Goal: Task Accomplishment & Management: Manage account settings

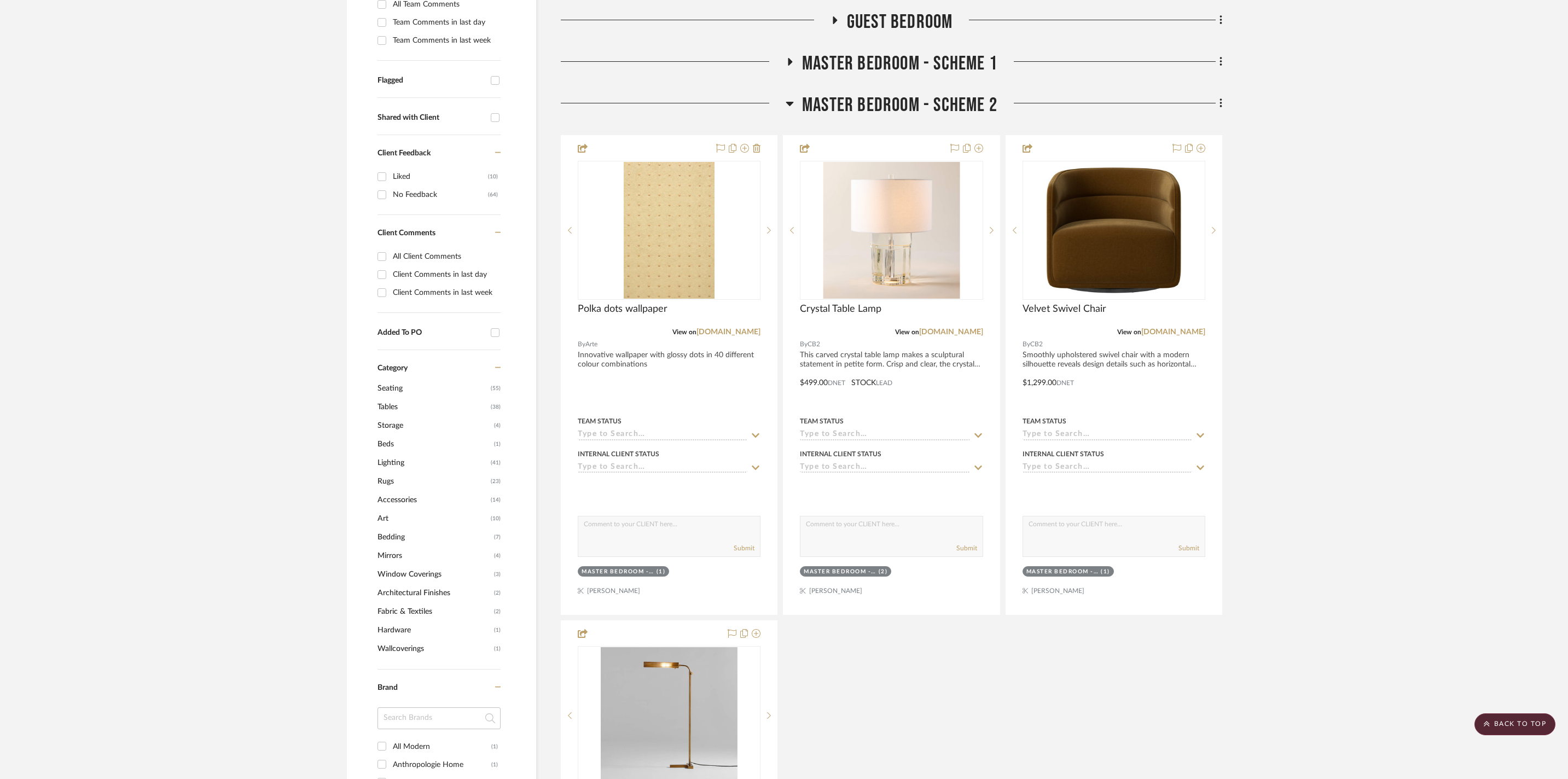
click at [787, 103] on icon at bounding box center [789, 103] width 8 height 13
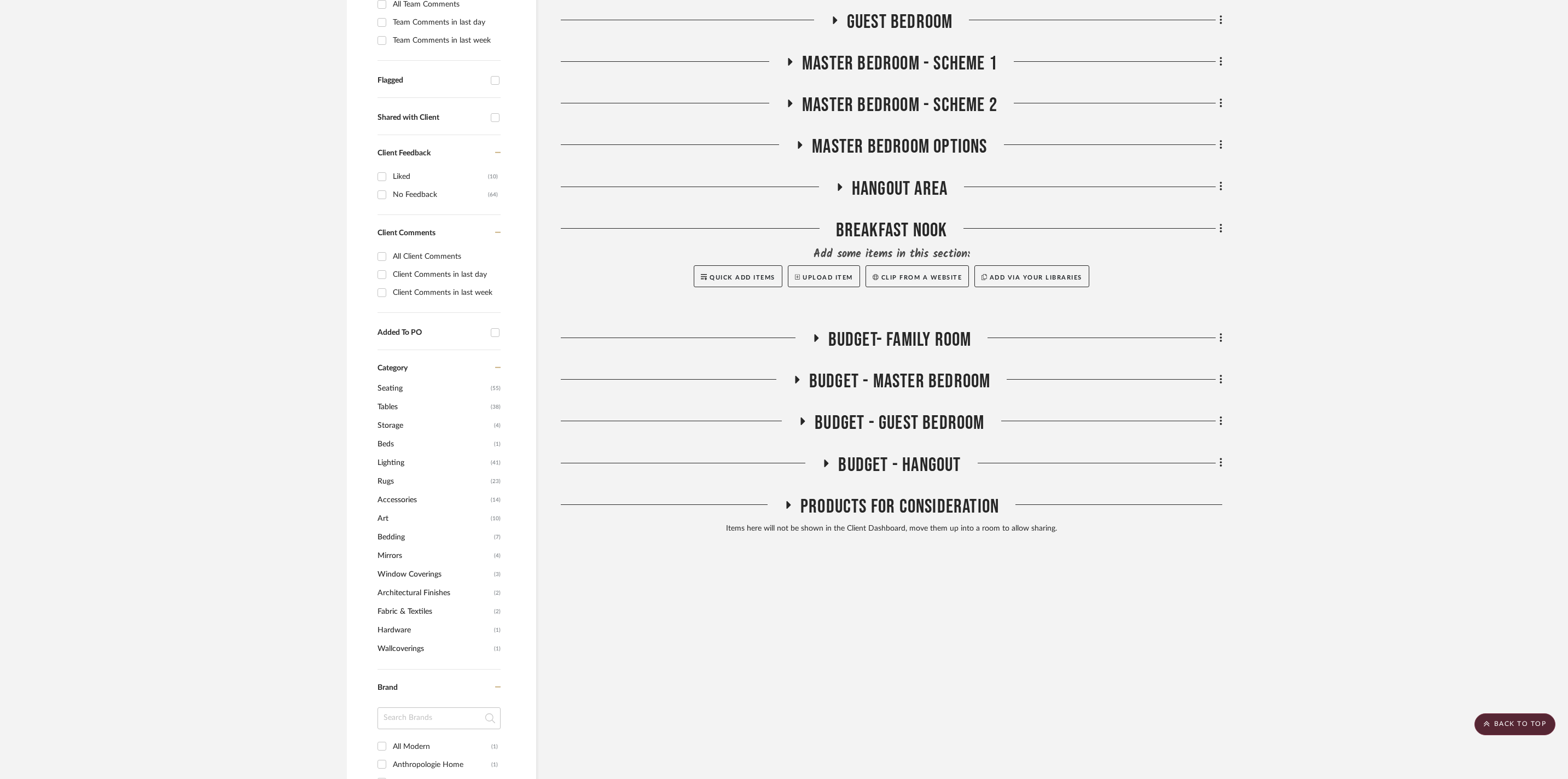
click at [786, 58] on icon at bounding box center [790, 62] width 13 height 8
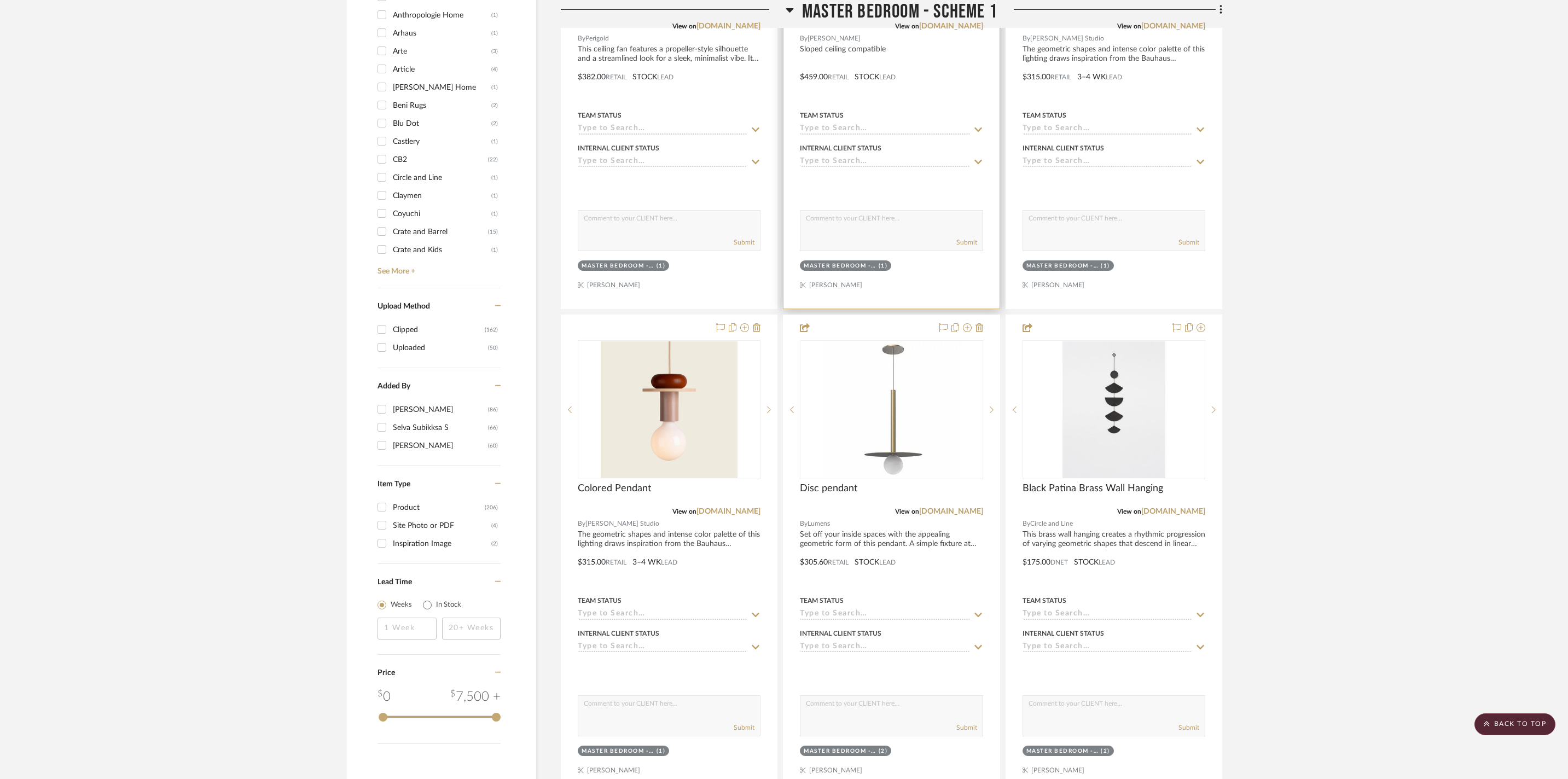
scroll to position [689, 0]
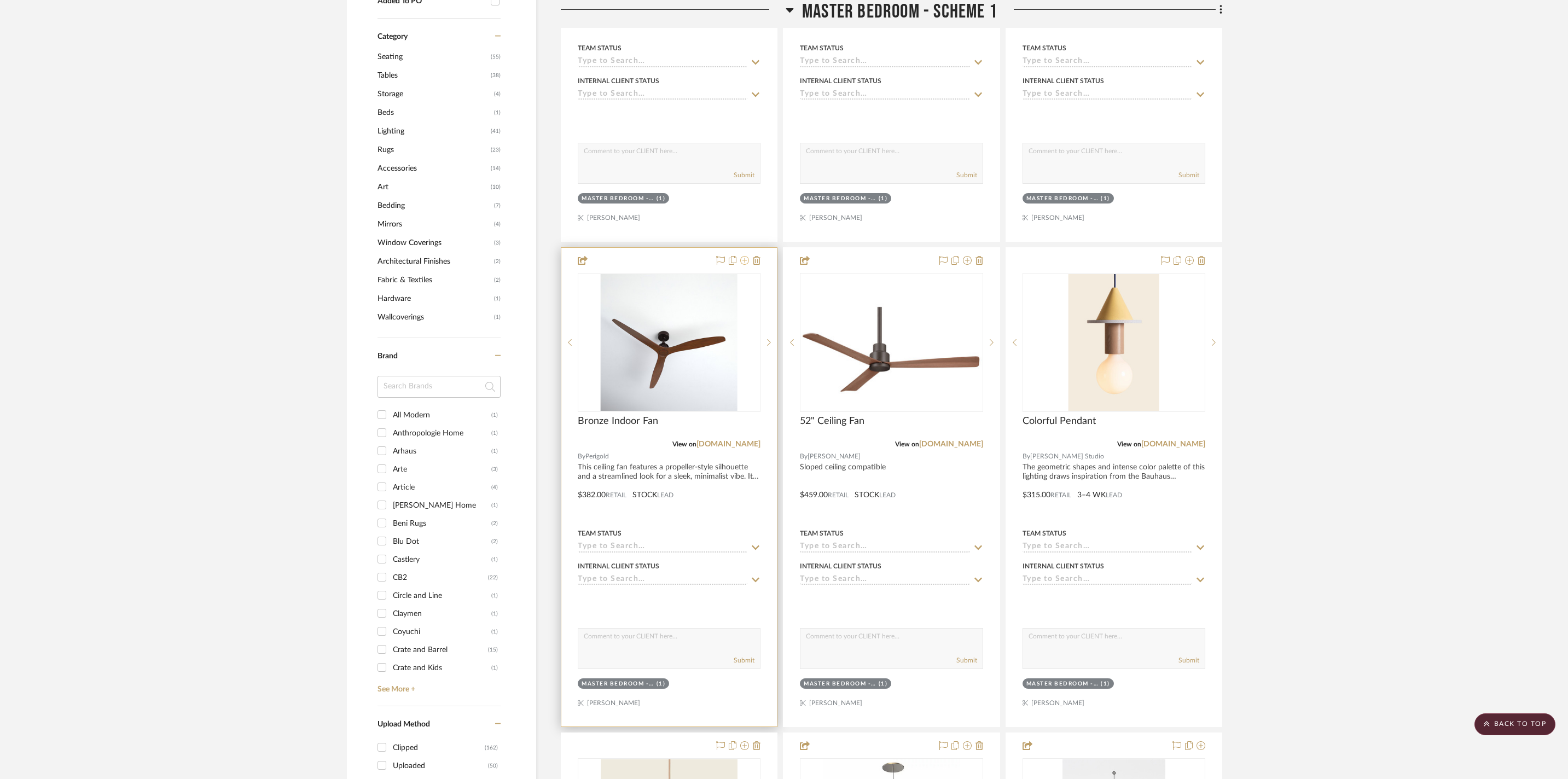
click at [745, 265] on icon at bounding box center [745, 260] width 9 height 9
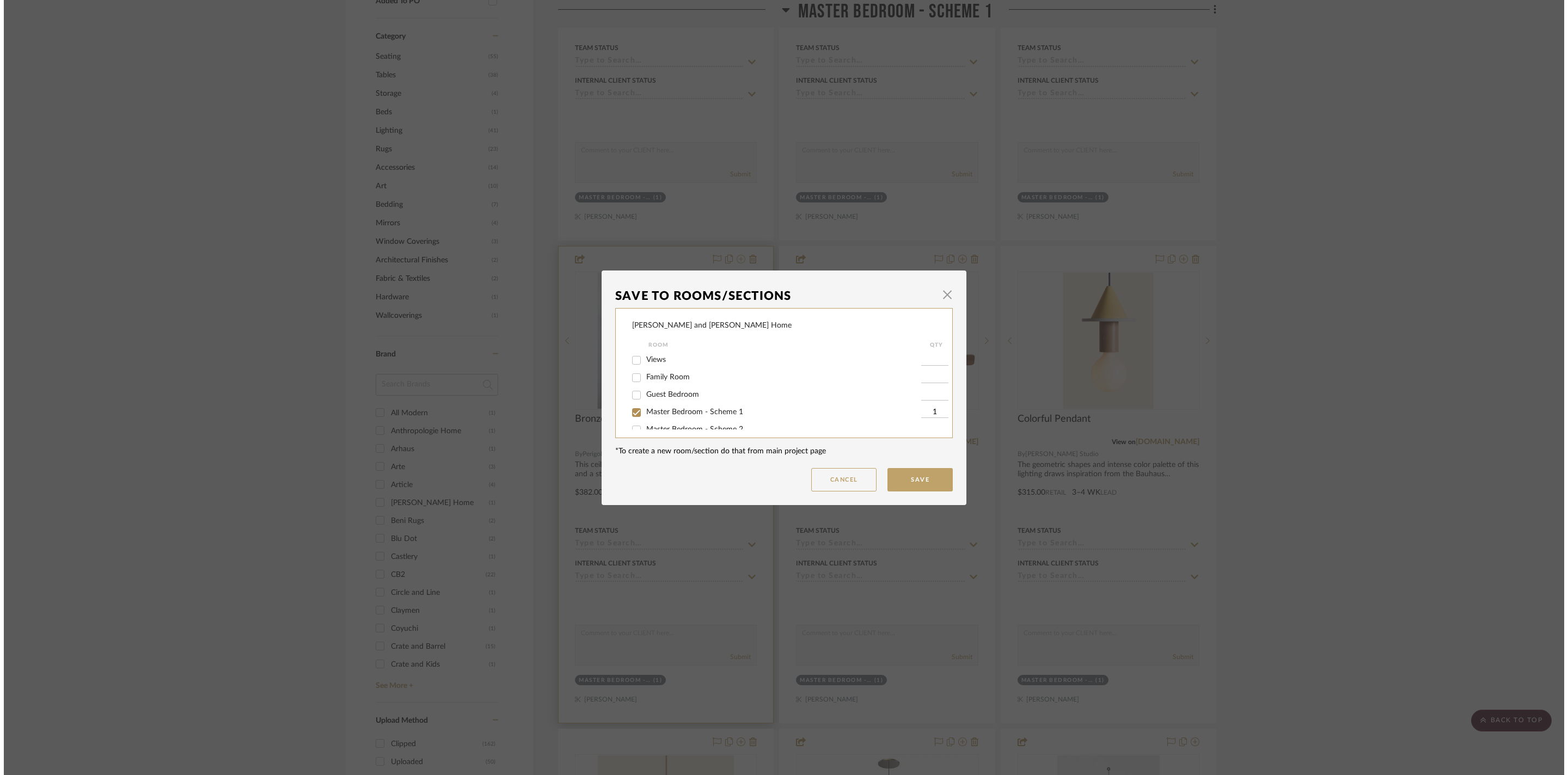
scroll to position [0, 0]
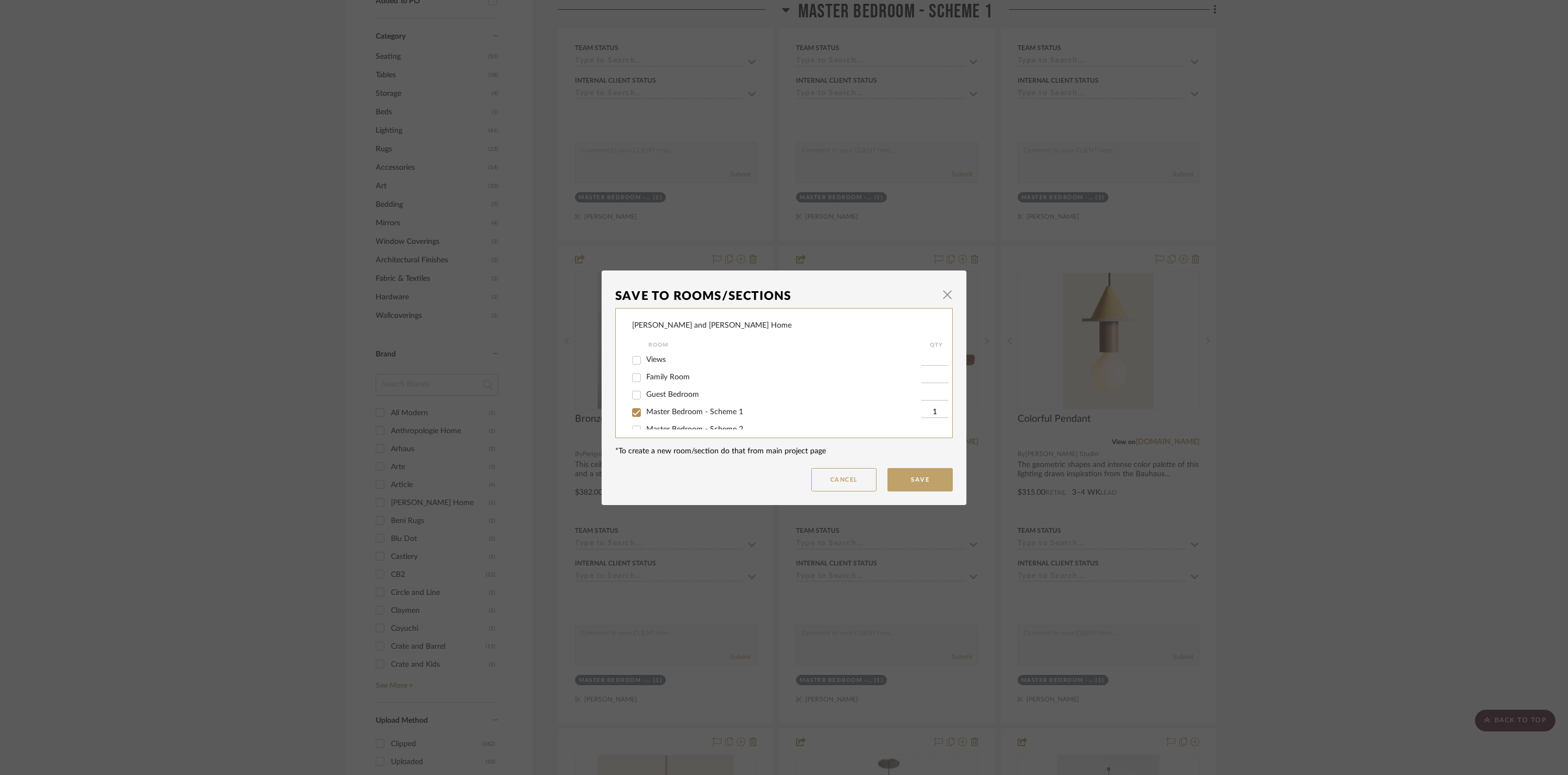
click at [664, 415] on span "Master Bedroom - Scheme 1" at bounding box center [695, 412] width 97 height 8
click at [645, 421] on input "Master Bedroom - Scheme 1" at bounding box center [636, 412] width 18 height 18
checkbox input "false"
click at [915, 481] on button "Save" at bounding box center [920, 479] width 65 height 23
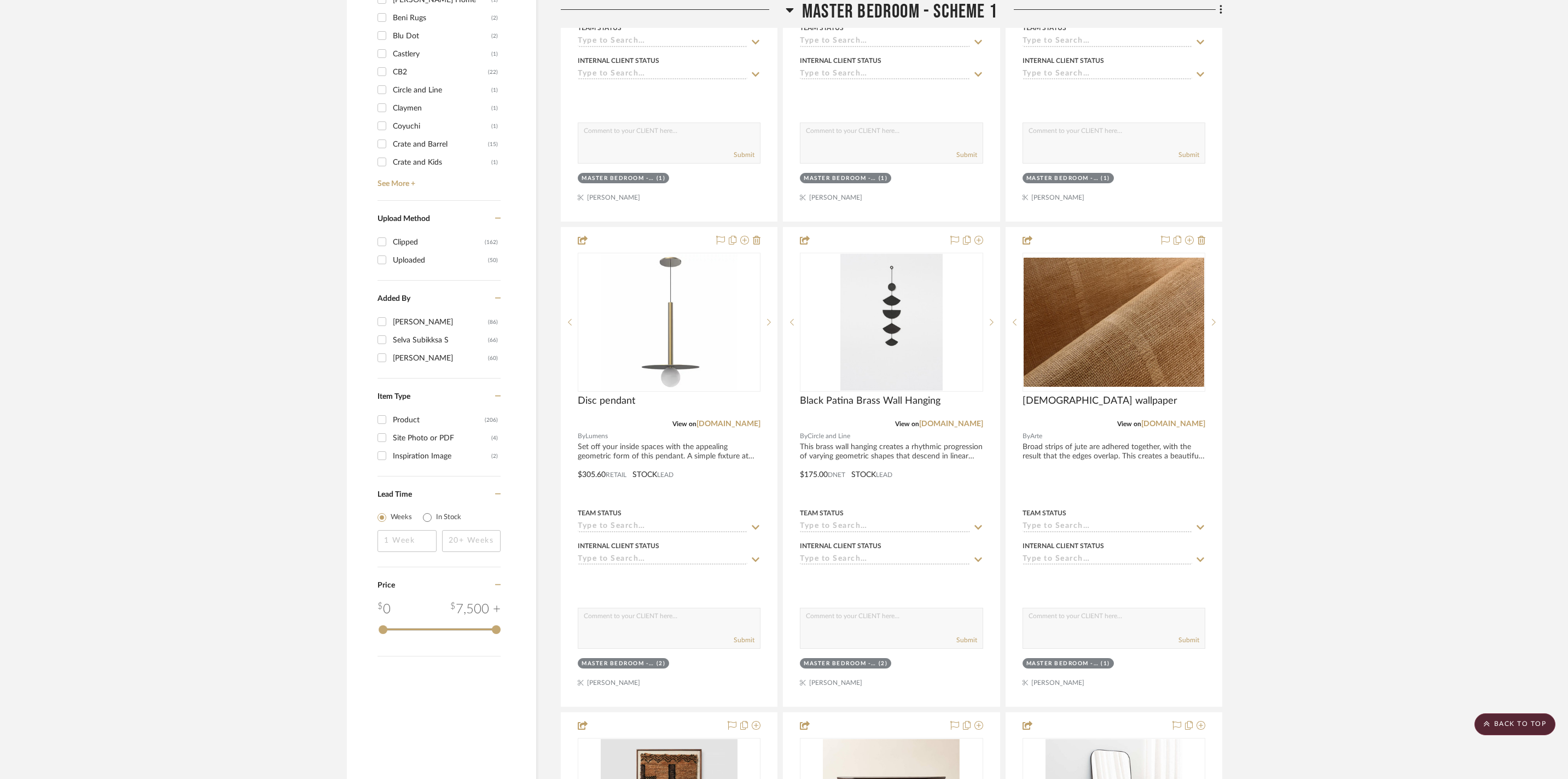
scroll to position [1353, 0]
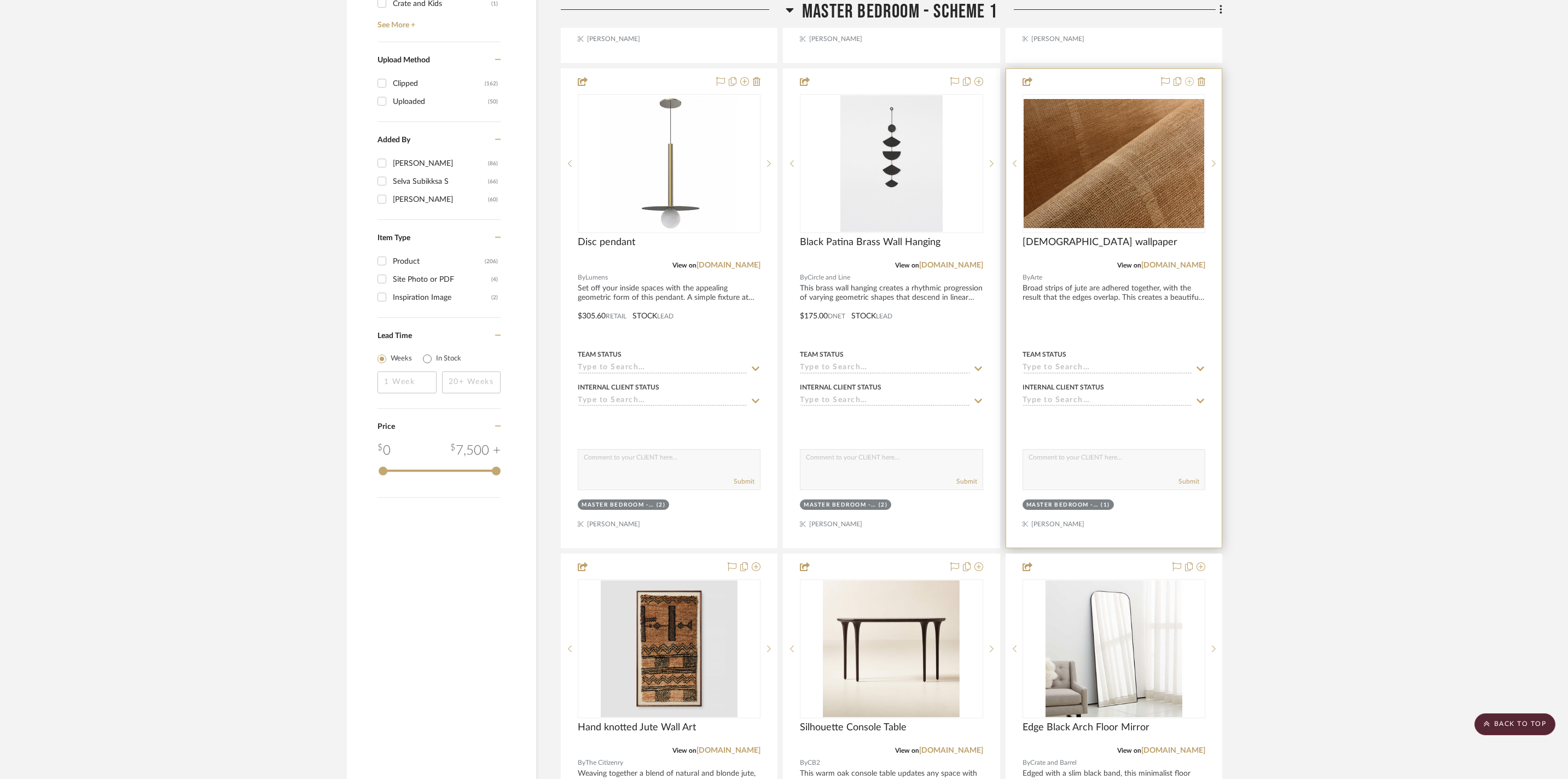
click at [1190, 86] on icon at bounding box center [1189, 81] width 9 height 9
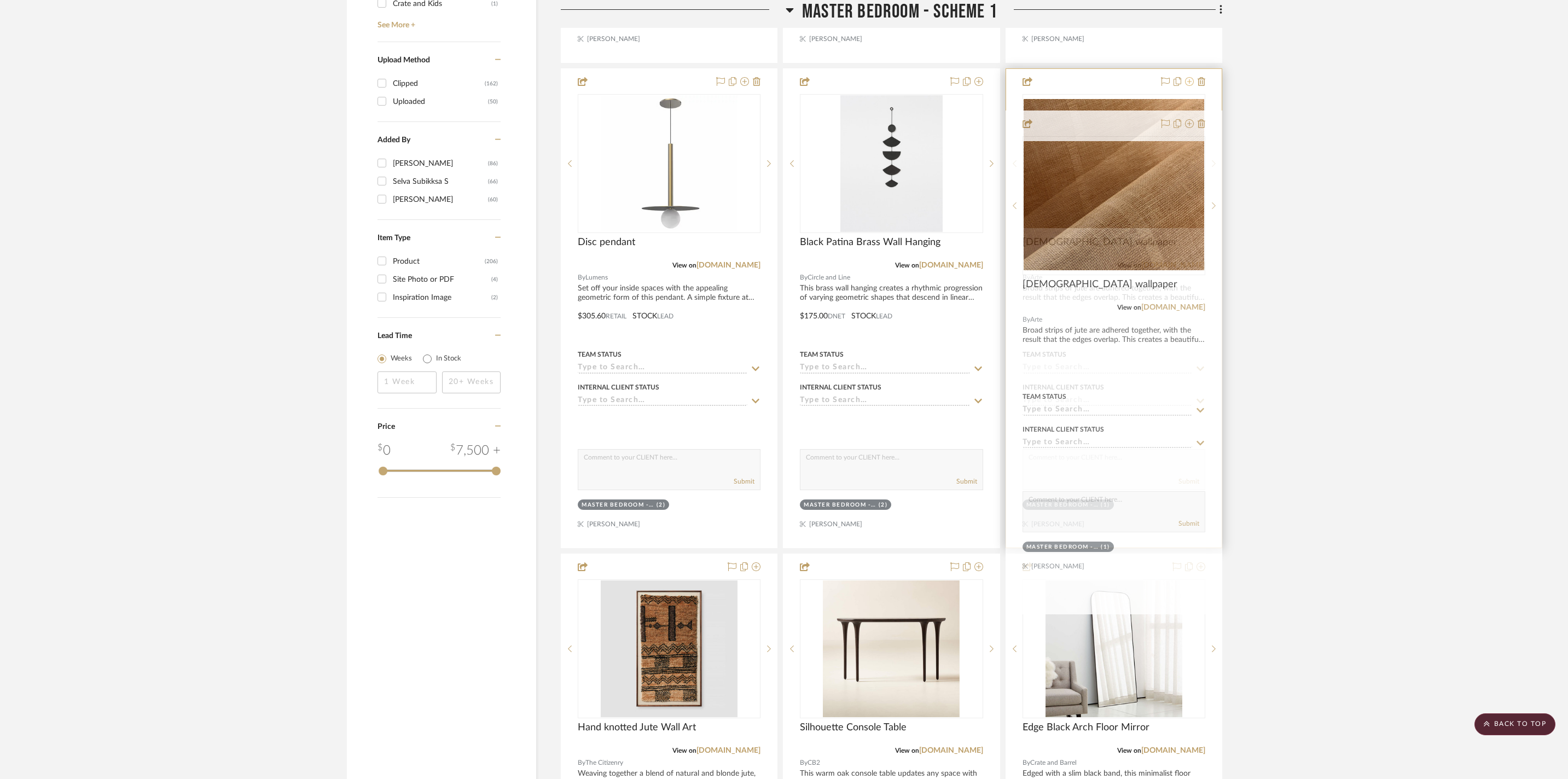
click at [1186, 86] on icon at bounding box center [1189, 81] width 9 height 9
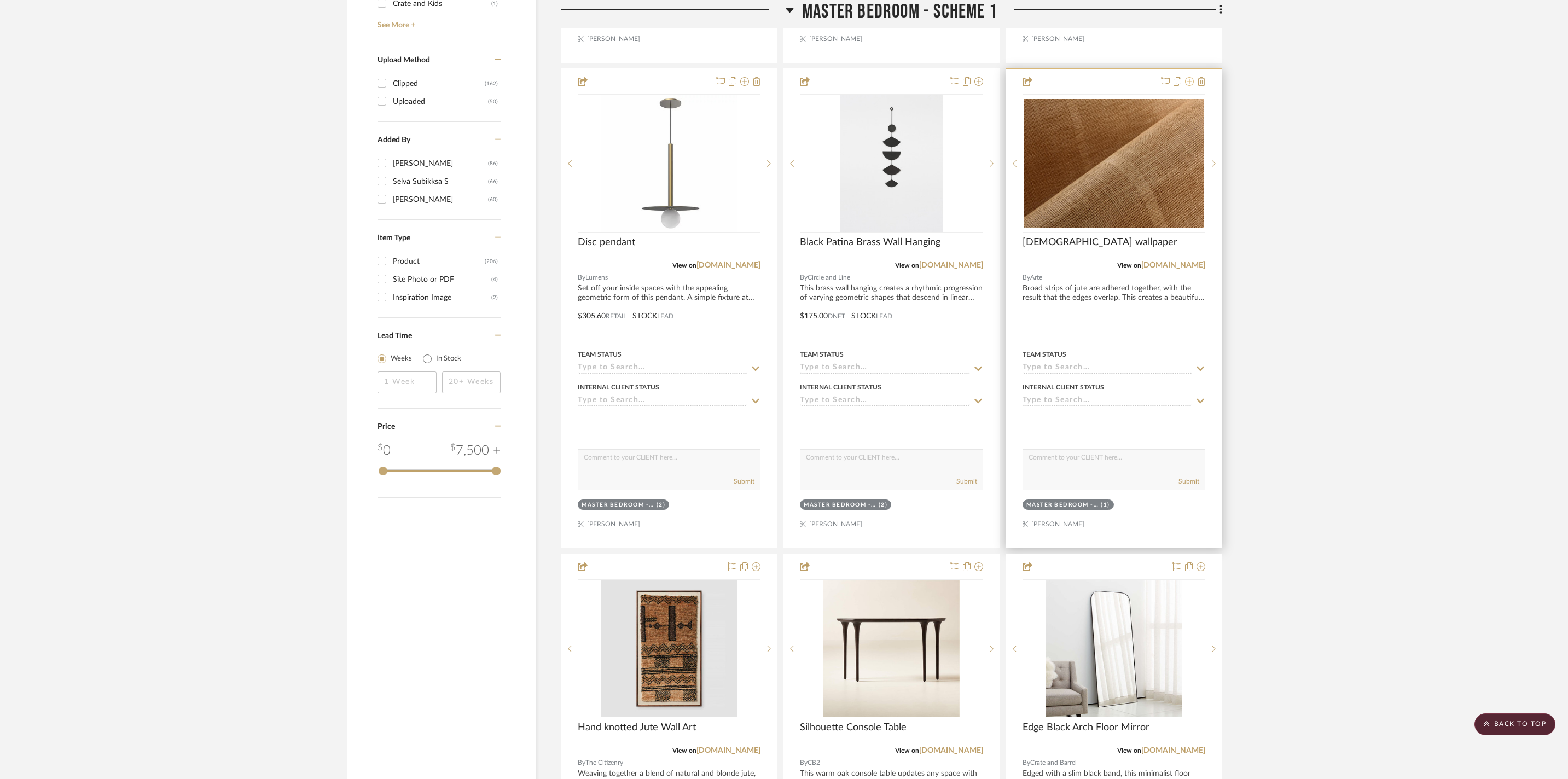
click at [1190, 86] on icon at bounding box center [1189, 81] width 9 height 9
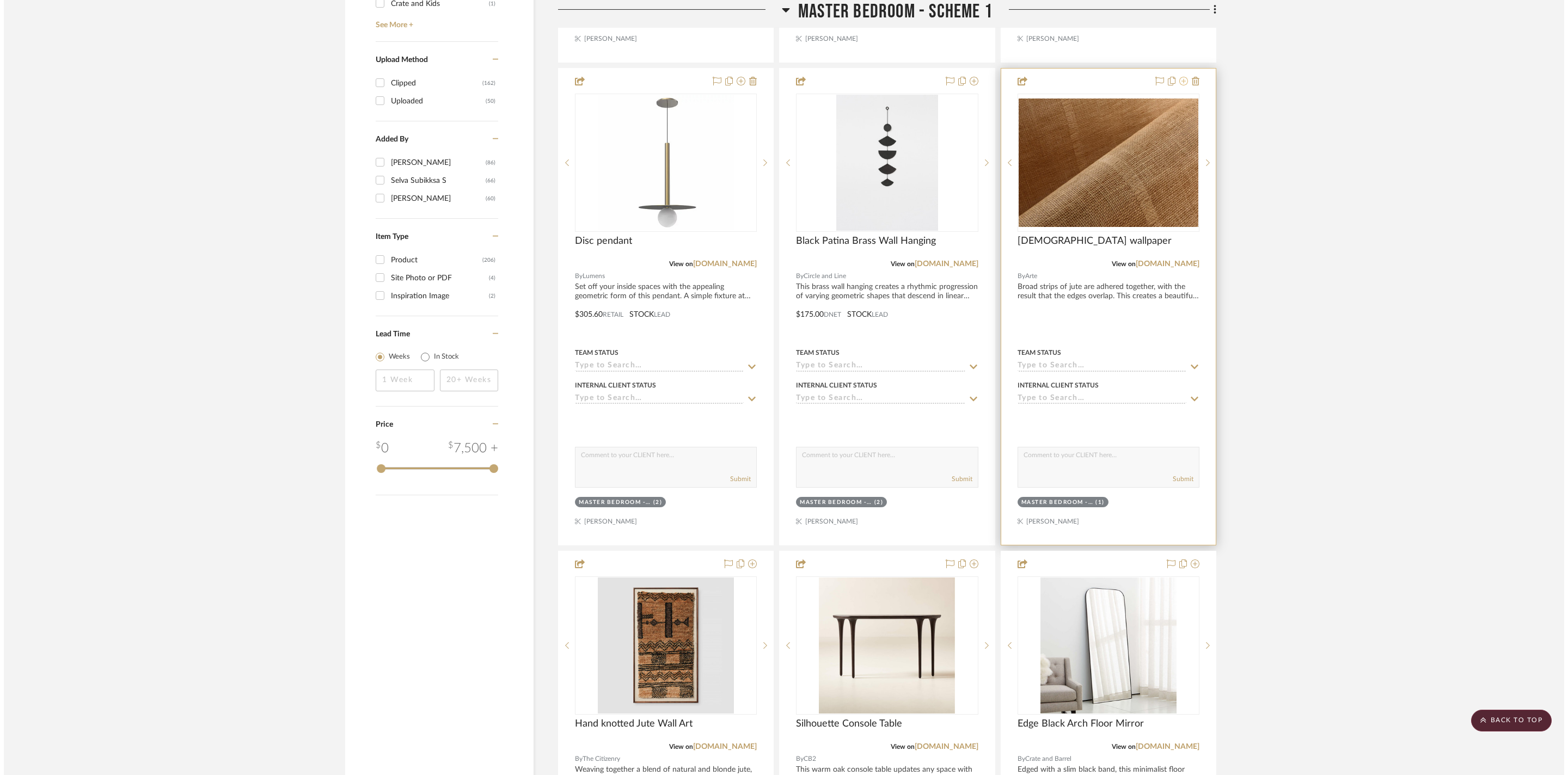
scroll to position [0, 0]
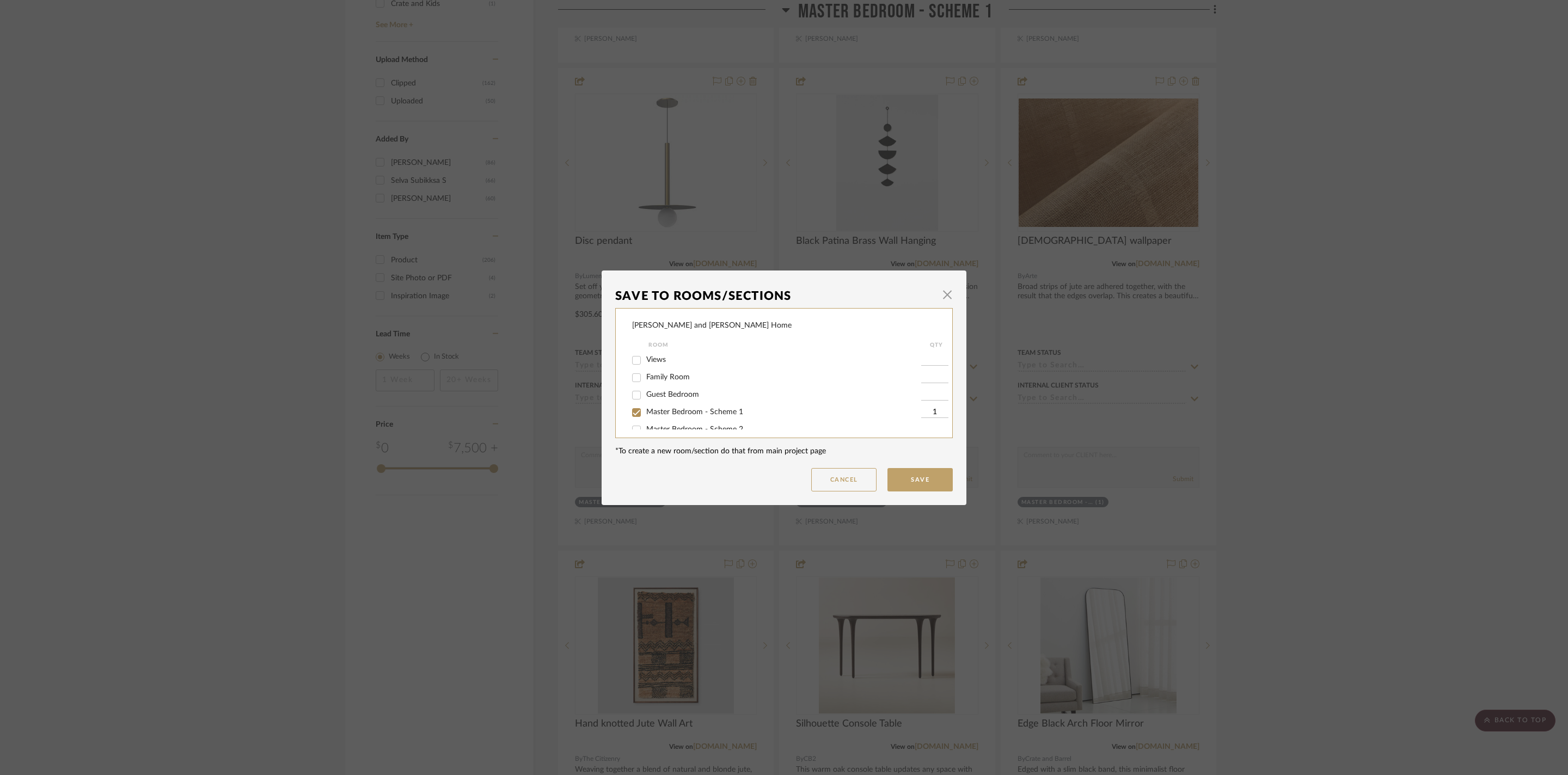
click at [741, 415] on span "Master Bedroom - Scheme 1" at bounding box center [695, 412] width 97 height 8
click at [645, 421] on input "Master Bedroom - Scheme 1" at bounding box center [636, 412] width 18 height 18
checkbox input "false"
click at [908, 479] on button "Save" at bounding box center [920, 479] width 65 height 23
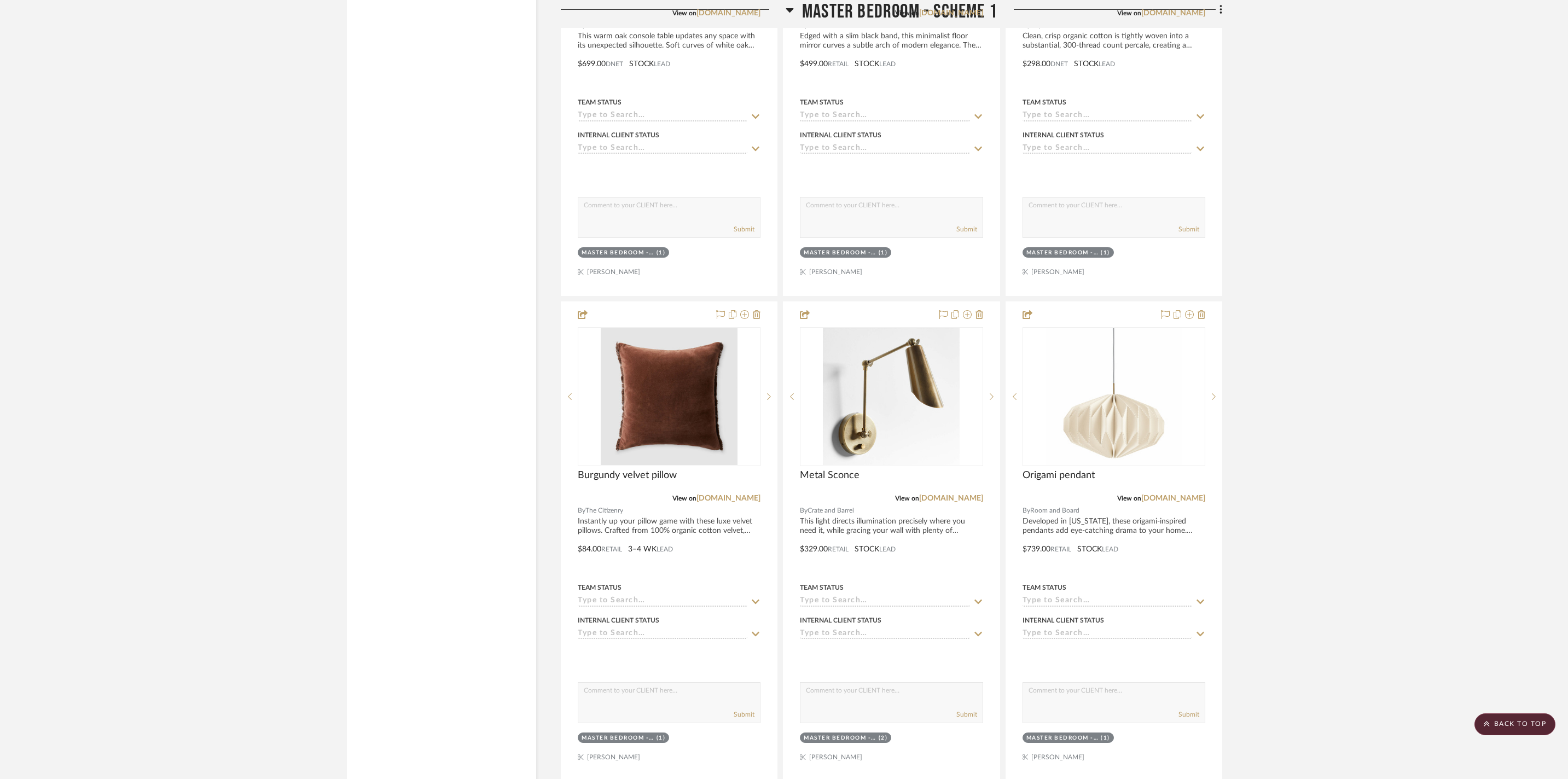
scroll to position [2271, 0]
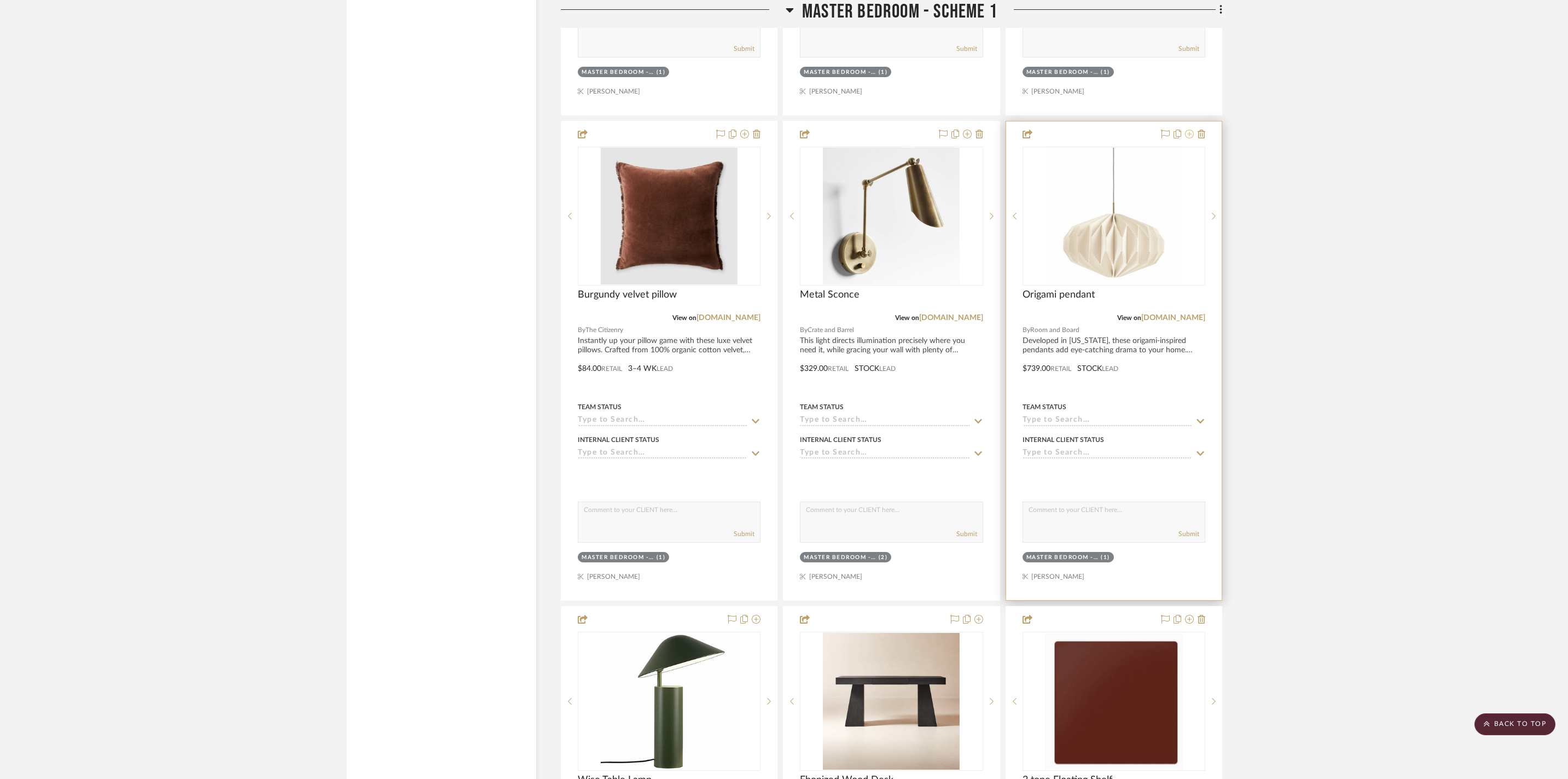
click at [1192, 138] on icon at bounding box center [1189, 134] width 9 height 9
click at [1189, 138] on icon at bounding box center [1189, 134] width 9 height 9
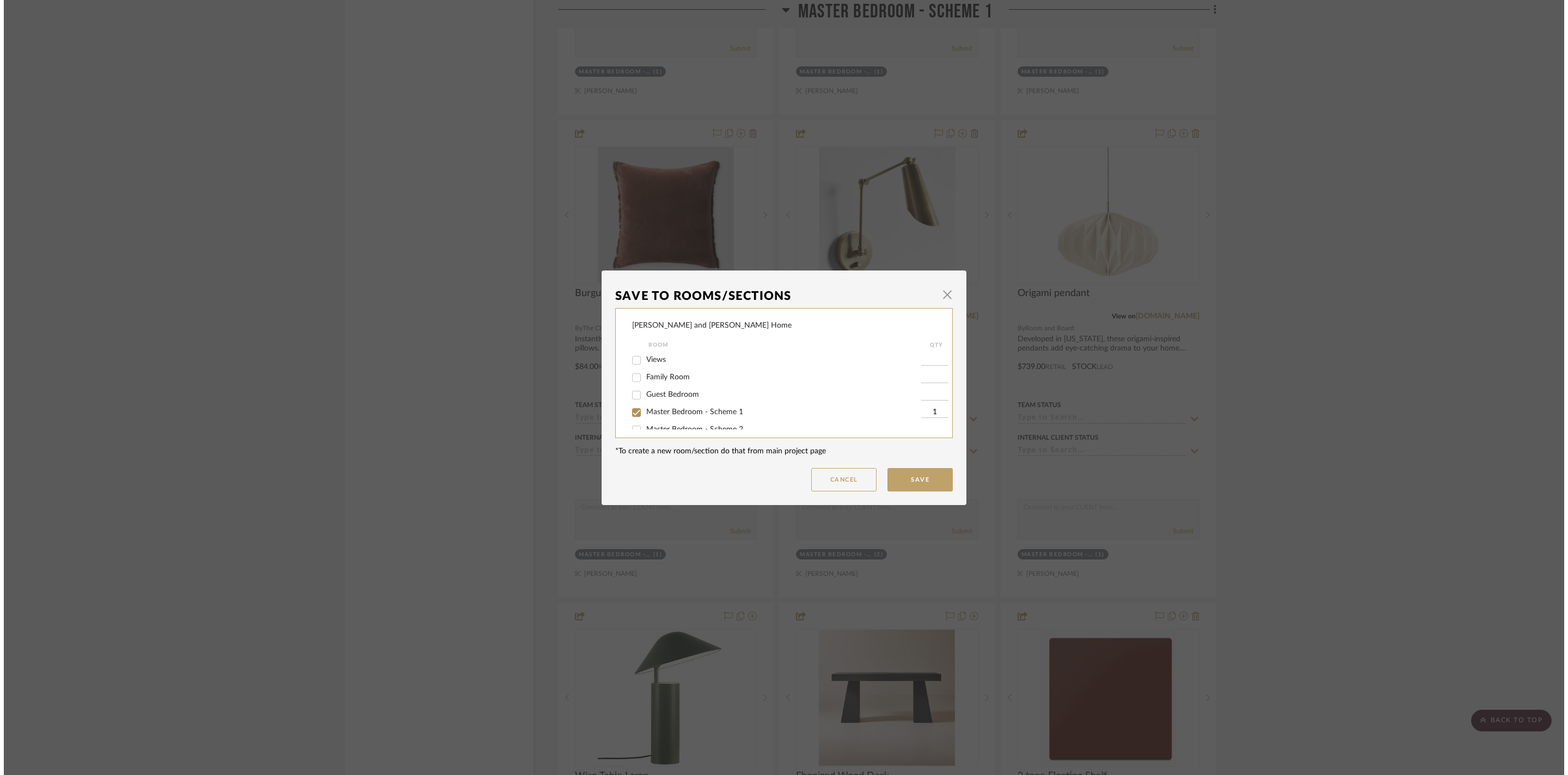
scroll to position [0, 0]
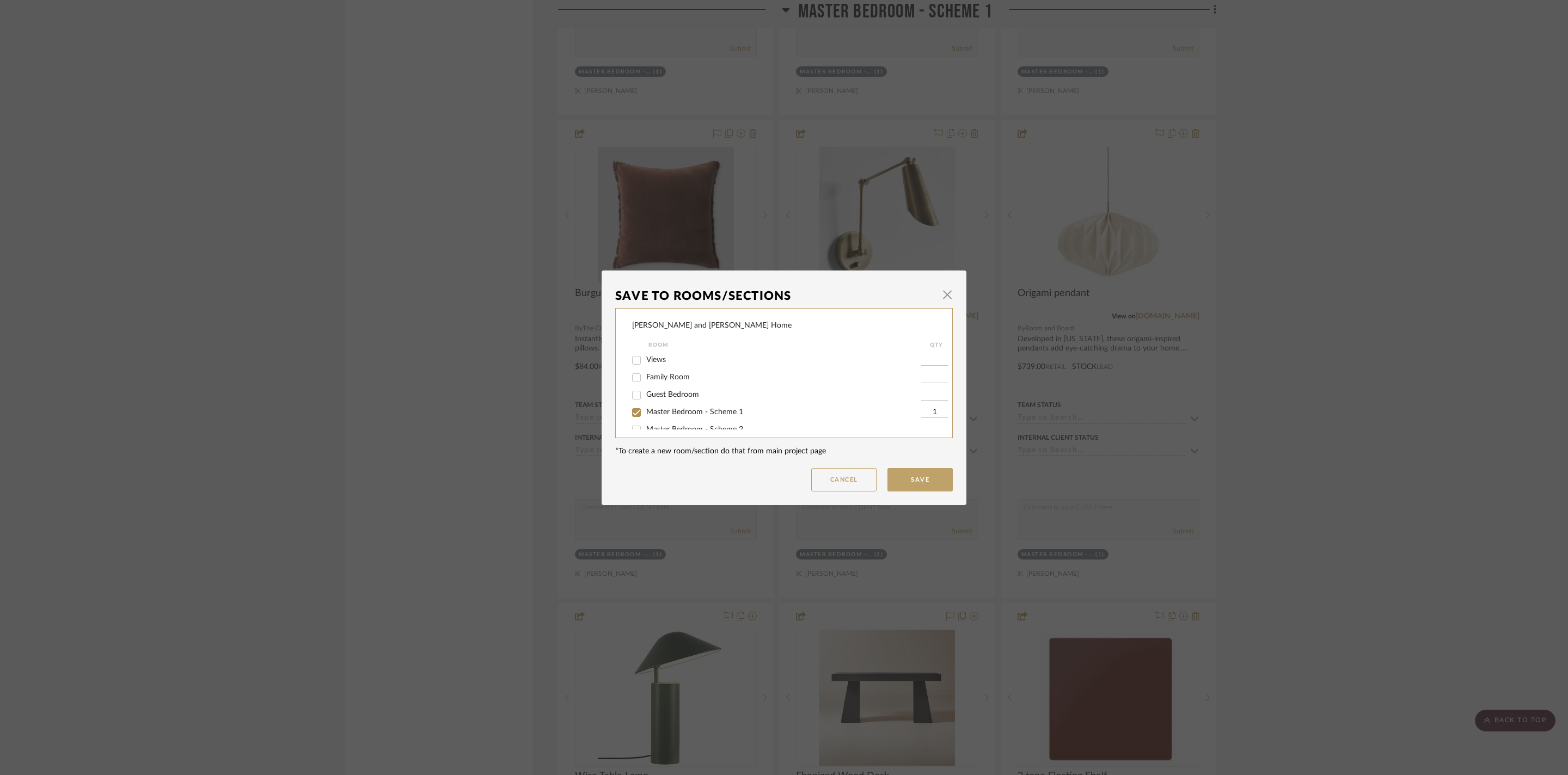
click at [691, 415] on span "Master Bedroom - Scheme 1" at bounding box center [695, 412] width 97 height 8
click at [645, 419] on input "Master Bedroom - Scheme 1" at bounding box center [636, 412] width 18 height 18
checkbox input "false"
click at [931, 482] on button "Save" at bounding box center [920, 479] width 65 height 23
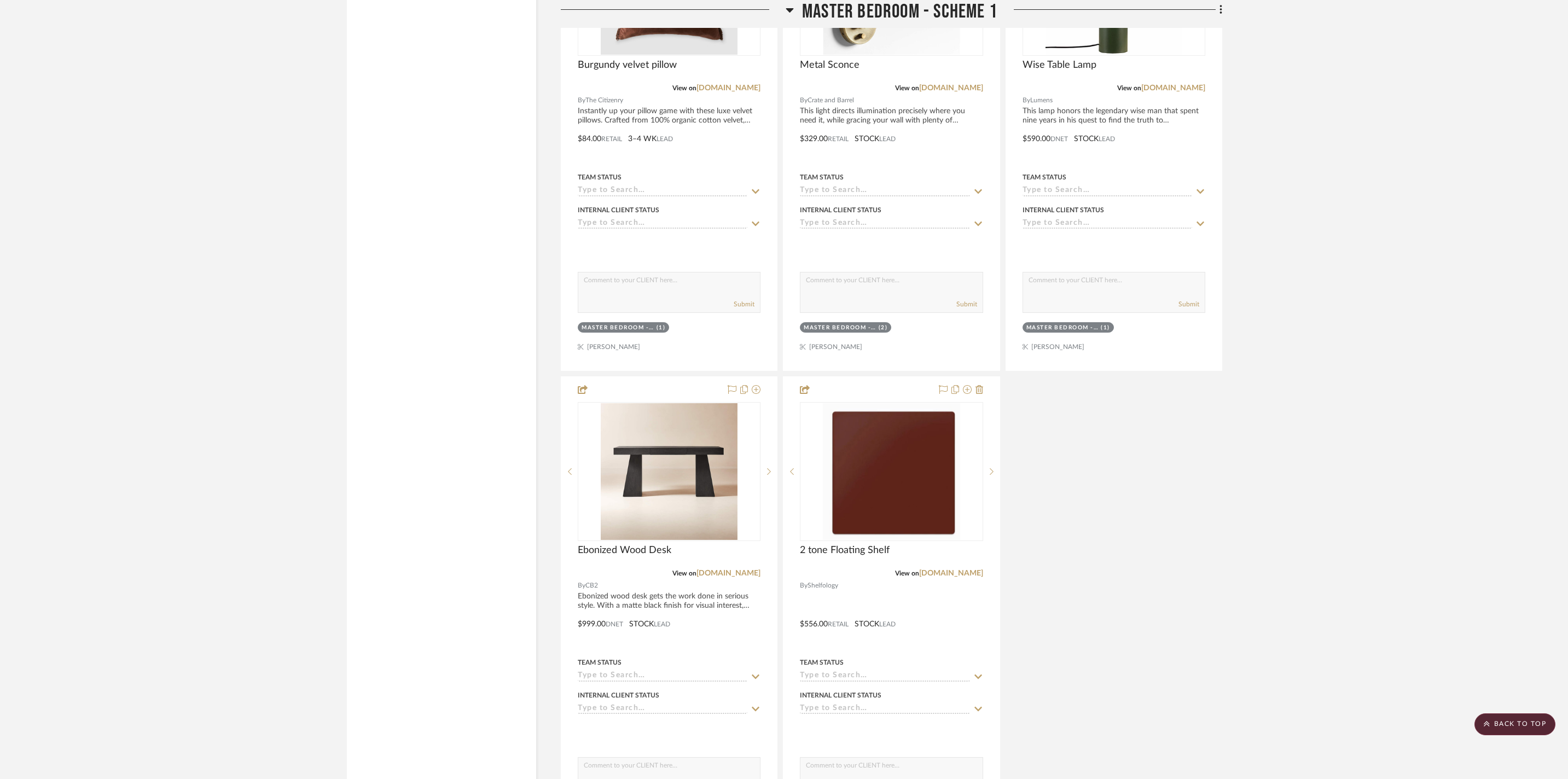
scroll to position [2539, 0]
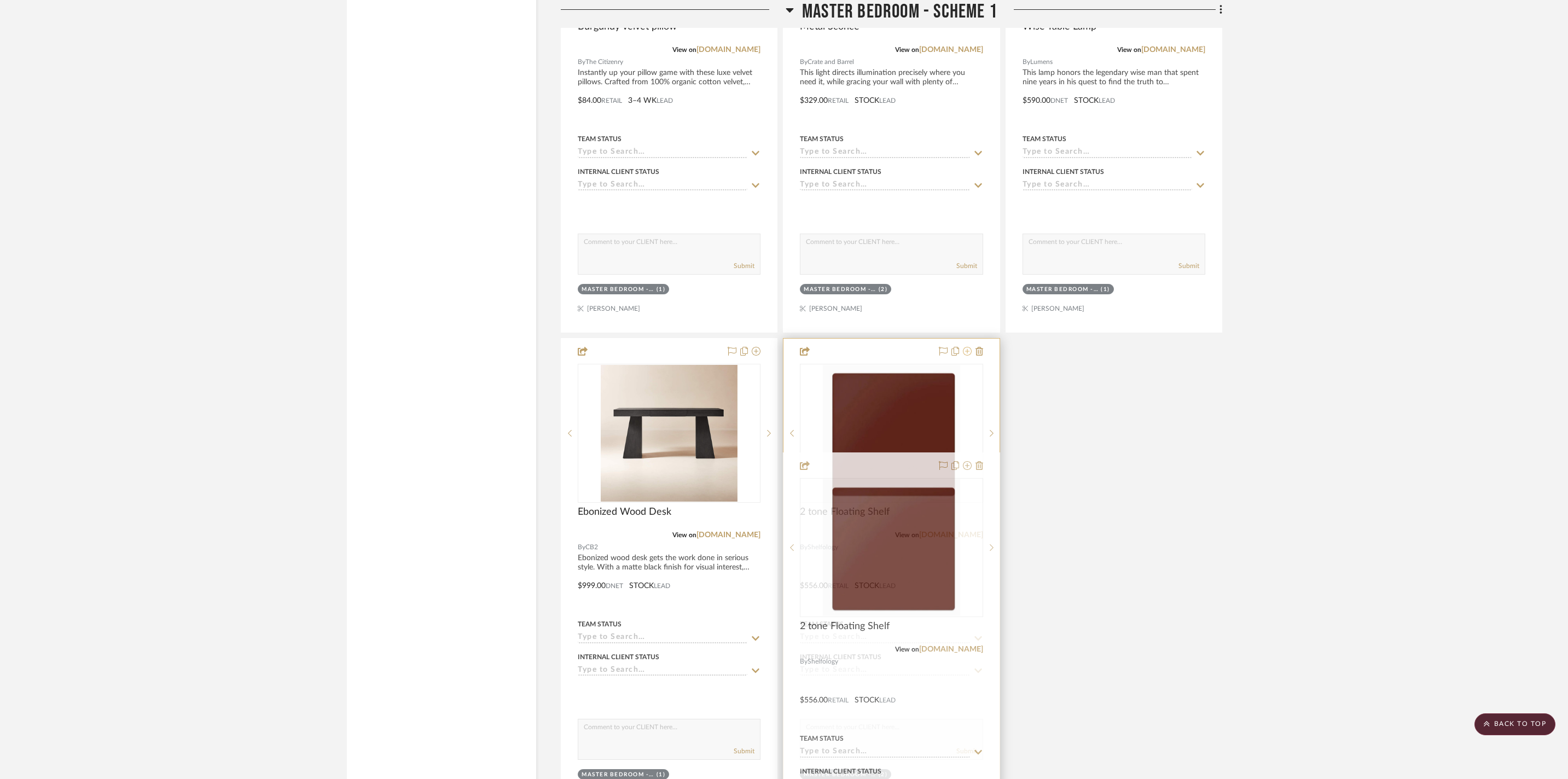
click at [967, 355] on icon at bounding box center [967, 351] width 9 height 9
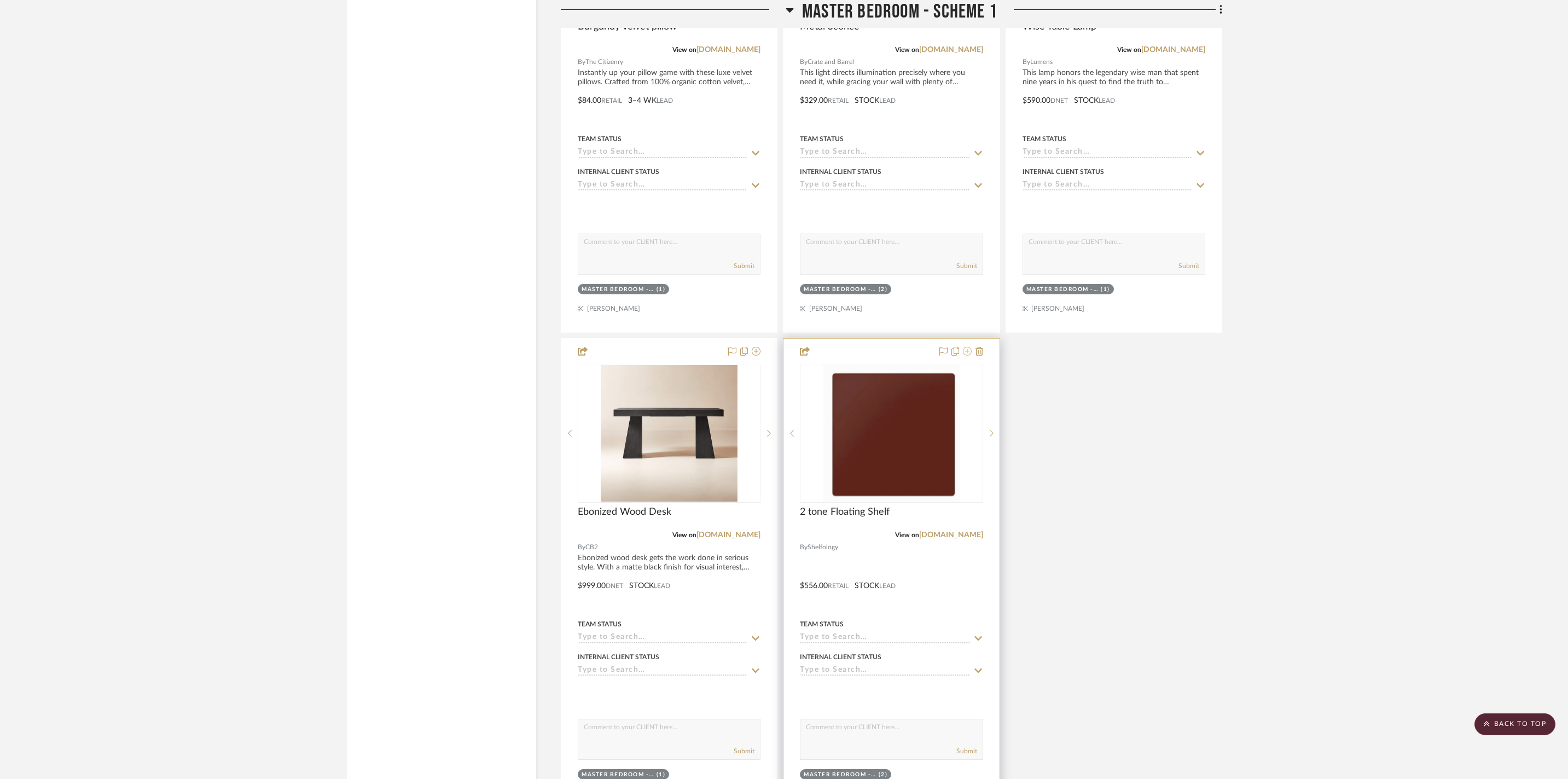
click at [964, 355] on icon at bounding box center [967, 351] width 9 height 9
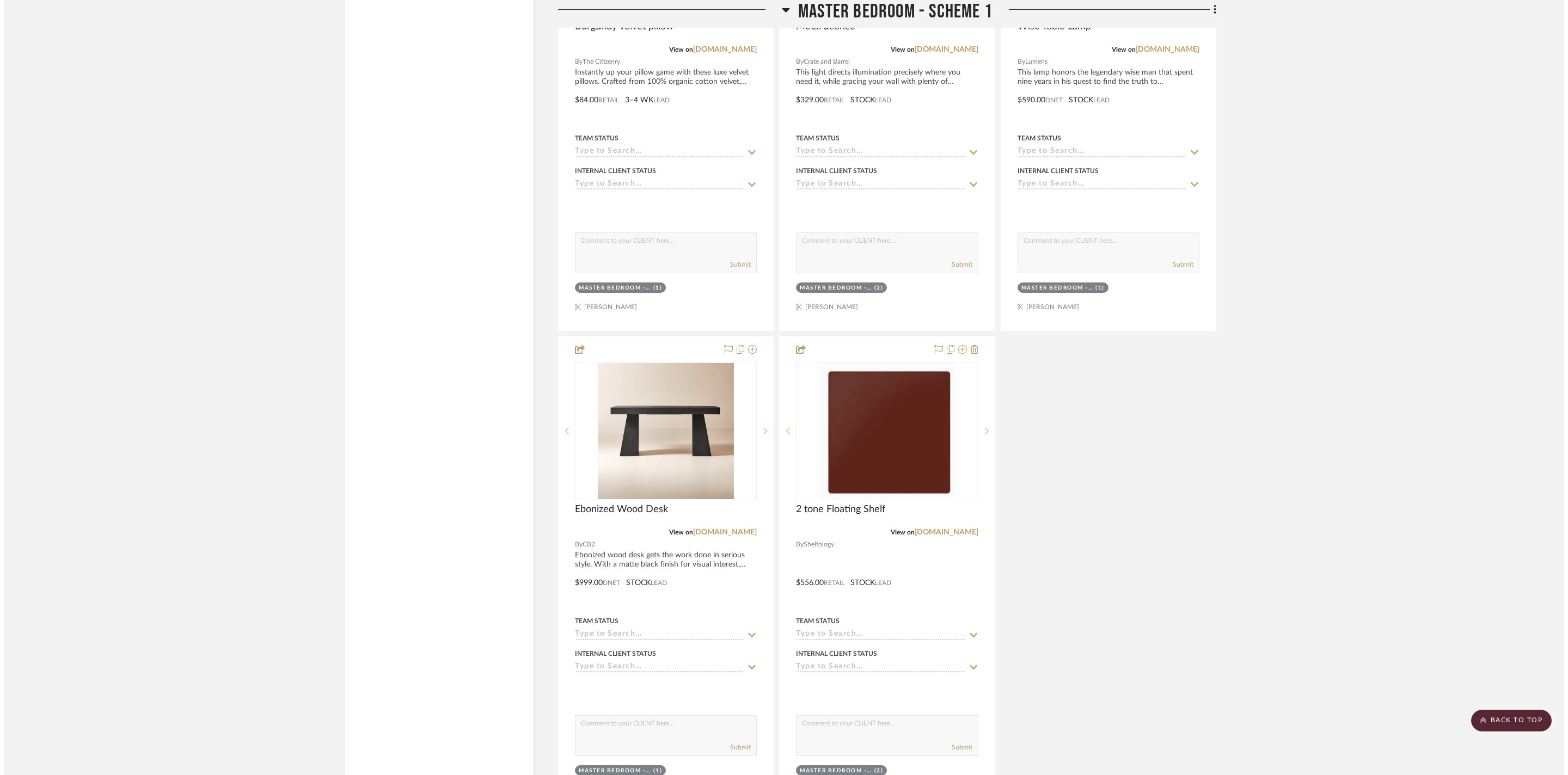
scroll to position [0, 0]
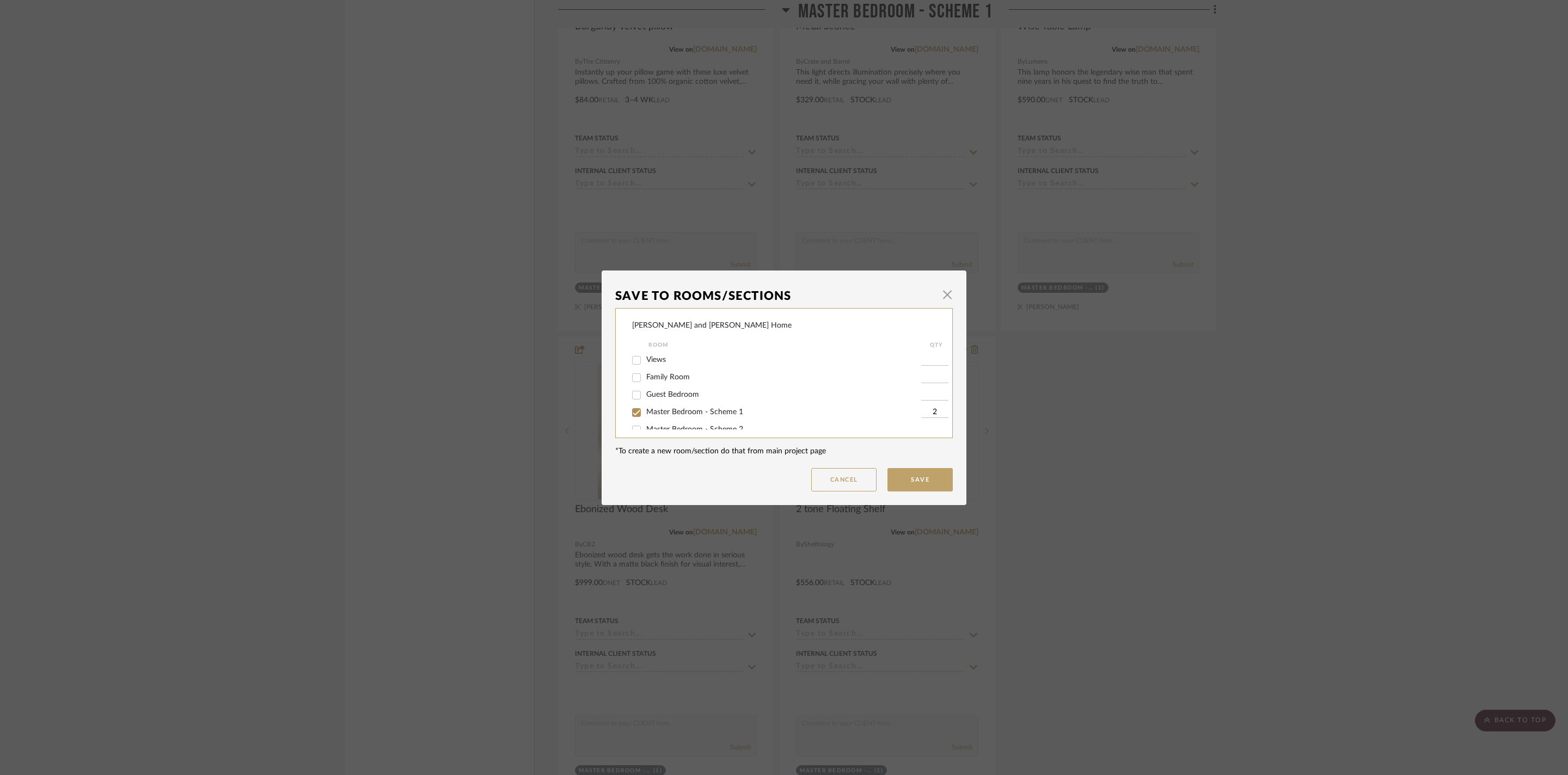
click at [650, 415] on span "Master Bedroom - Scheme 1" at bounding box center [695, 412] width 97 height 8
click at [645, 420] on input "Master Bedroom - Scheme 1" at bounding box center [636, 412] width 18 height 18
checkbox input "false"
click at [904, 480] on button "Save" at bounding box center [920, 479] width 65 height 23
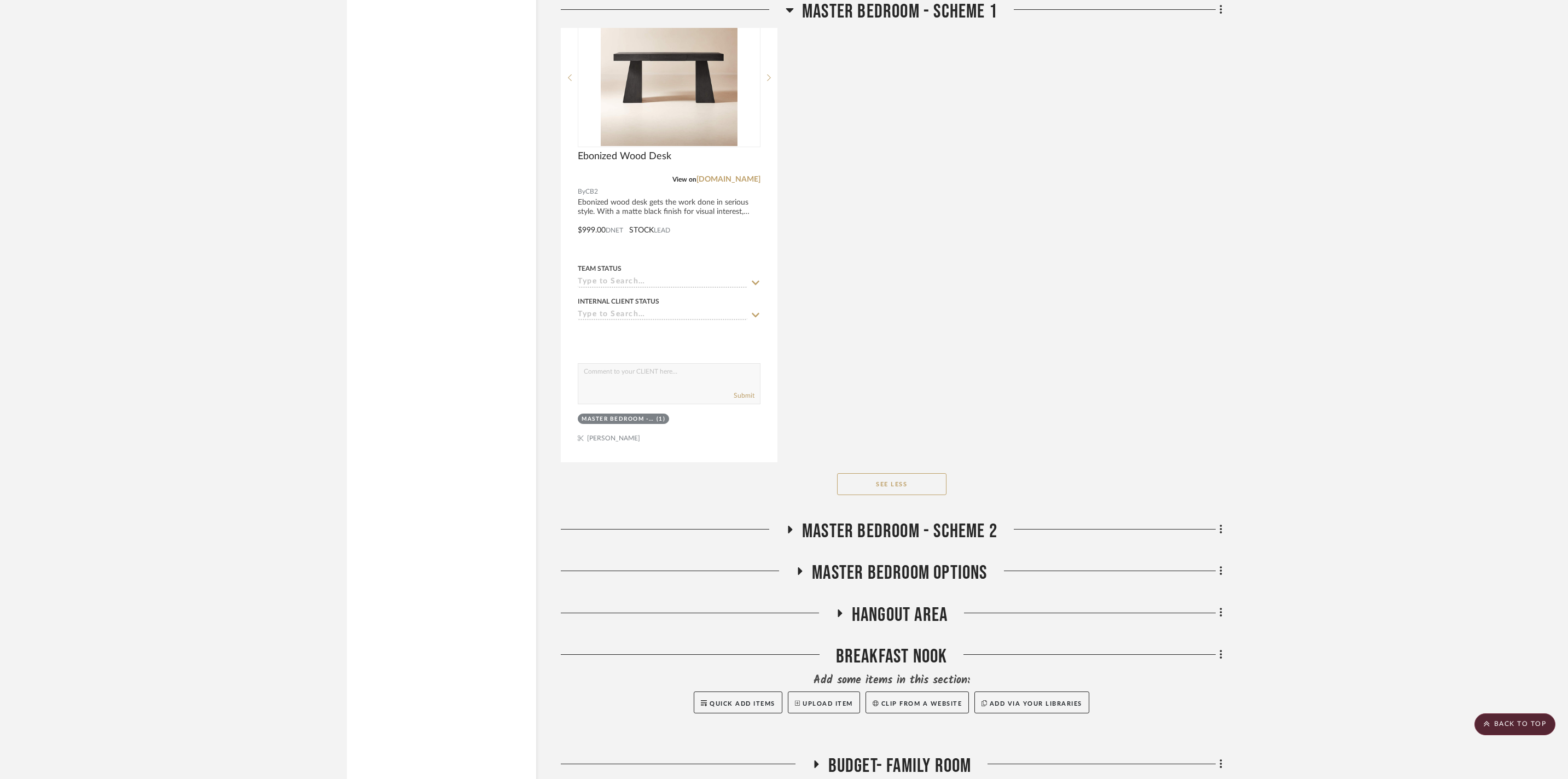
scroll to position [3099, 0]
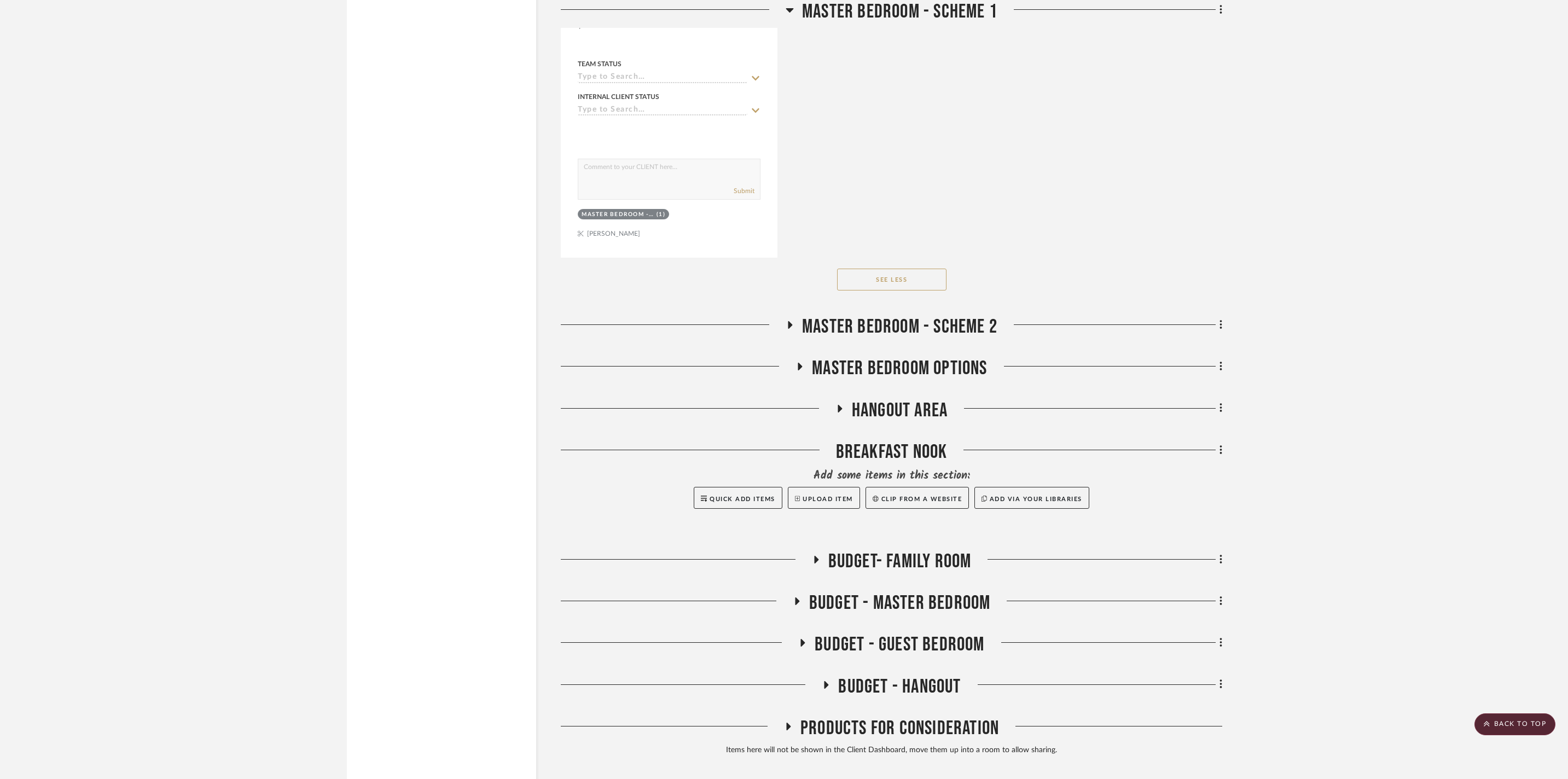
click at [920, 290] on button "See Less" at bounding box center [891, 279] width 110 height 22
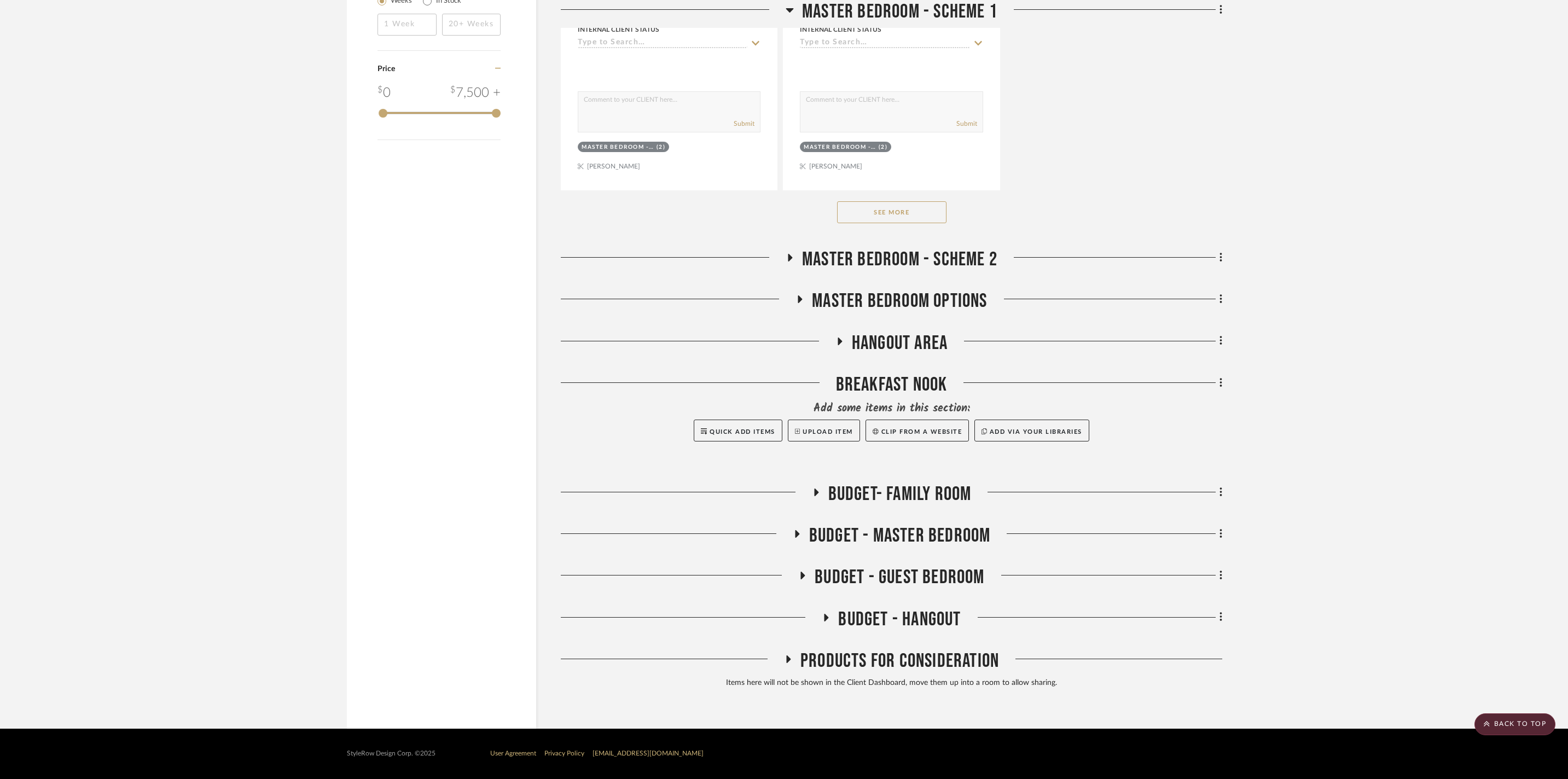
click at [785, 257] on icon at bounding box center [790, 257] width 13 height 8
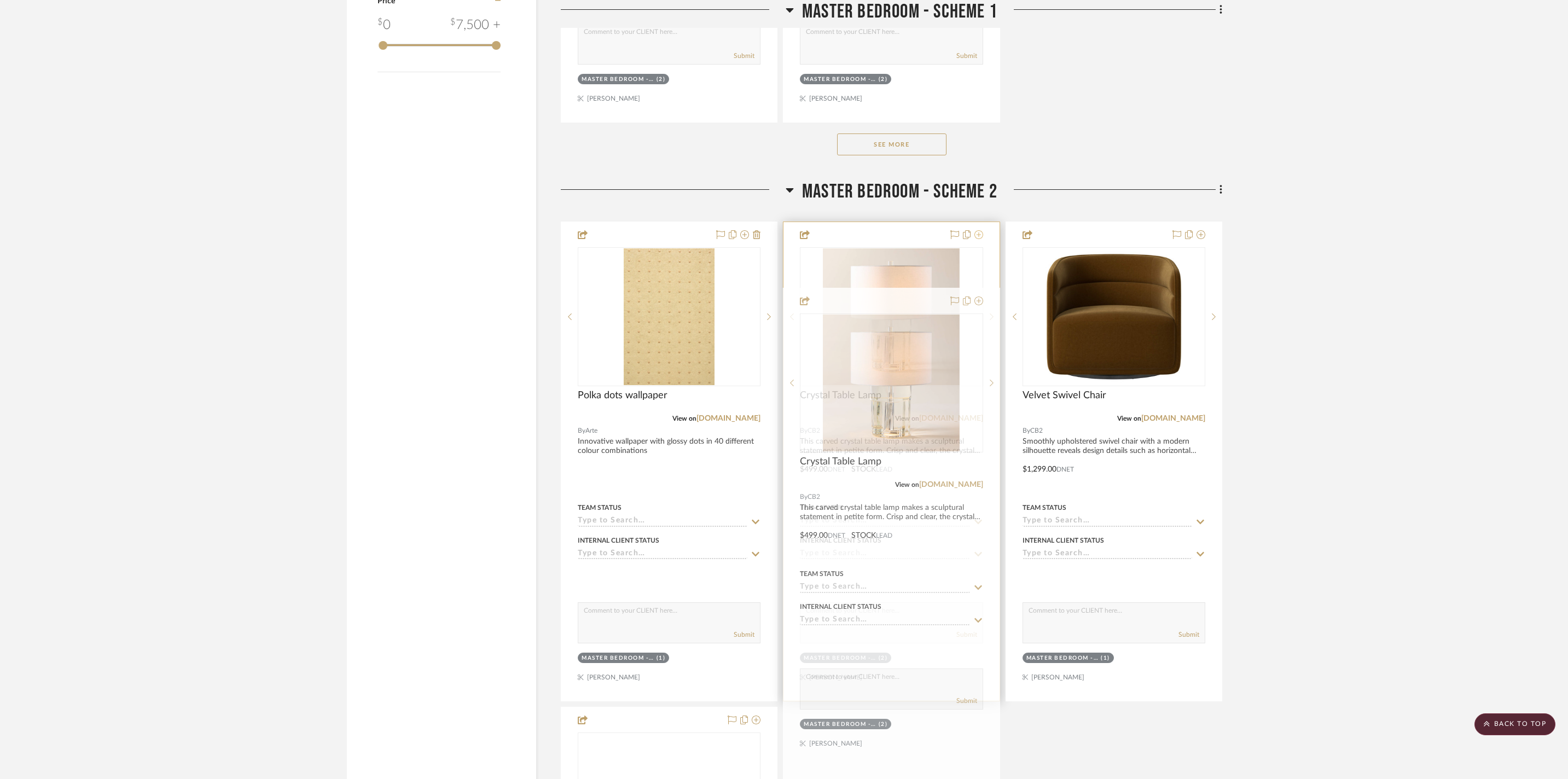
click at [978, 239] on icon at bounding box center [979, 235] width 9 height 9
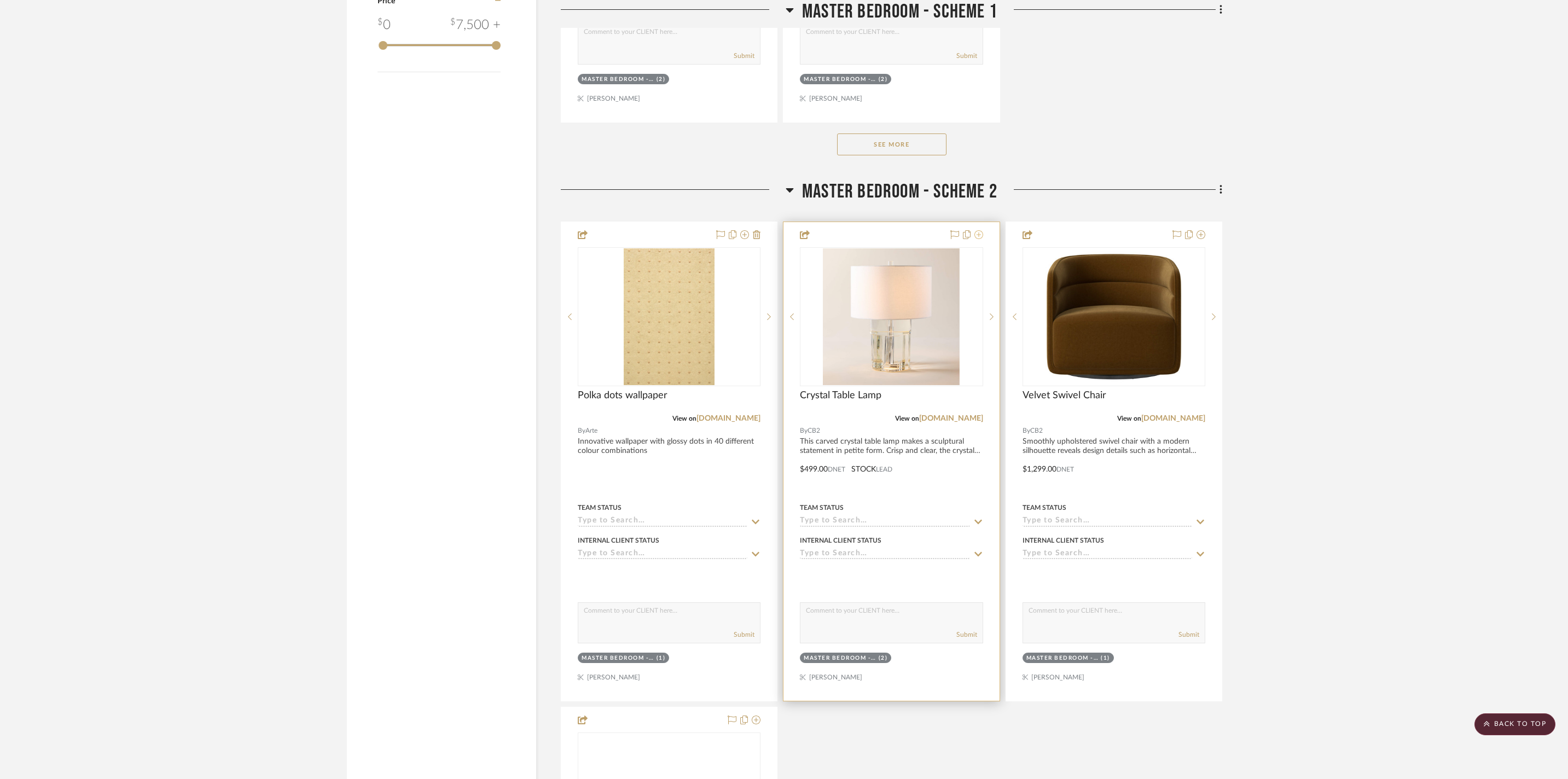
click at [979, 239] on icon at bounding box center [979, 235] width 9 height 9
click at [981, 239] on icon at bounding box center [979, 235] width 9 height 9
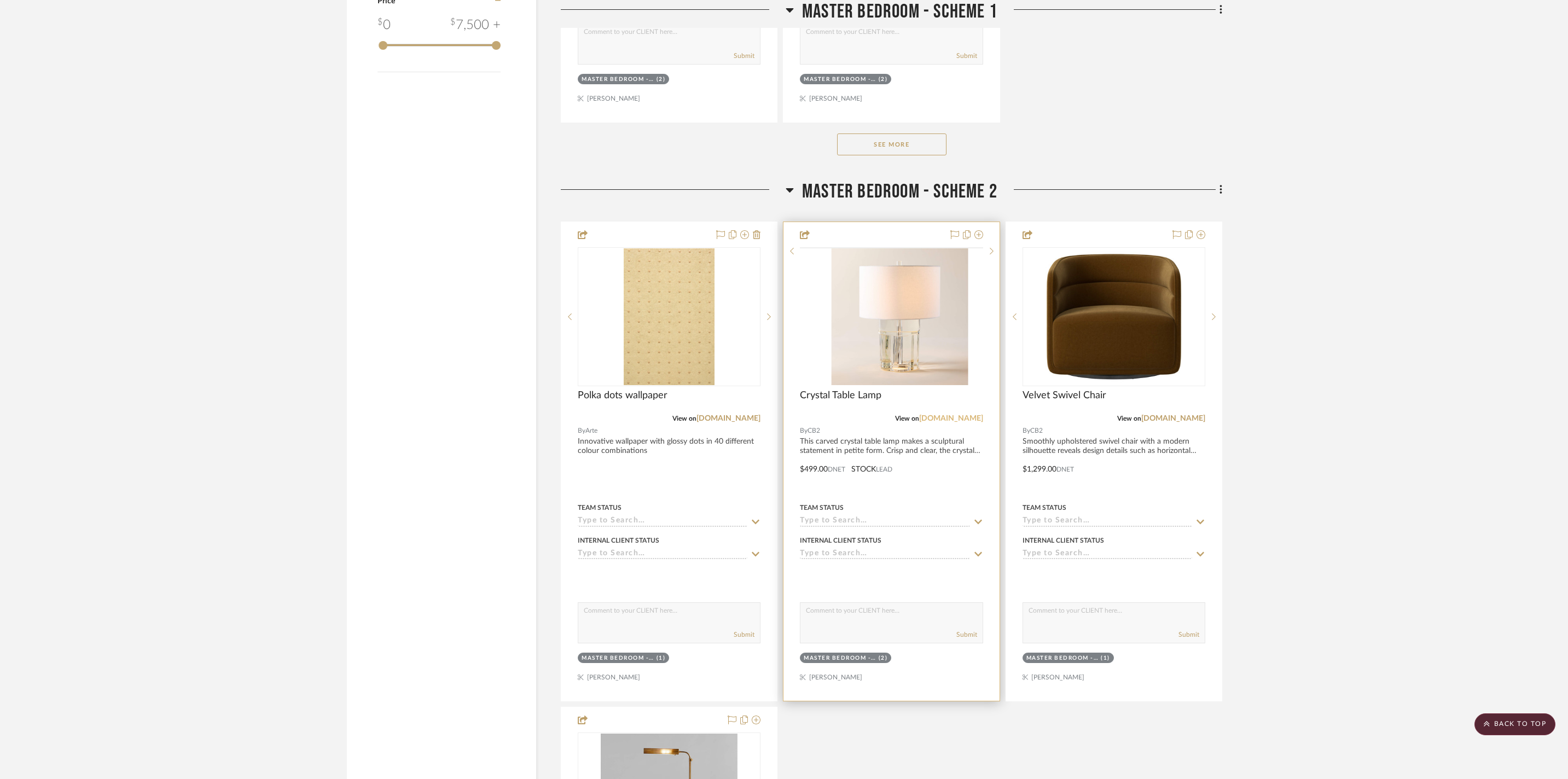
scroll to position [1963, 0]
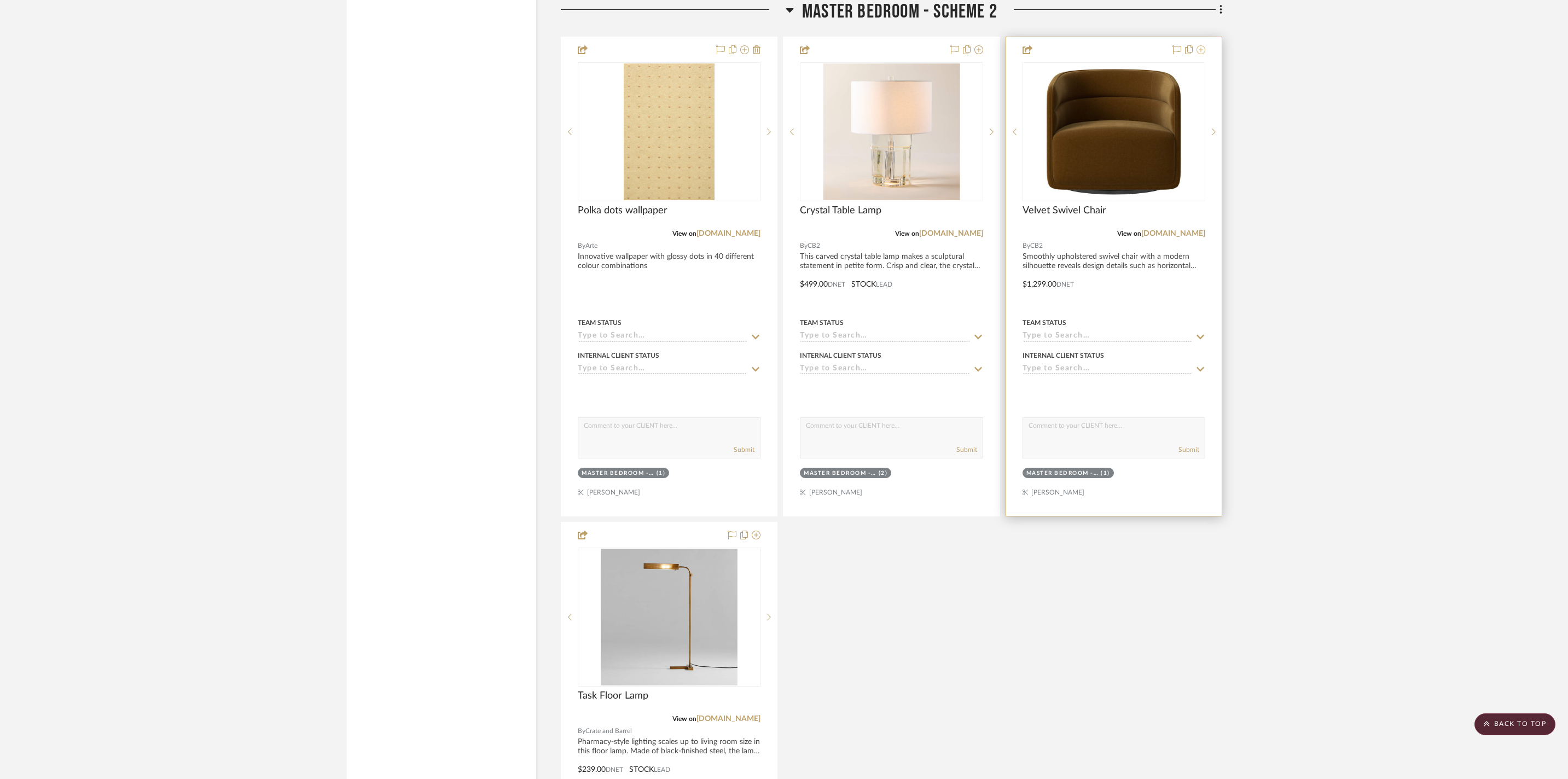
click at [1200, 54] on icon at bounding box center [1201, 50] width 9 height 9
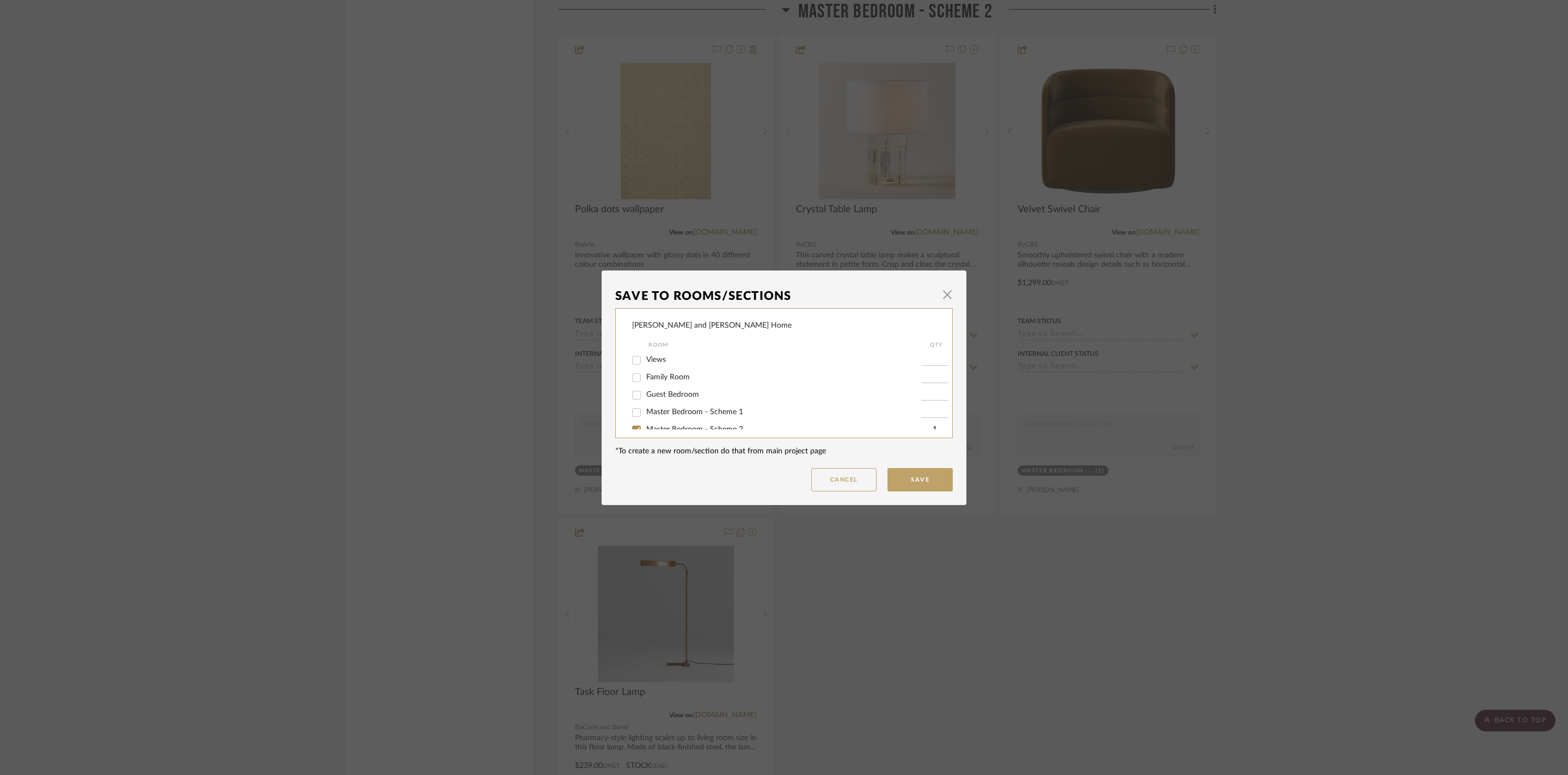
scroll to position [41, 0]
click at [689, 392] on span "Master Bedroom - Scheme 2" at bounding box center [695, 388] width 97 height 8
click at [645, 397] on input "Master Bedroom - Scheme 2" at bounding box center [636, 388] width 18 height 18
checkbox input "false"
click at [919, 480] on button "Save" at bounding box center [920, 479] width 65 height 23
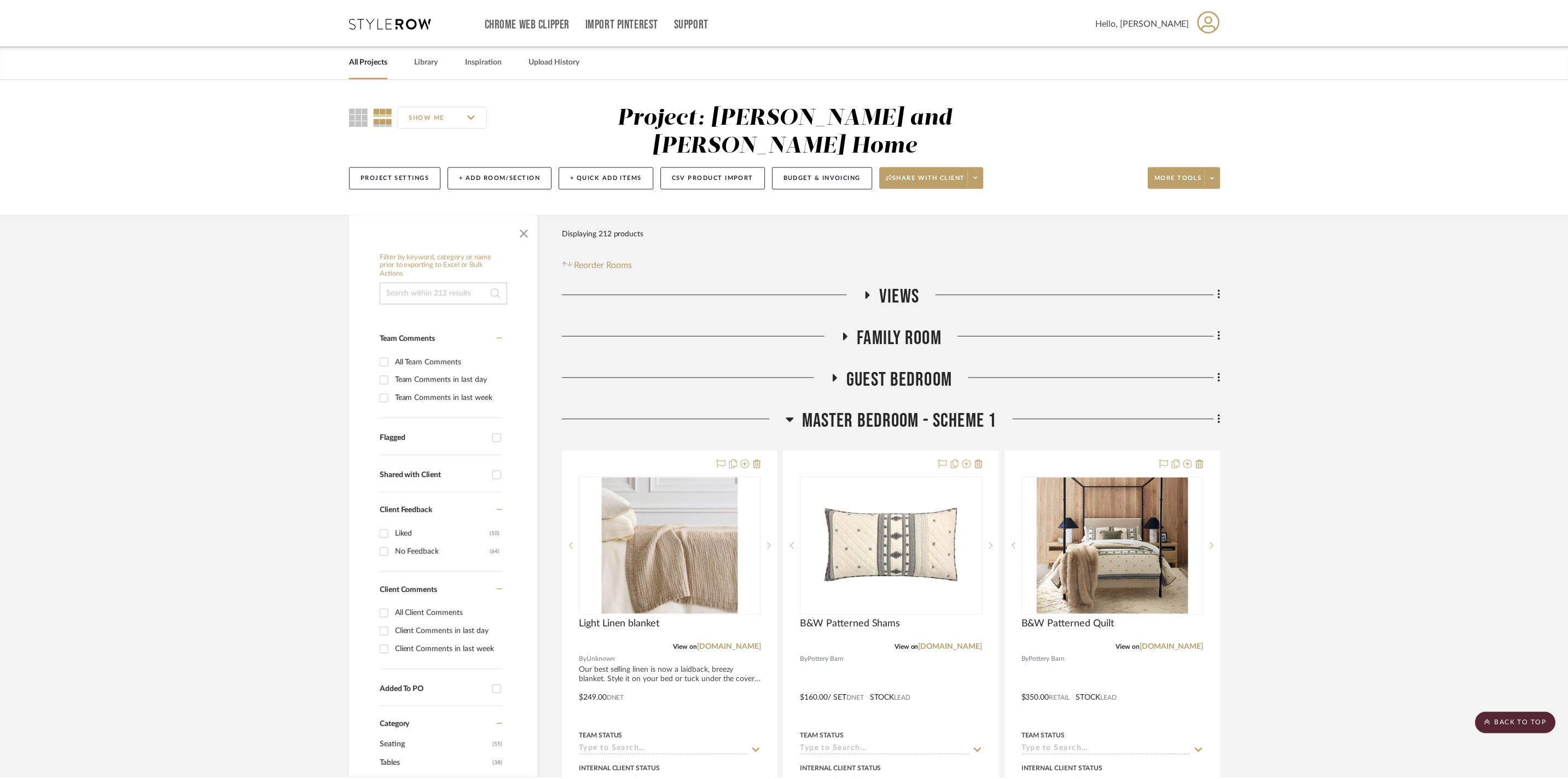
scroll to position [1963, 0]
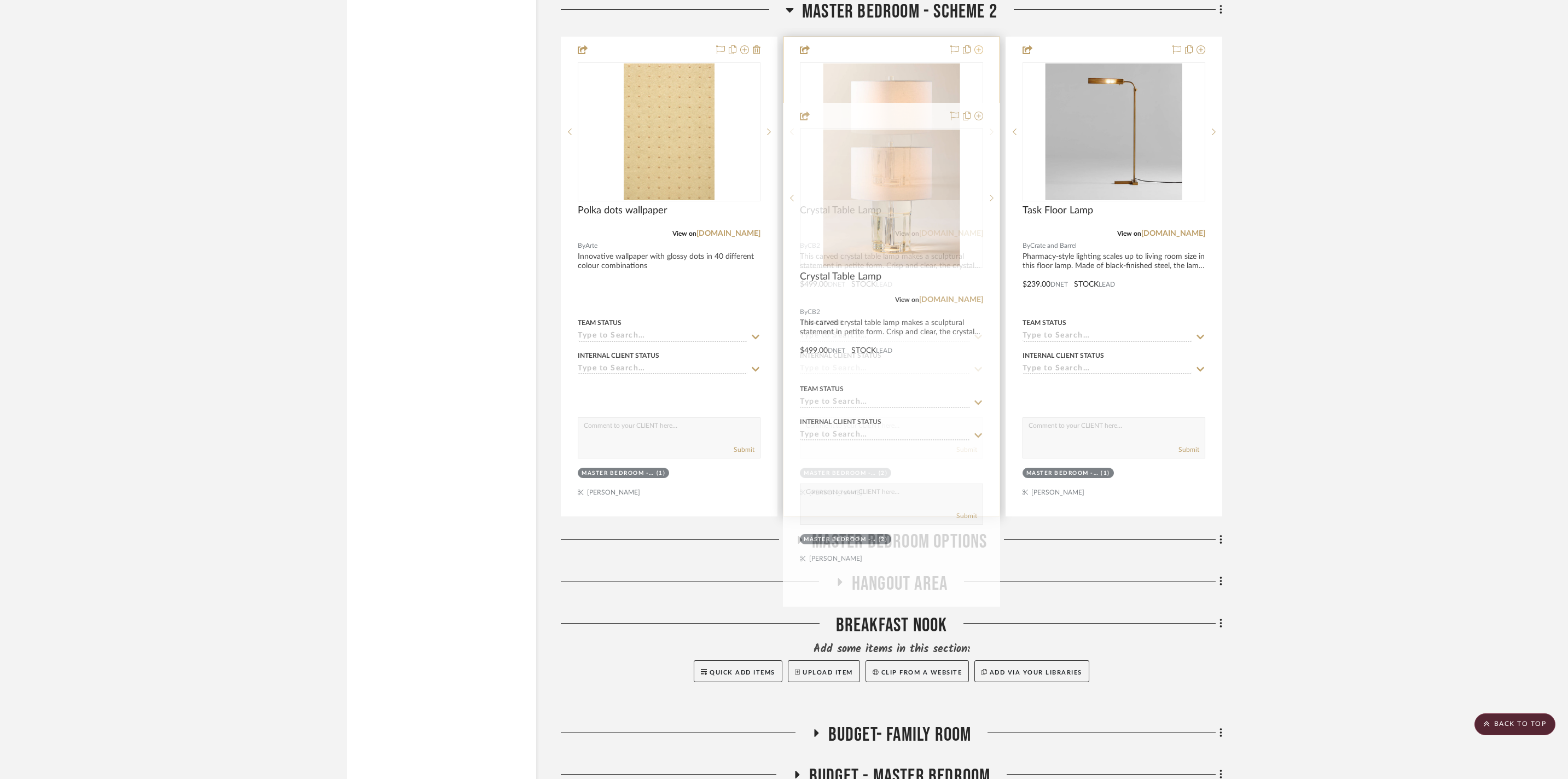
click at [979, 54] on icon at bounding box center [979, 50] width 9 height 9
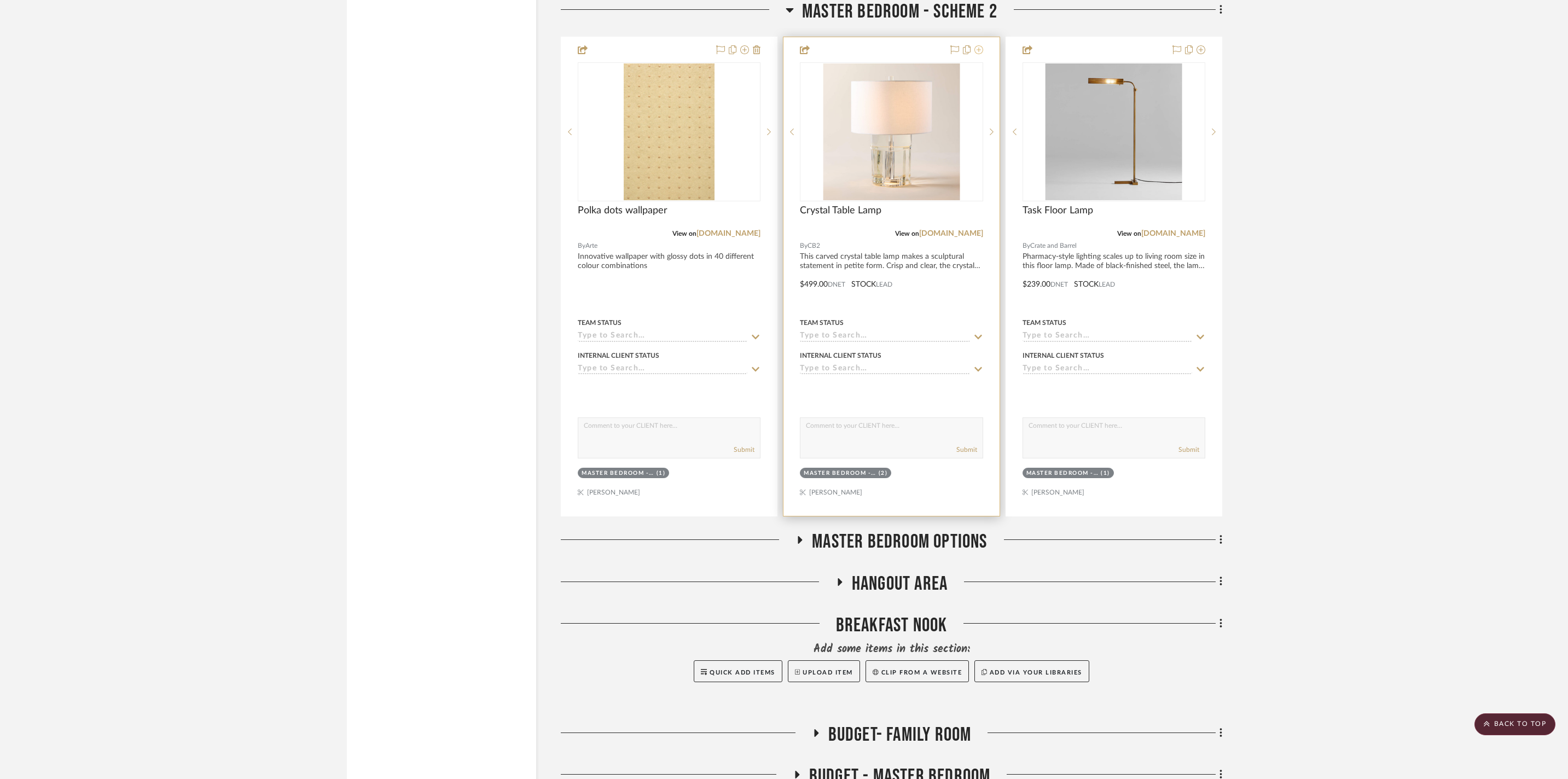
click at [979, 54] on icon at bounding box center [979, 50] width 9 height 9
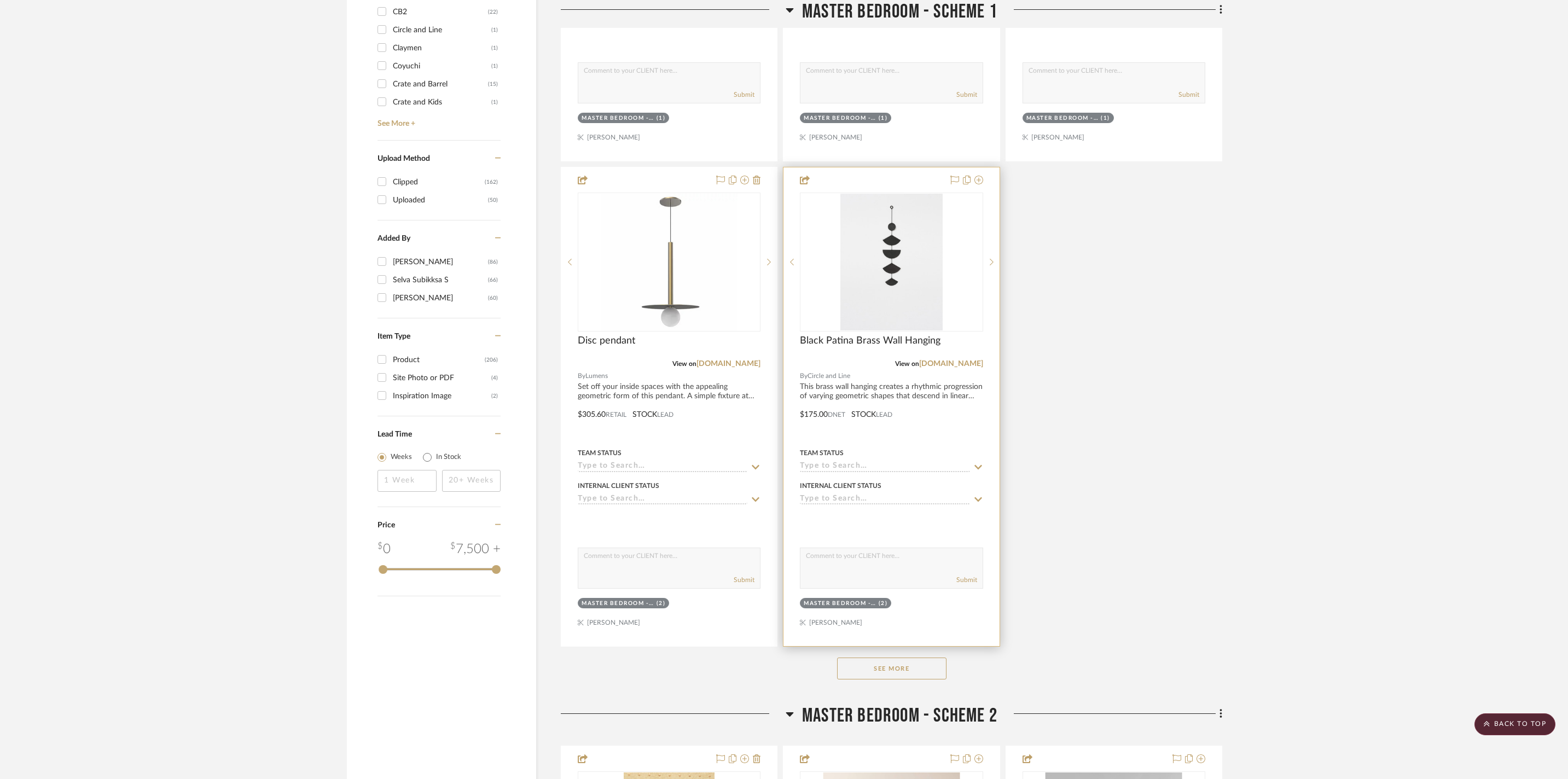
scroll to position [1655, 0]
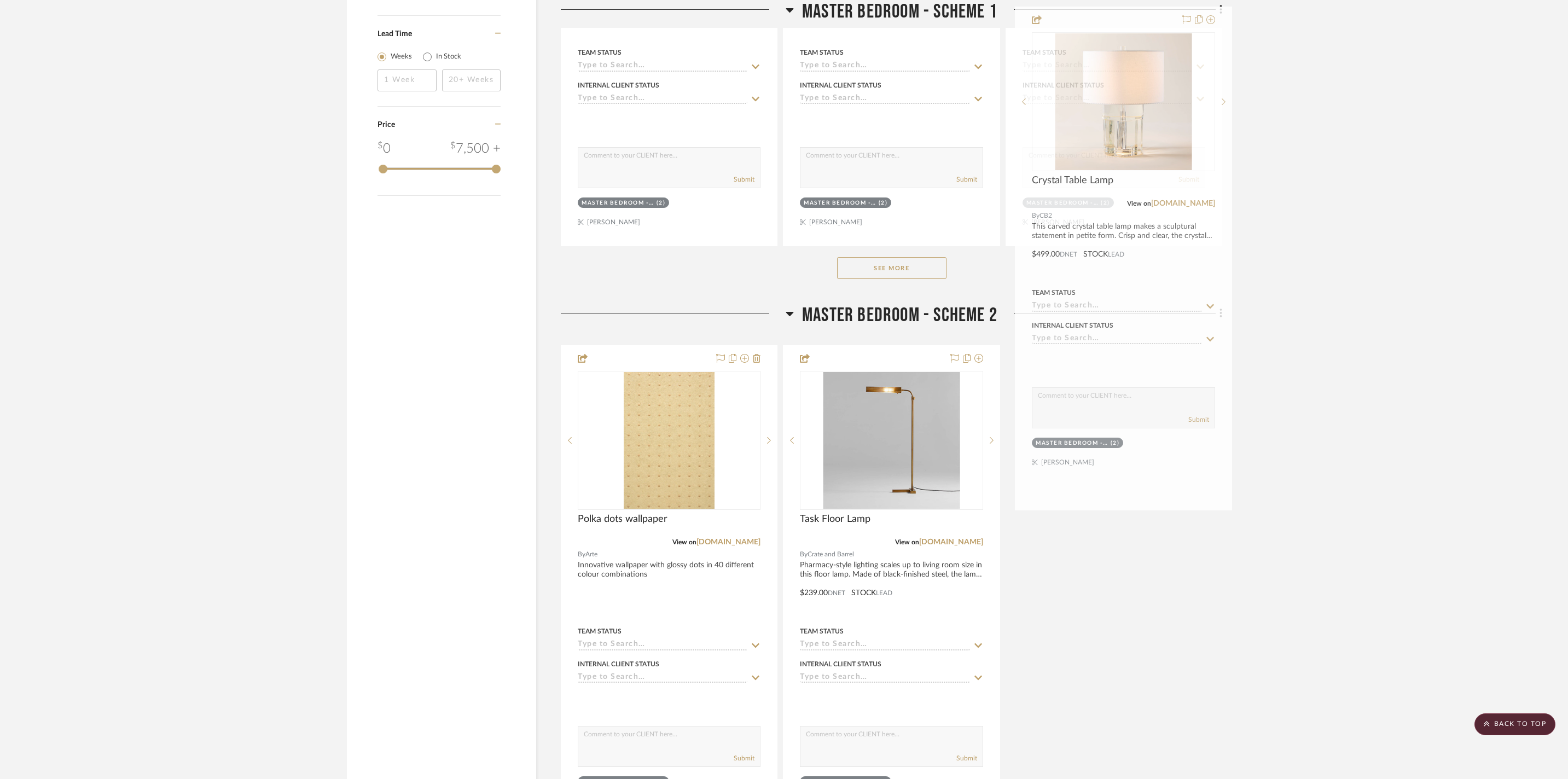
drag, startPoint x: 902, startPoint y: 493, endPoint x: 1133, endPoint y: 86, distance: 468.0
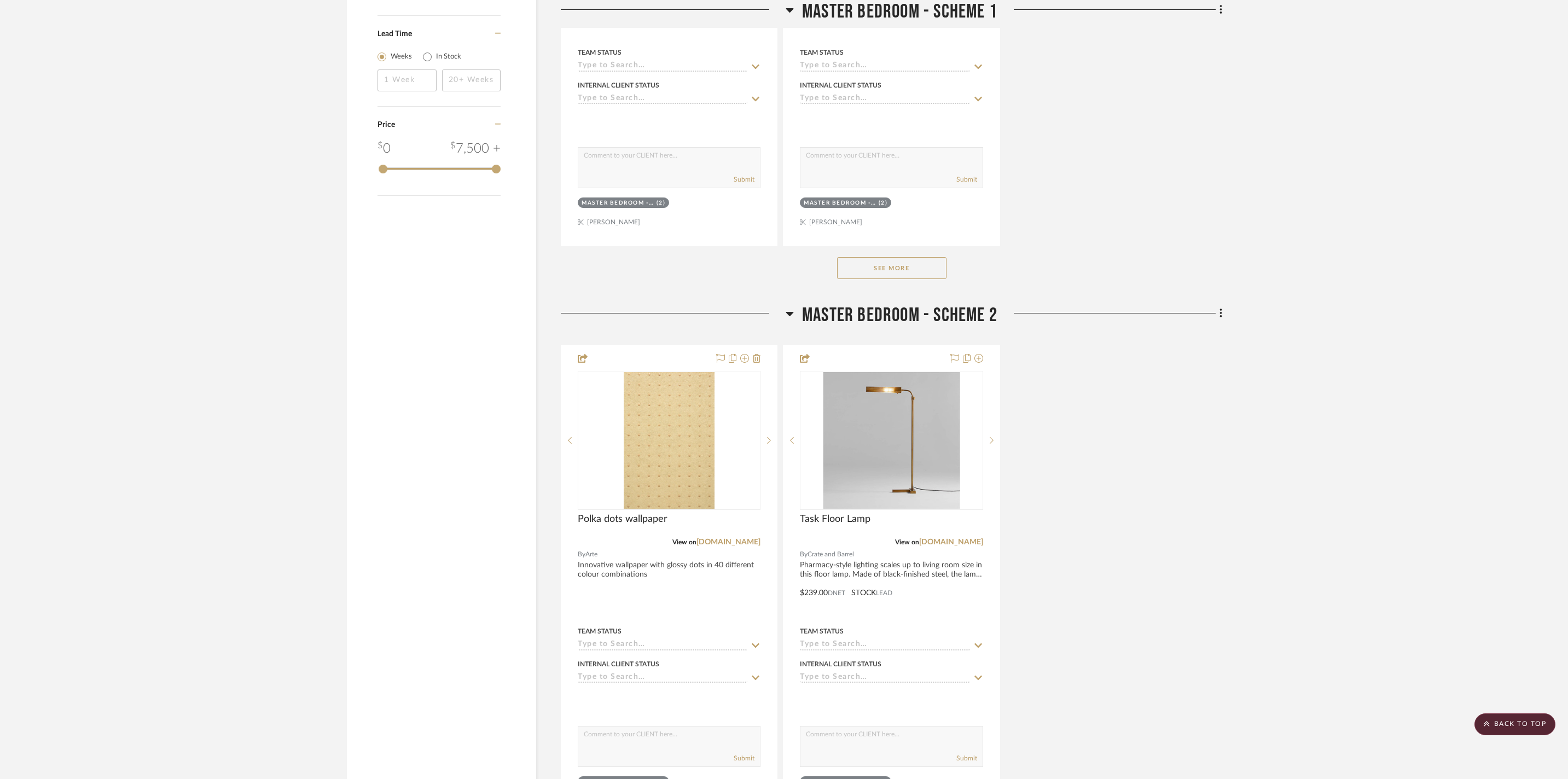
click at [790, 320] on icon at bounding box center [789, 313] width 8 height 13
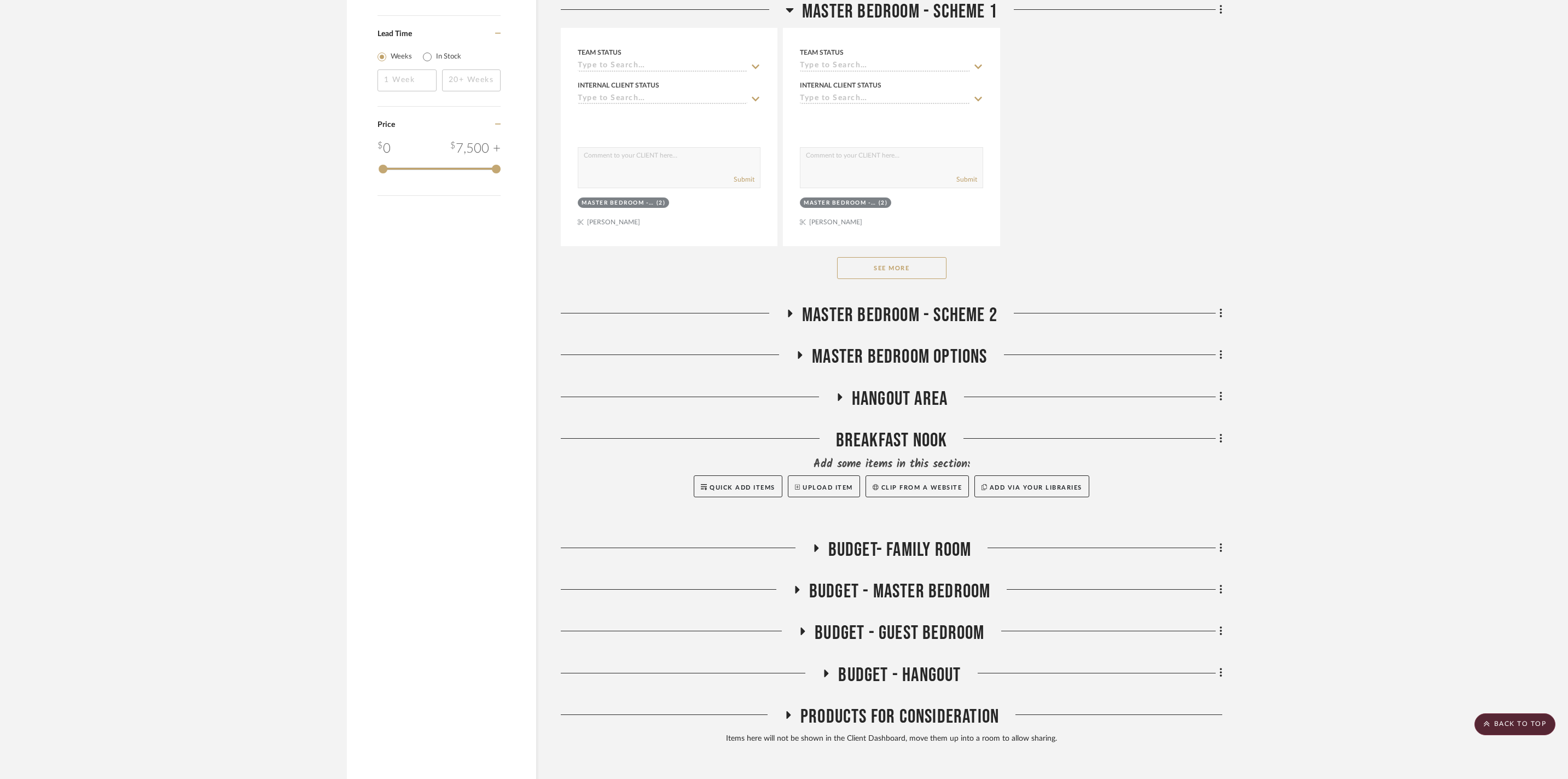
click at [791, 317] on icon at bounding box center [790, 313] width 4 height 8
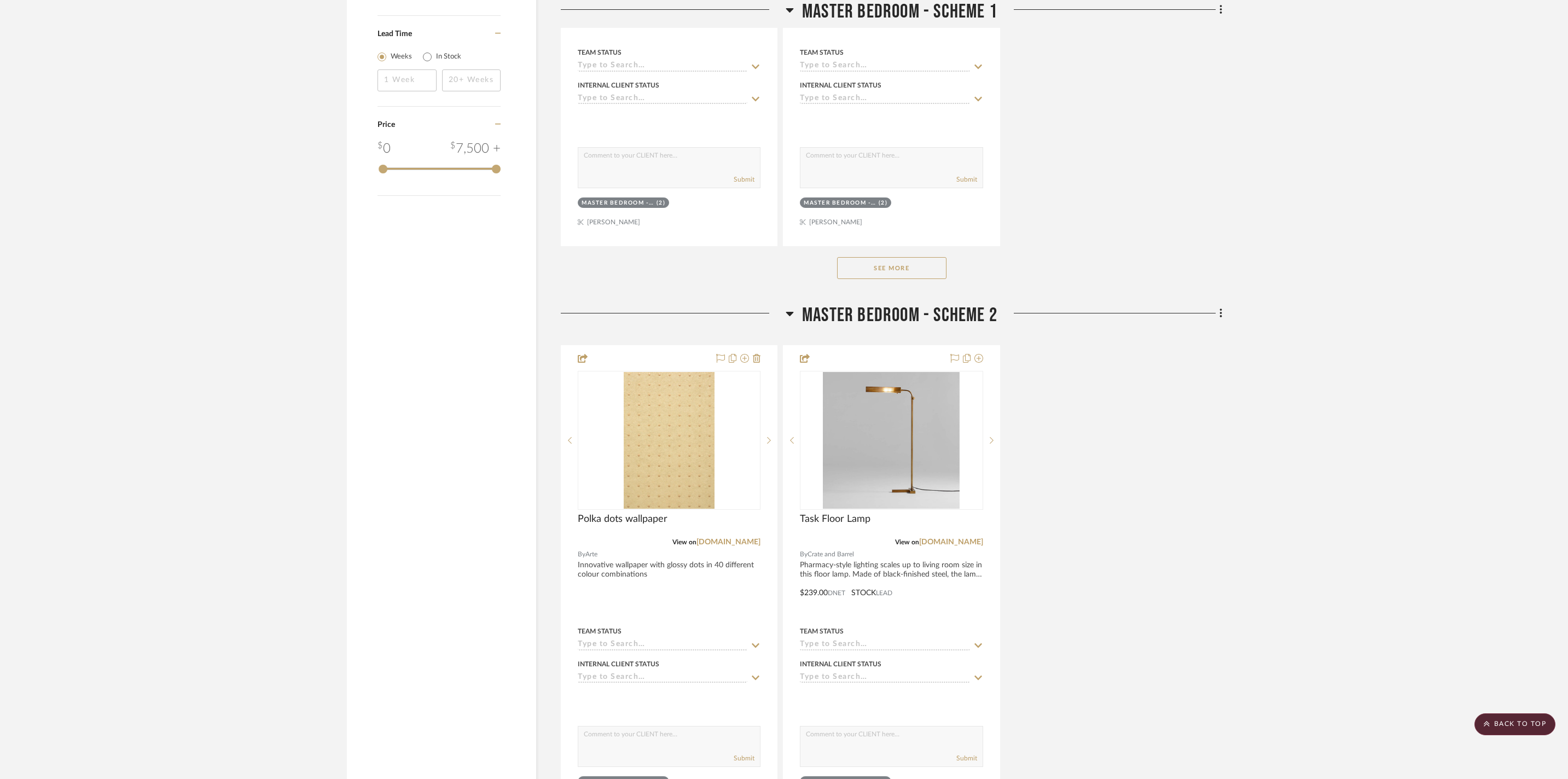
click at [791, 316] on icon at bounding box center [790, 314] width 8 height 4
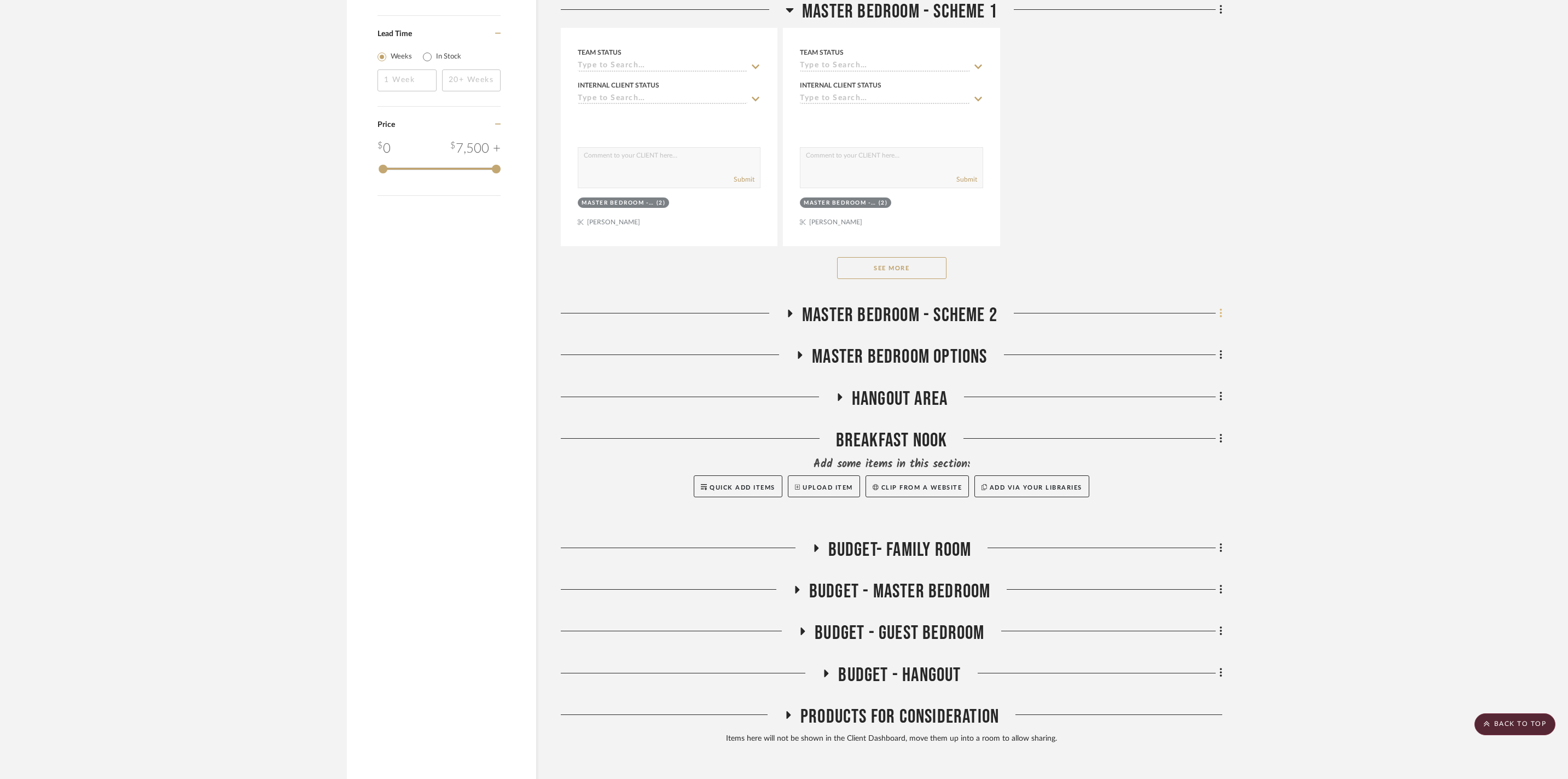
click at [1221, 319] on icon at bounding box center [1221, 314] width 3 height 12
click at [1219, 375] on div at bounding box center [784, 389] width 1568 height 779
click at [786, 318] on icon at bounding box center [790, 313] width 13 height 8
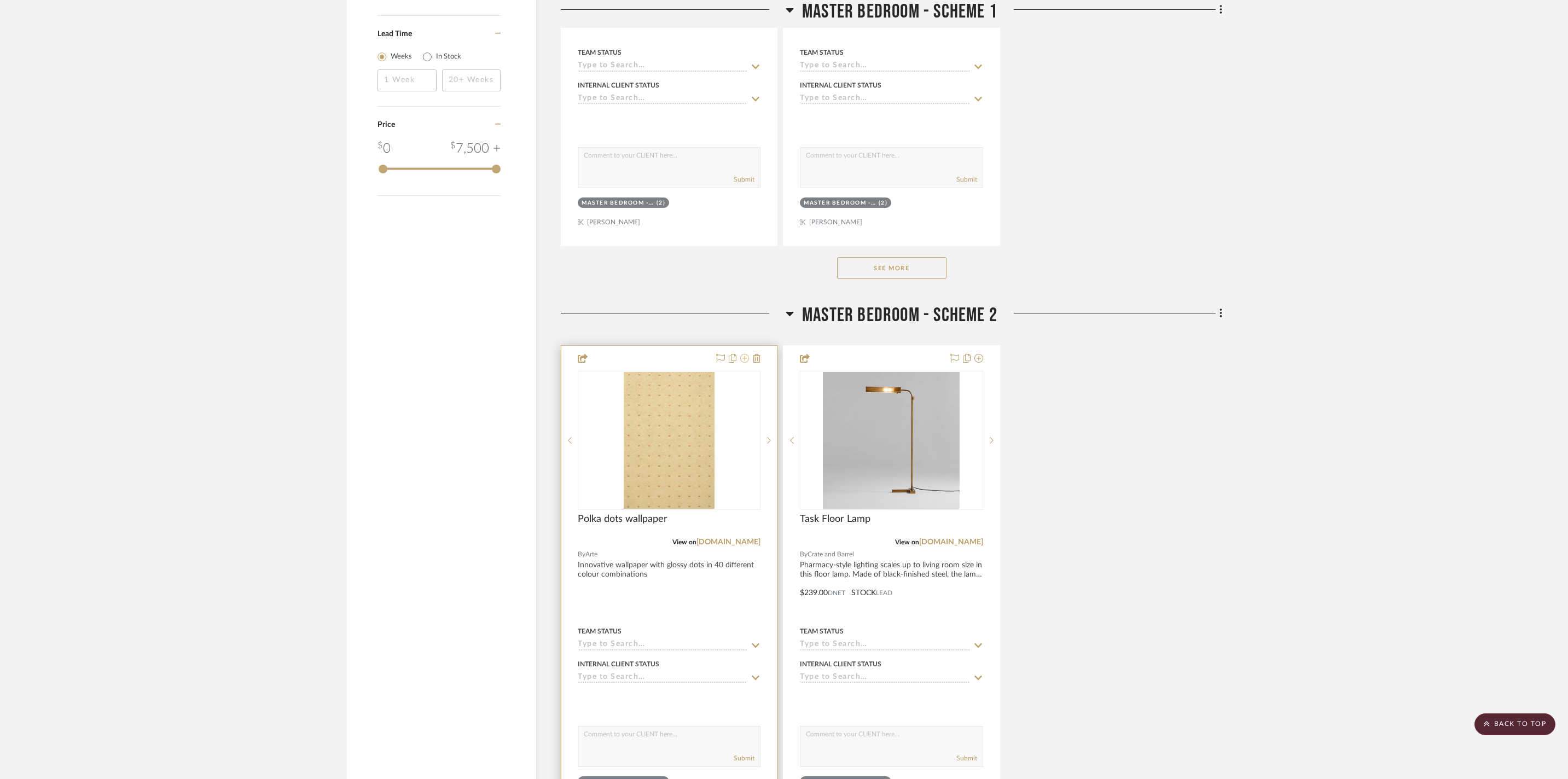
click at [744, 363] on icon at bounding box center [745, 358] width 9 height 9
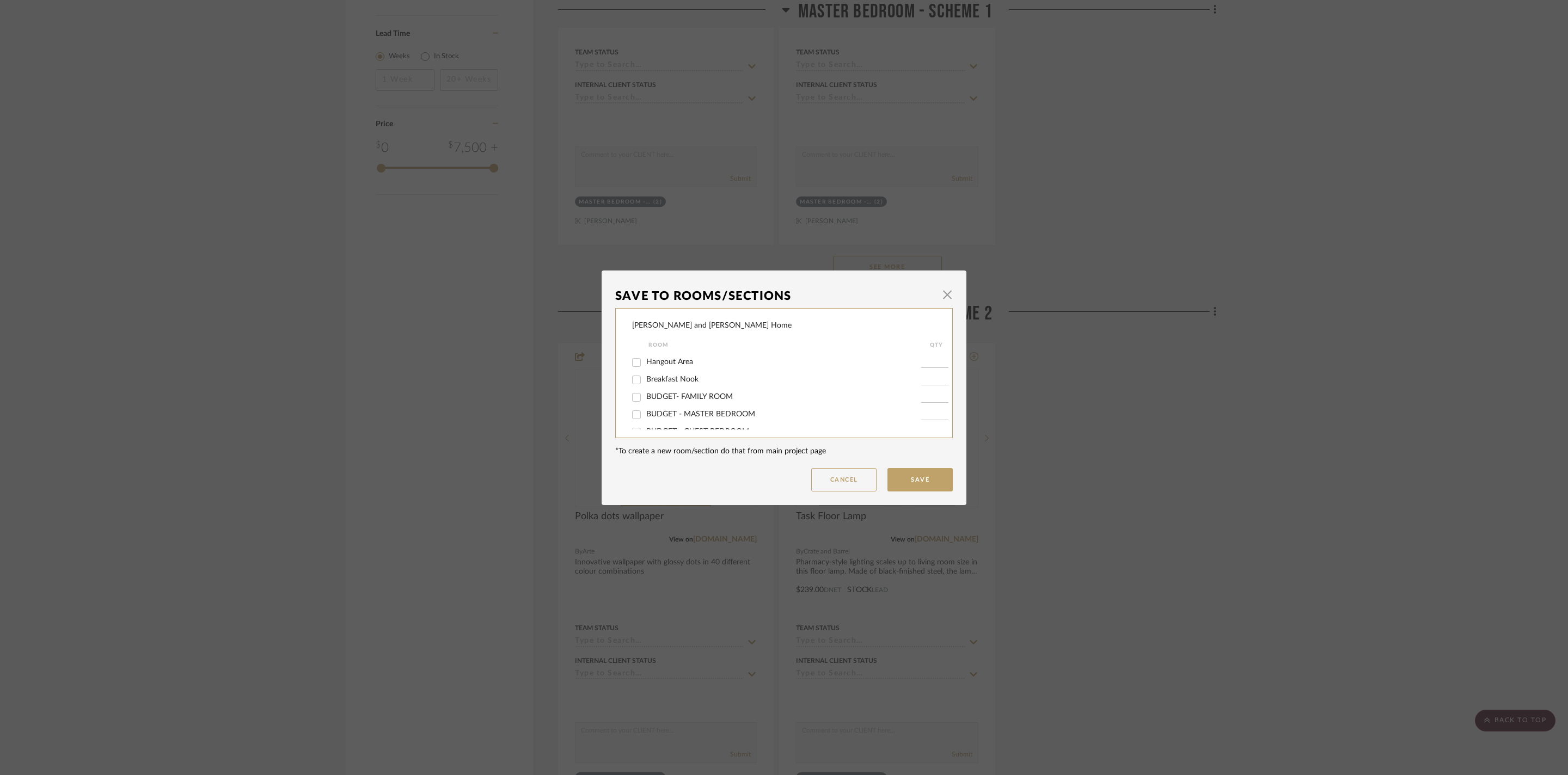
scroll to position [73, 0]
click at [844, 482] on button "Cancel" at bounding box center [844, 479] width 65 height 23
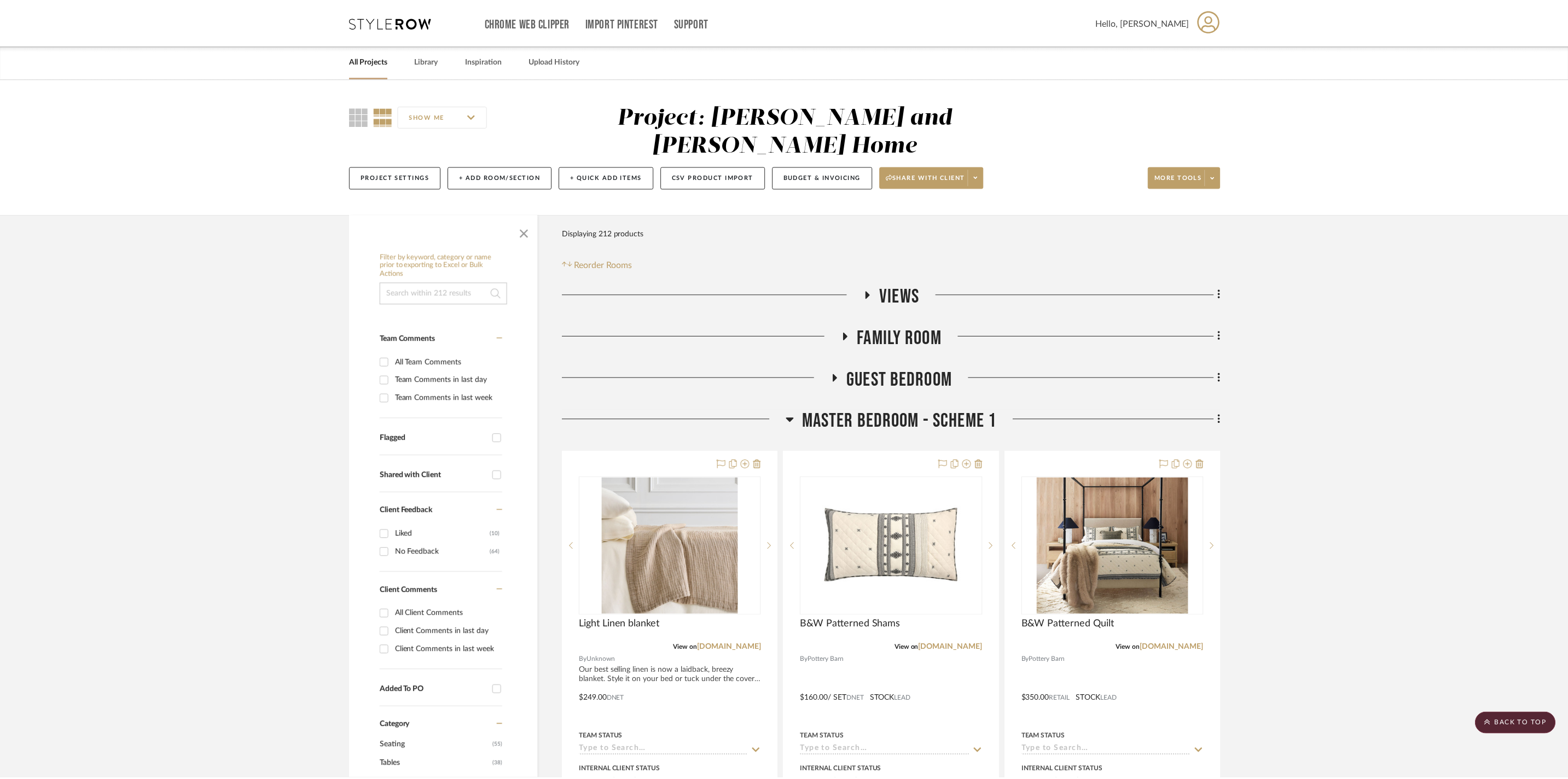
scroll to position [1655, 0]
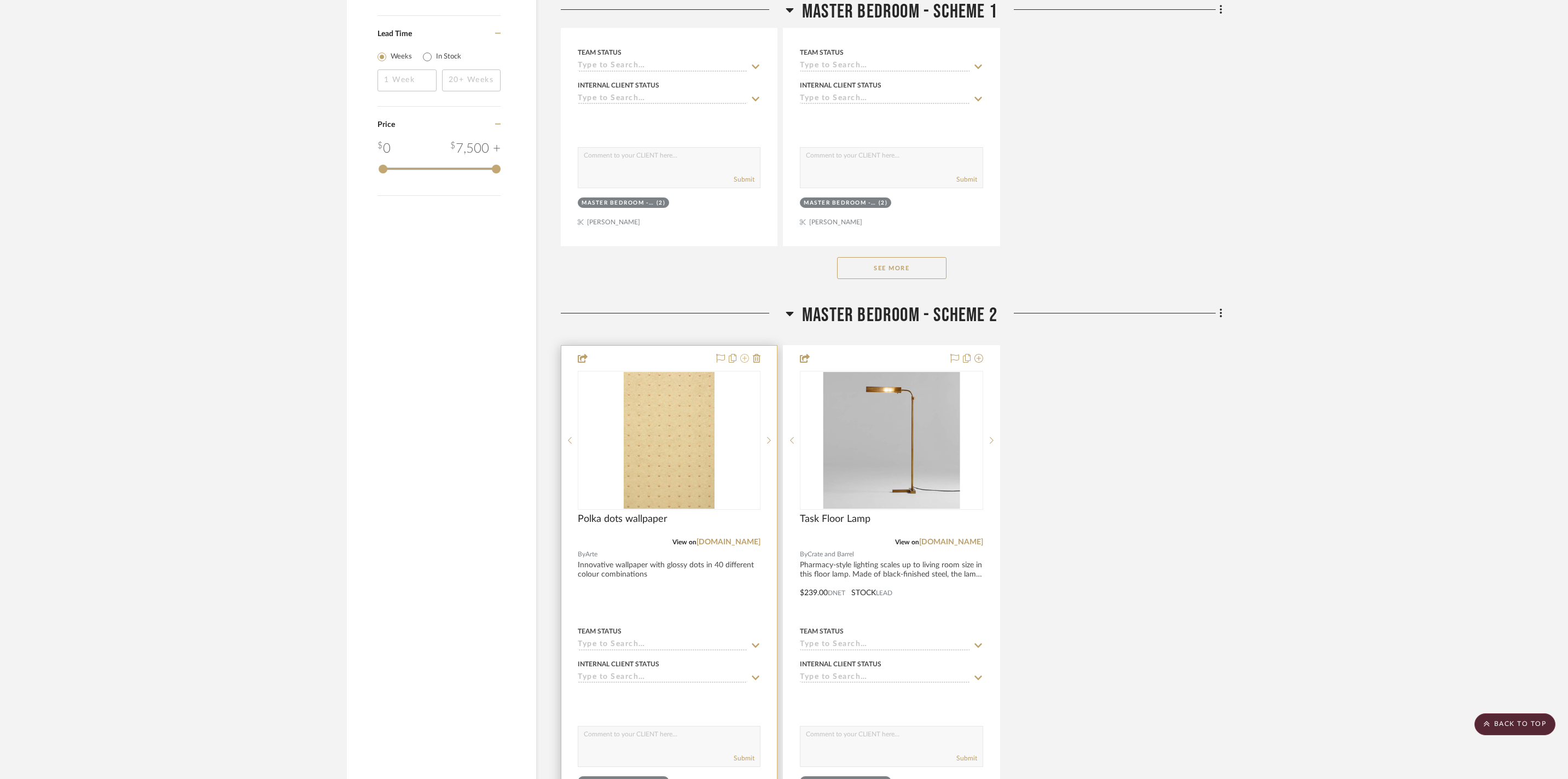
click at [743, 363] on icon at bounding box center [745, 358] width 9 height 9
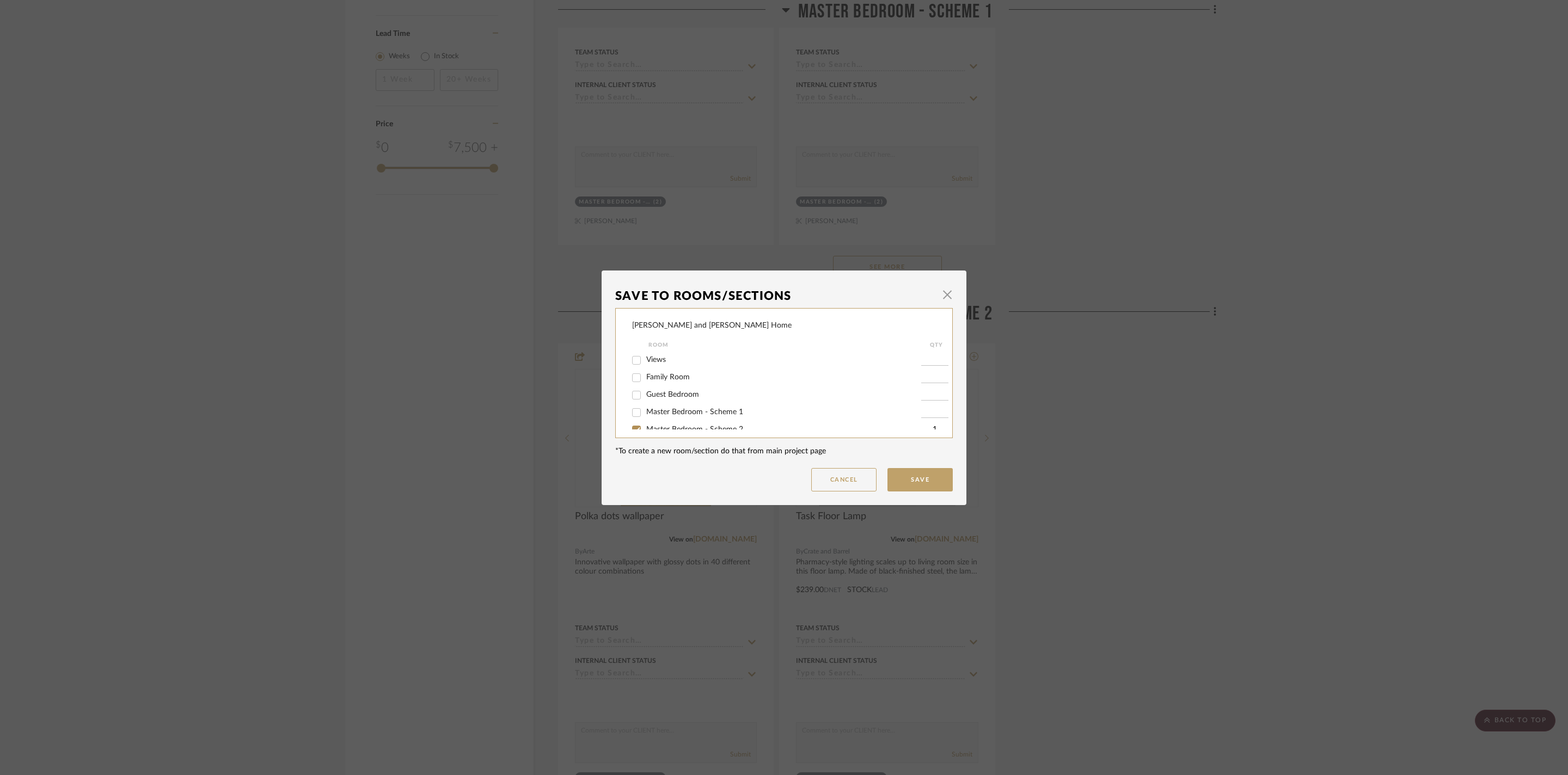
scroll to position [35, 0]
click at [693, 398] on span "Master Bedroom - Scheme 2" at bounding box center [695, 394] width 97 height 8
click at [645, 404] on input "Master Bedroom - Scheme 2" at bounding box center [636, 395] width 18 height 18
checkbox input "false"
click at [921, 480] on button "Save" at bounding box center [920, 479] width 65 height 23
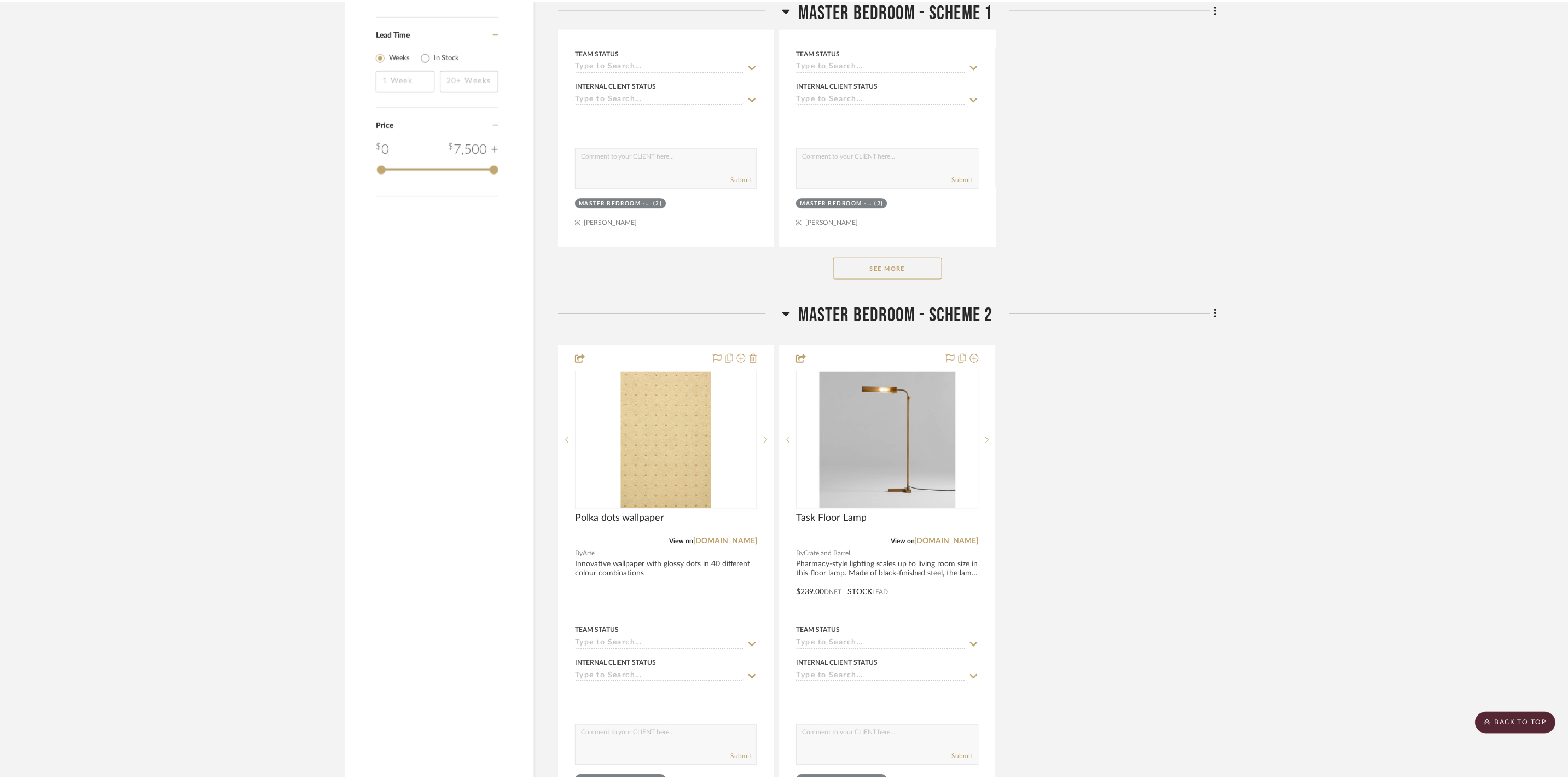
scroll to position [1655, 0]
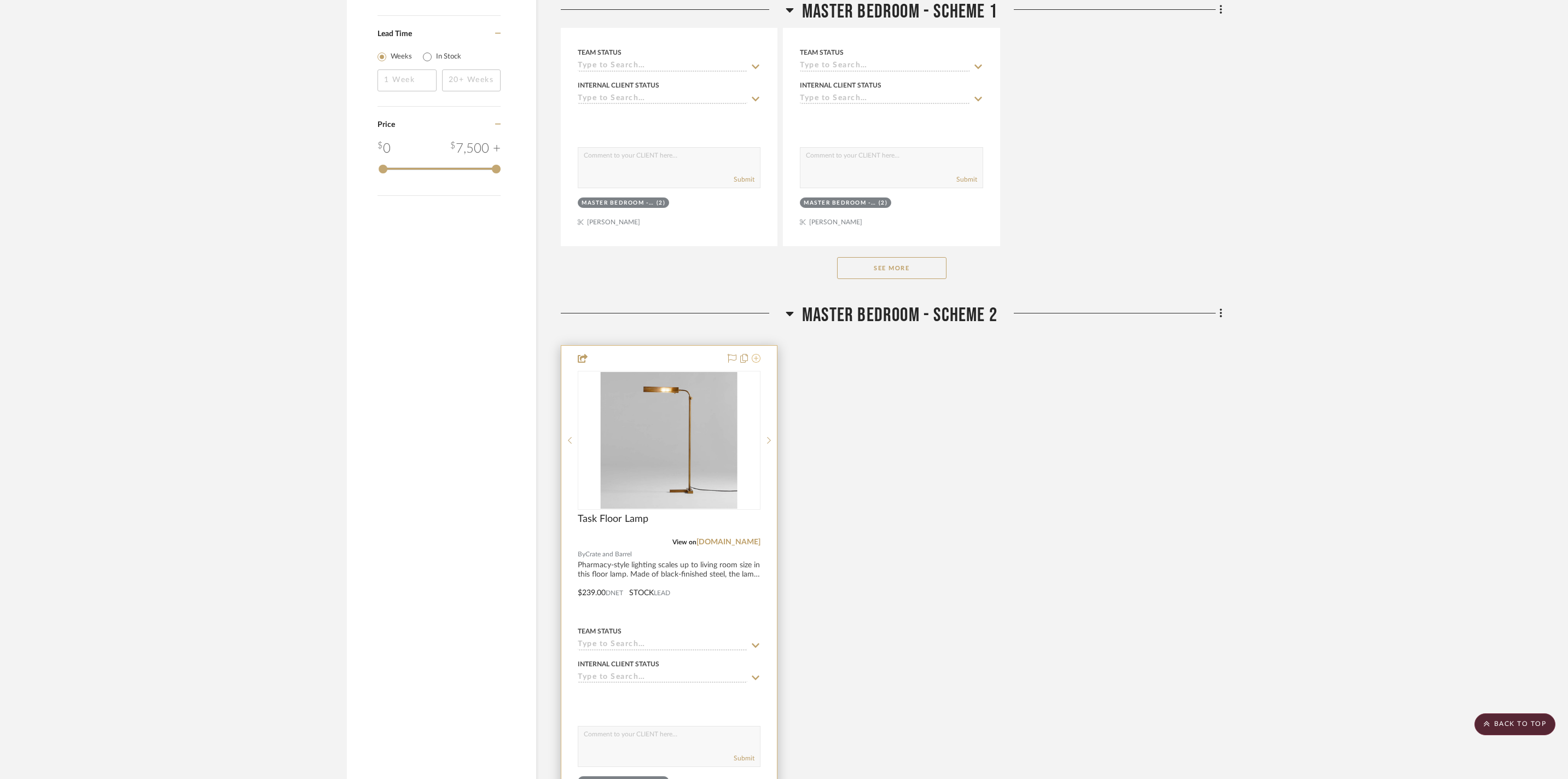
click at [756, 363] on icon at bounding box center [756, 358] width 9 height 9
click at [759, 363] on icon at bounding box center [756, 358] width 9 height 9
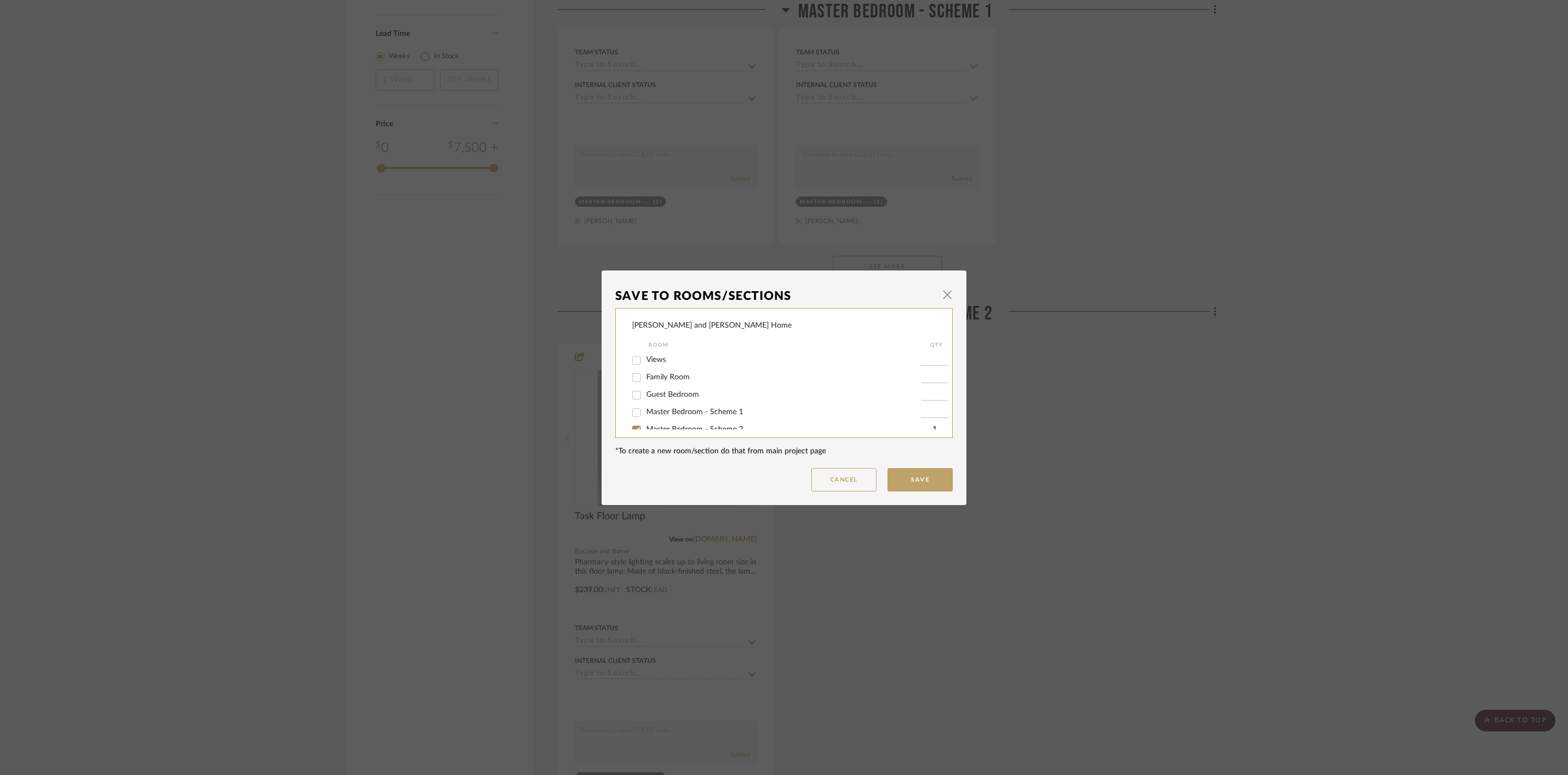
scroll to position [38, 0]
click at [704, 395] on span "Master Bedroom - Scheme 2" at bounding box center [695, 391] width 97 height 8
click at [645, 400] on input "Master Bedroom - Scheme 2" at bounding box center [636, 392] width 18 height 18
checkbox input "false"
click at [920, 480] on button "Save" at bounding box center [920, 479] width 65 height 23
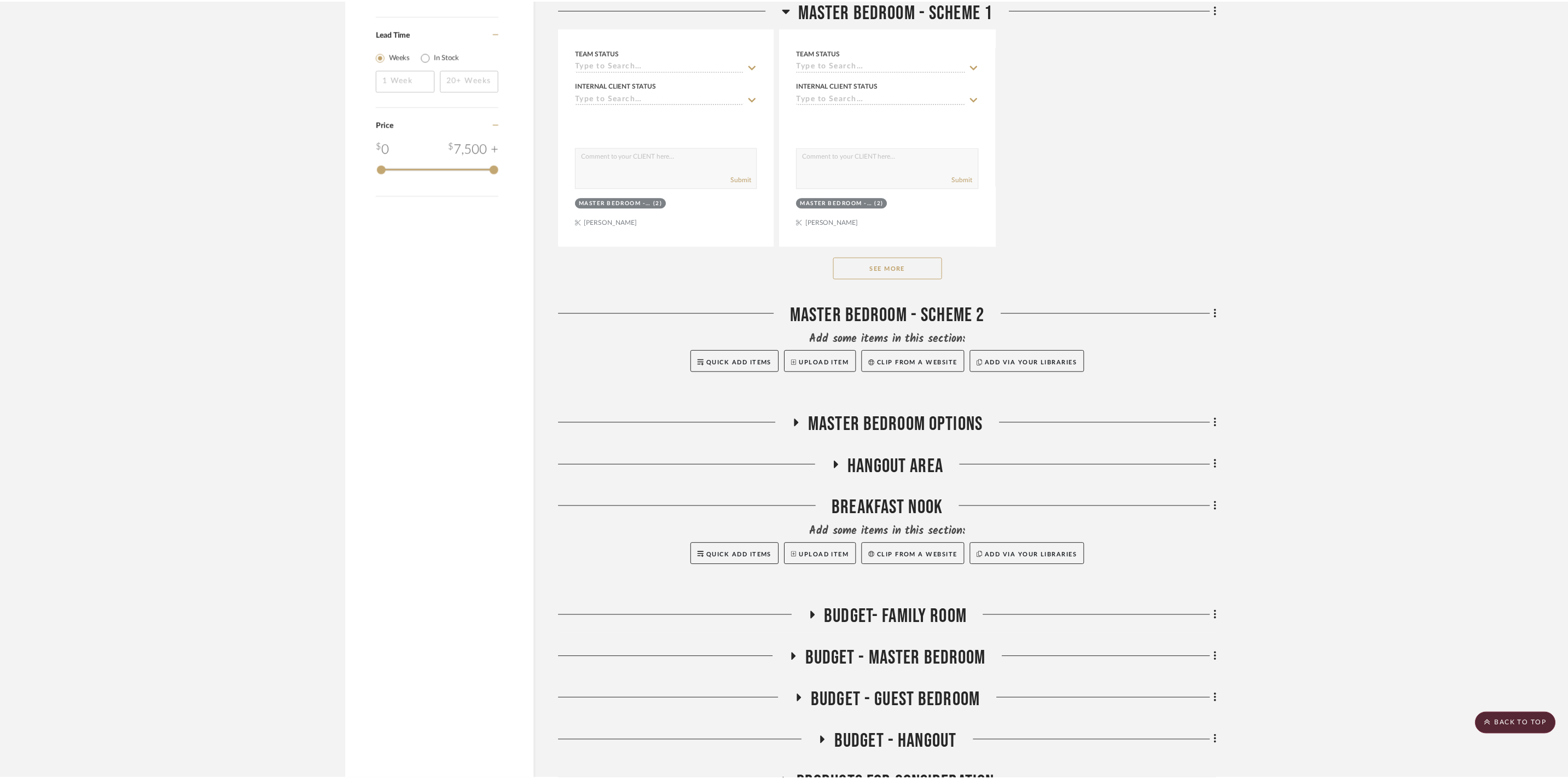
scroll to position [1655, 0]
click at [1221, 319] on icon at bounding box center [1221, 314] width 3 height 12
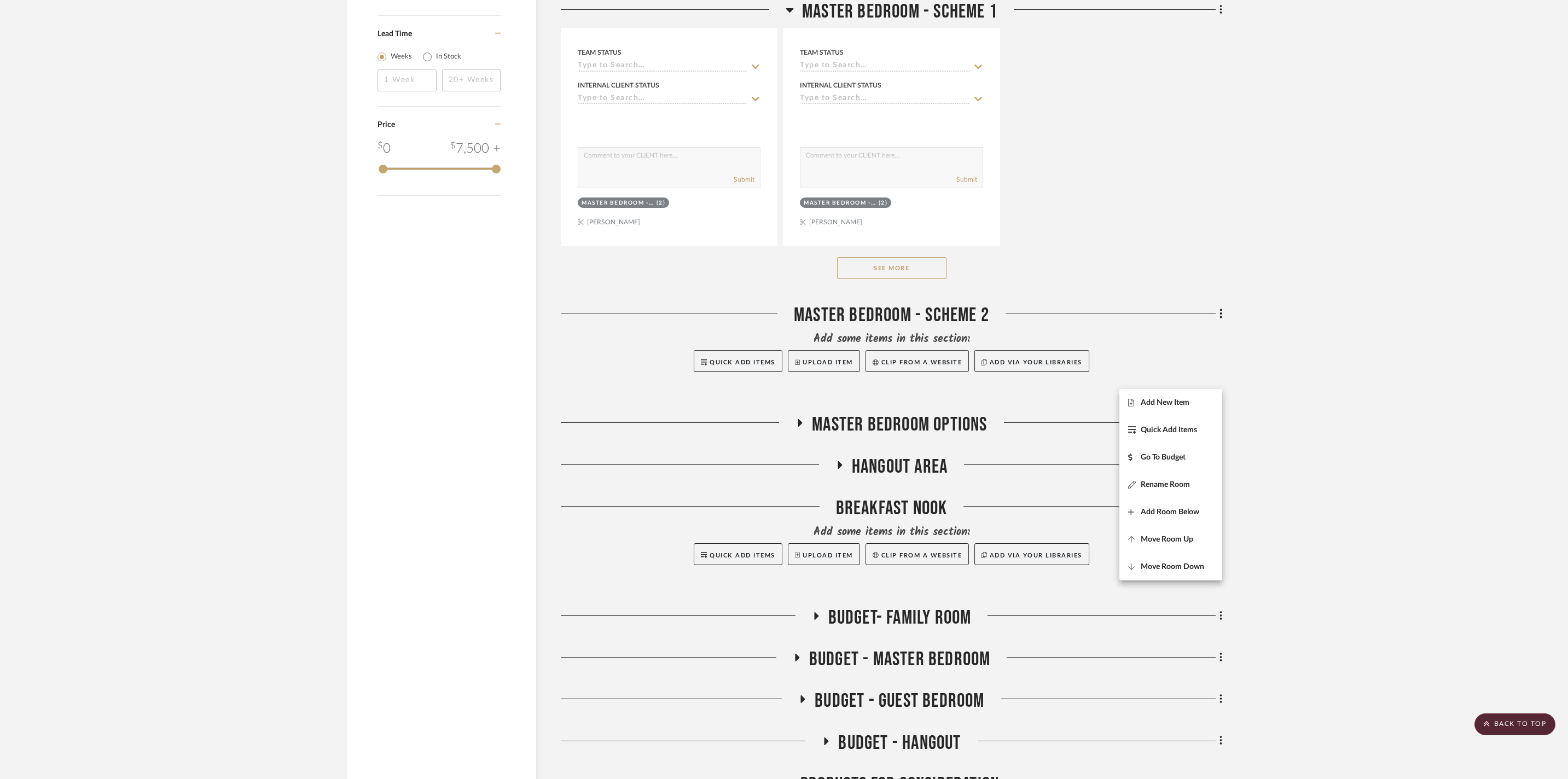
click at [1386, 298] on div at bounding box center [784, 389] width 1568 height 779
click at [799, 427] on icon at bounding box center [800, 423] width 4 height 8
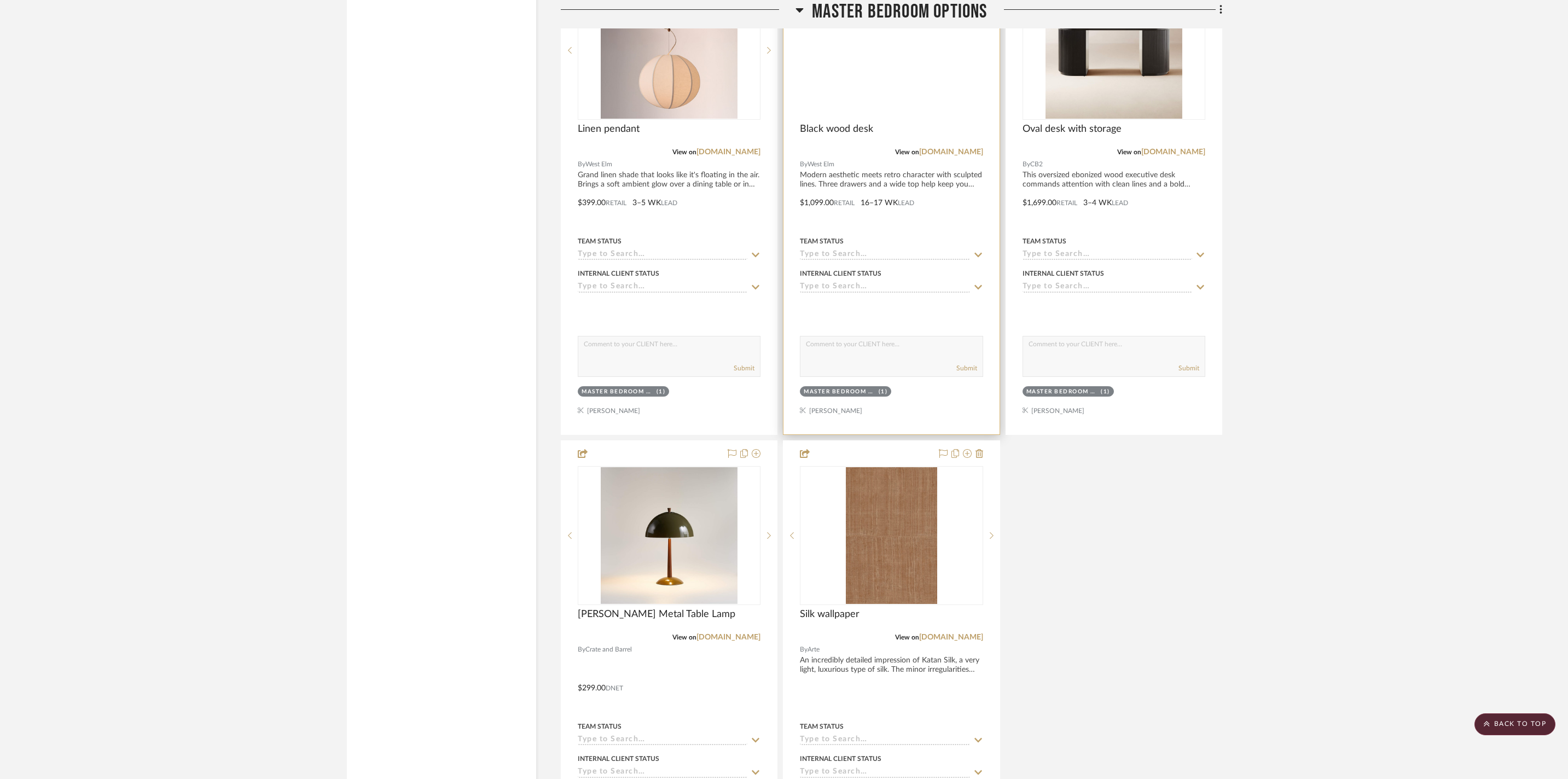
scroll to position [1739, 0]
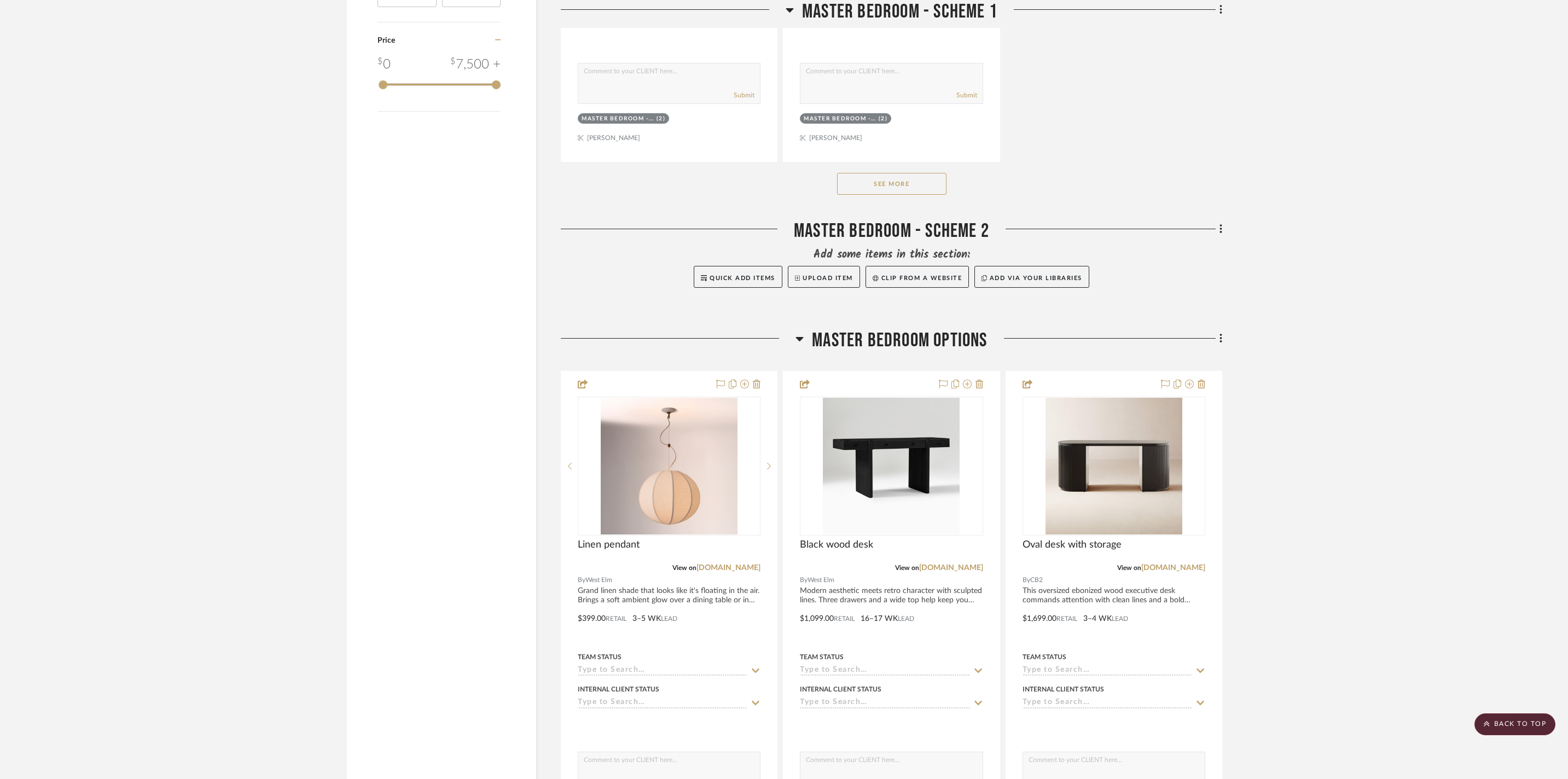
click at [804, 352] on h3 "Master Bedroom Options" at bounding box center [891, 341] width 191 height 23
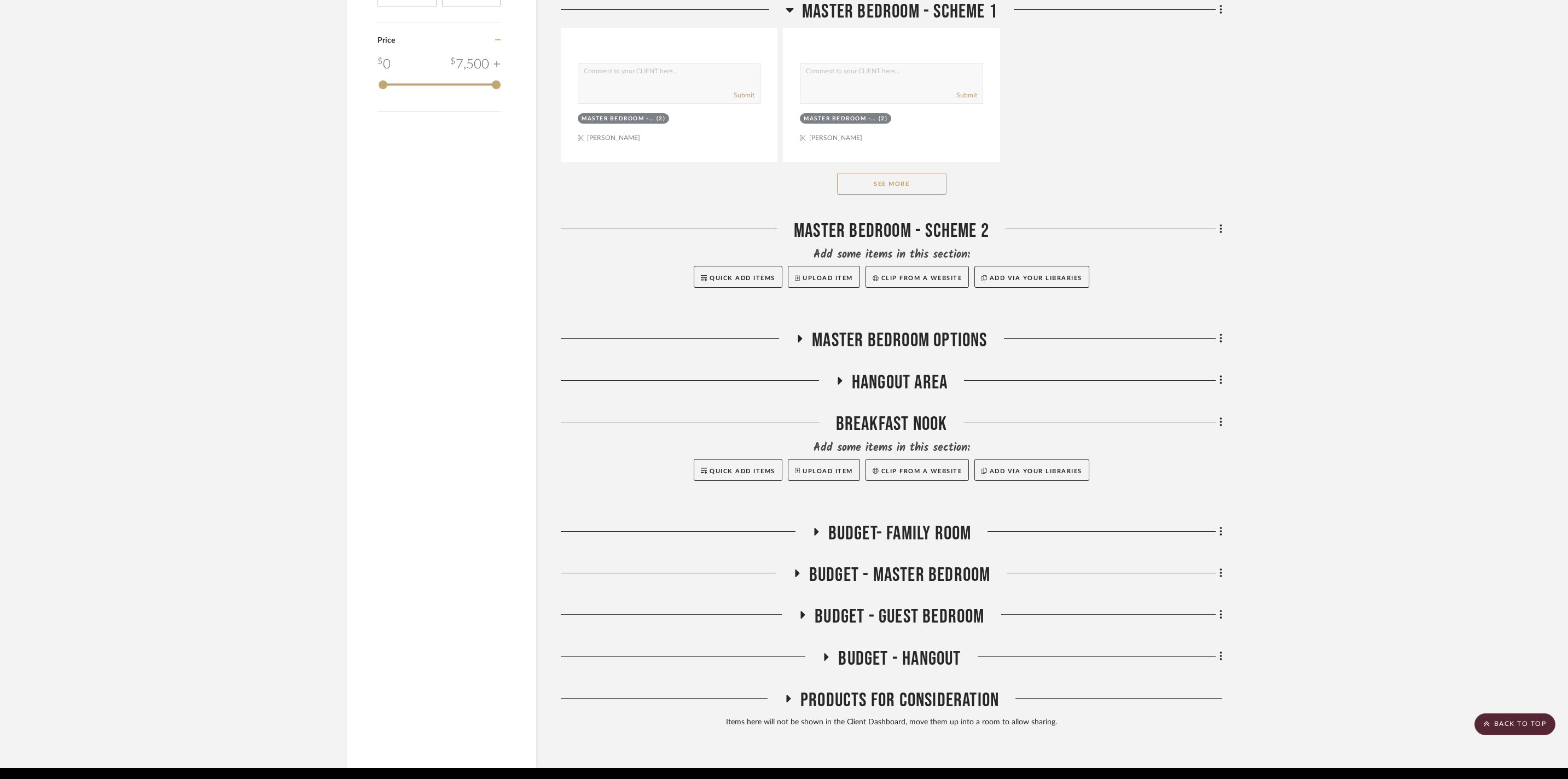
click at [841, 385] on icon at bounding box center [839, 380] width 4 height 8
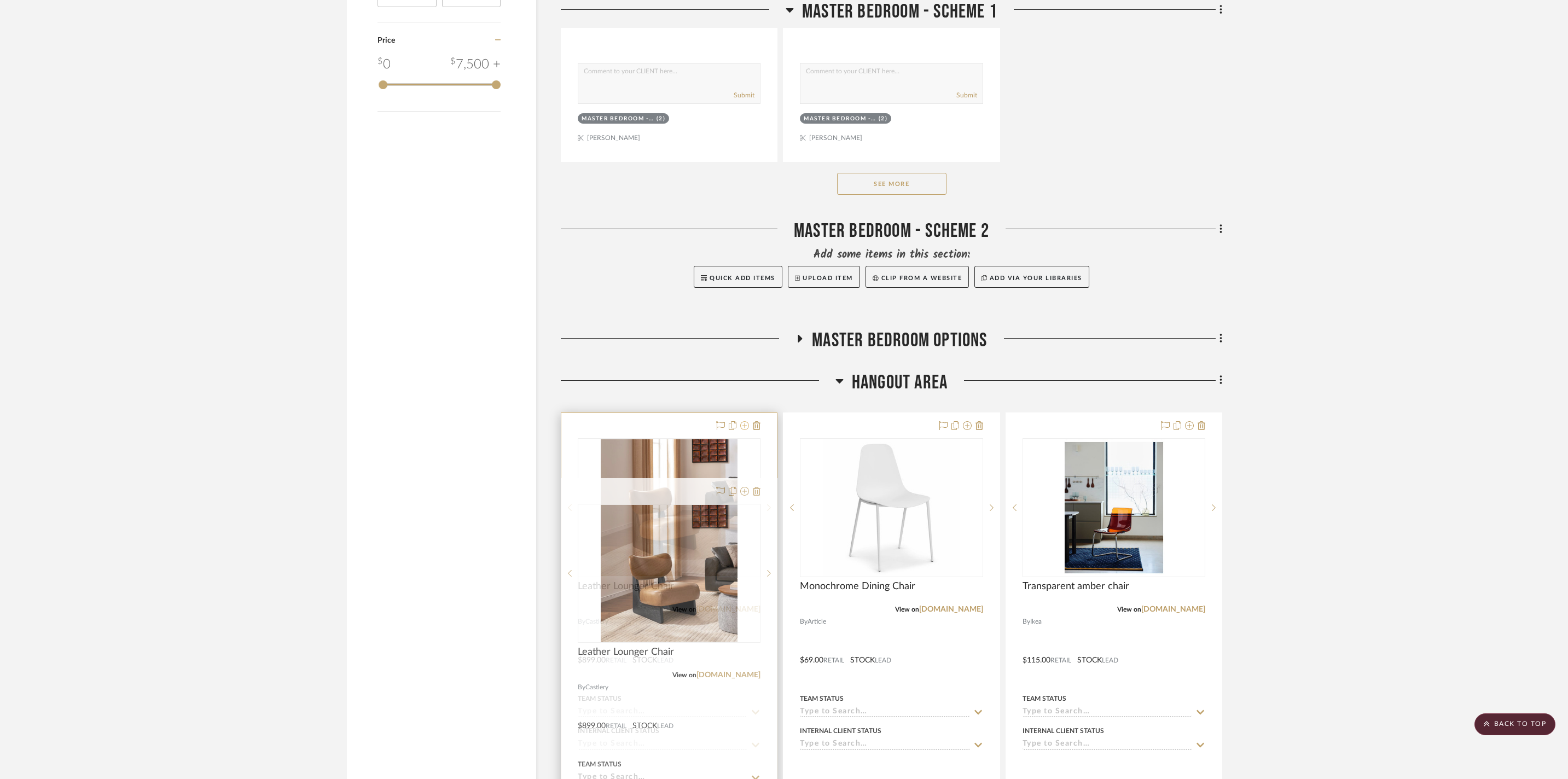
click at [743, 430] on icon at bounding box center [745, 426] width 9 height 9
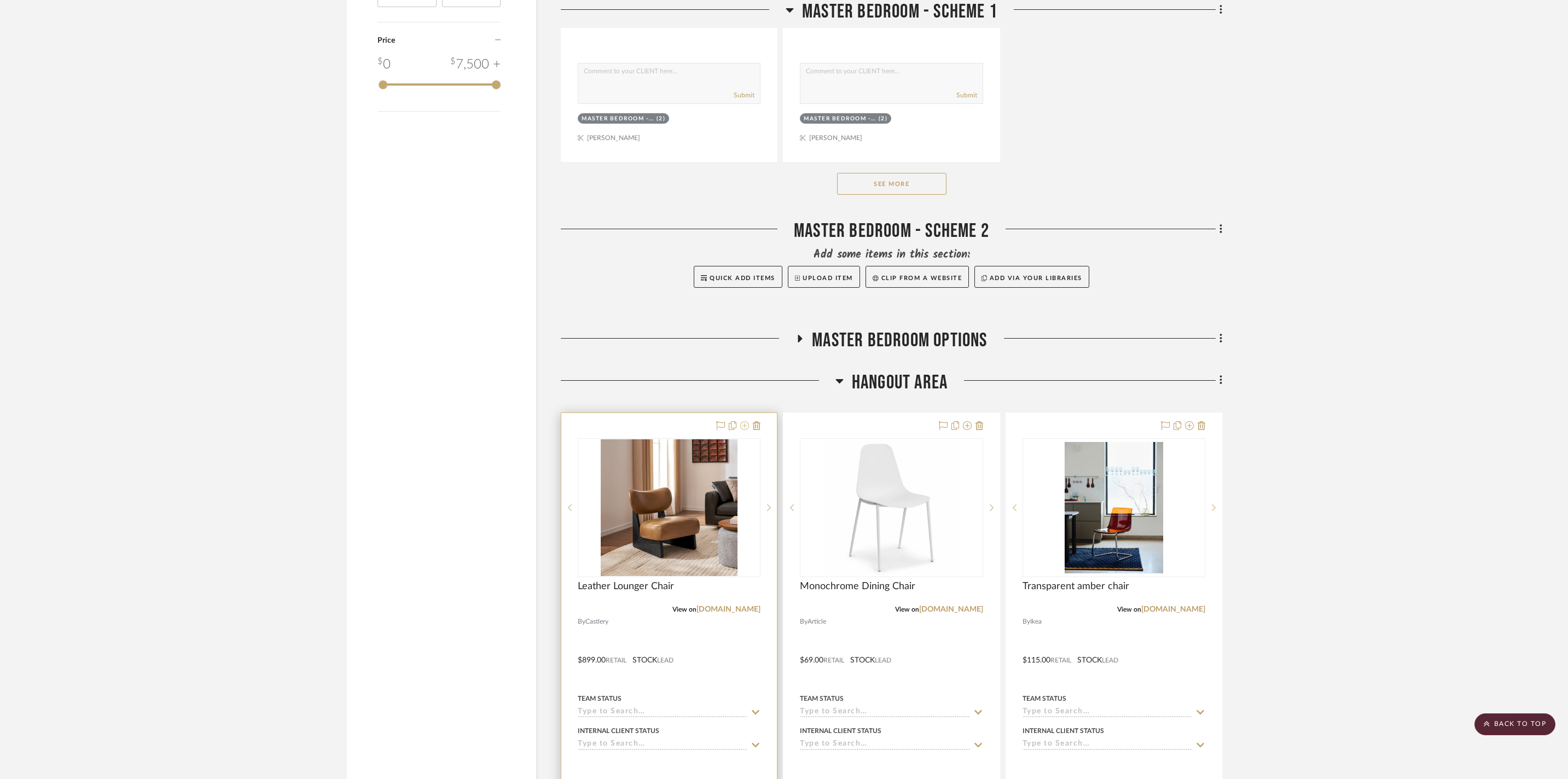
click at [743, 430] on icon at bounding box center [745, 426] width 9 height 9
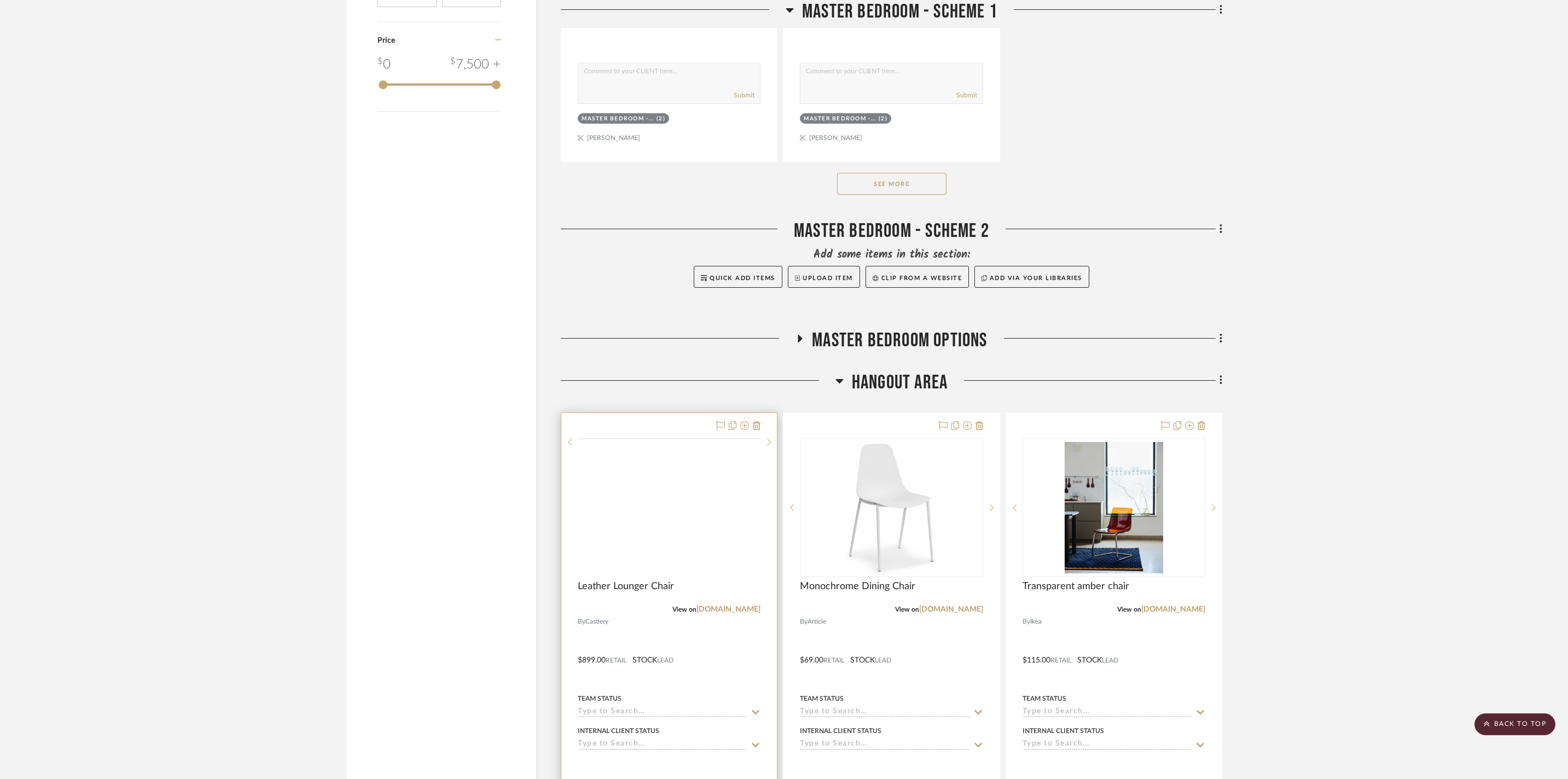
scroll to position [1919, 0]
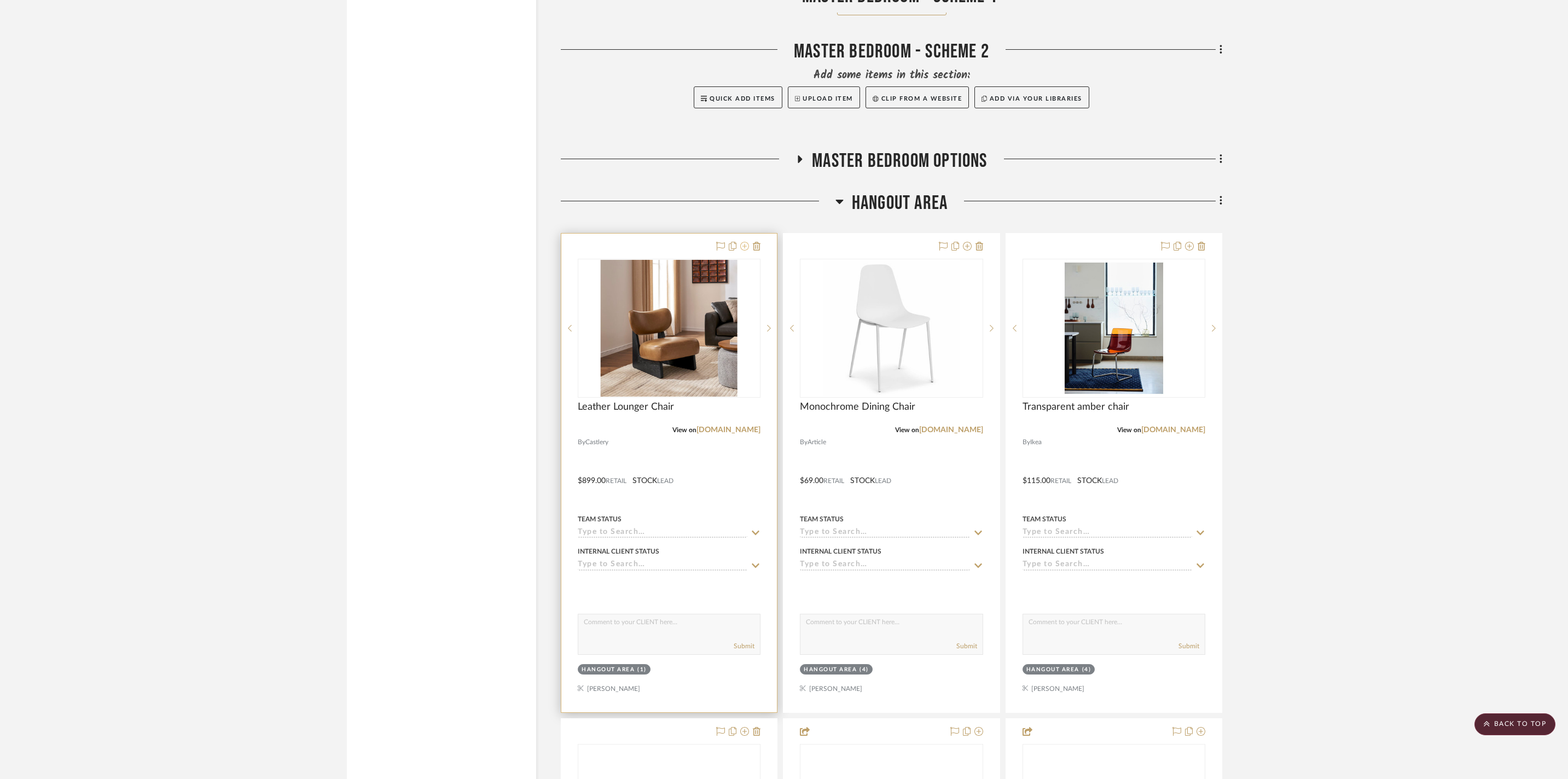
click at [744, 251] on icon at bounding box center [745, 246] width 9 height 9
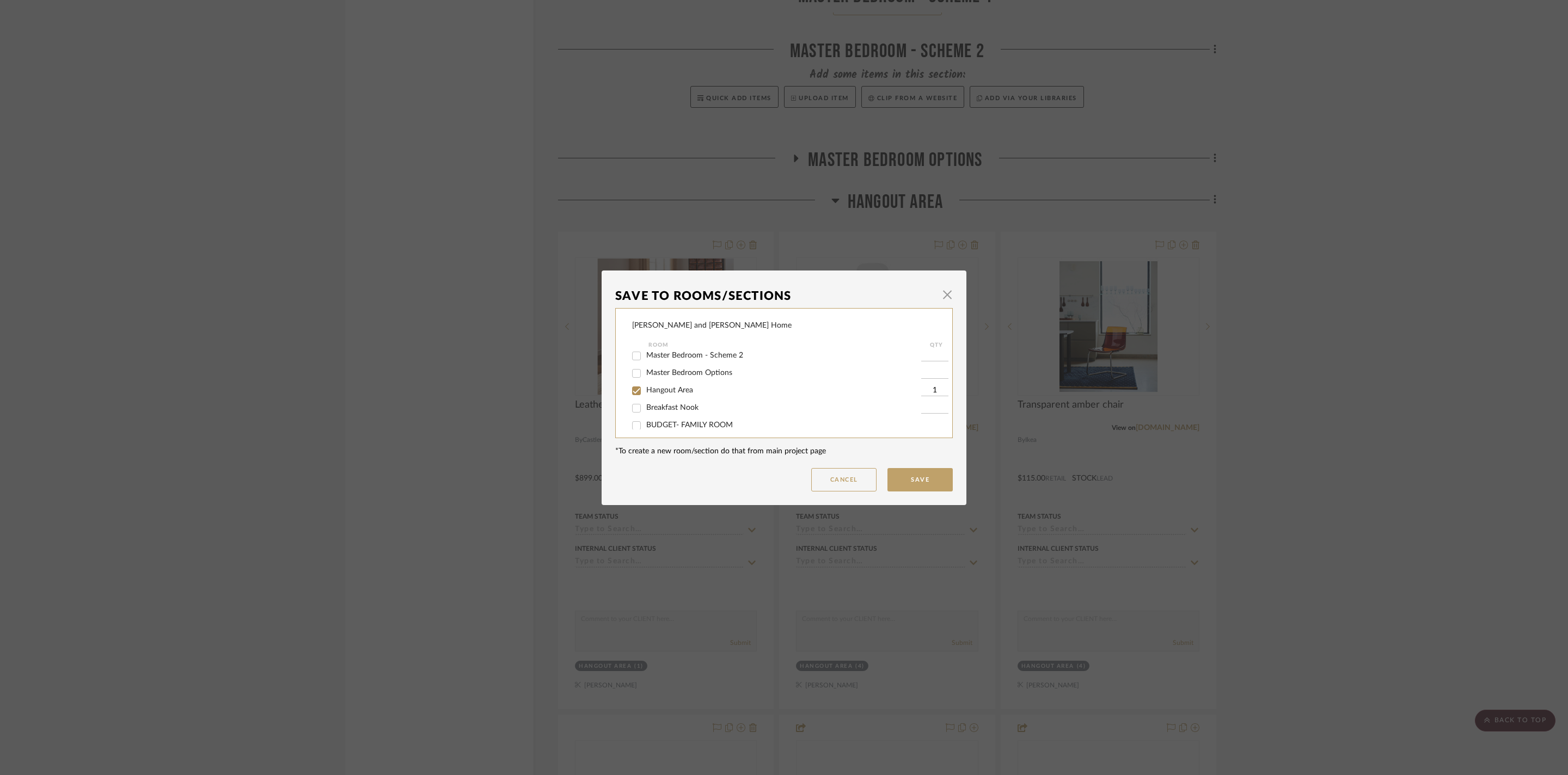
scroll to position [121, 0]
click at [668, 347] on span "Hangout Area" at bounding box center [670, 343] width 47 height 8
click at [645, 353] on input "Hangout Area" at bounding box center [636, 344] width 18 height 18
checkbox input "false"
click at [911, 487] on button "Save" at bounding box center [920, 479] width 65 height 23
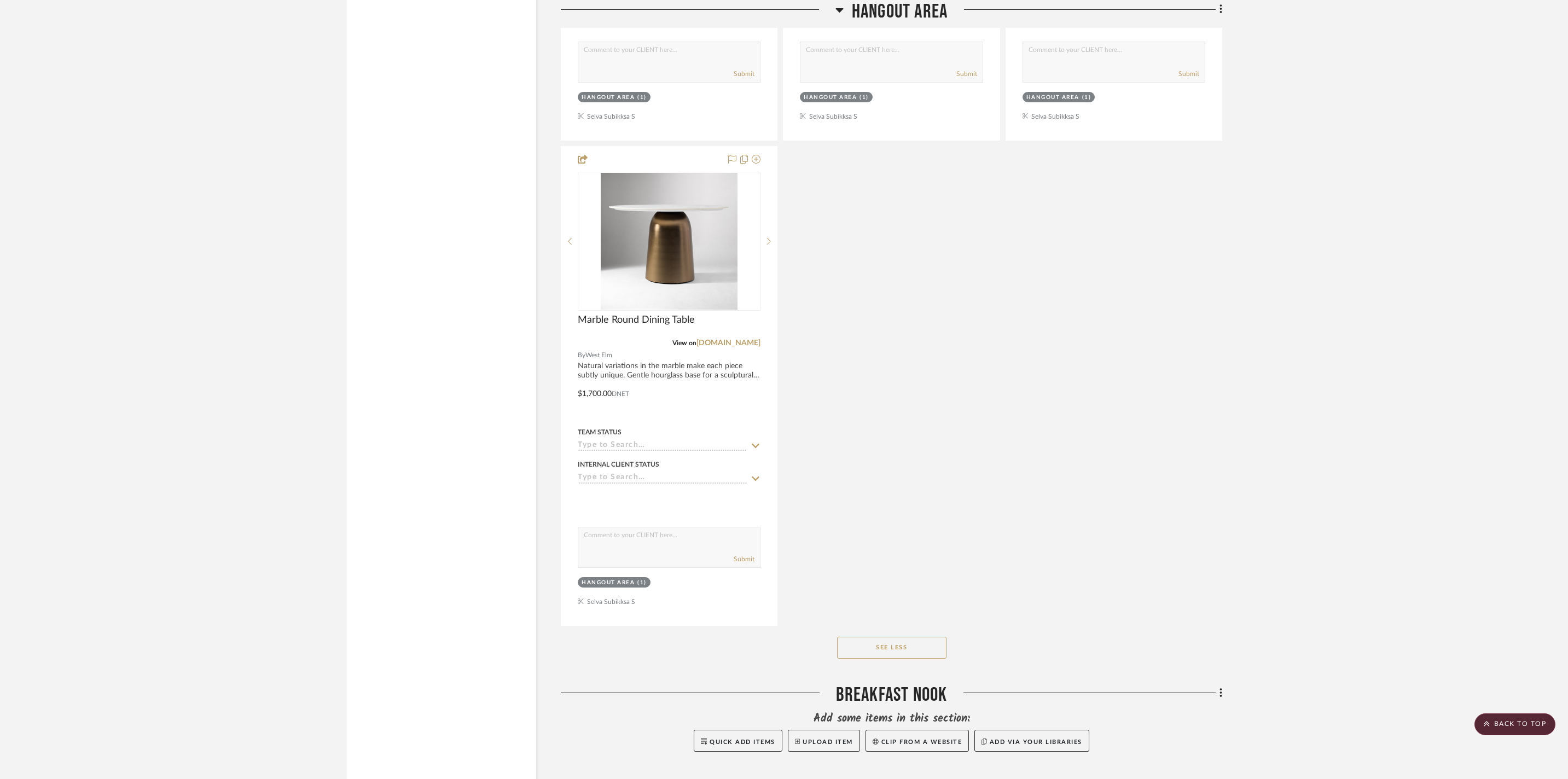
scroll to position [4804, 0]
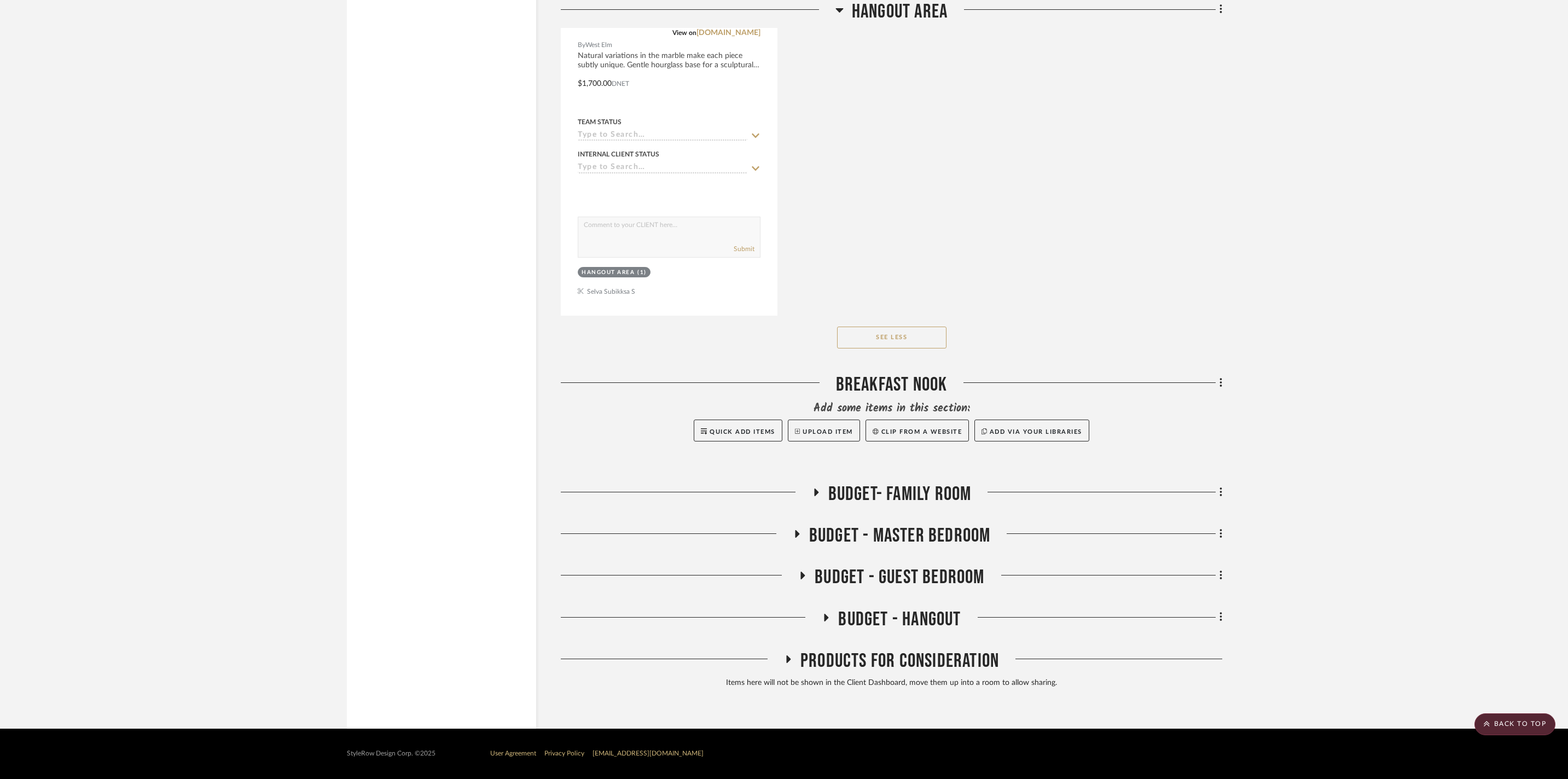
click at [889, 349] on button "See Less" at bounding box center [891, 338] width 110 height 22
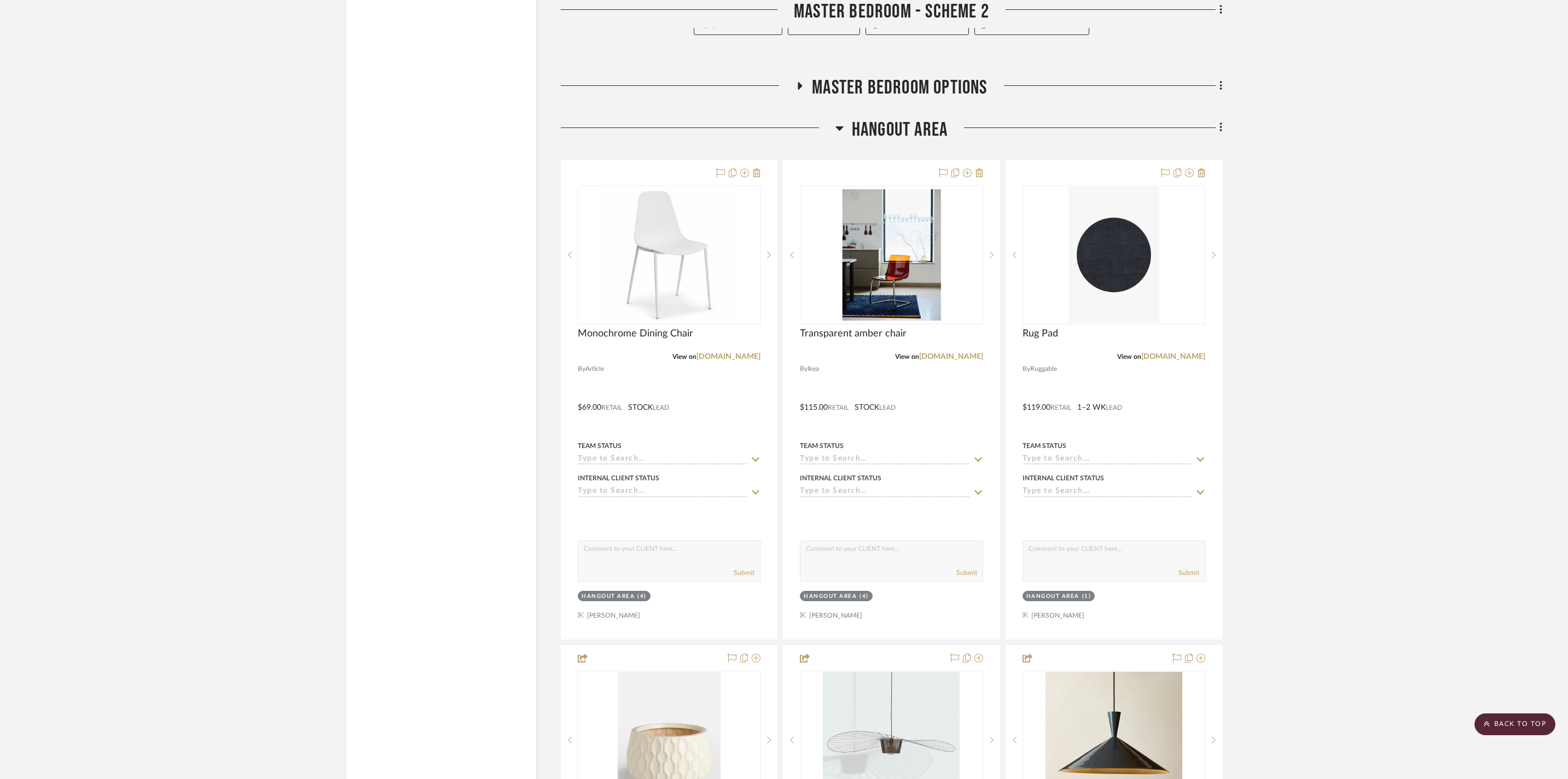
scroll to position [1576, 0]
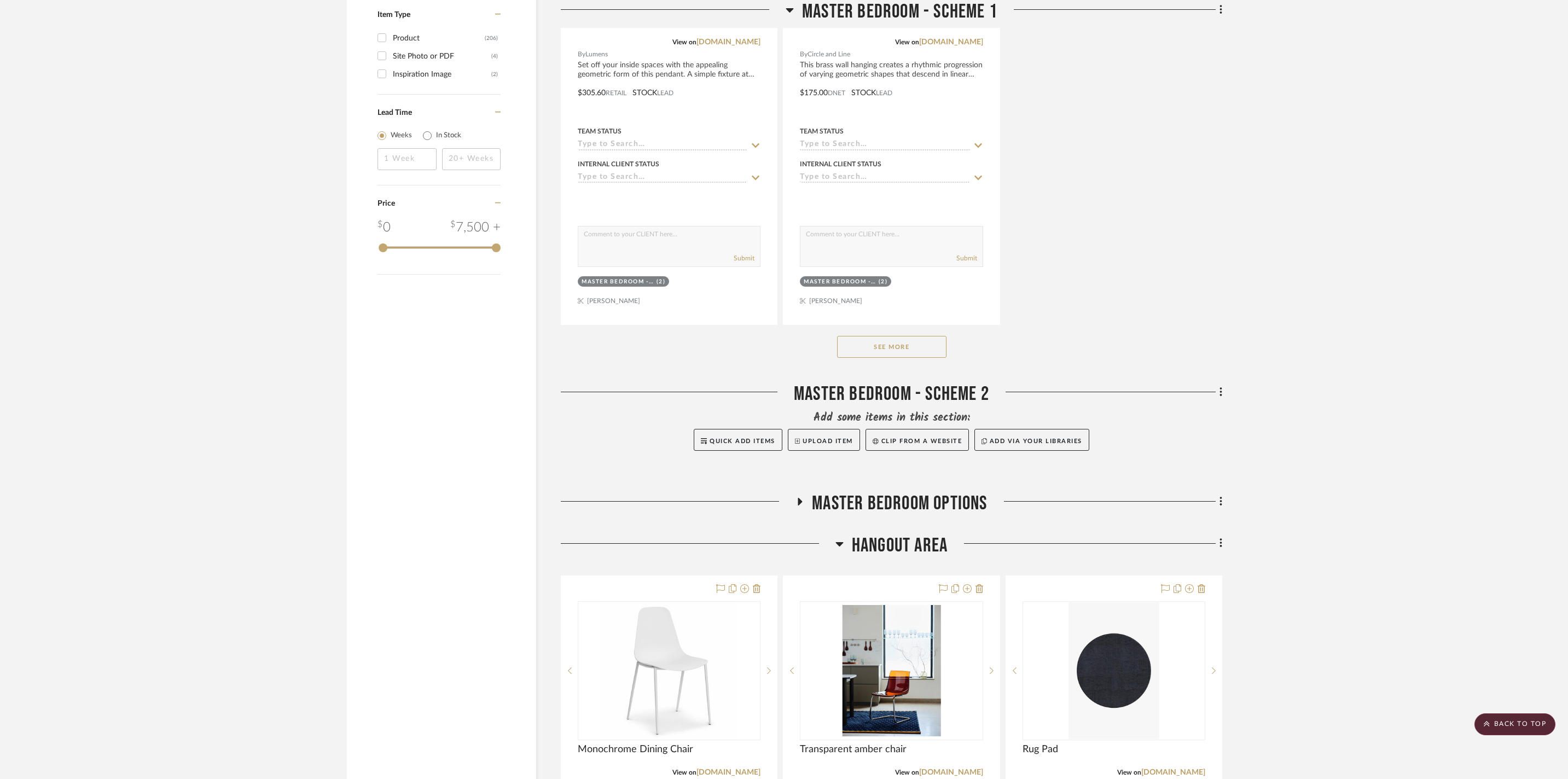
click at [842, 550] on icon at bounding box center [839, 543] width 8 height 13
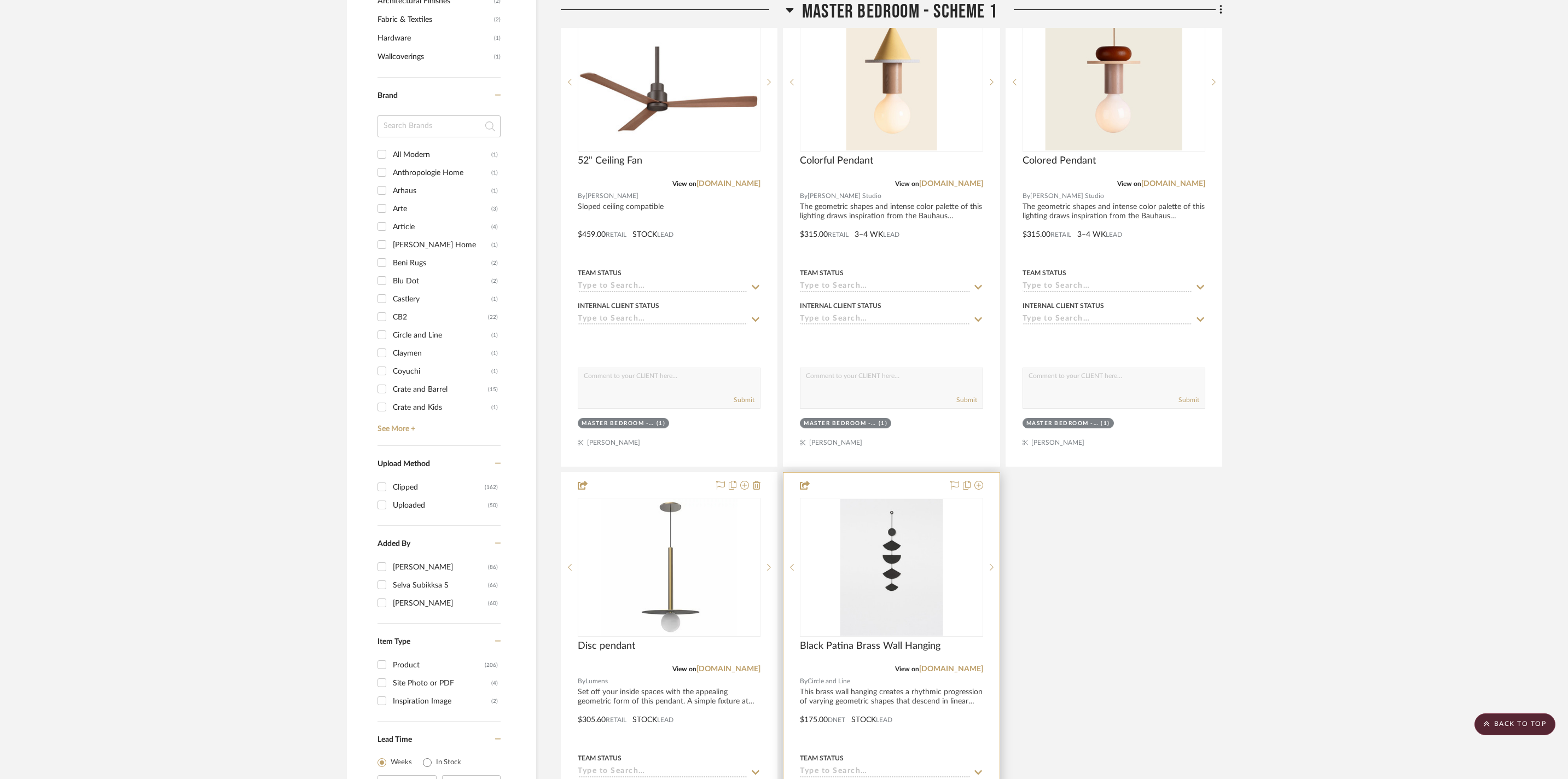
scroll to position [1417, 0]
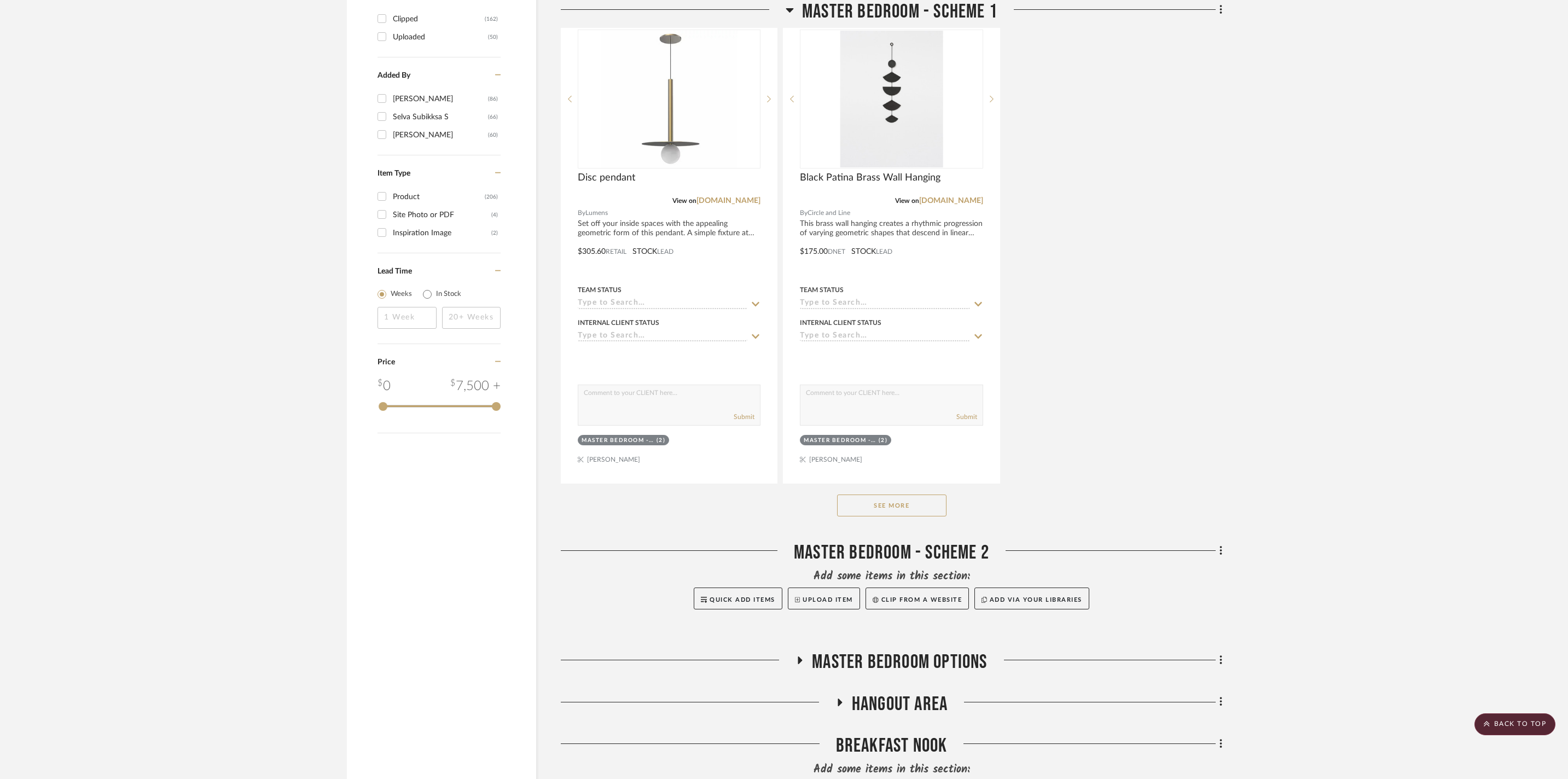
click at [910, 527] on div "See More" at bounding box center [891, 506] width 661 height 44
click at [913, 516] on button "See More" at bounding box center [891, 506] width 110 height 22
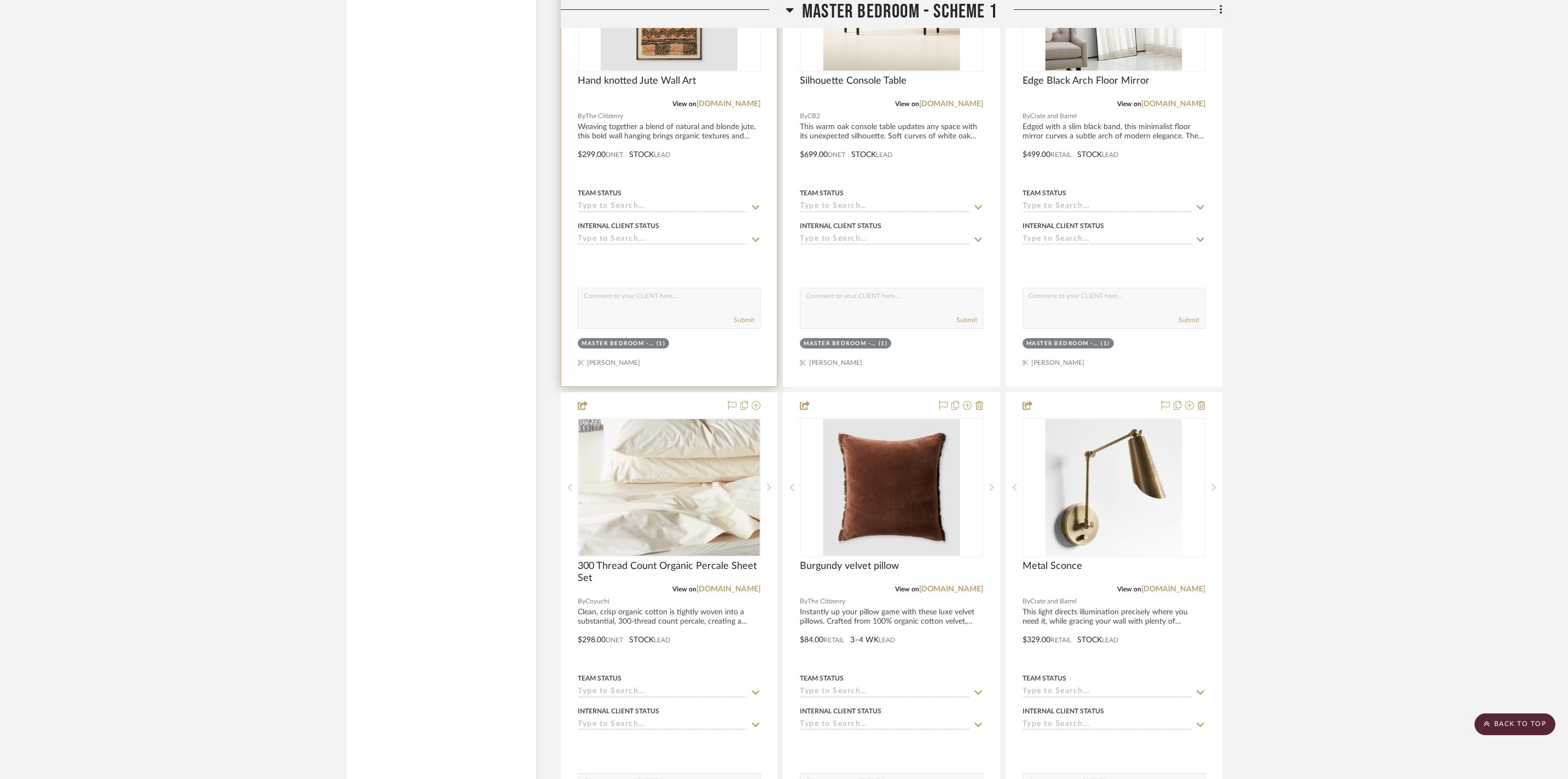
scroll to position [1966, 0]
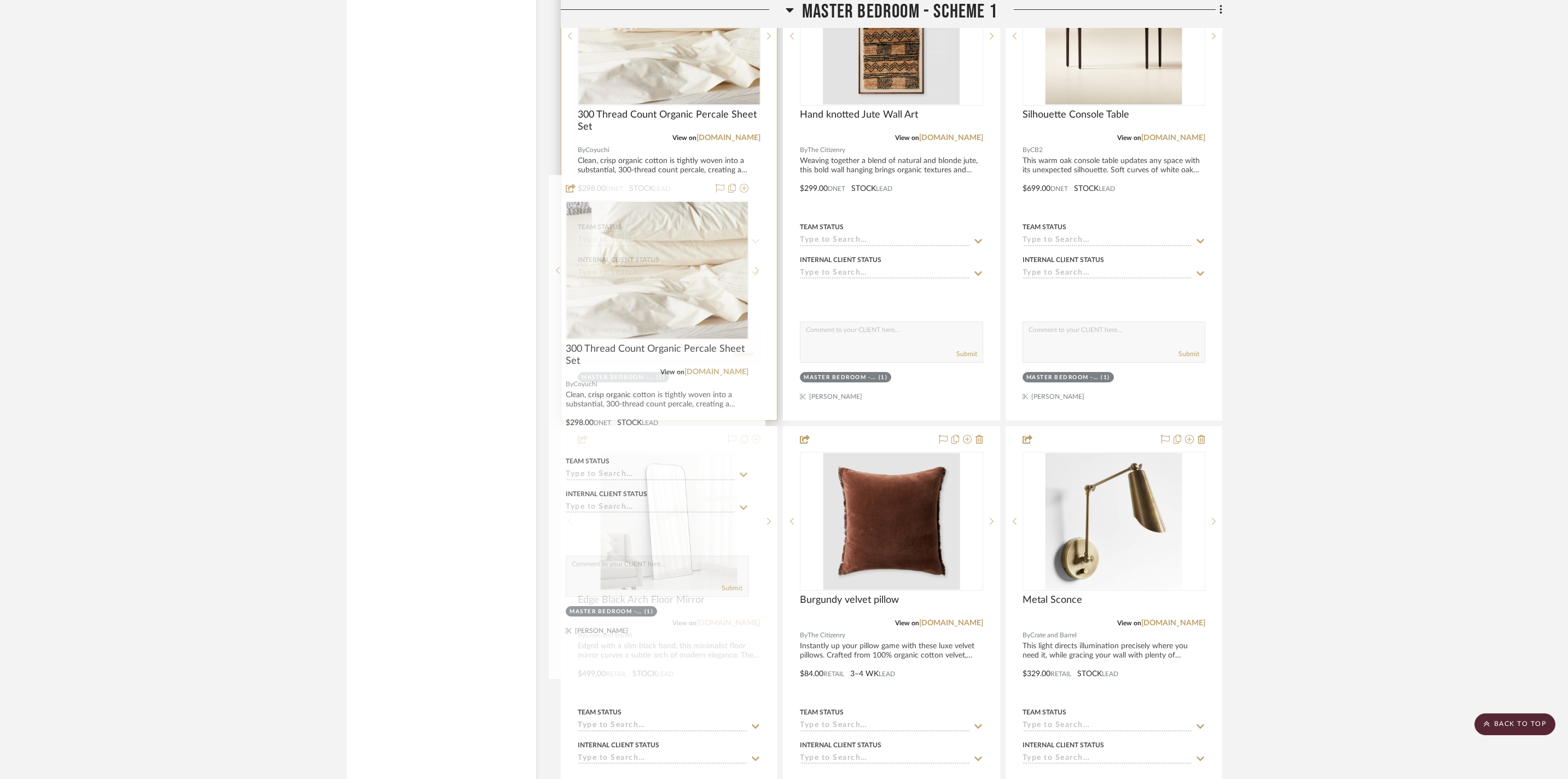
drag, startPoint x: 693, startPoint y: 536, endPoint x: 685, endPoint y: 223, distance: 313.1
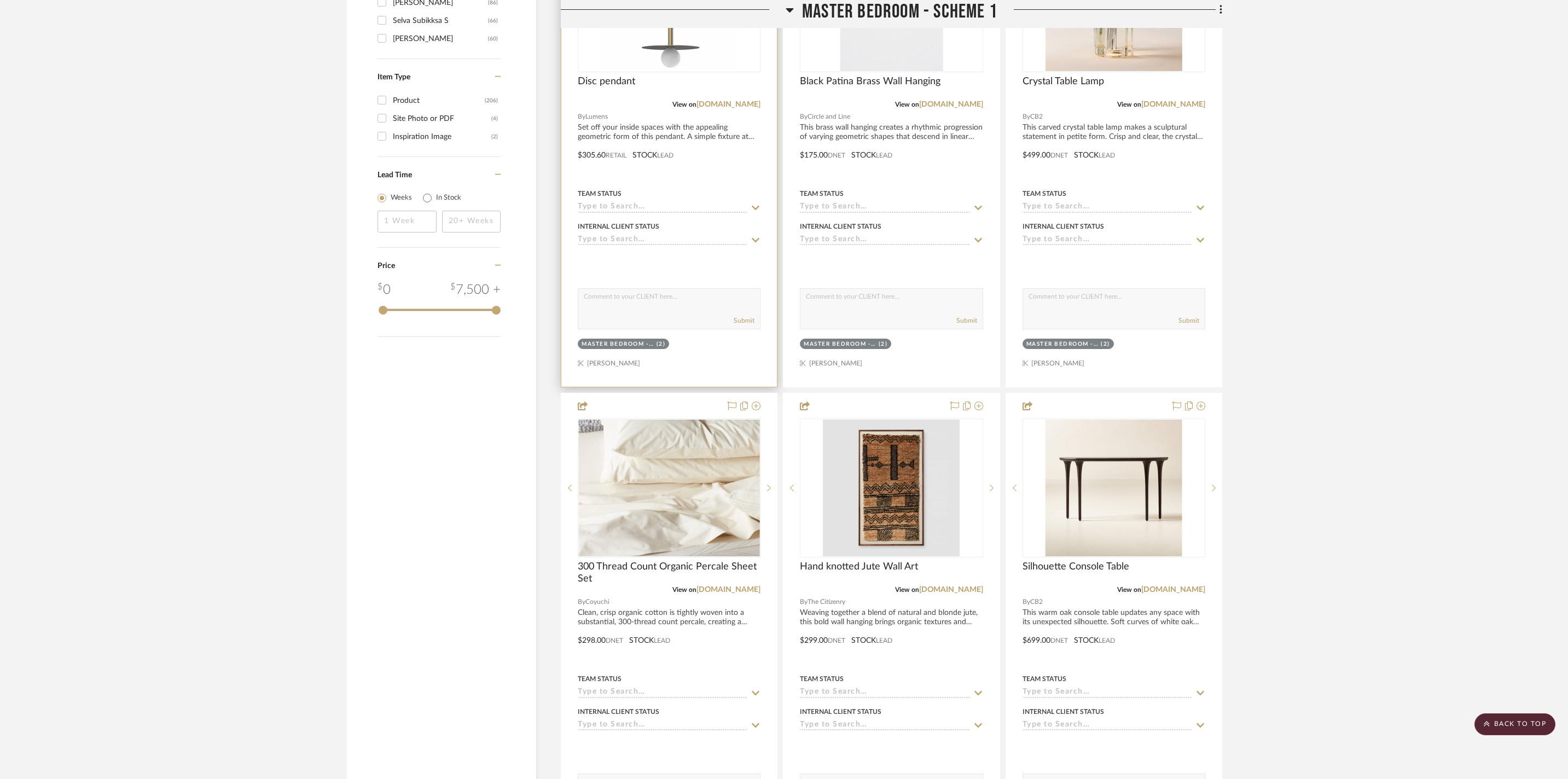
scroll to position [1480, 0]
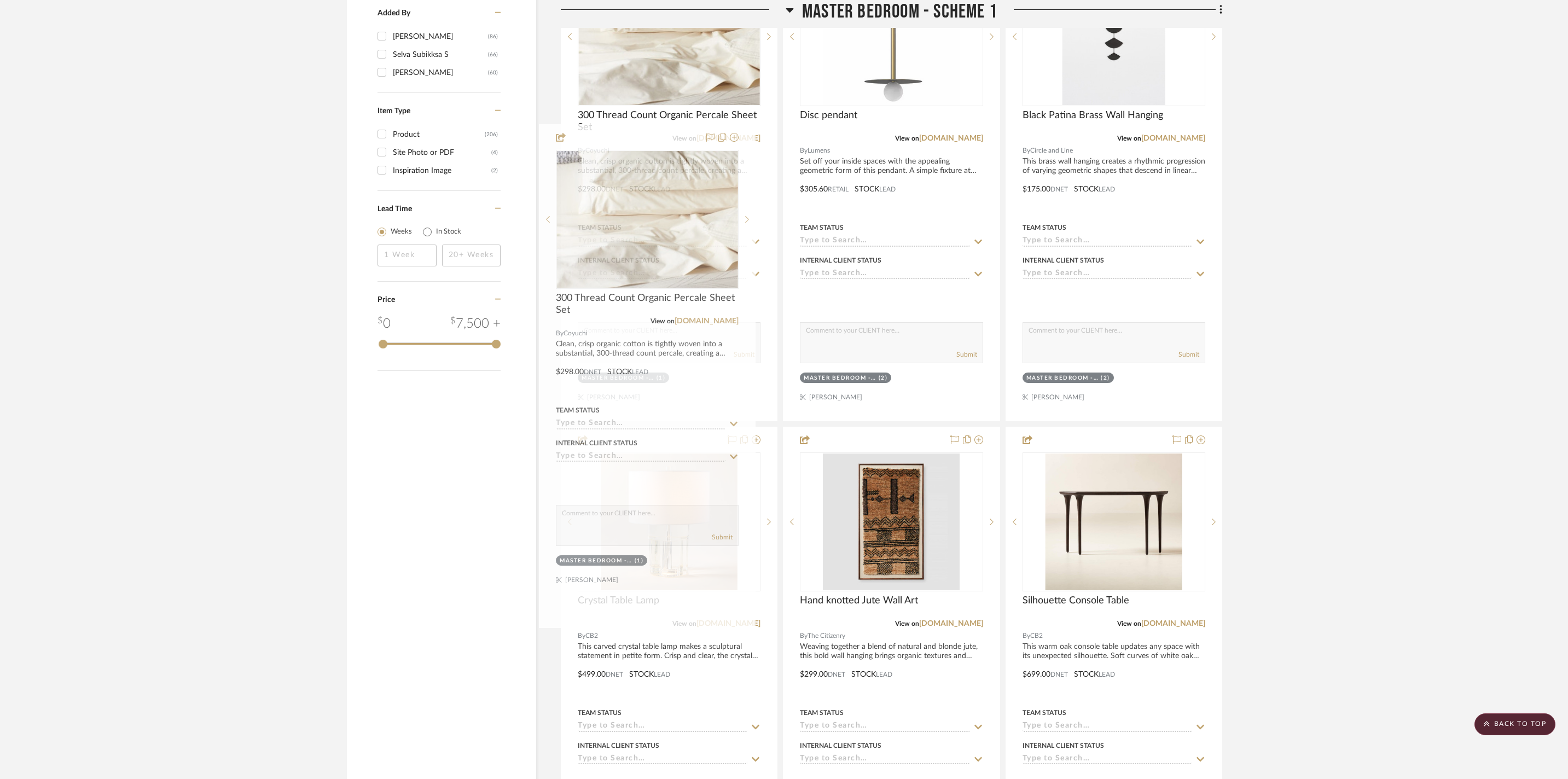
drag, startPoint x: 704, startPoint y: 536, endPoint x: 682, endPoint y: 176, distance: 360.7
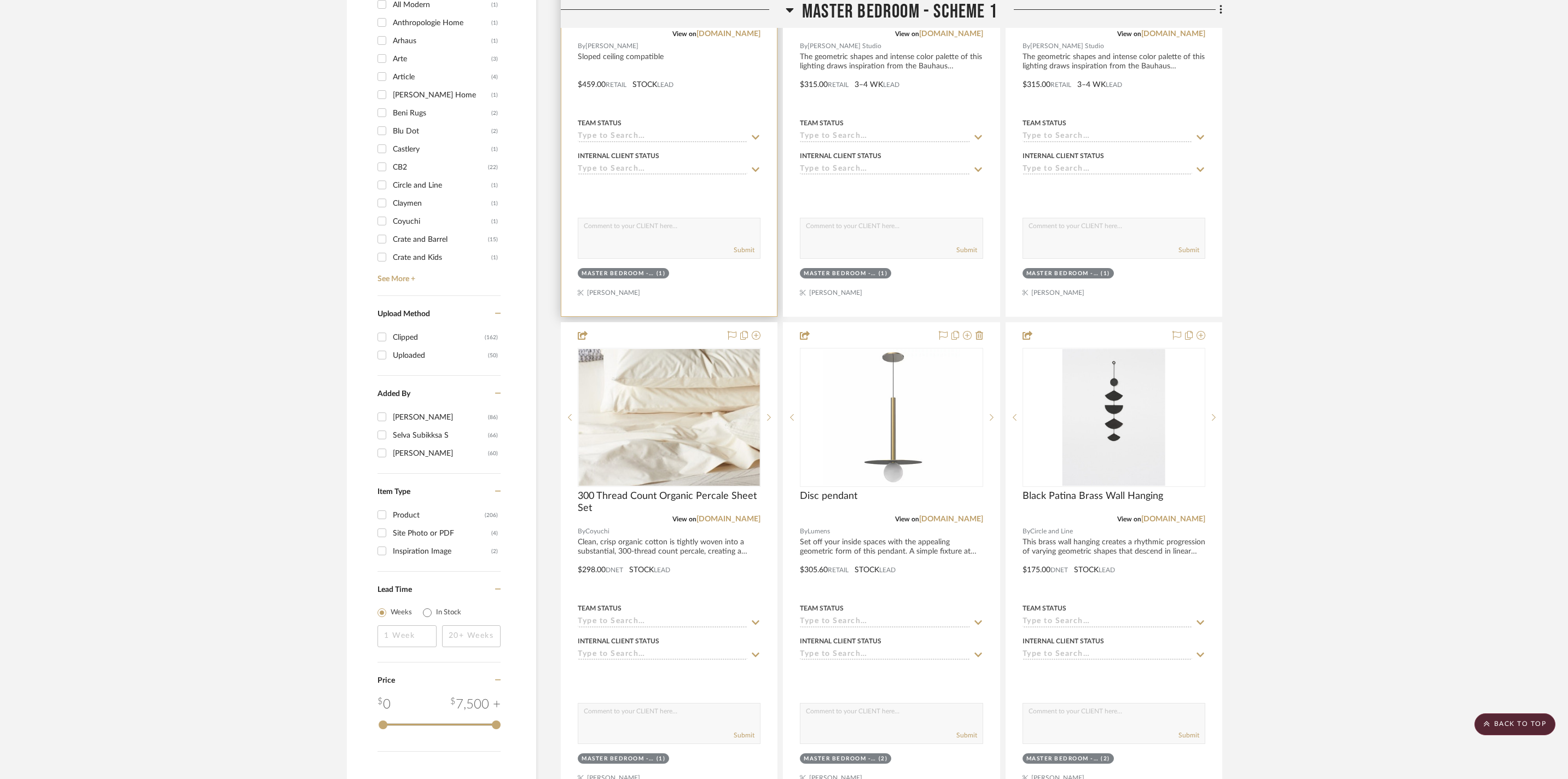
scroll to position [931, 0]
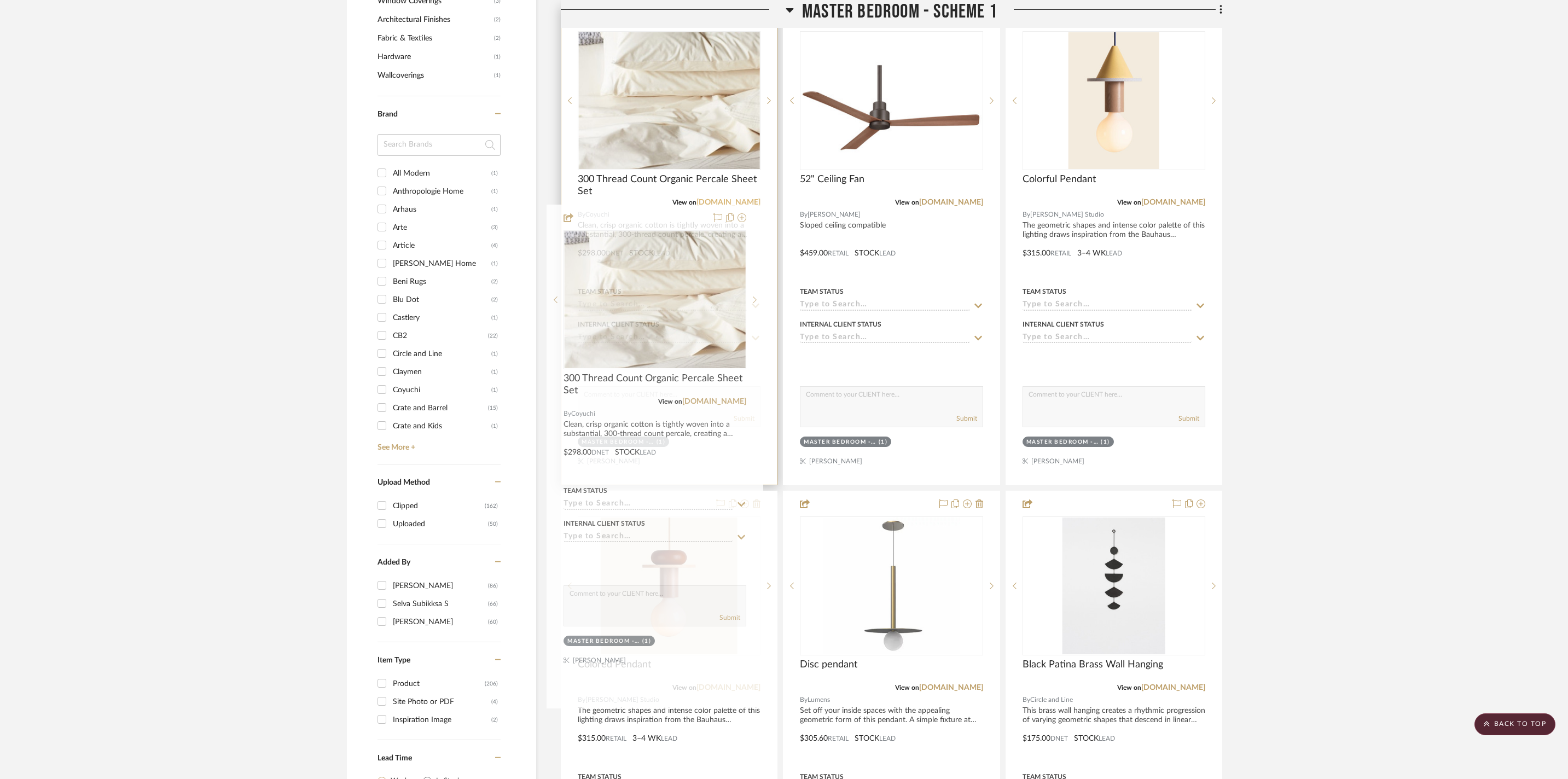
drag, startPoint x: 721, startPoint y: 558, endPoint x: 707, endPoint y: 230, distance: 328.3
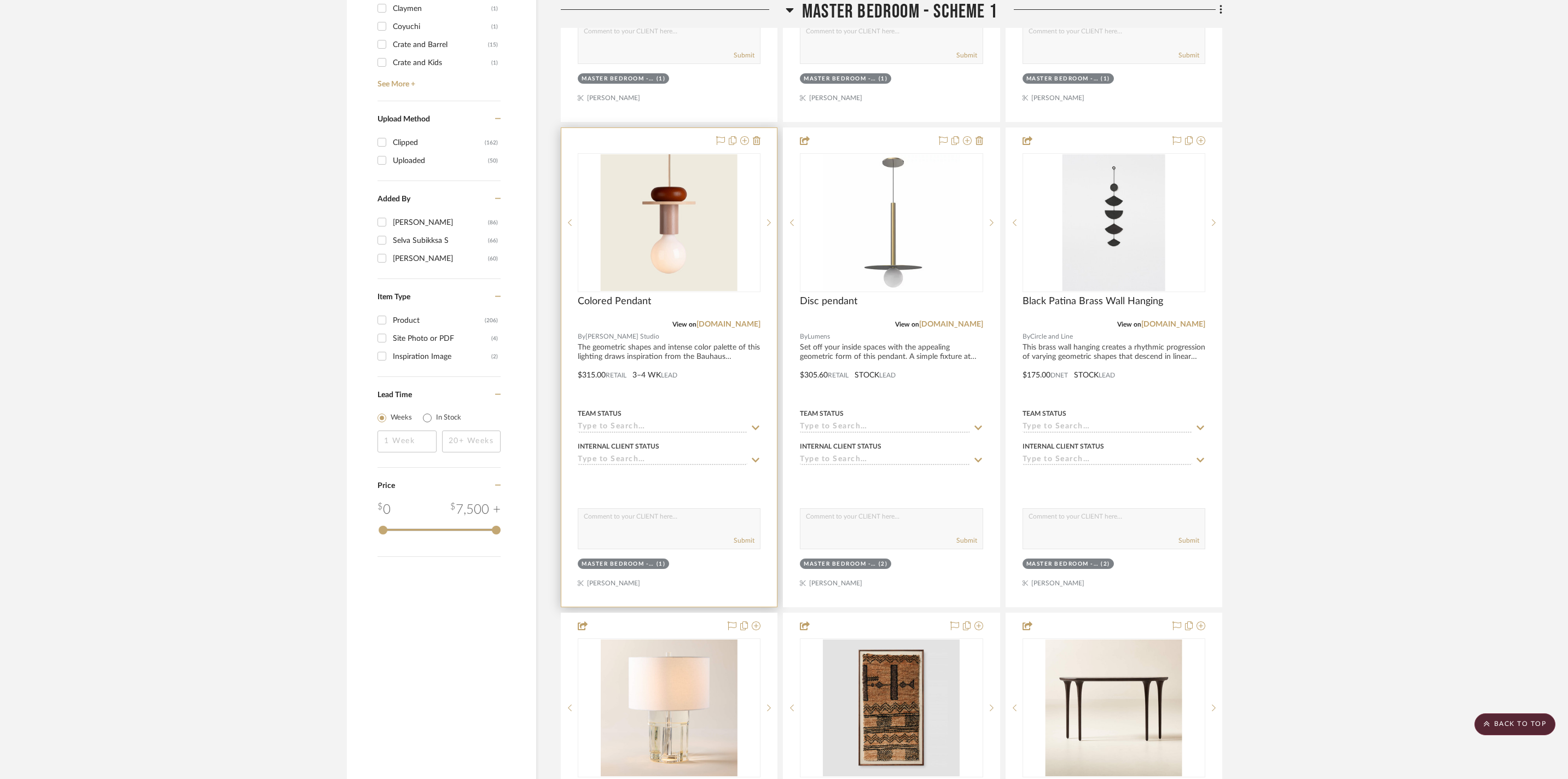
scroll to position [1450, 0]
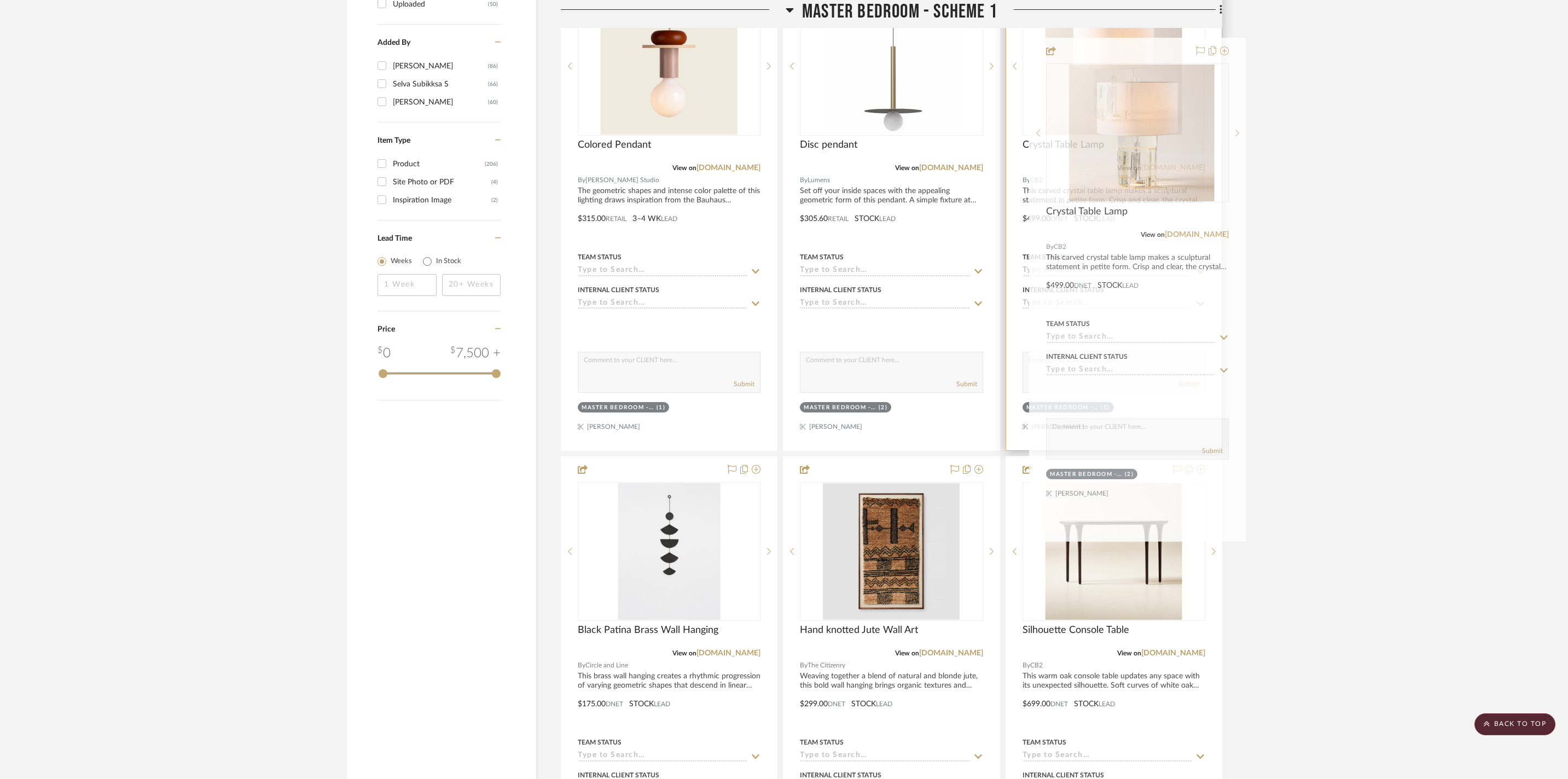
drag, startPoint x: 698, startPoint y: 595, endPoint x: 1167, endPoint y: 111, distance: 674.0
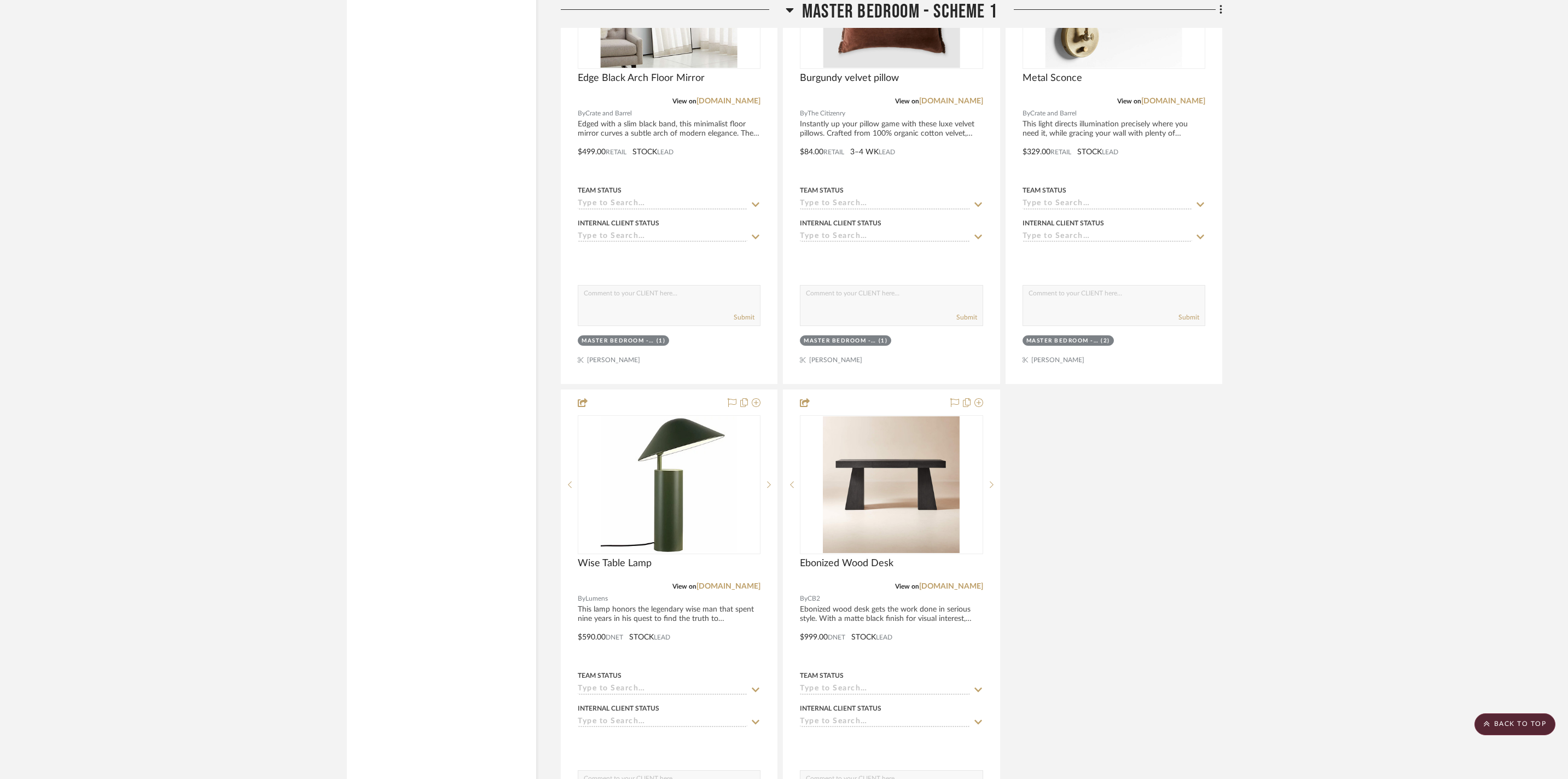
scroll to position [2034, 0]
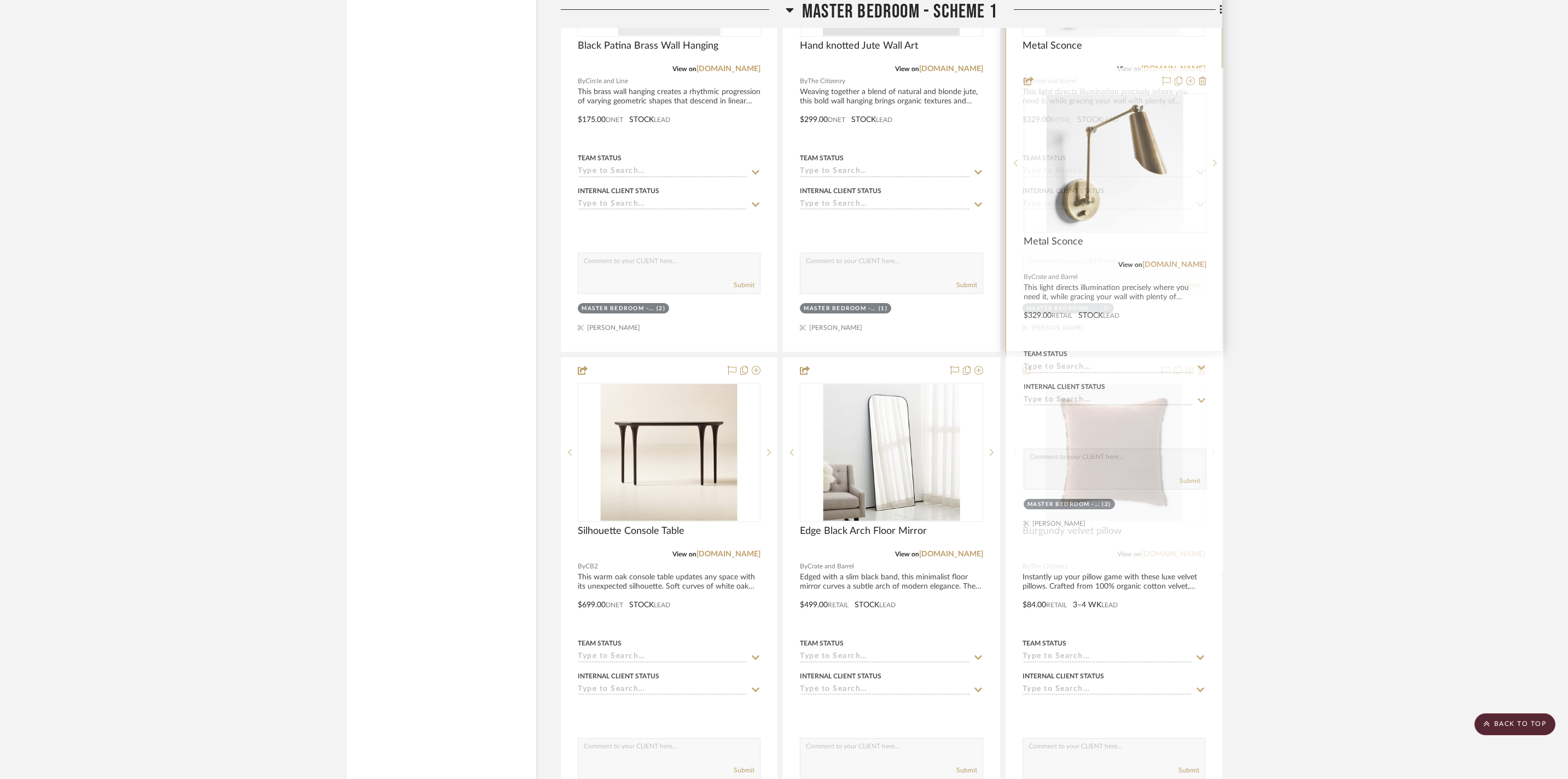
drag, startPoint x: 1143, startPoint y: 528, endPoint x: 1140, endPoint y: 133, distance: 395.0
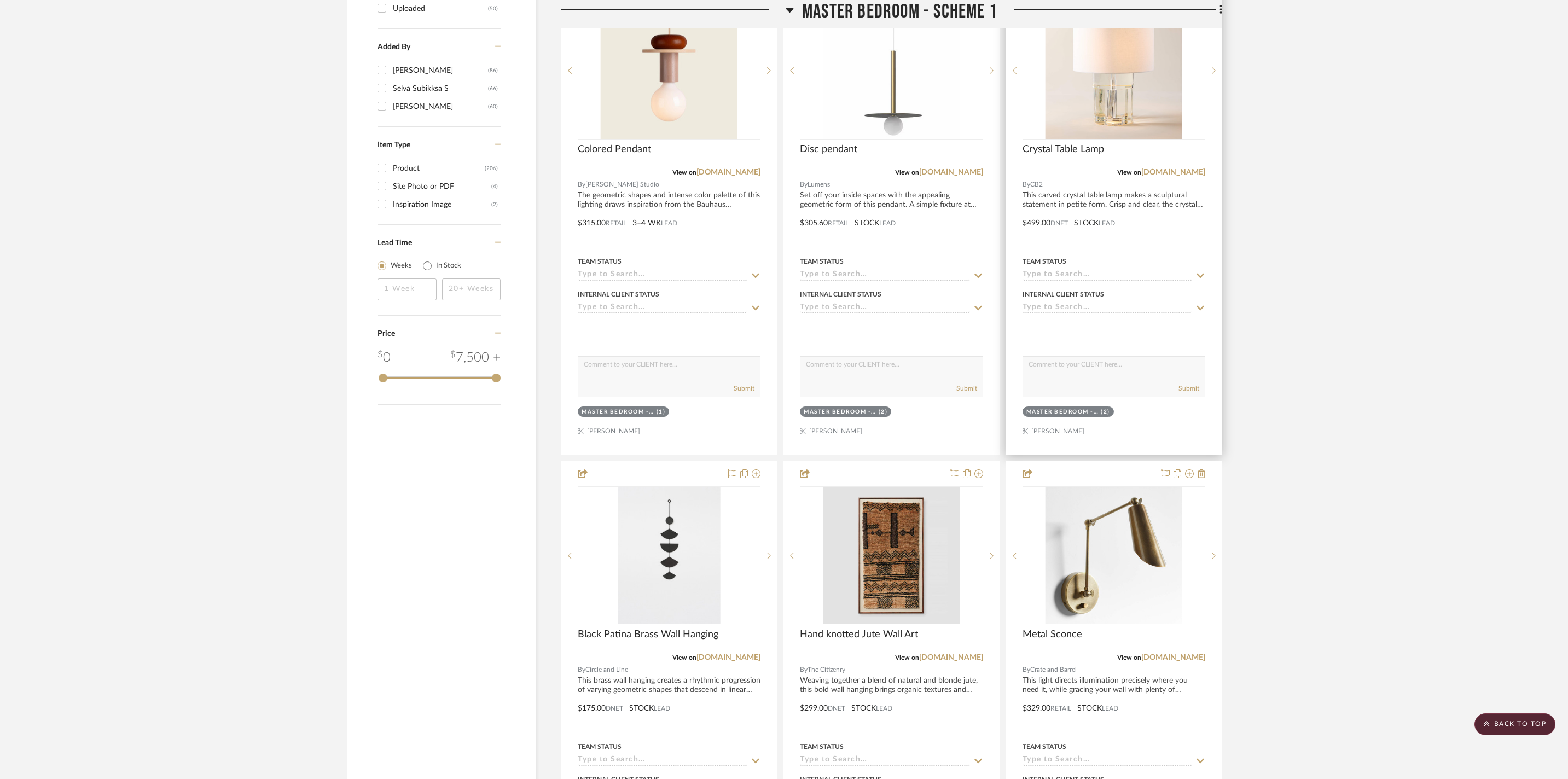
scroll to position [1612, 0]
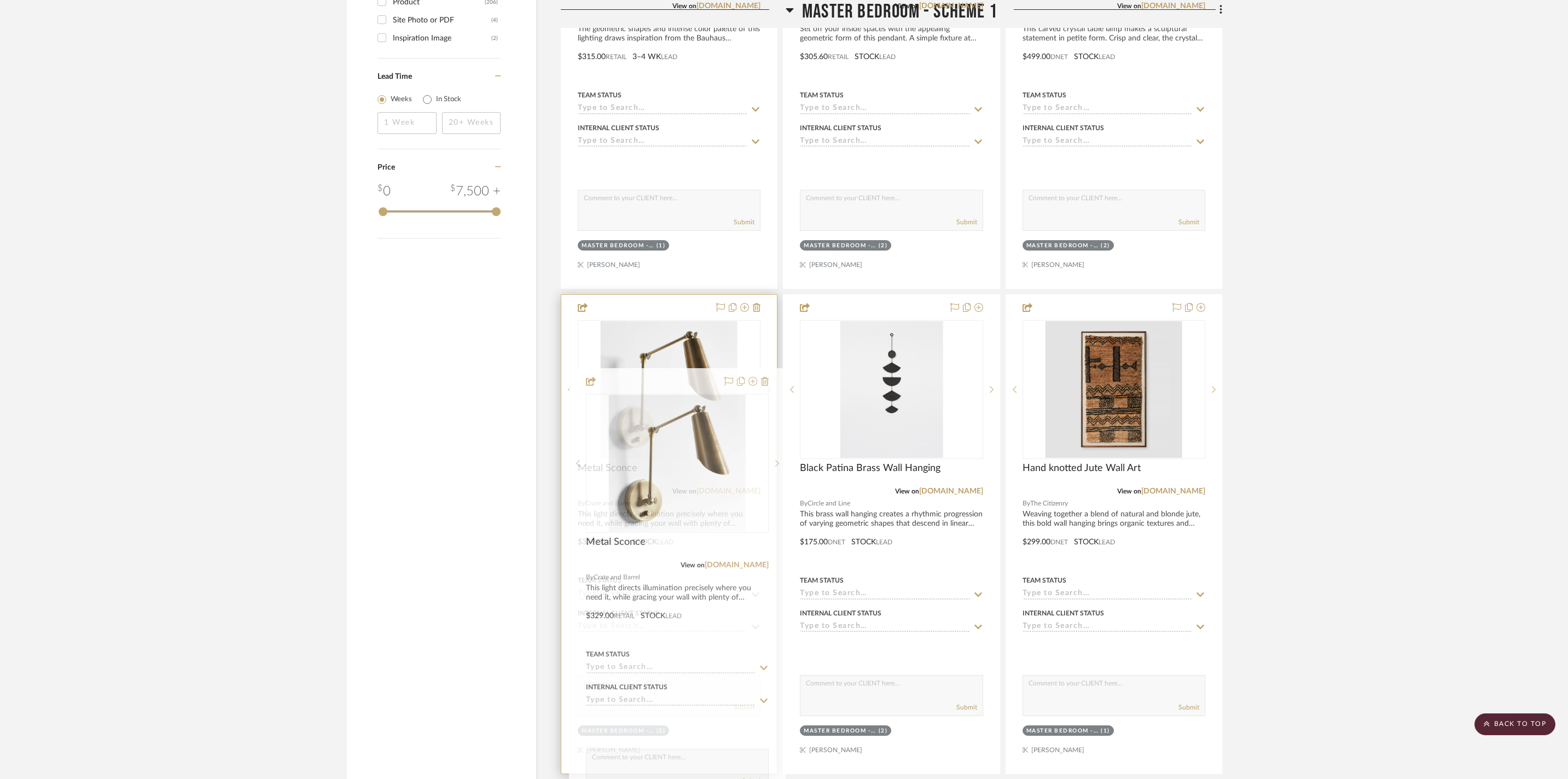
drag, startPoint x: 1138, startPoint y: 418, endPoint x: 702, endPoint y: 426, distance: 436.1
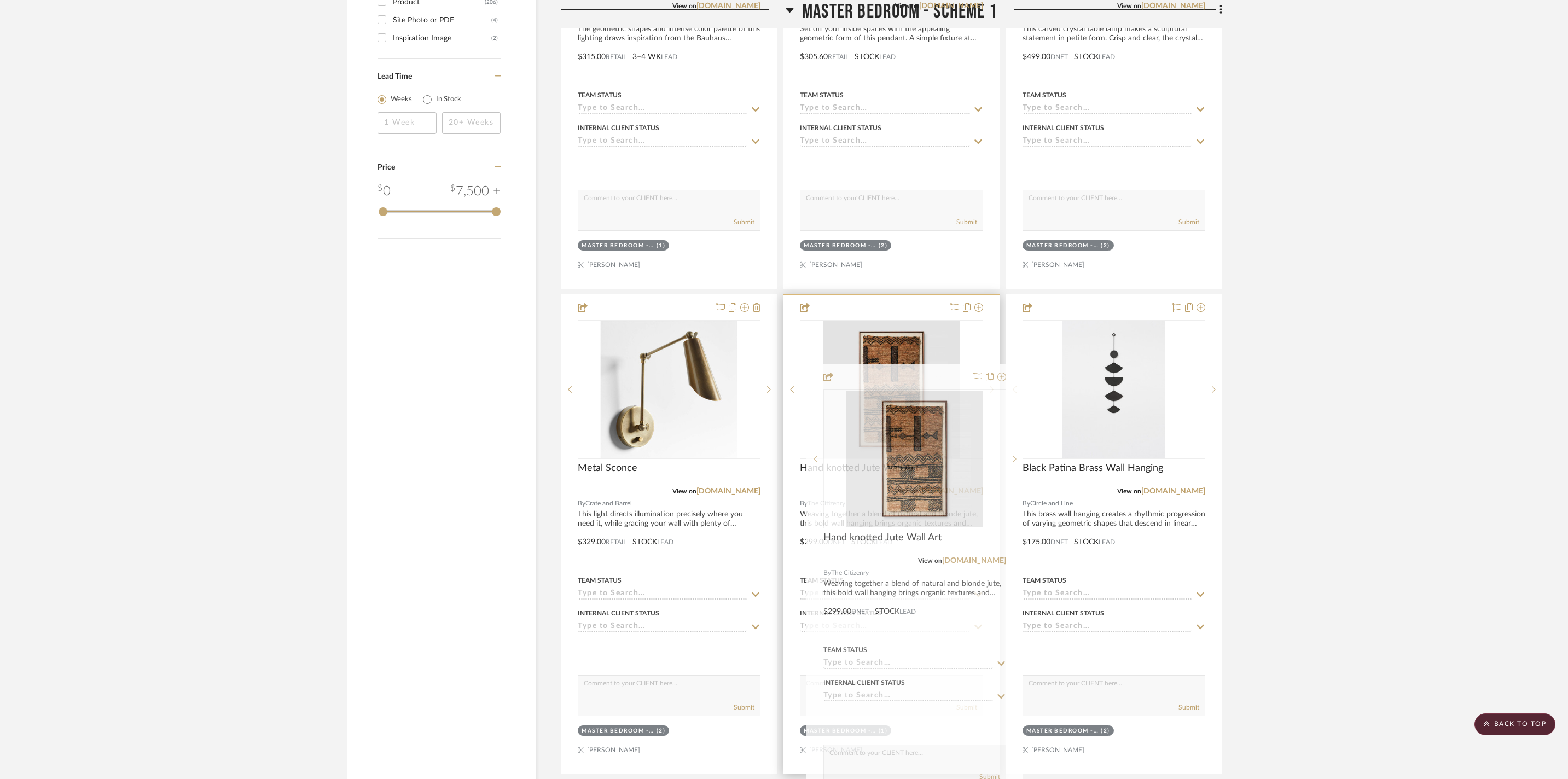
drag, startPoint x: 1170, startPoint y: 432, endPoint x: 972, endPoint y: 431, distance: 198.0
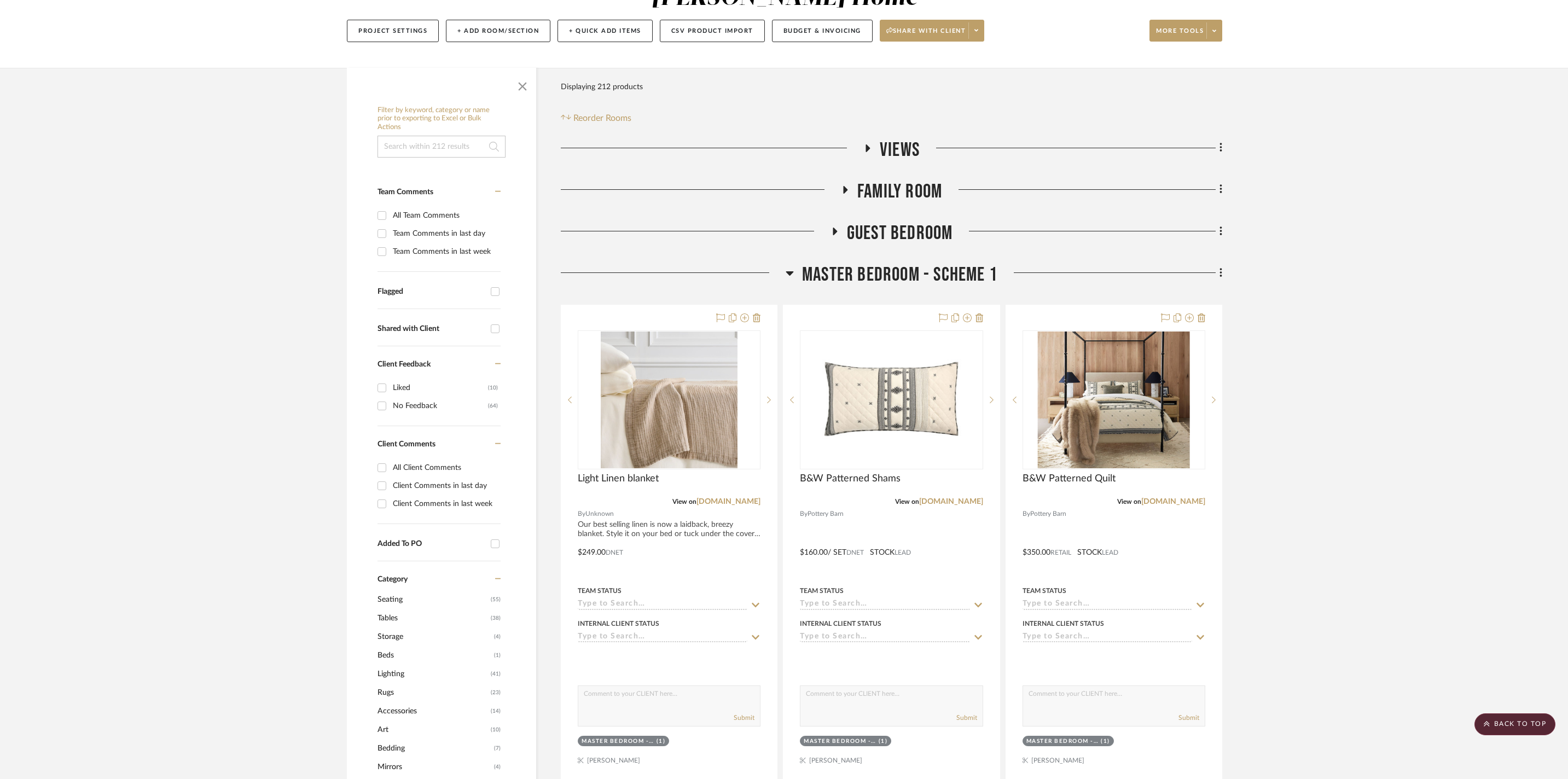
scroll to position [0, 0]
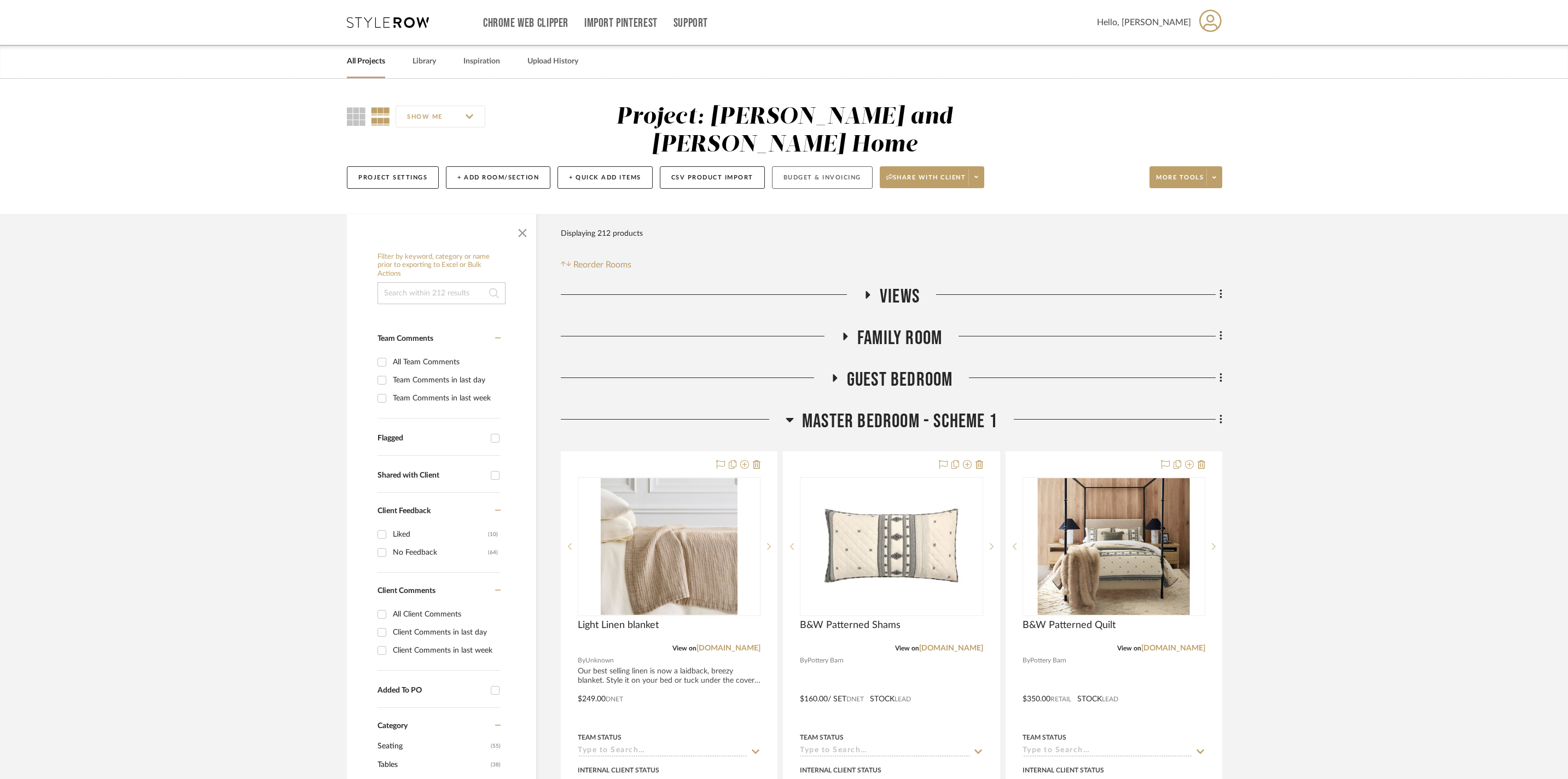
click at [873, 166] on button "Budget & Invoicing" at bounding box center [822, 177] width 101 height 23
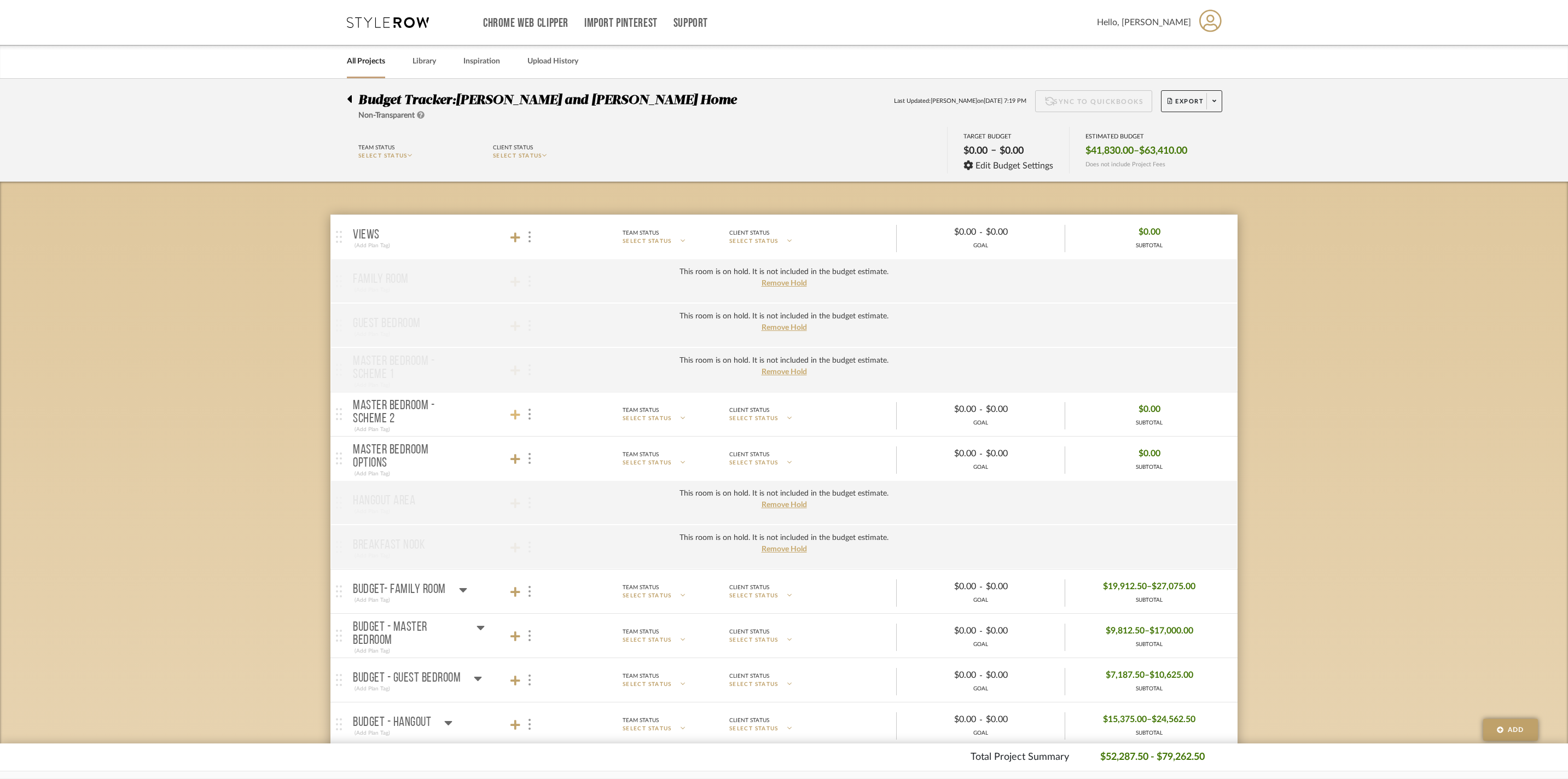
click at [516, 419] on icon at bounding box center [516, 415] width 10 height 10
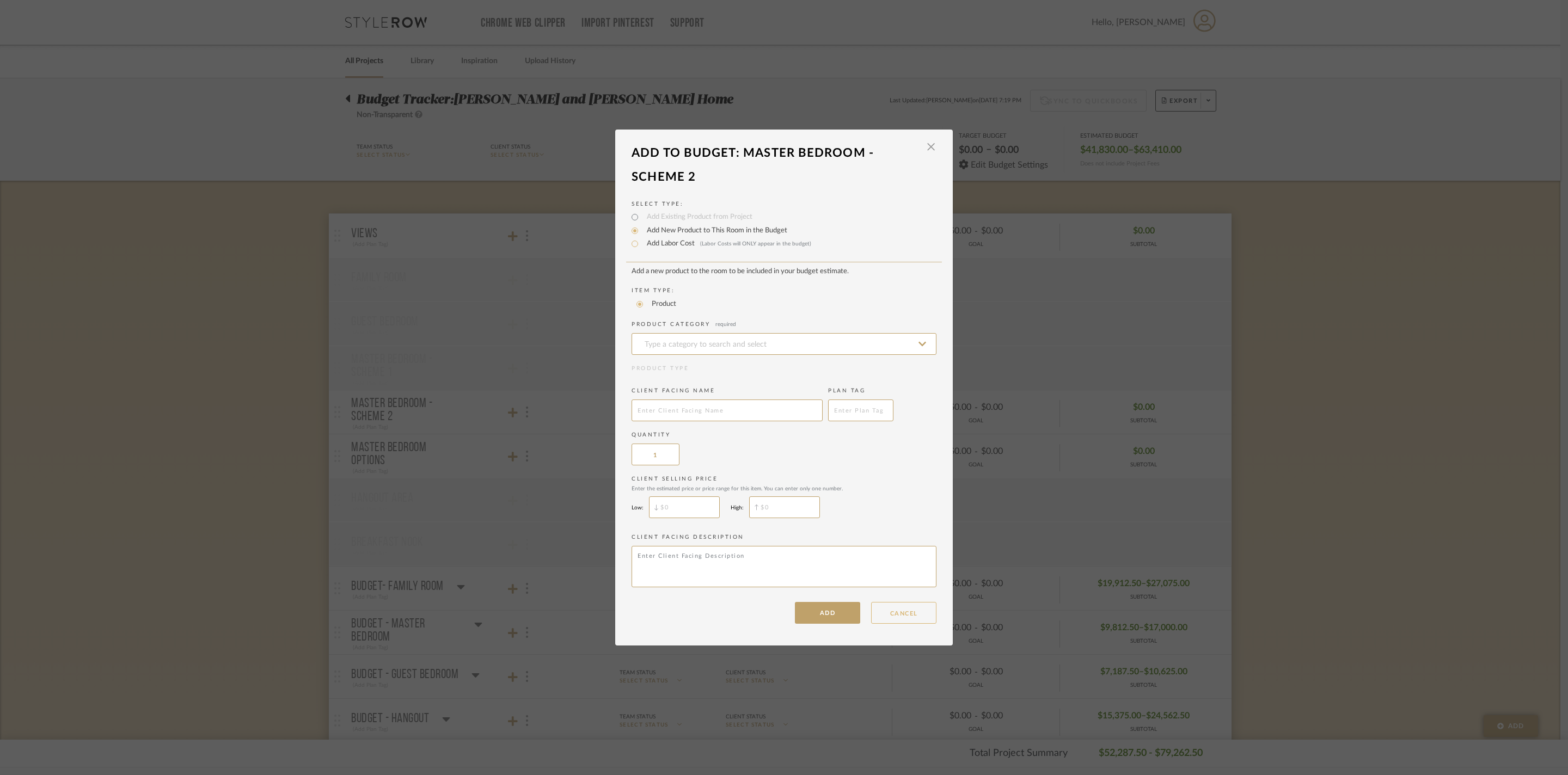
click at [877, 624] on button "CANCEL" at bounding box center [903, 613] width 65 height 22
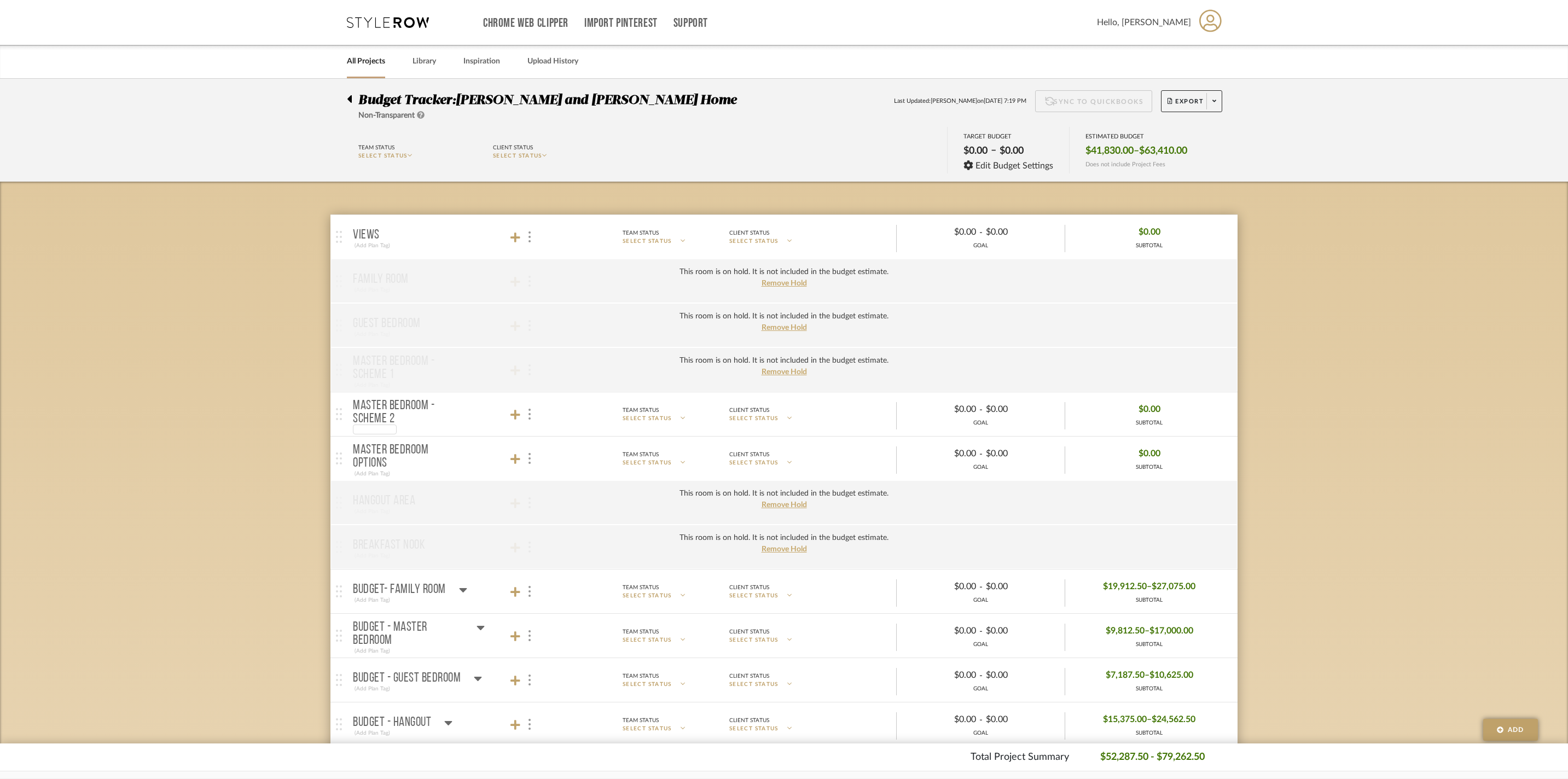
click at [386, 405] on p "Master Bedroom - Scheme 2" at bounding box center [408, 412] width 111 height 26
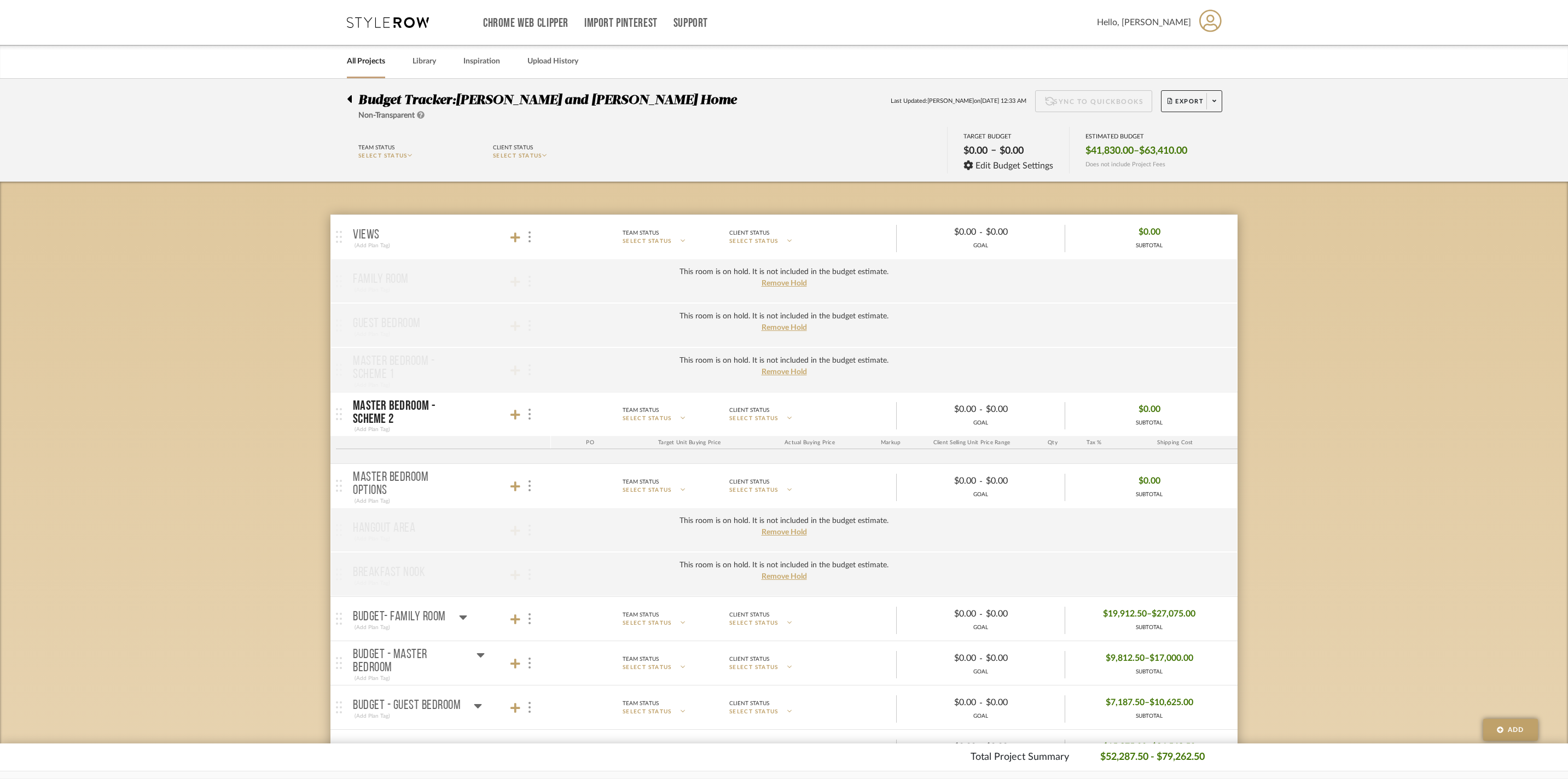
click at [412, 412] on p "Master Bedroom - Scheme 2" at bounding box center [408, 412] width 111 height 26
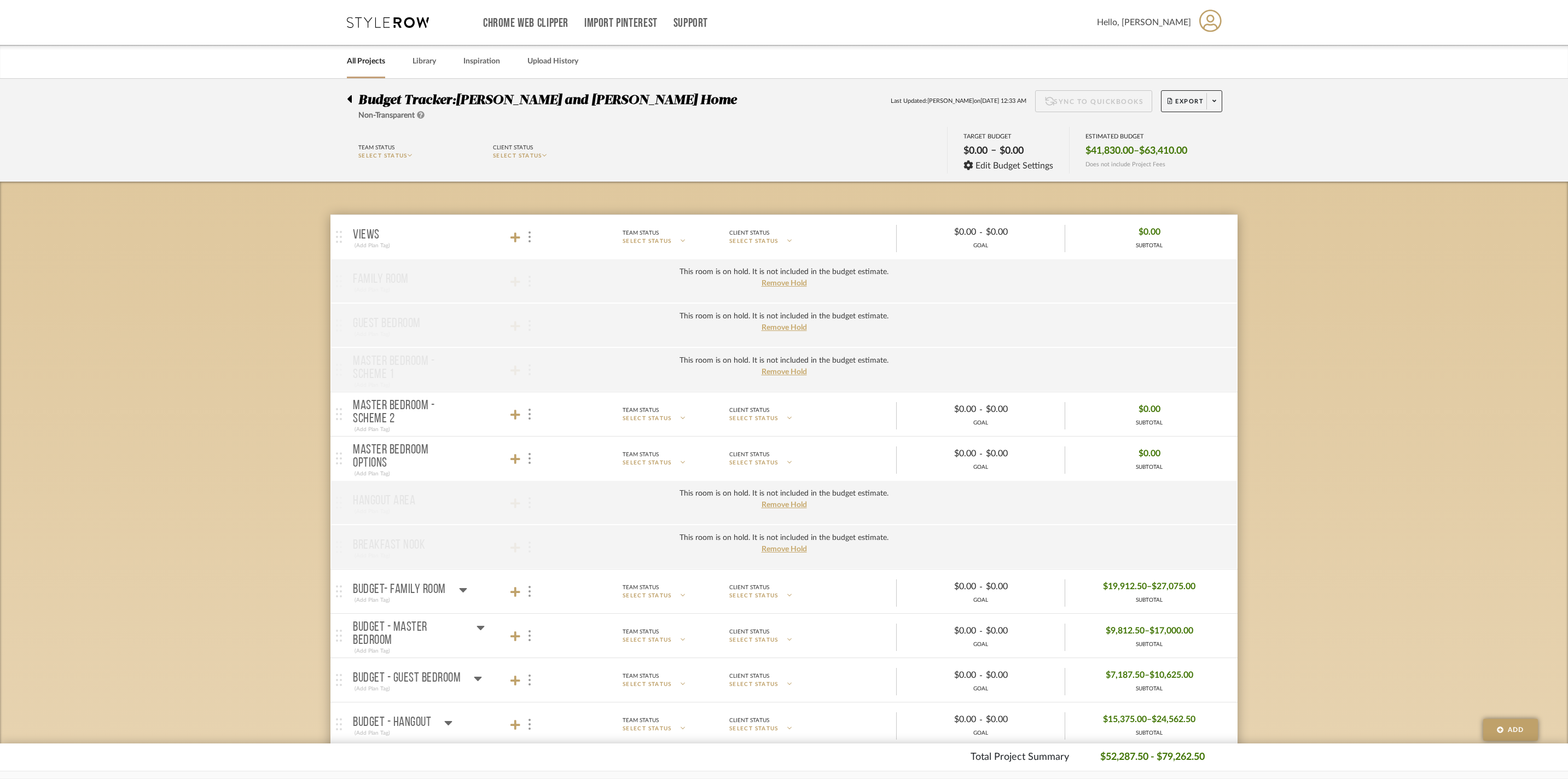
click at [402, 459] on p "Master Bedroom Options" at bounding box center [408, 456] width 111 height 26
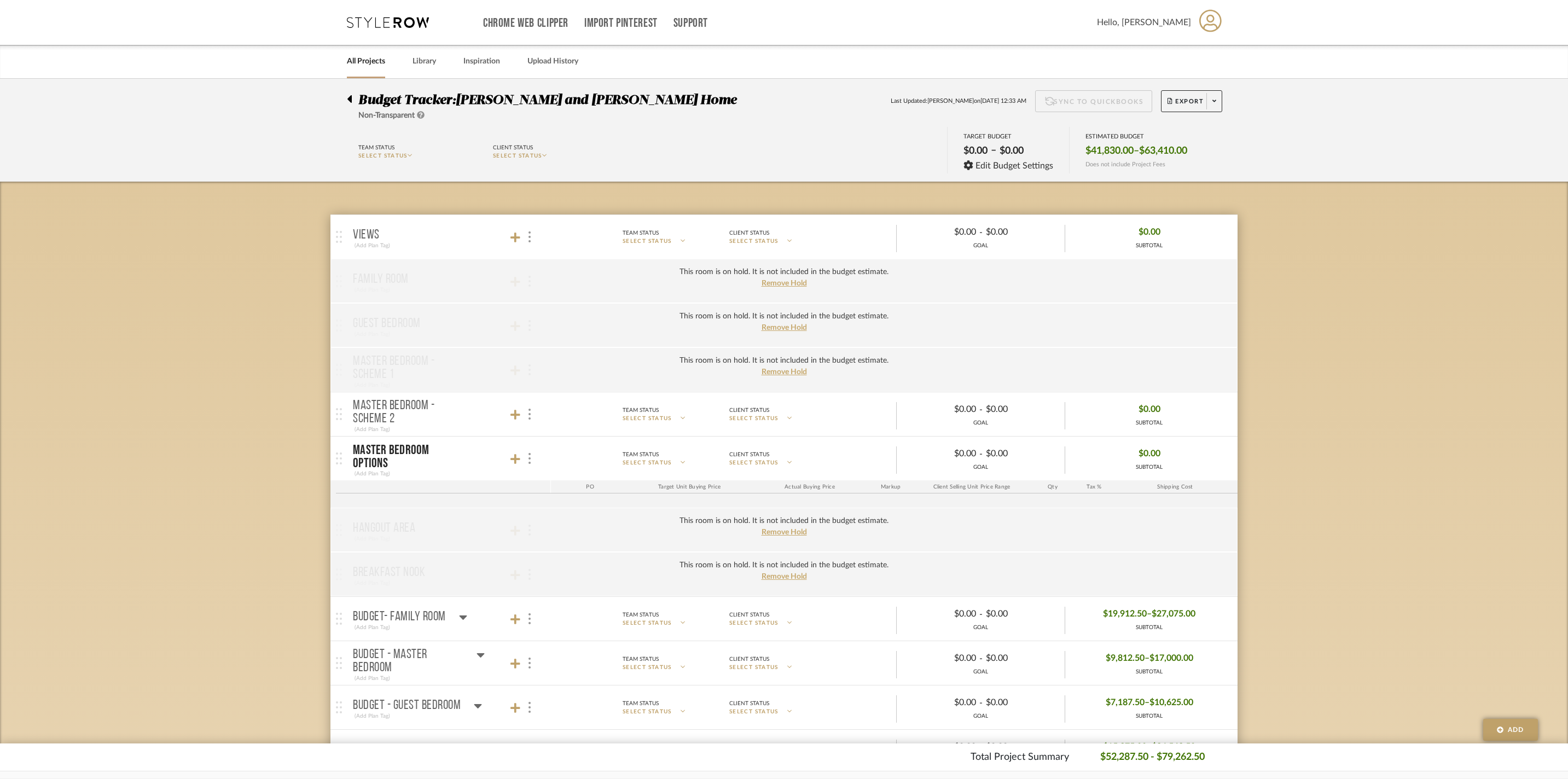
click at [405, 452] on p "Master Bedroom Options" at bounding box center [408, 456] width 111 height 26
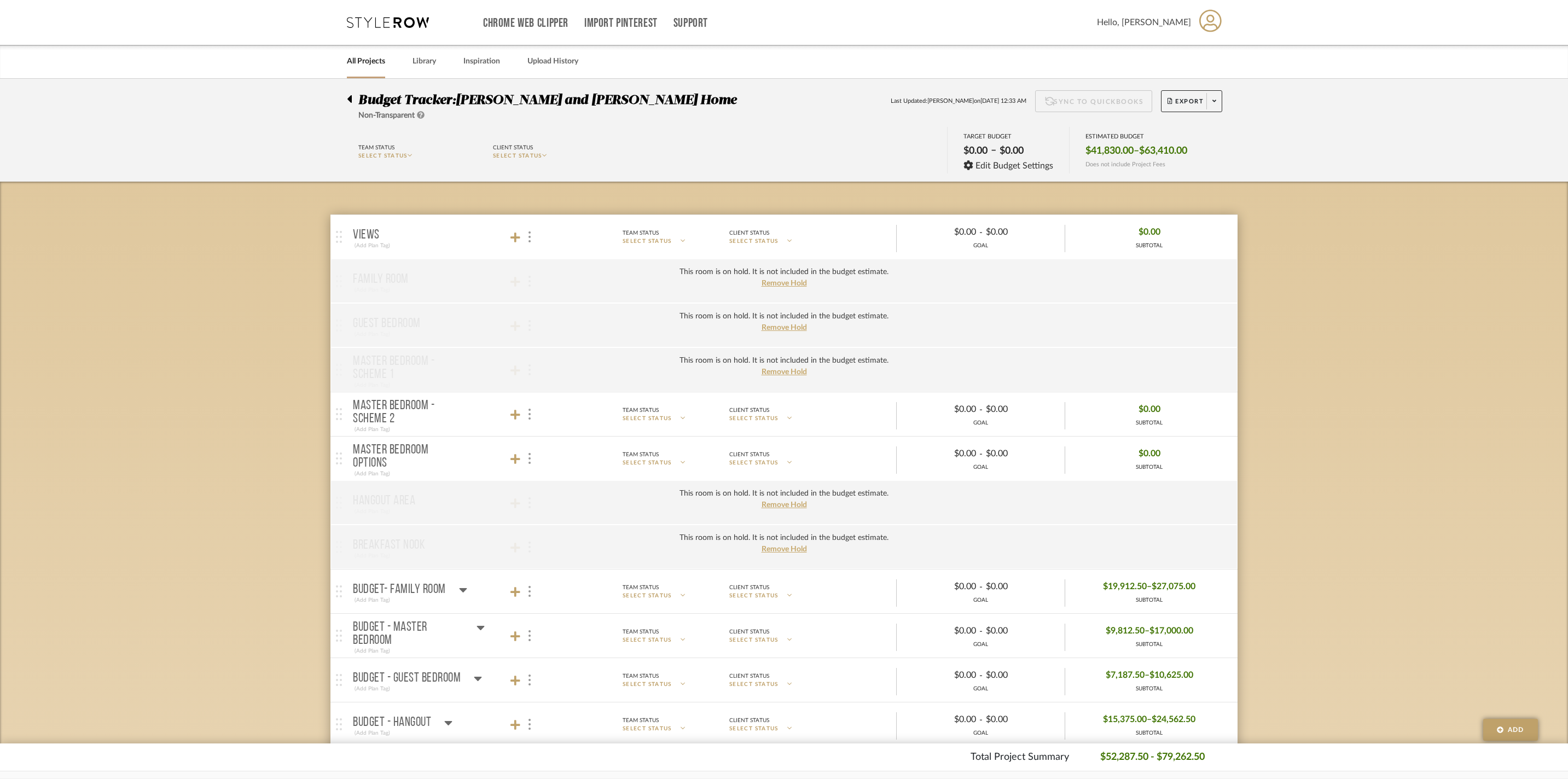
scroll to position [383, 0]
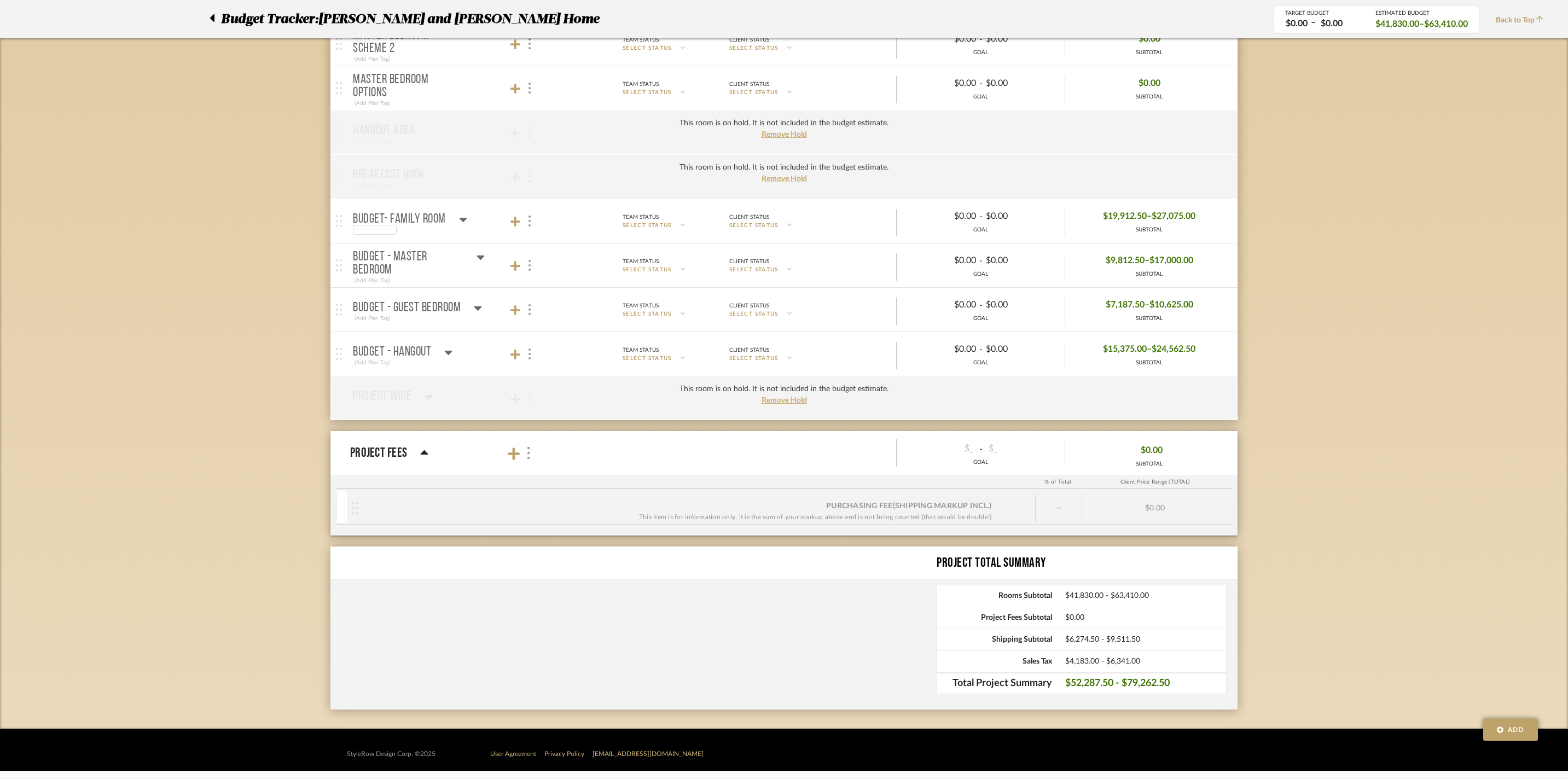
click at [415, 213] on p "BUDGET- FAMILY ROOM" at bounding box center [399, 219] width 93 height 13
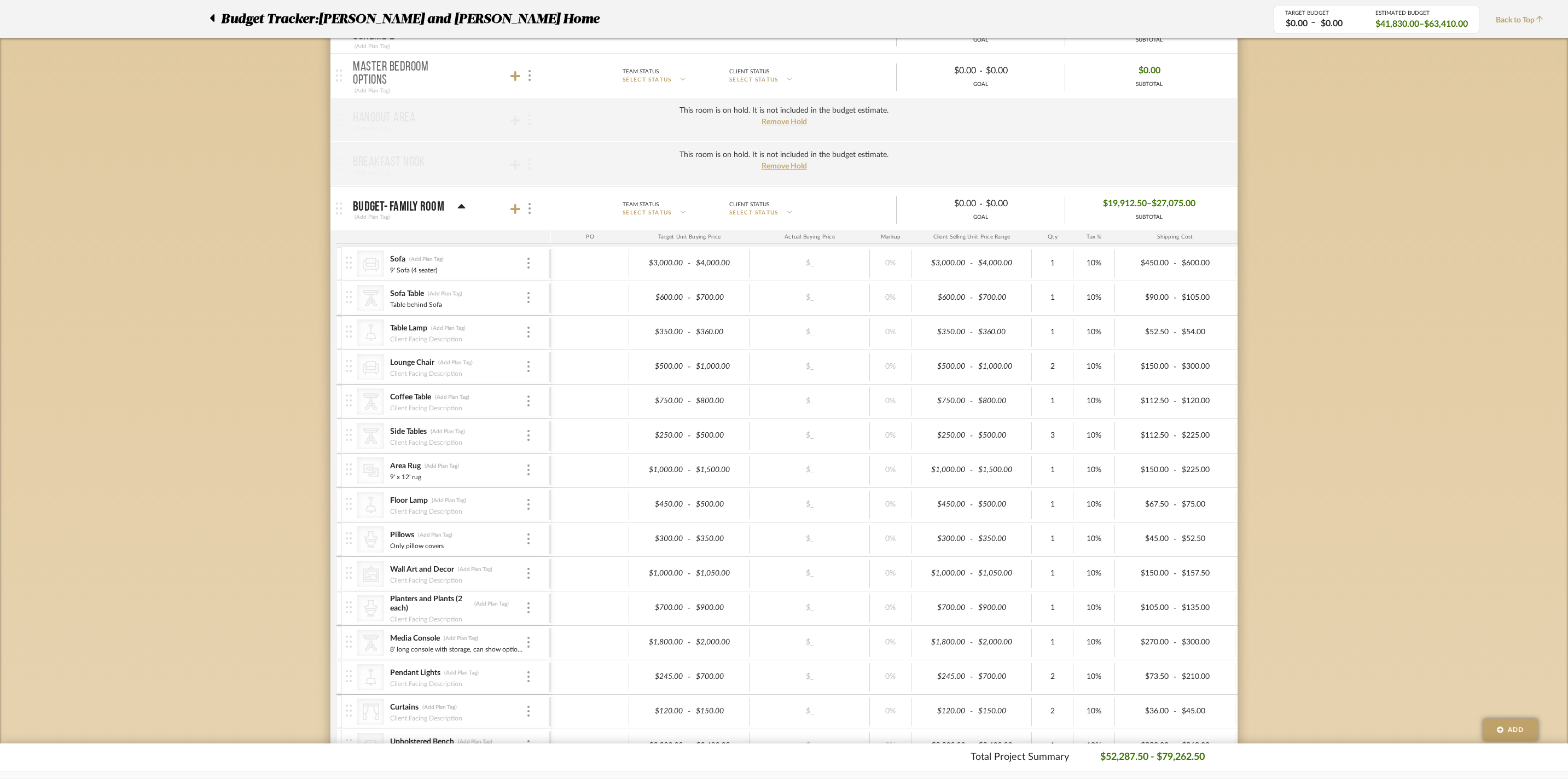
click at [447, 213] on div "BUDGET- FAMILY ROOM" at bounding box center [409, 206] width 113 height 13
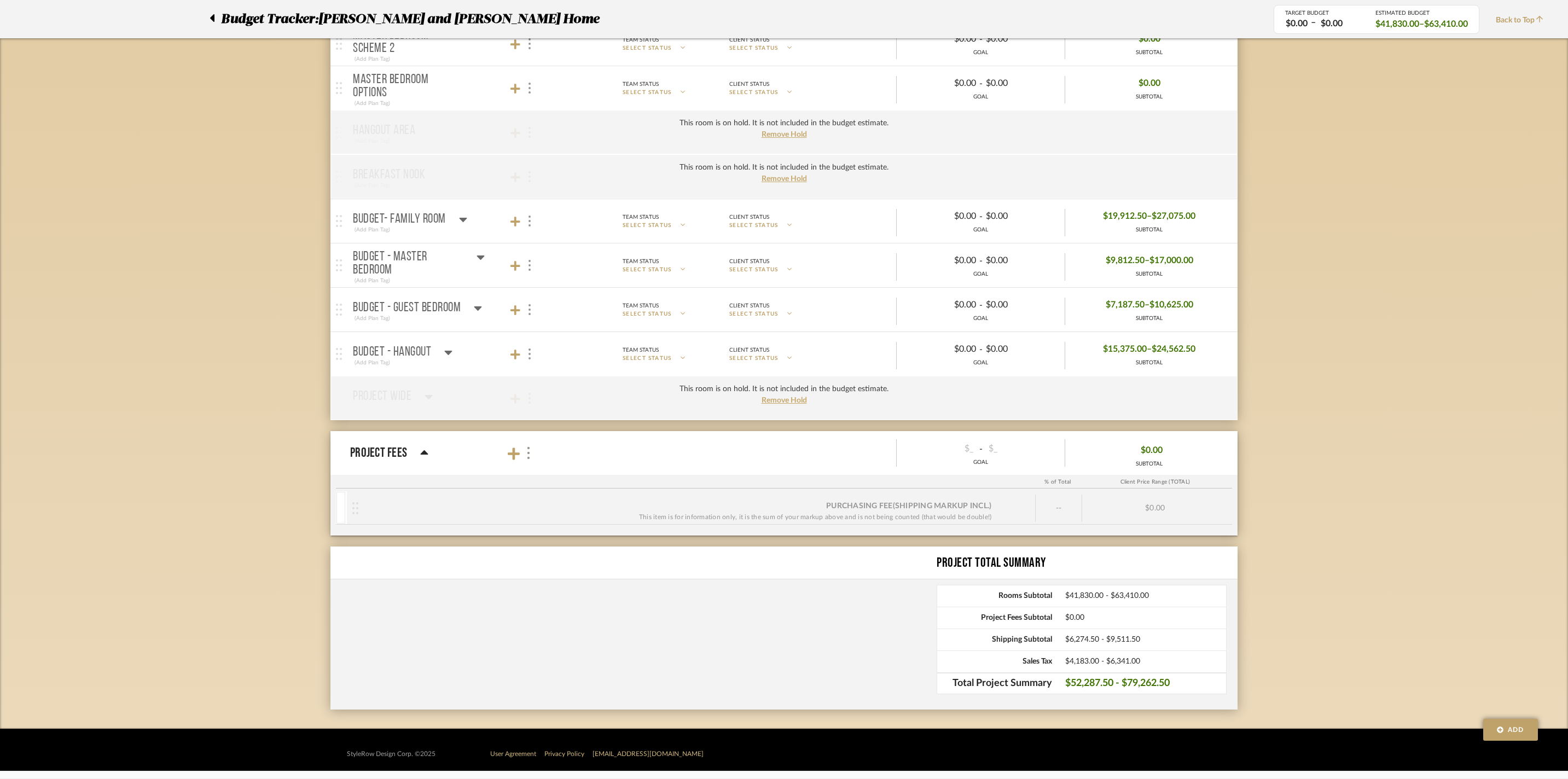
click at [420, 345] on p "BUDGET - HANGOUT" at bounding box center [392, 352] width 78 height 13
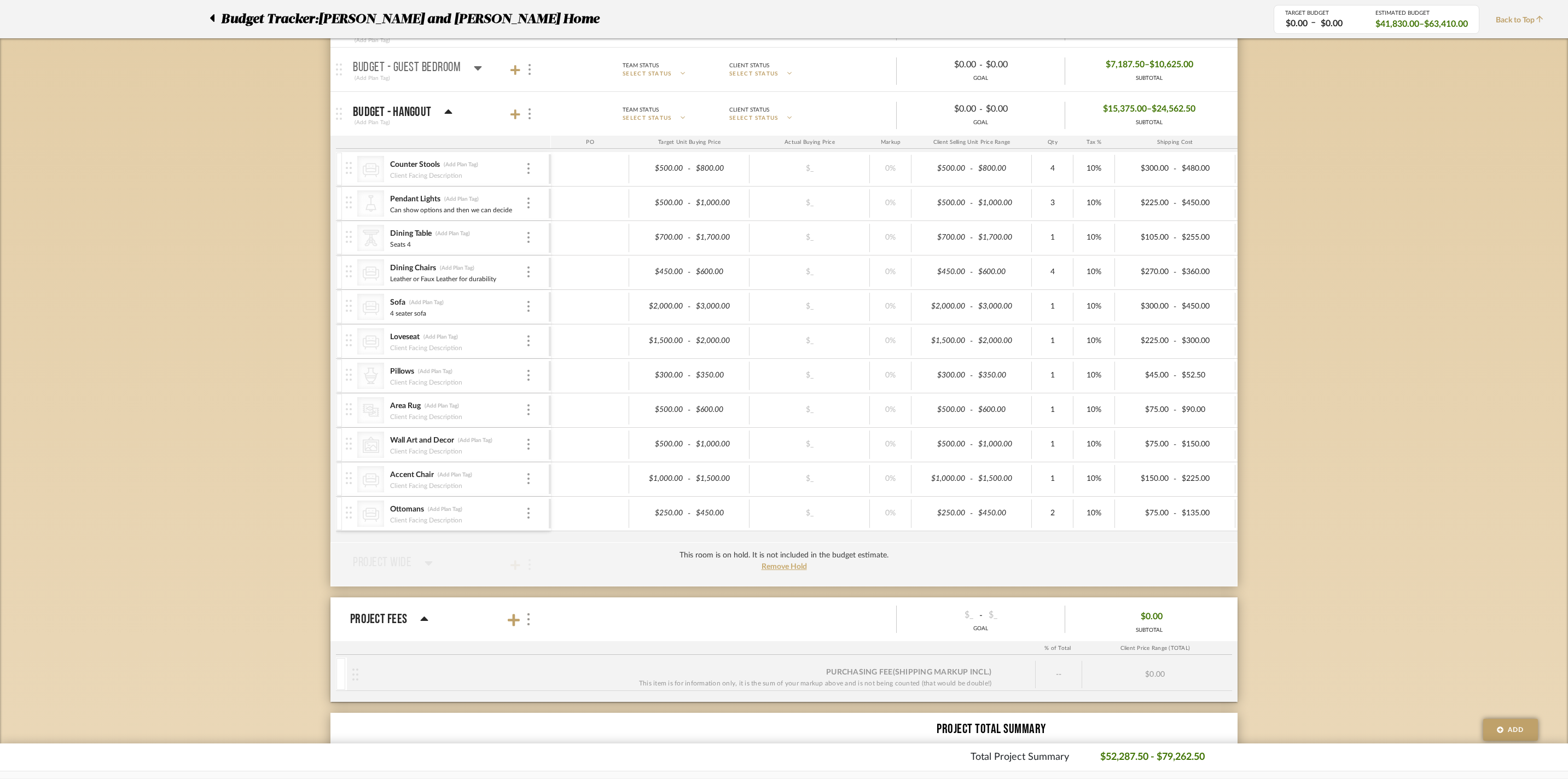
scroll to position [578, 0]
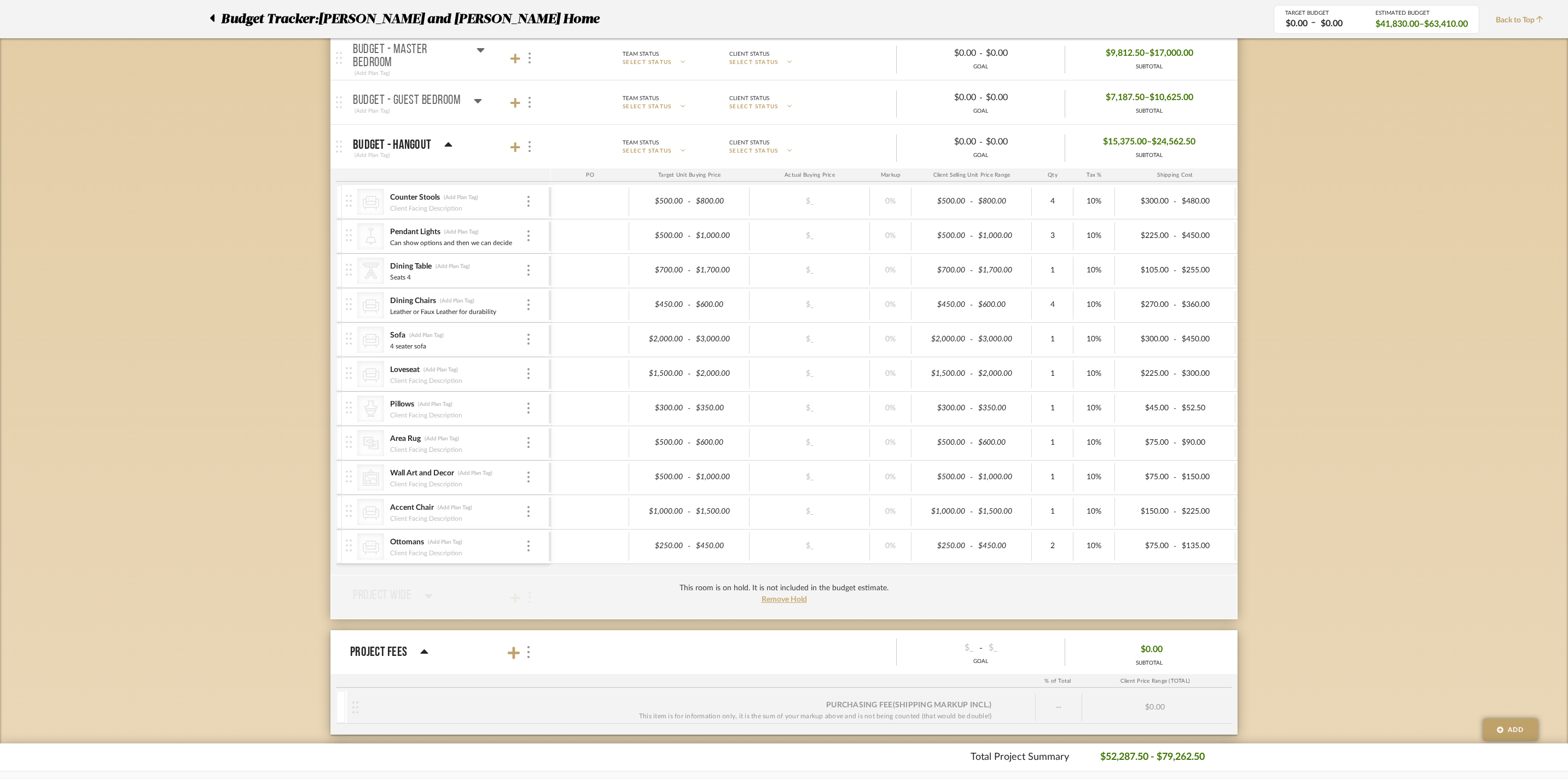
click at [450, 152] on icon at bounding box center [448, 144] width 8 height 13
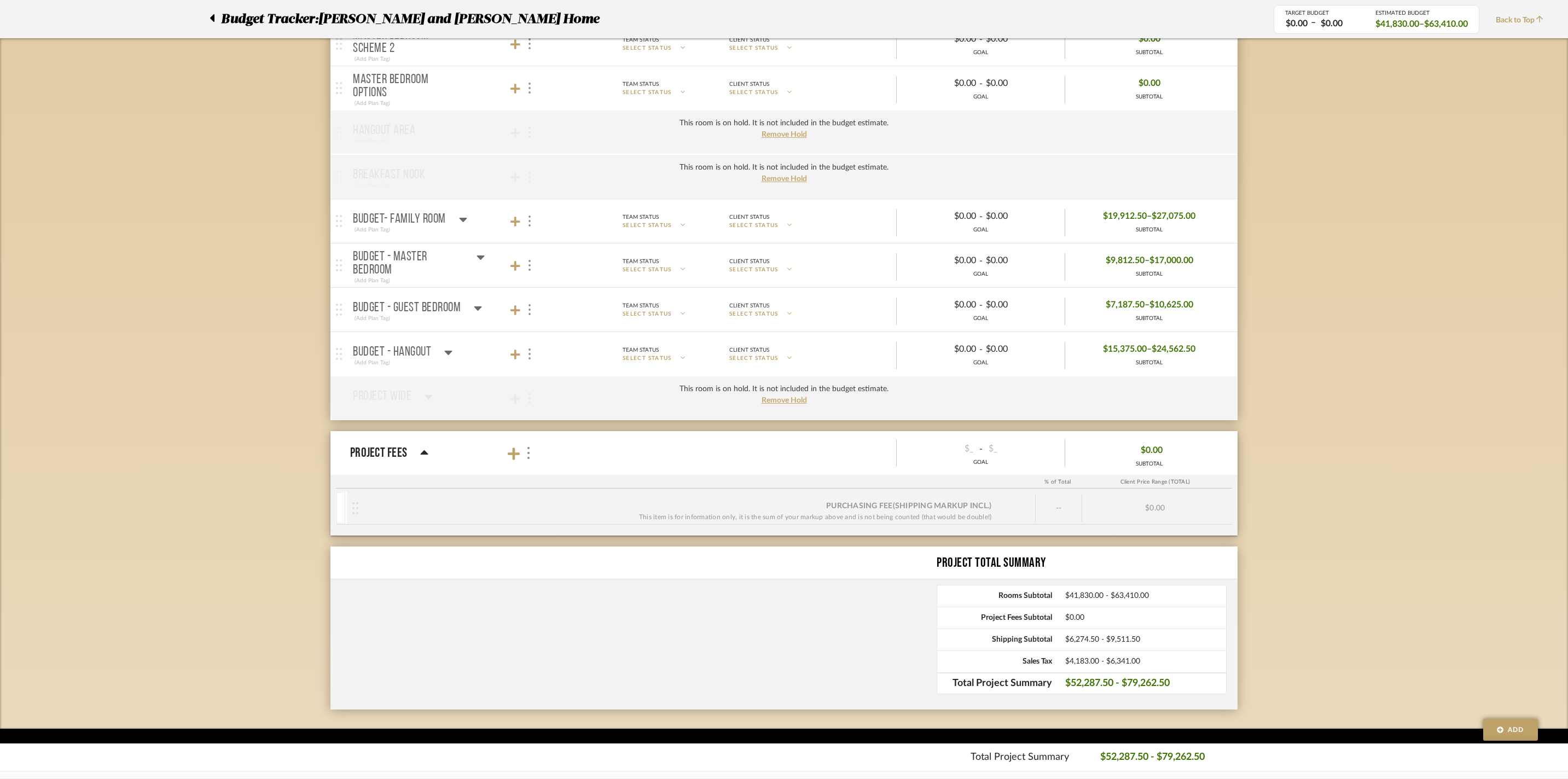
scroll to position [383, 0]
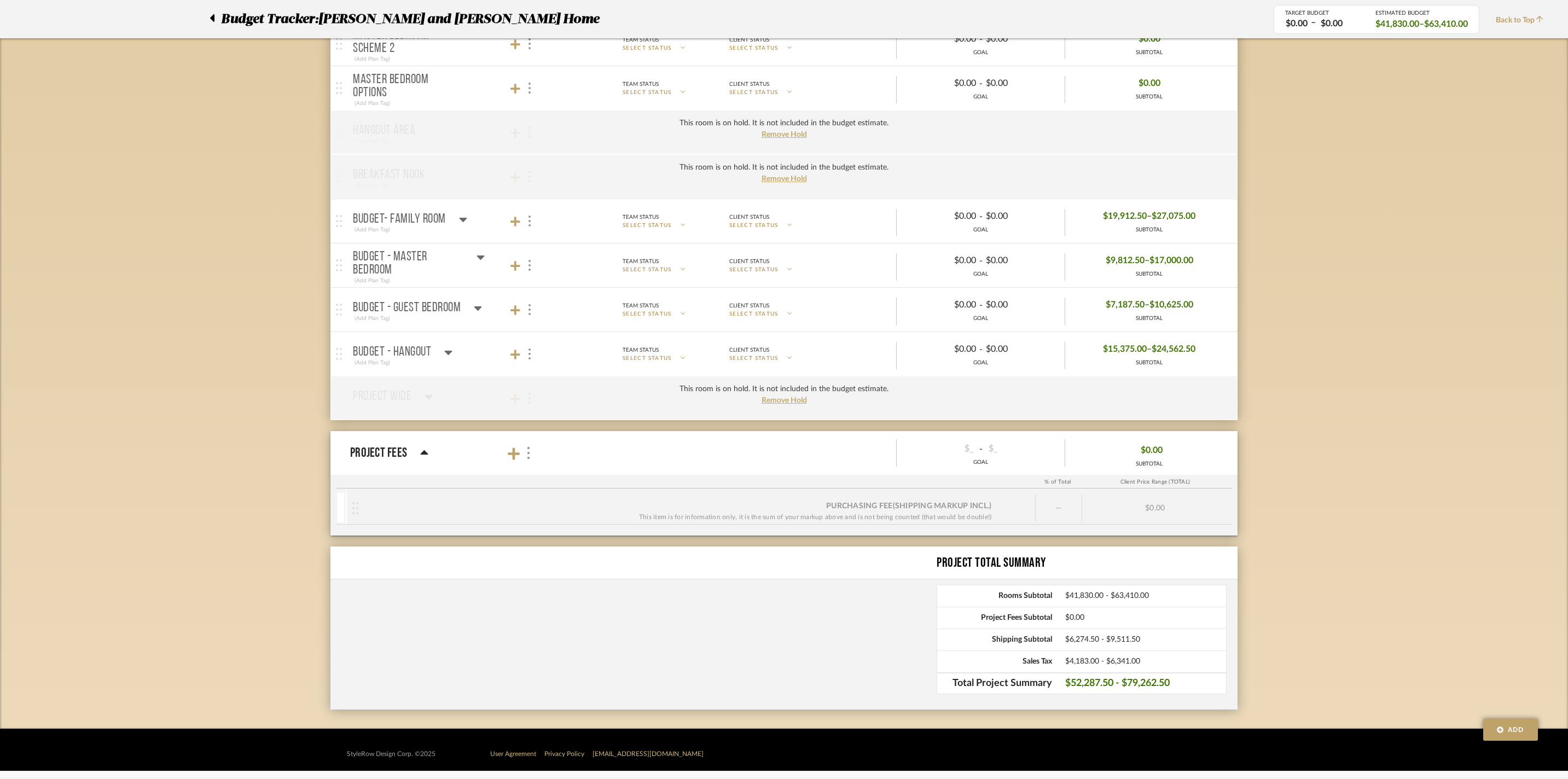
click at [480, 256] on icon at bounding box center [481, 257] width 8 height 4
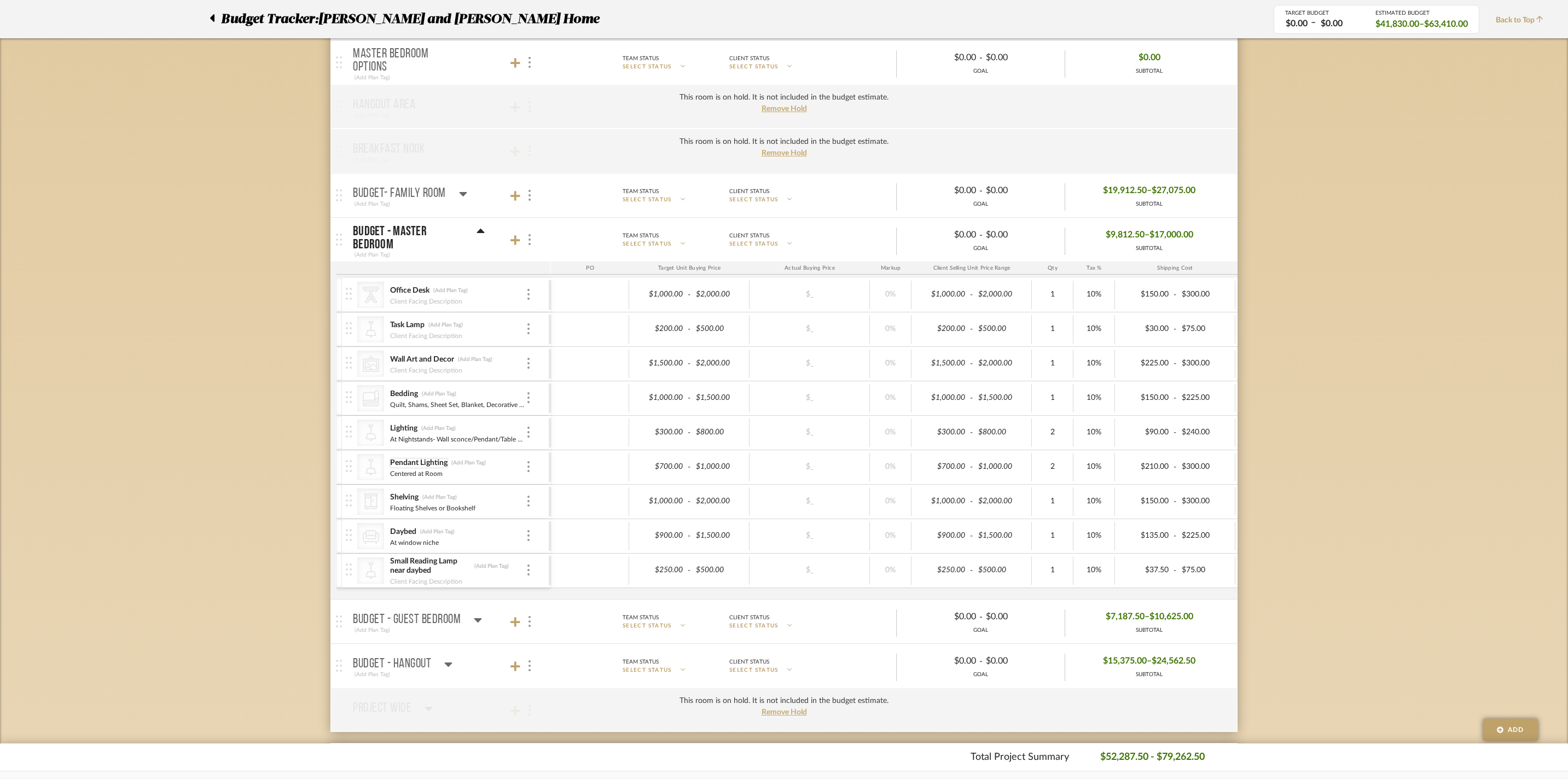
scroll to position [407, 0]
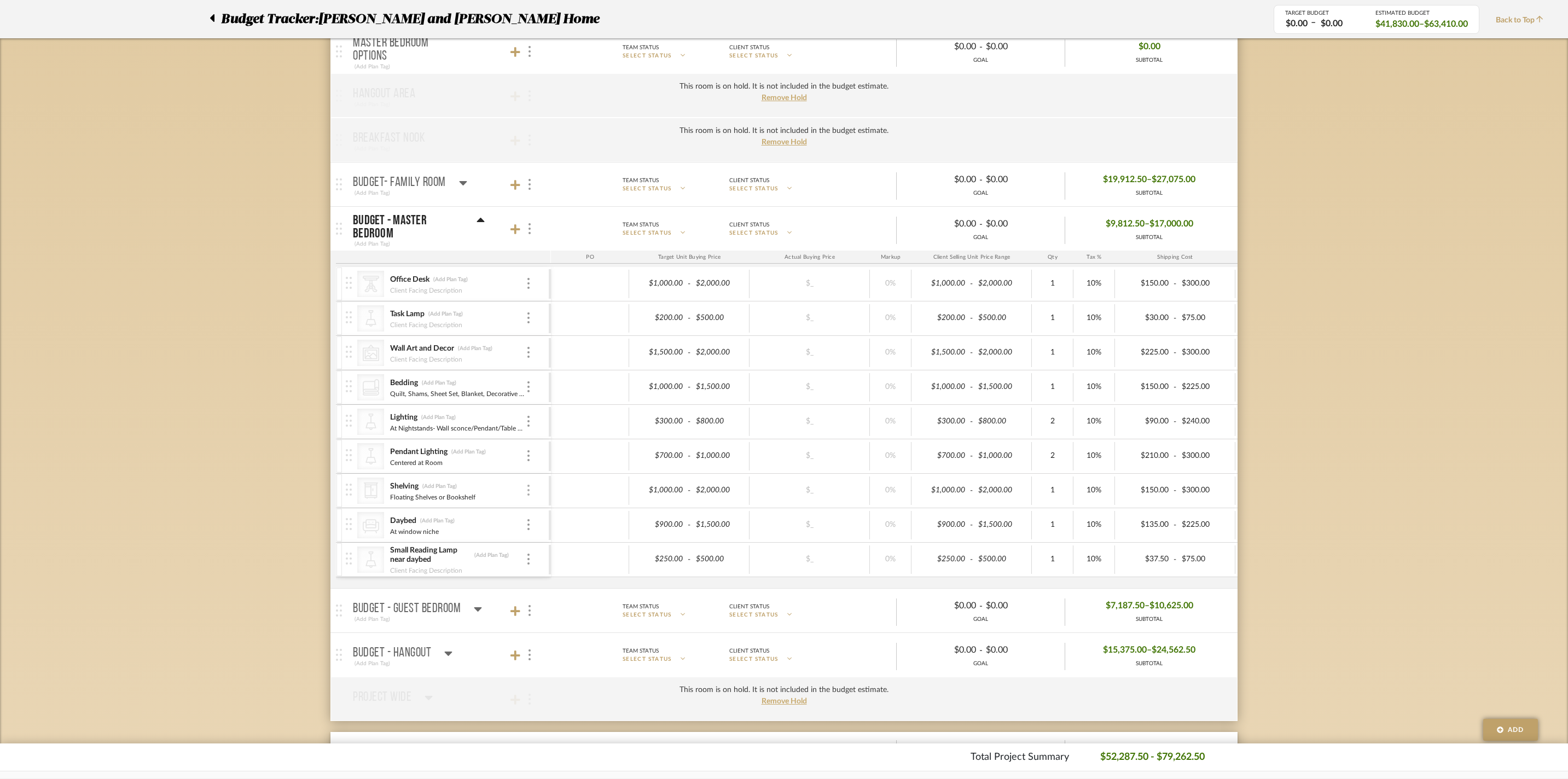
click at [530, 497] on div at bounding box center [529, 490] width 6 height 12
click at [562, 590] on span "Remove Item" at bounding box center [581, 585] width 68 height 9
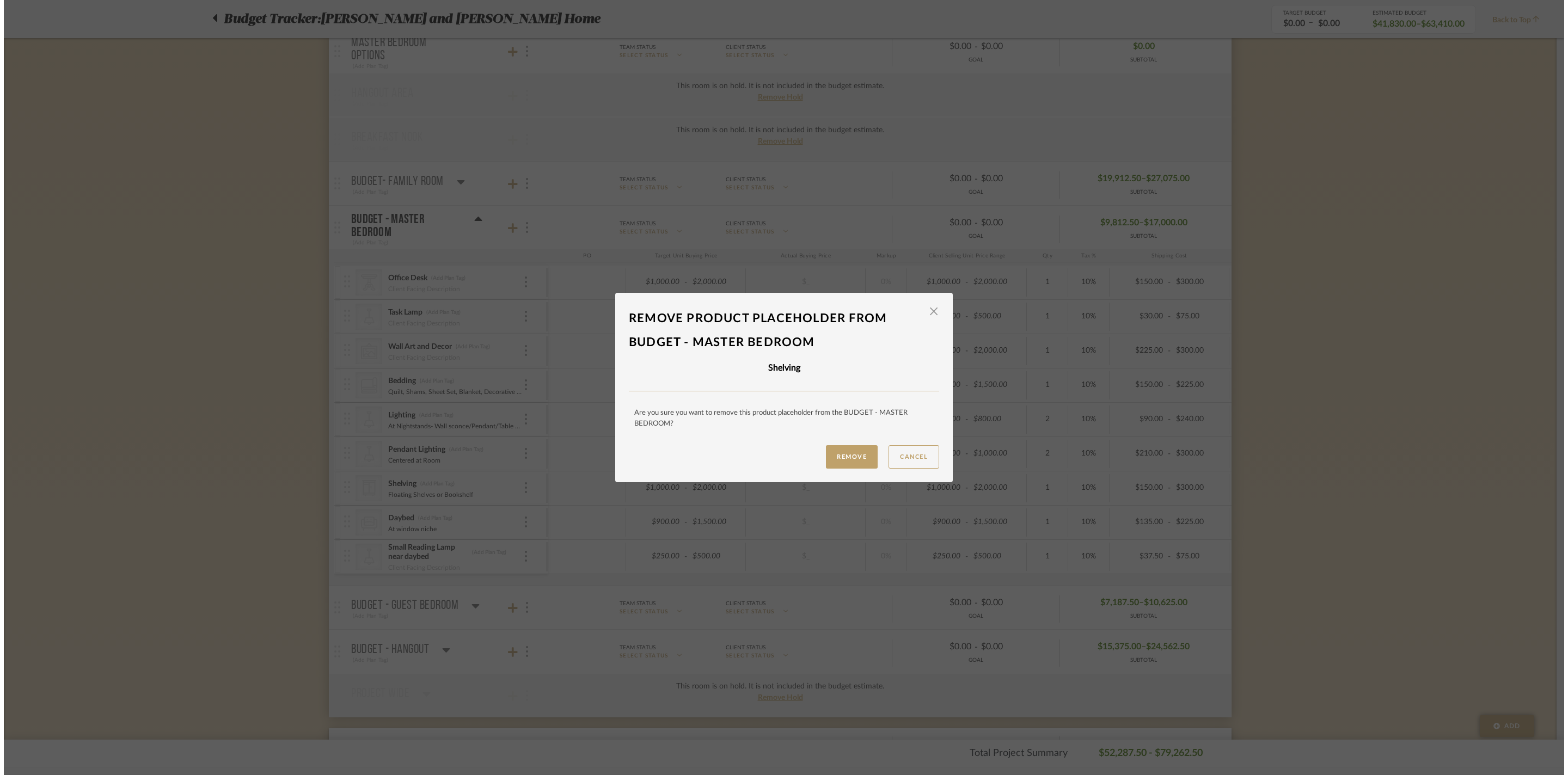
scroll to position [0, 0]
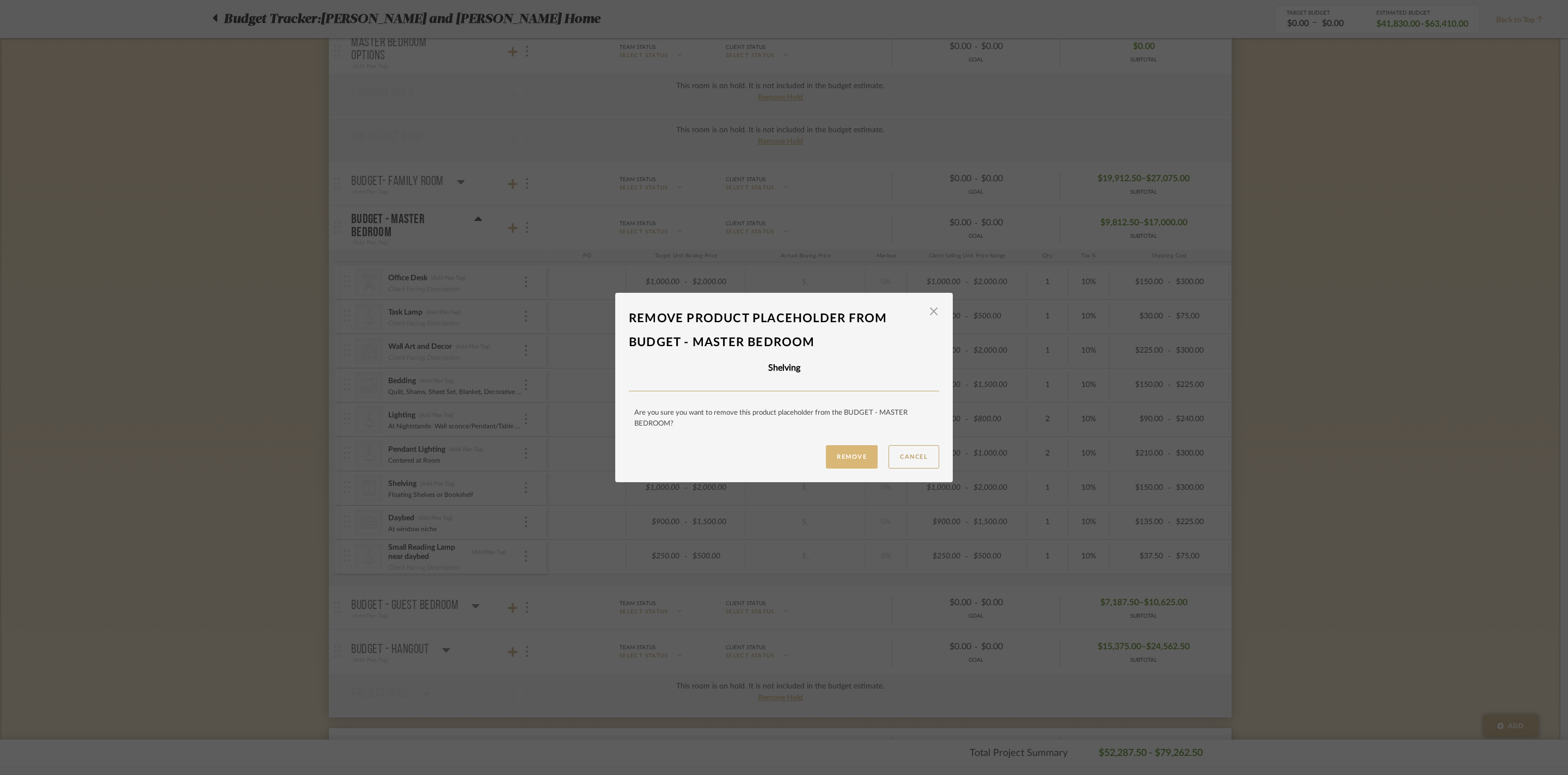
click at [826, 457] on button "Remove" at bounding box center [852, 457] width 52 height 23
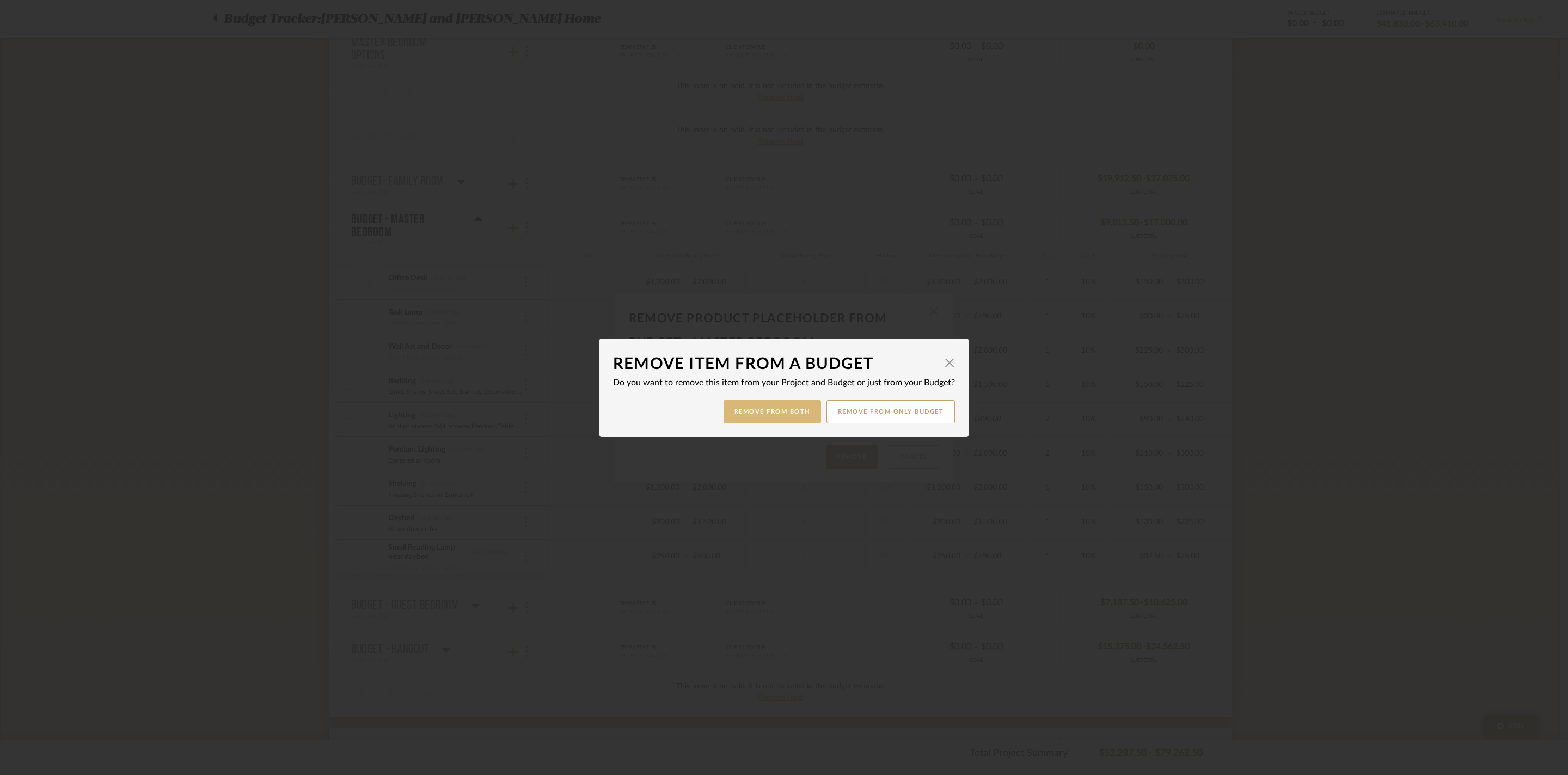
click at [730, 407] on button "Remove from Both" at bounding box center [772, 411] width 97 height 23
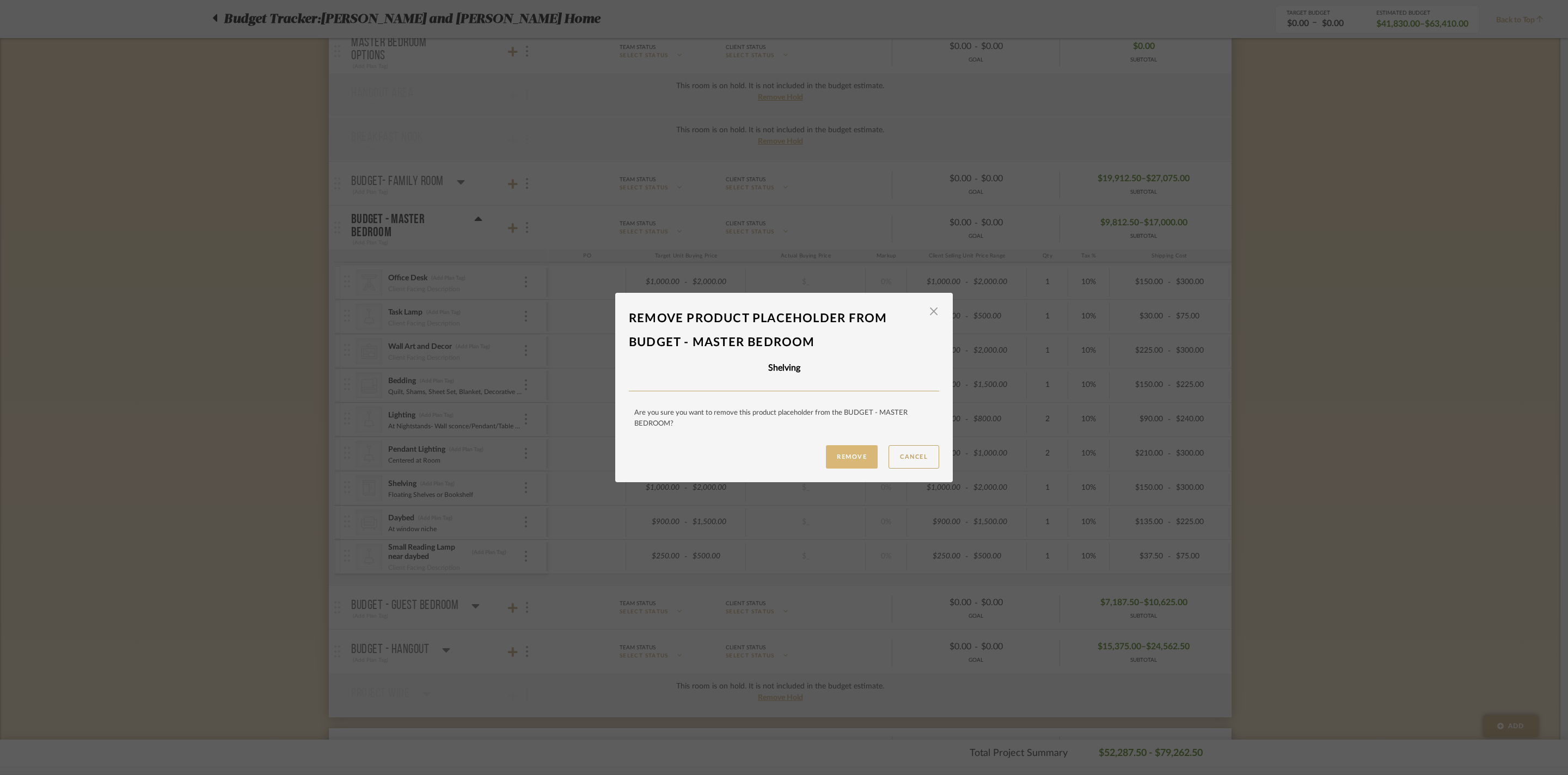
click at [826, 461] on button "Remove" at bounding box center [852, 457] width 52 height 23
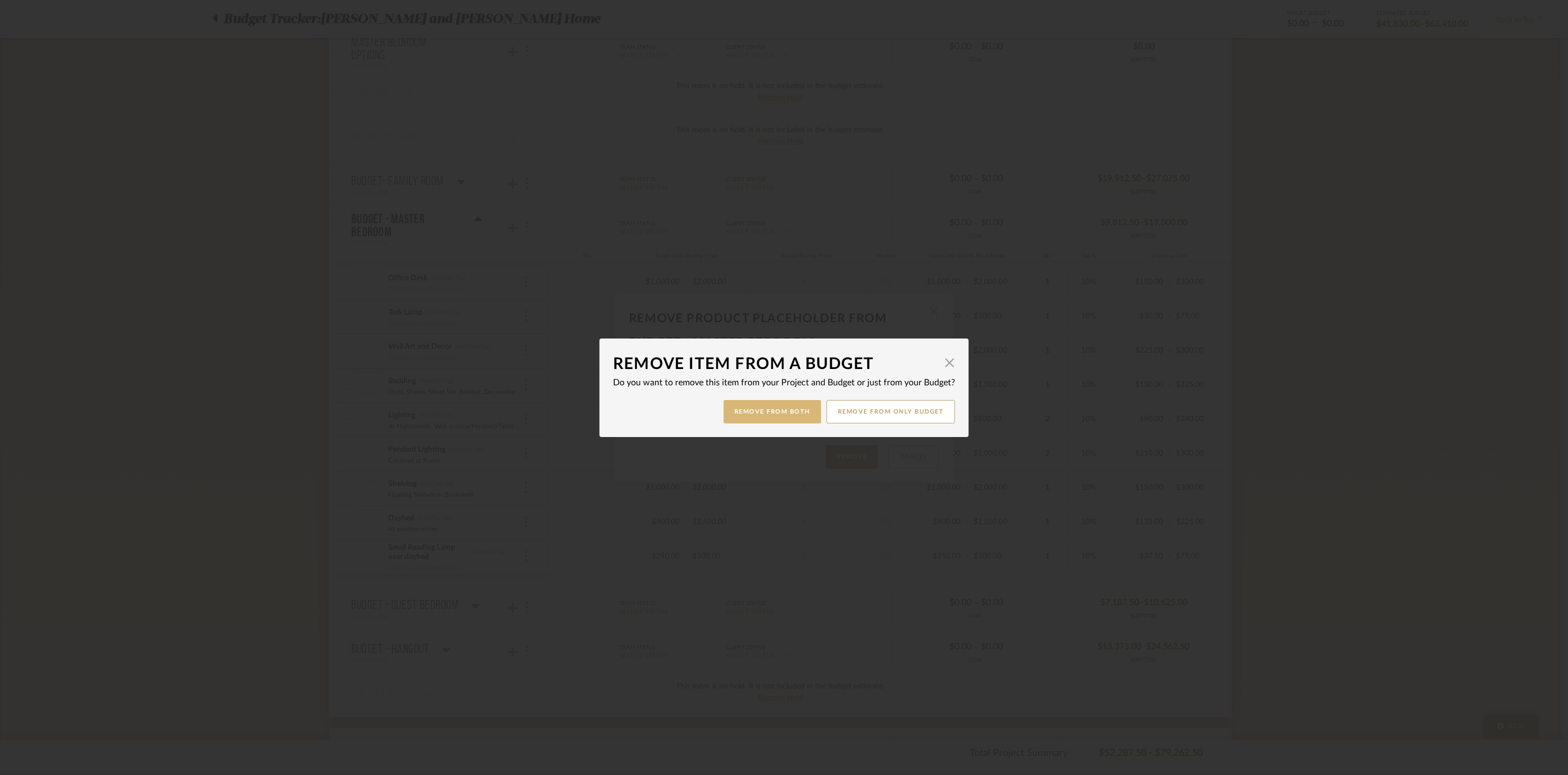
click at [724, 408] on button "Remove from Both" at bounding box center [772, 411] width 97 height 23
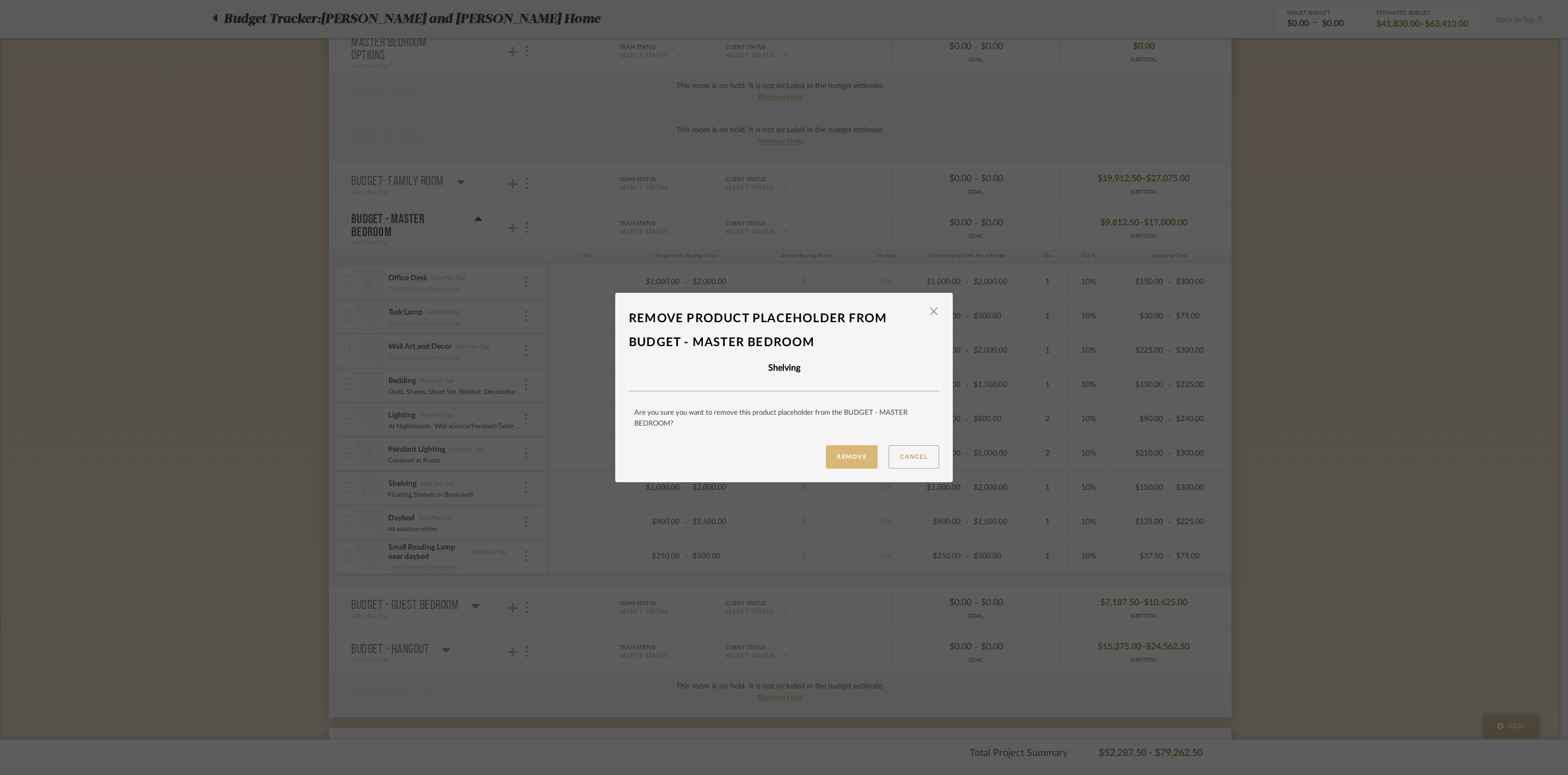
click at [842, 459] on button "Remove" at bounding box center [852, 457] width 52 height 23
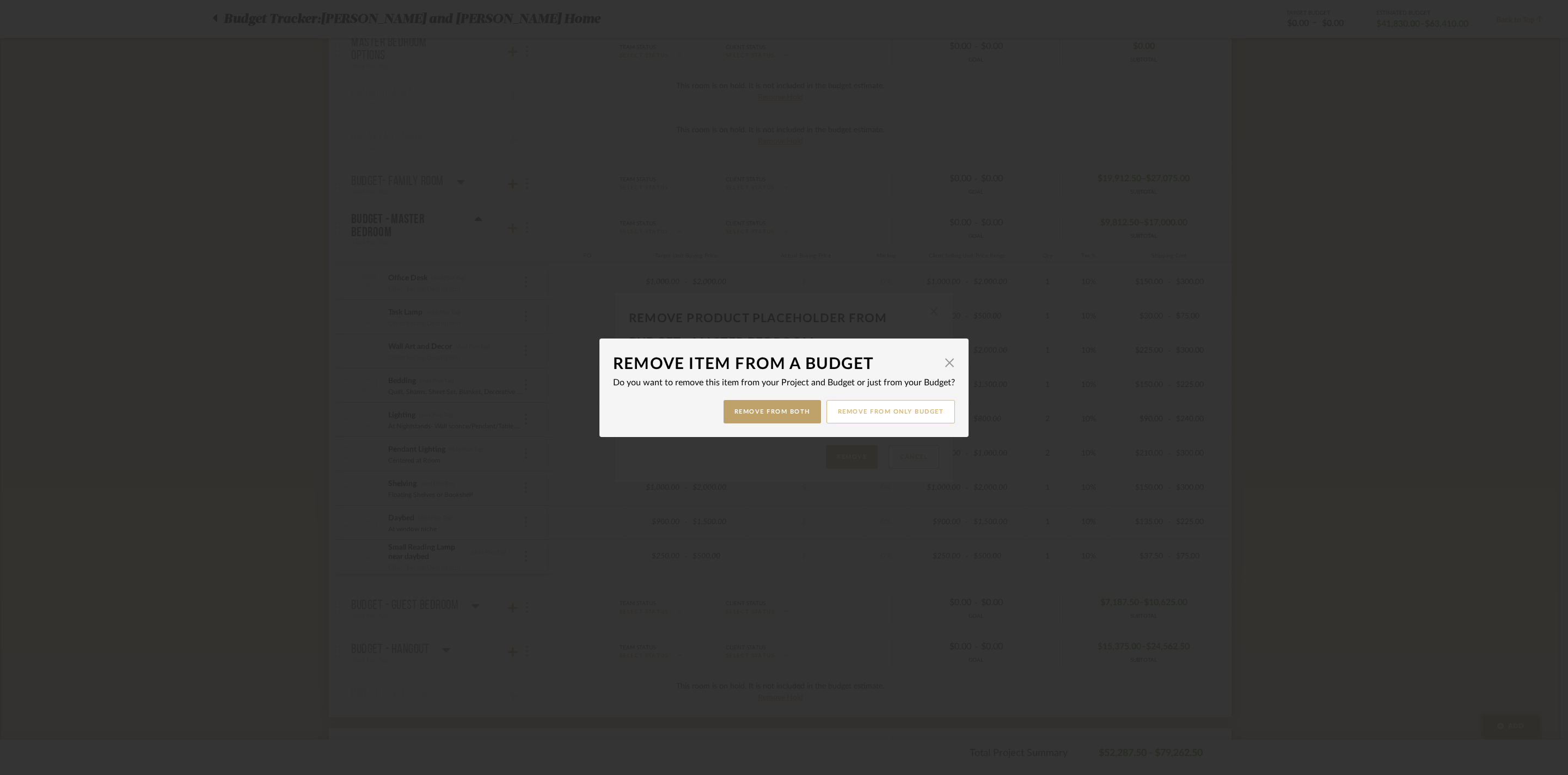
click at [911, 411] on button "Remove from only Budget" at bounding box center [891, 411] width 129 height 23
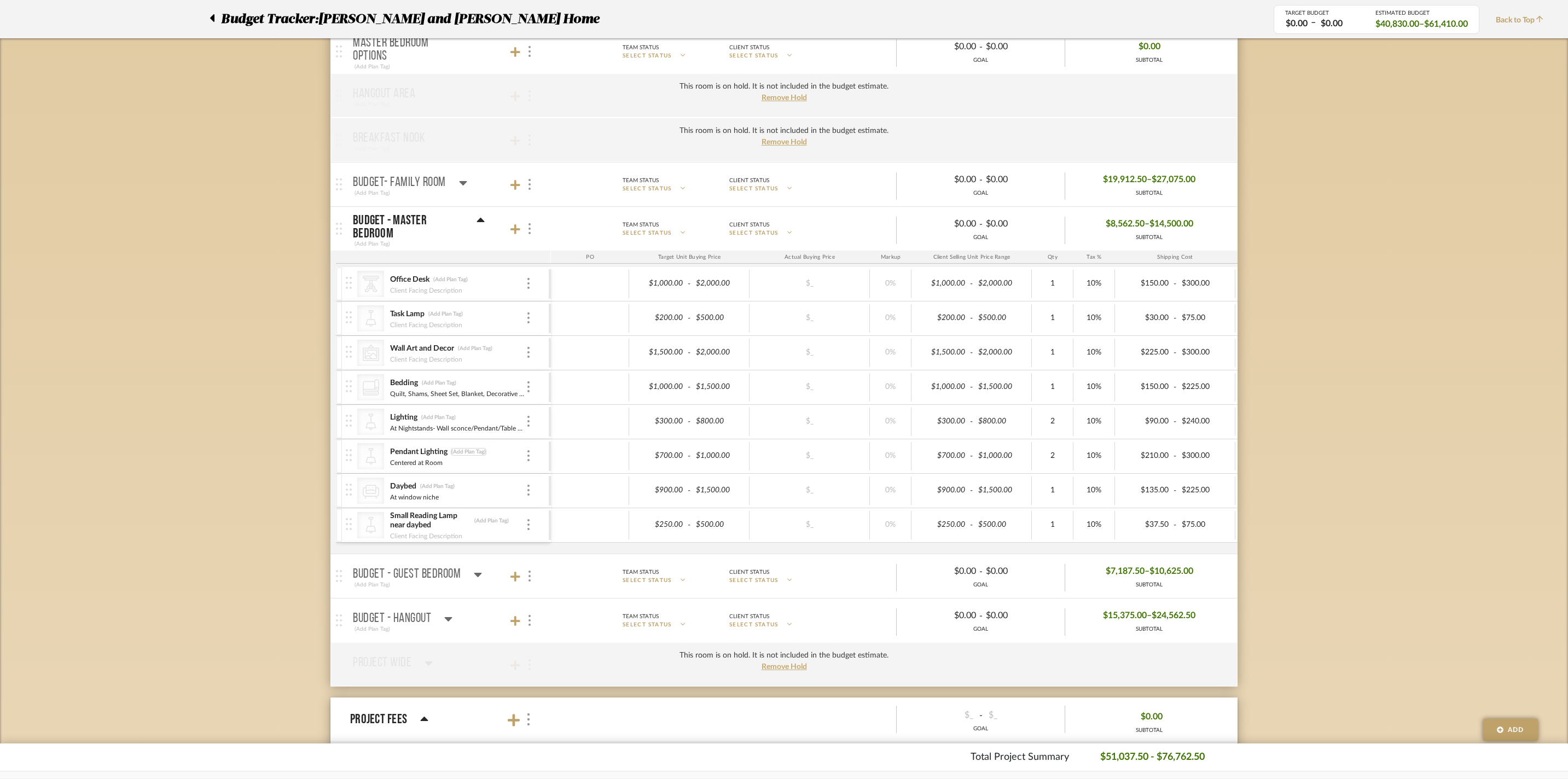
scroll to position [440, 0]
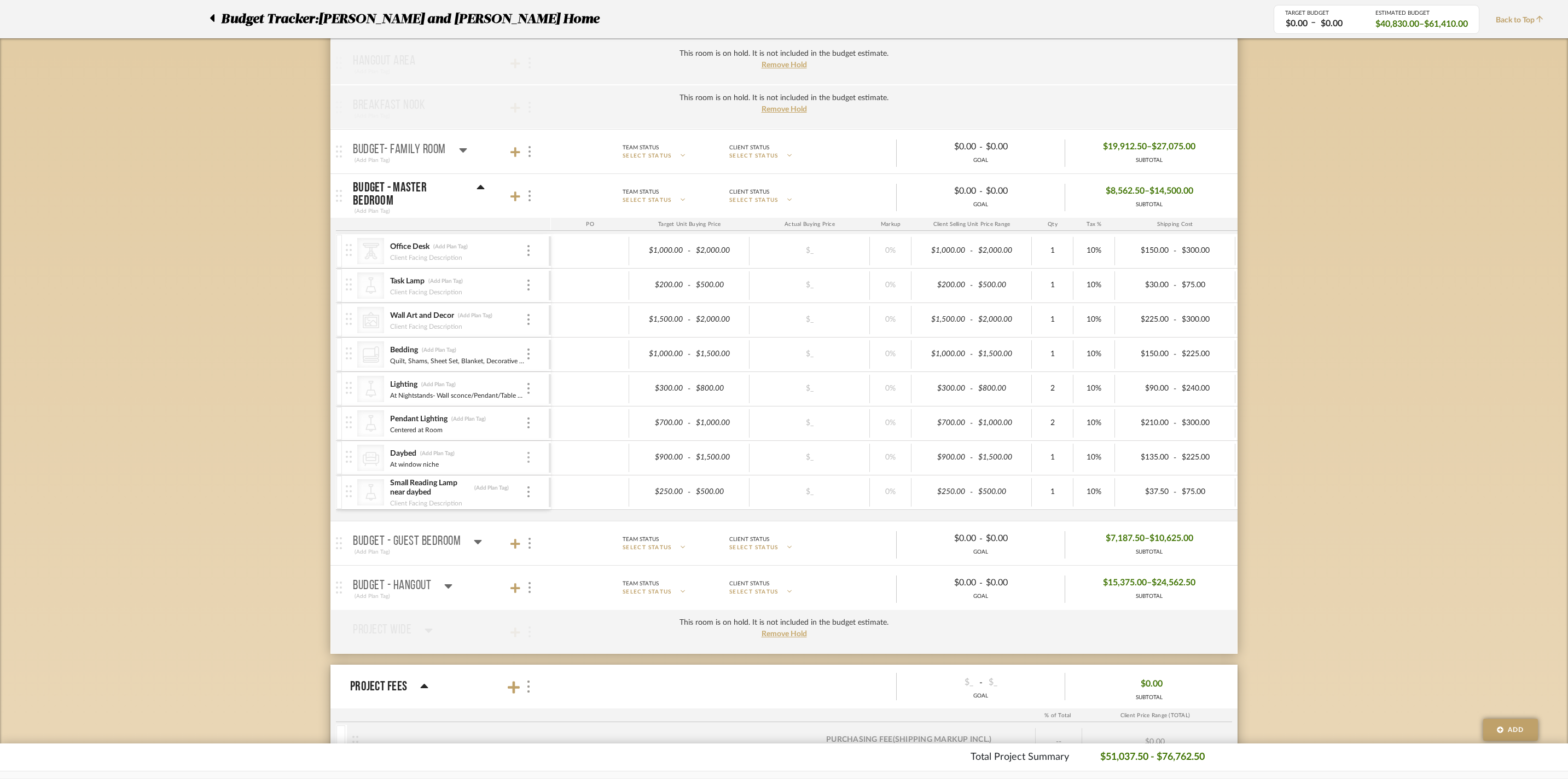
click at [531, 463] on div at bounding box center [529, 458] width 6 height 12
click at [588, 557] on span "Remove Item" at bounding box center [581, 552] width 68 height 9
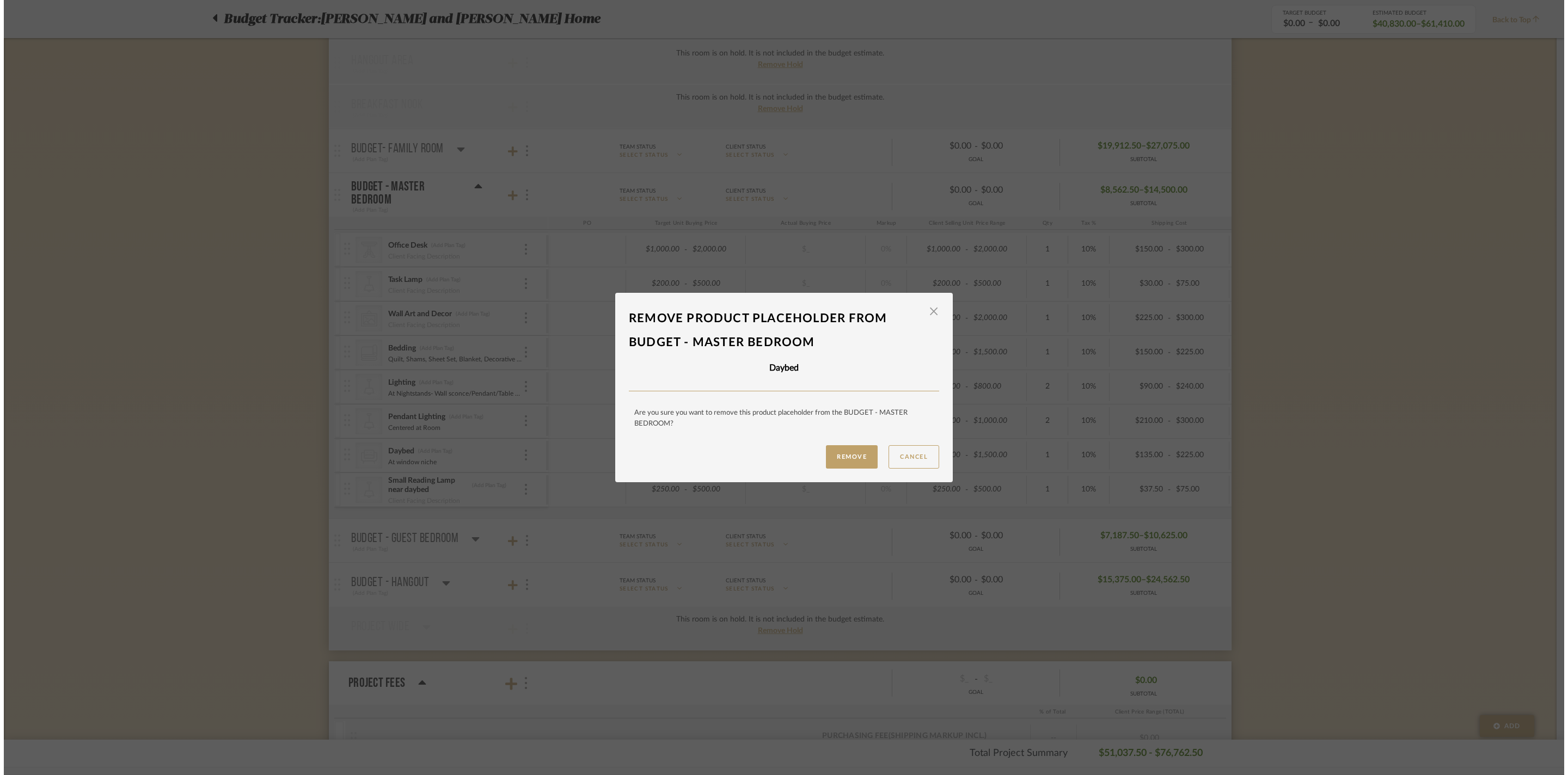
scroll to position [0, 0]
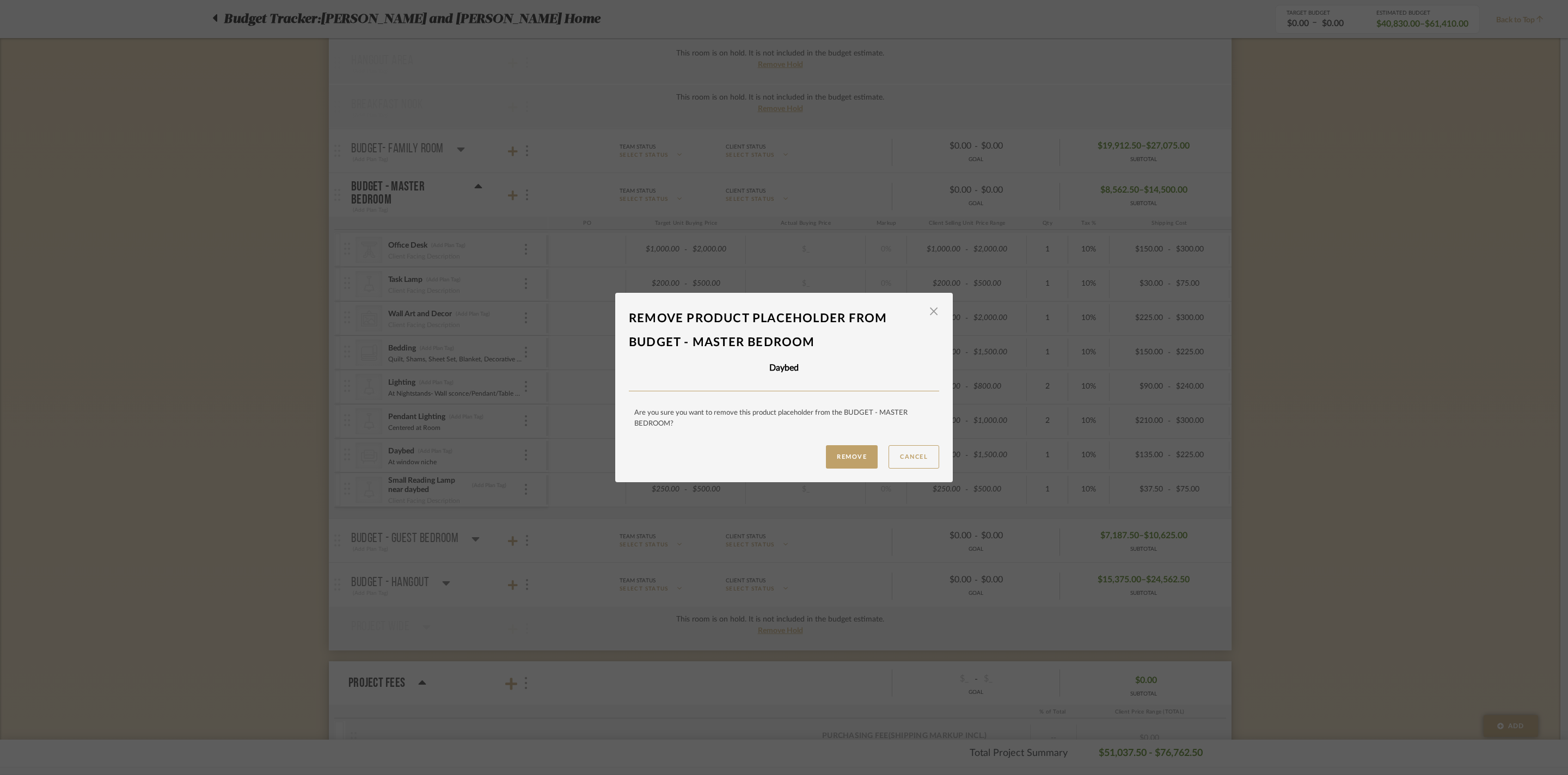
click at [826, 460] on button "Remove" at bounding box center [852, 457] width 52 height 23
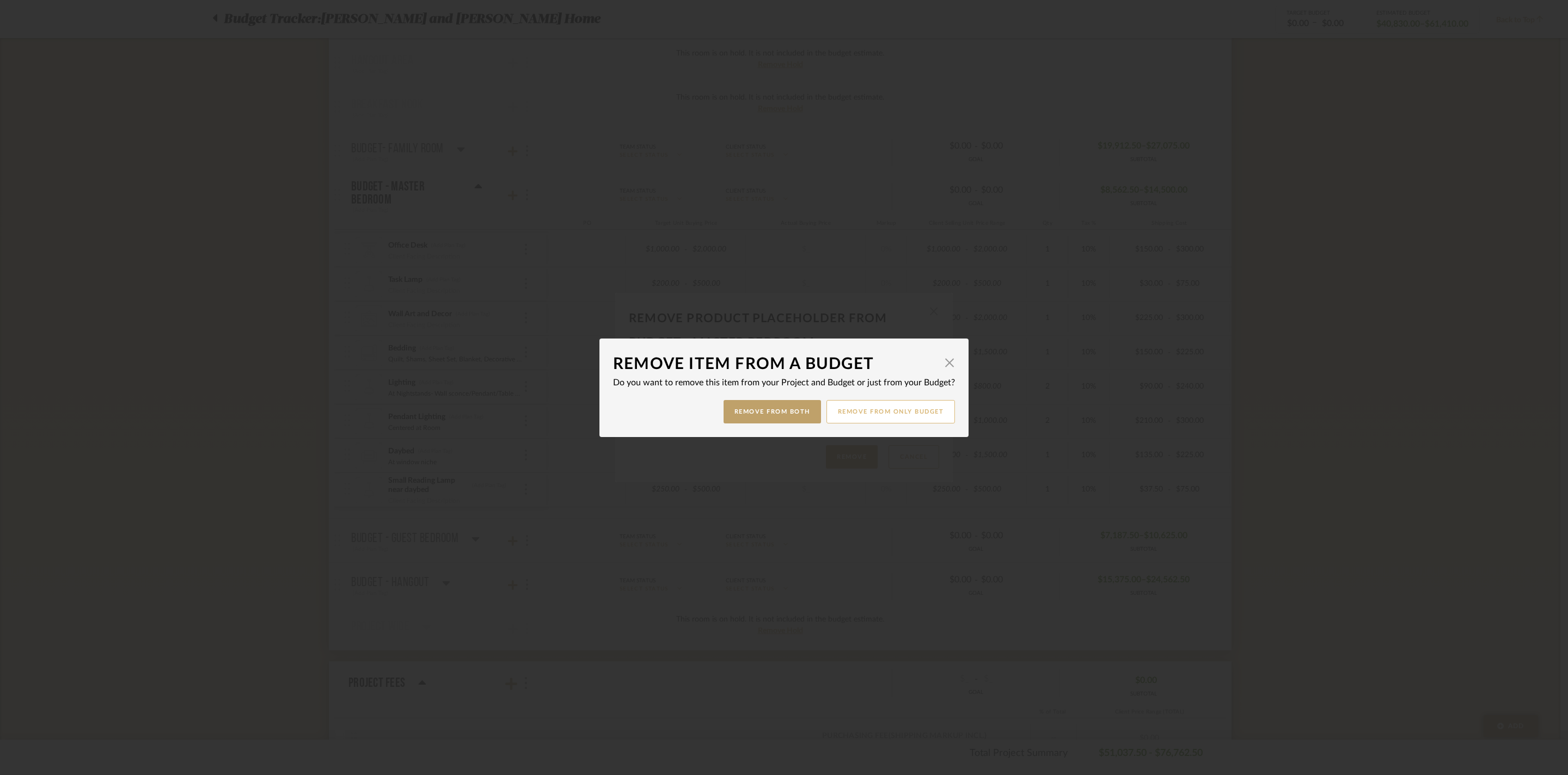
click at [881, 417] on button "Remove from only Budget" at bounding box center [891, 411] width 129 height 23
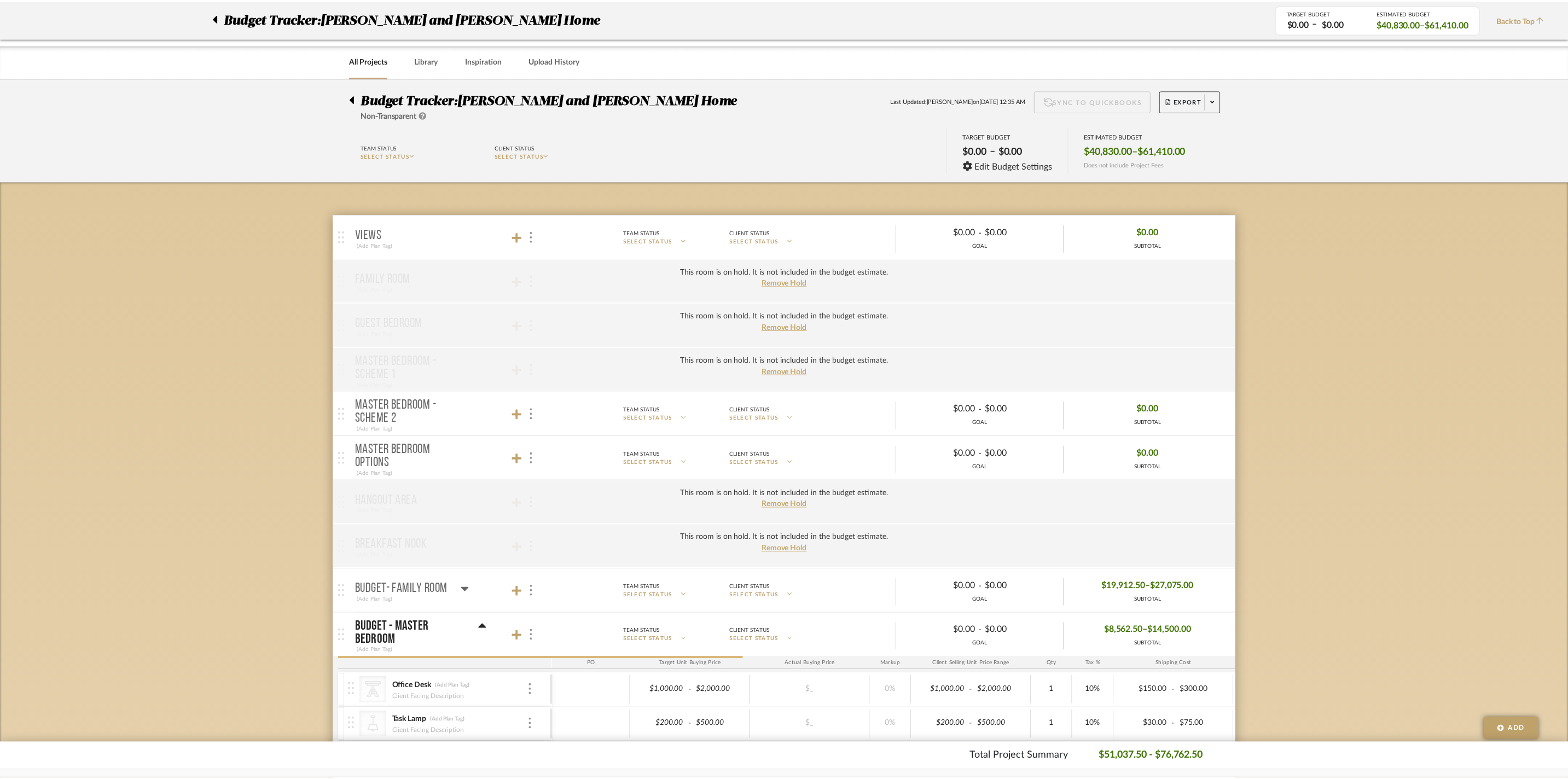
scroll to position [440, 0]
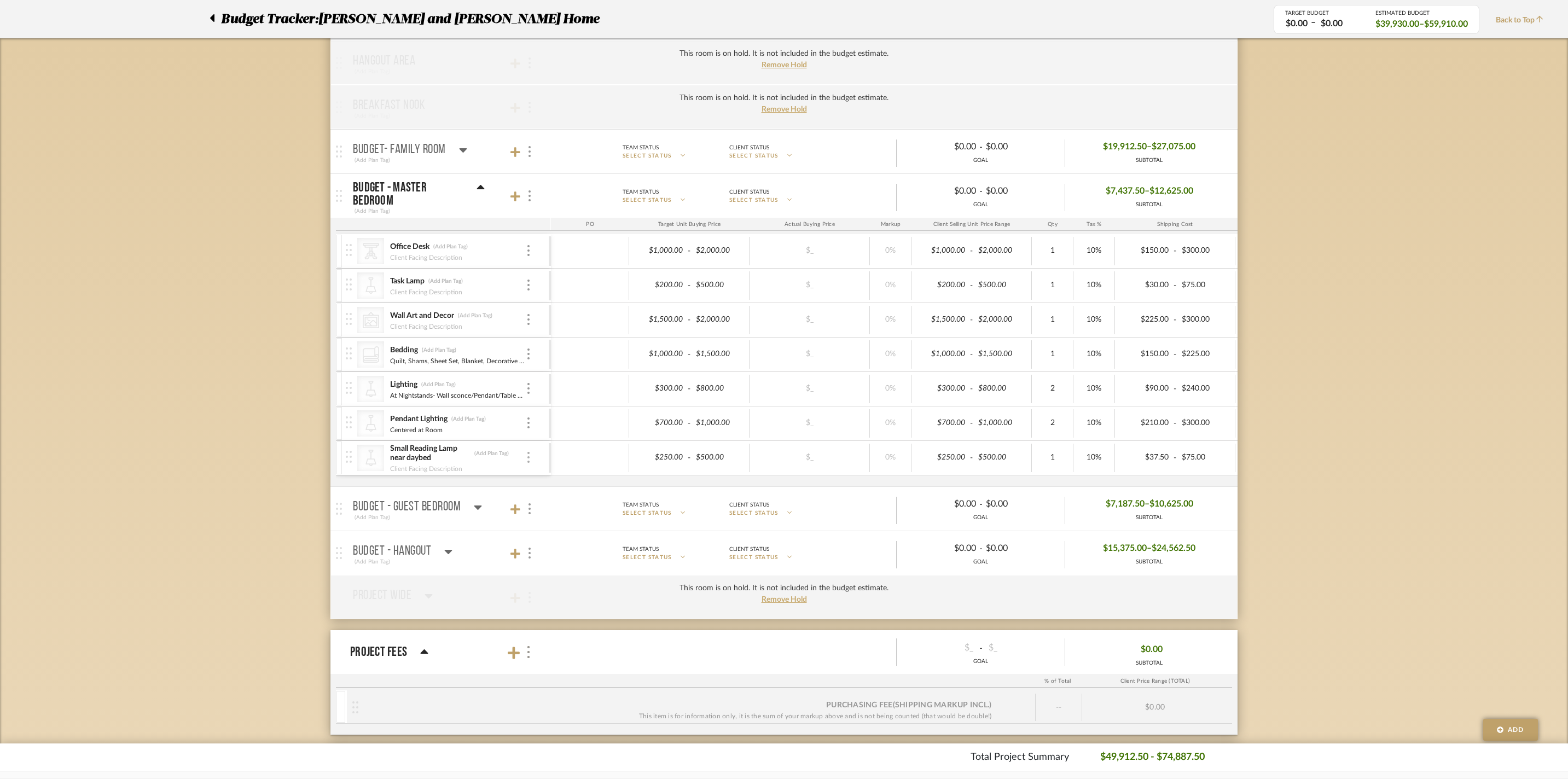
click at [531, 463] on div at bounding box center [529, 458] width 6 height 12
click at [566, 557] on span "Remove Item" at bounding box center [581, 552] width 68 height 9
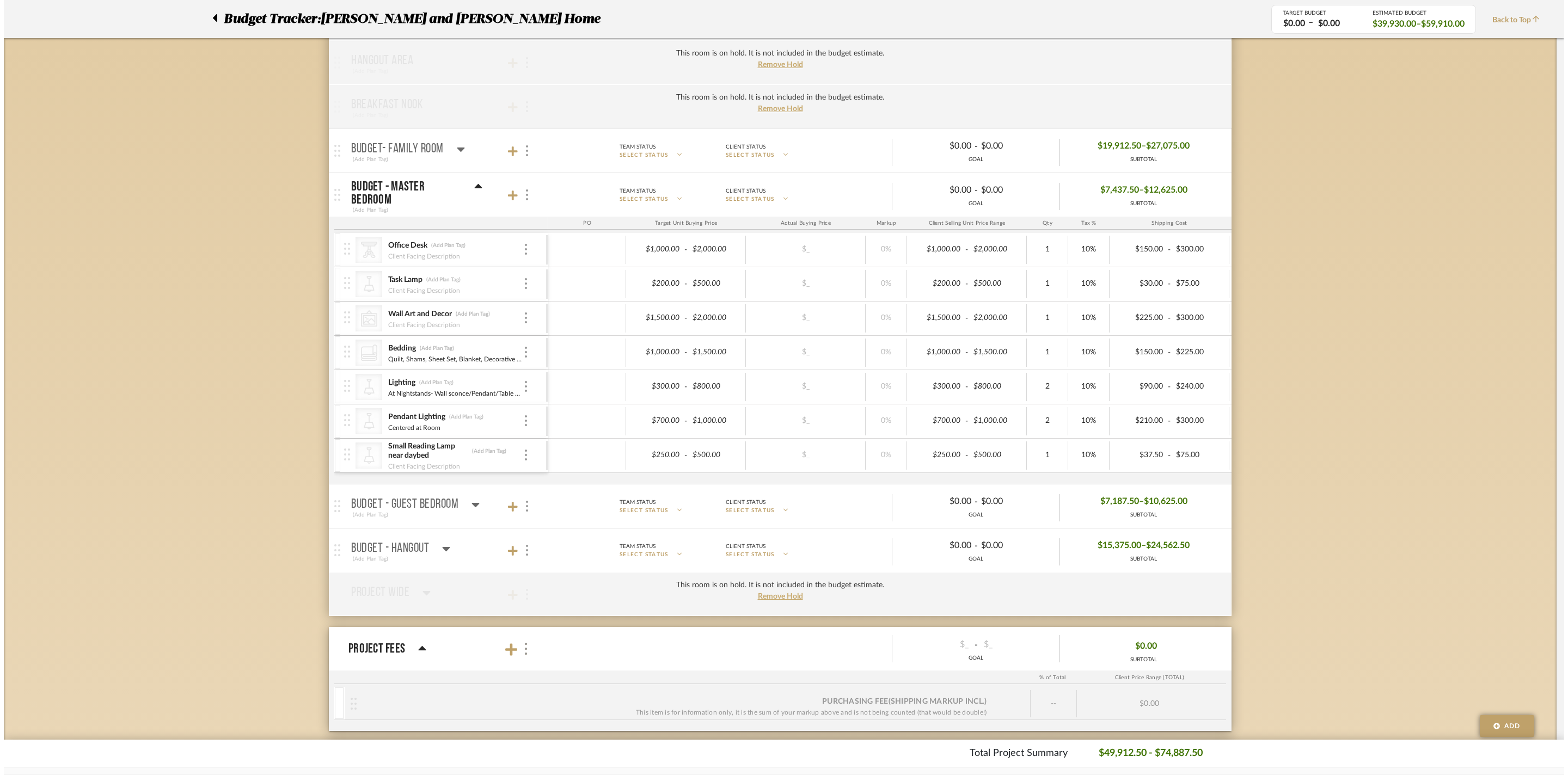
scroll to position [0, 0]
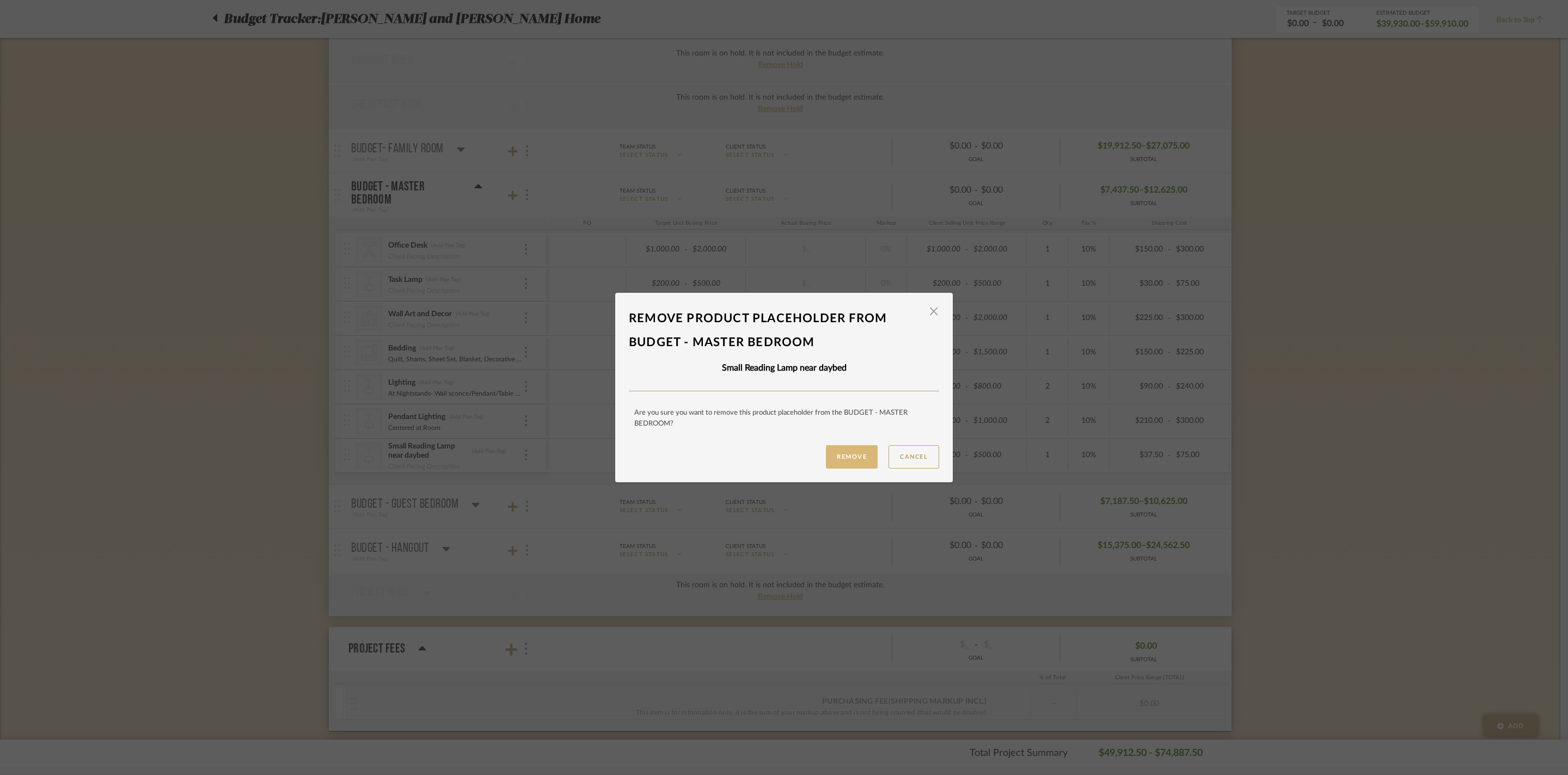
click at [828, 460] on button "Remove" at bounding box center [852, 457] width 52 height 23
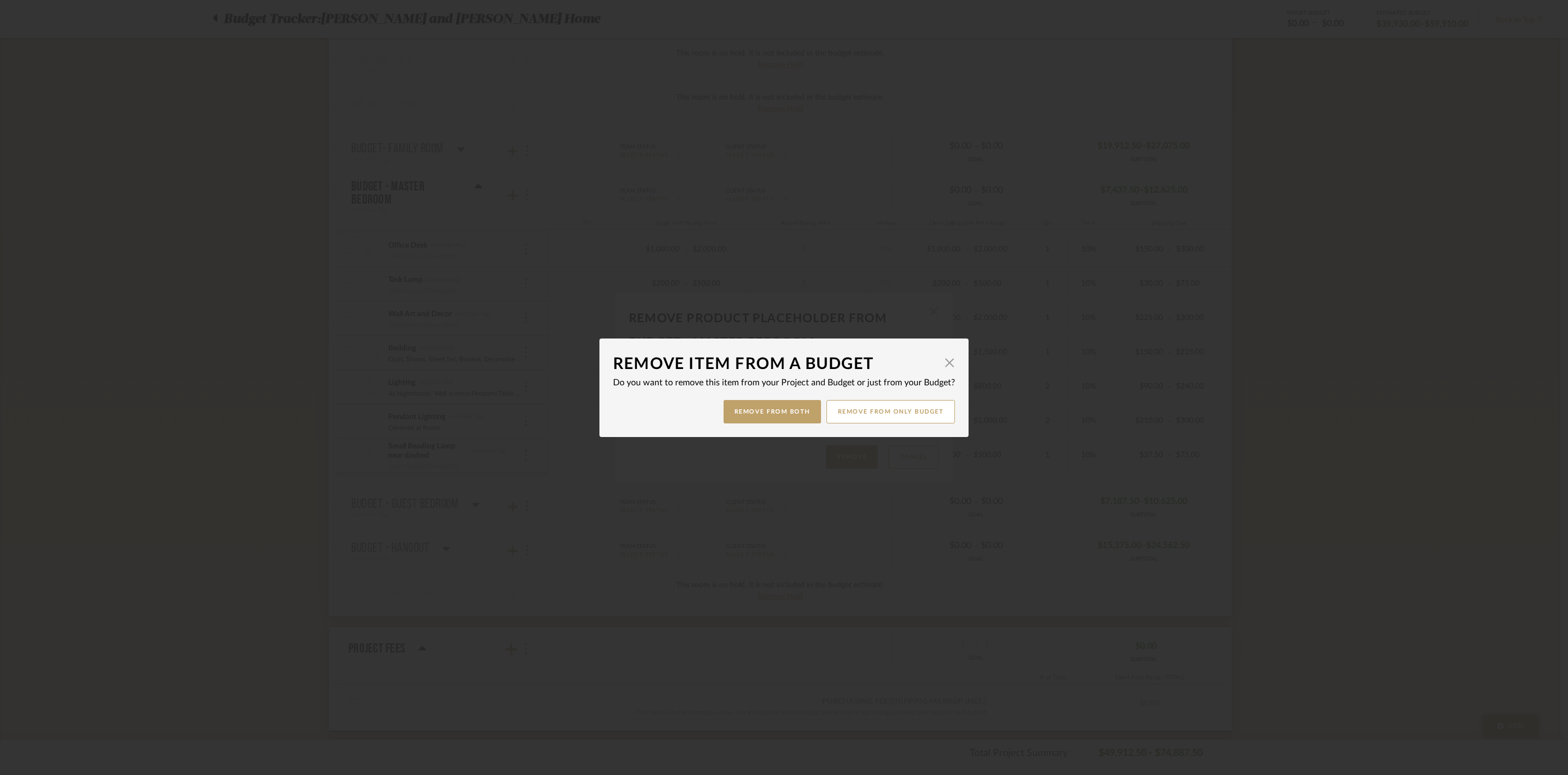
click at [895, 398] on mat-dialog-content "Remove item from a budget × Do you want to remove this item from your Project a…" at bounding box center [784, 388] width 342 height 71
click at [900, 407] on button "Remove from only Budget" at bounding box center [891, 411] width 129 height 23
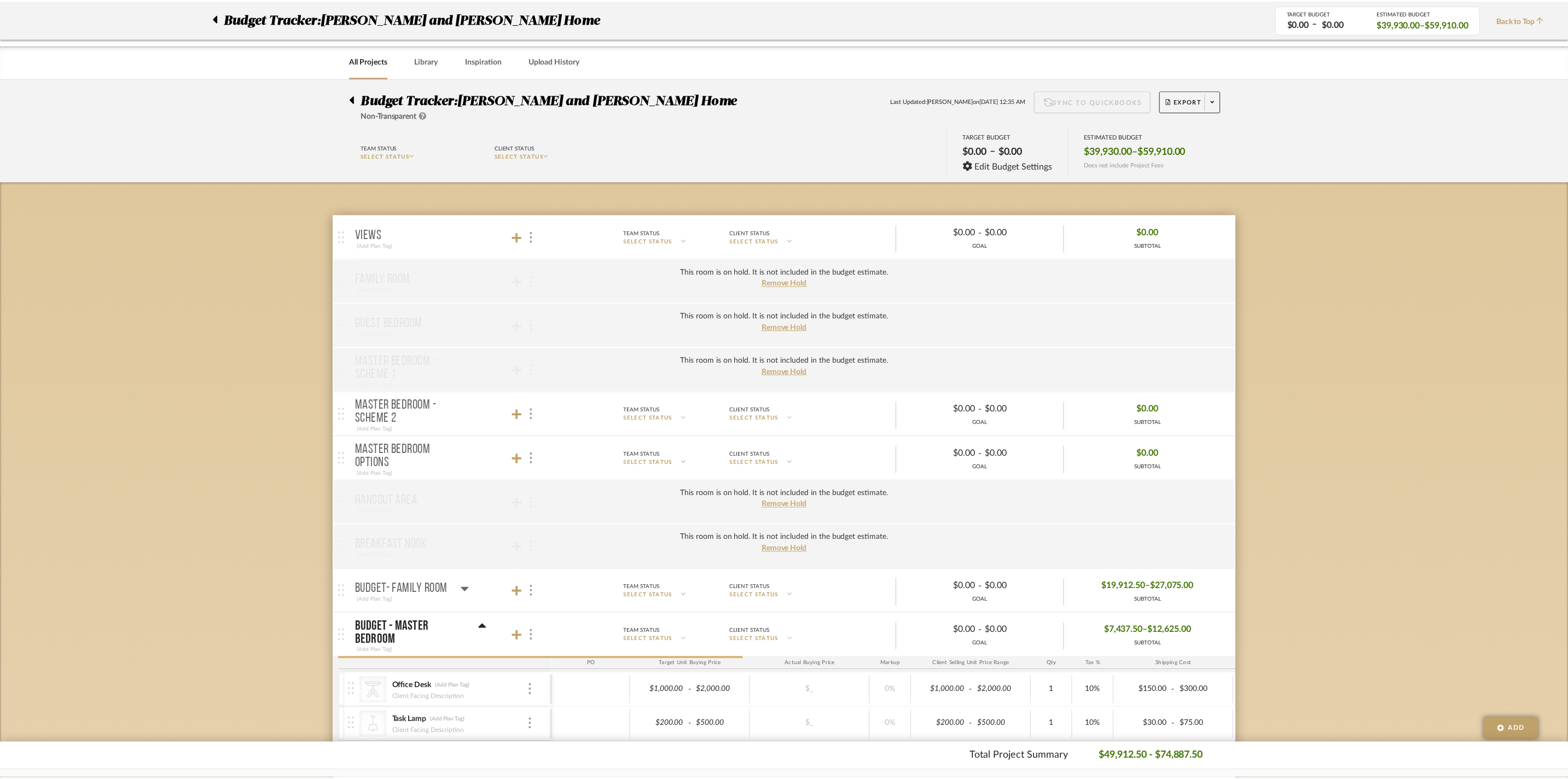
scroll to position [440, 0]
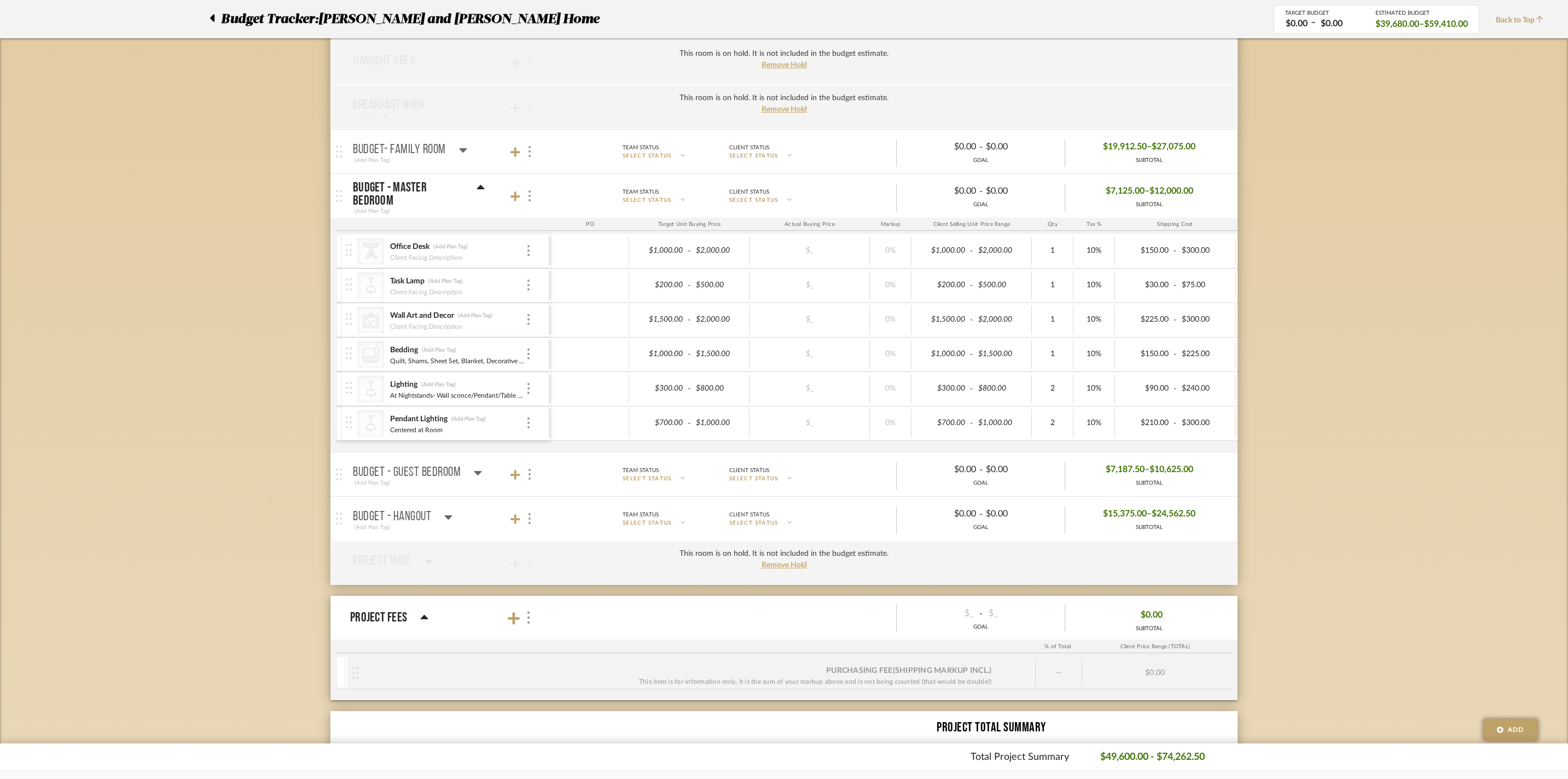
click at [480, 189] on icon at bounding box center [481, 186] width 8 height 4
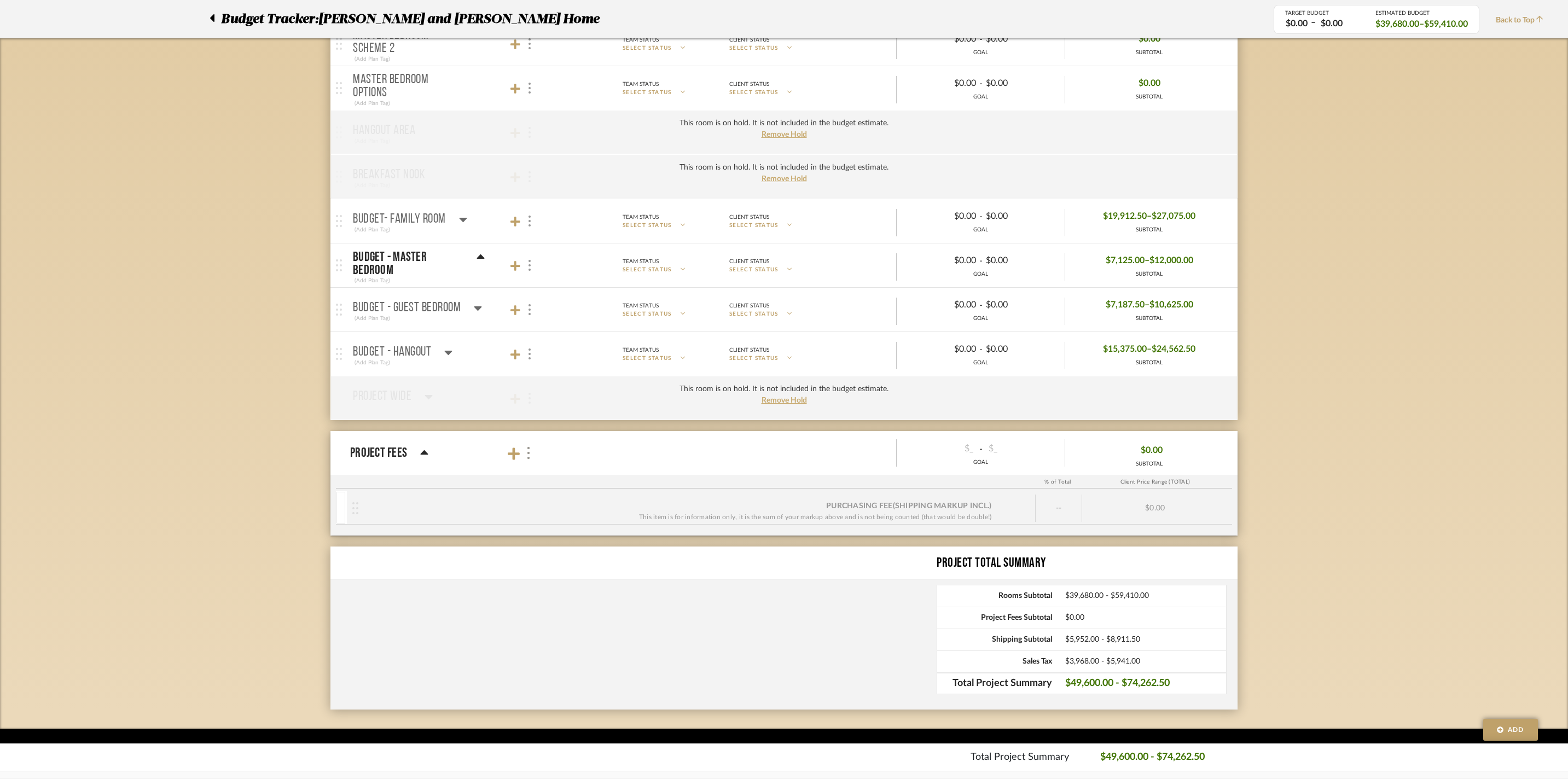
scroll to position [383, 0]
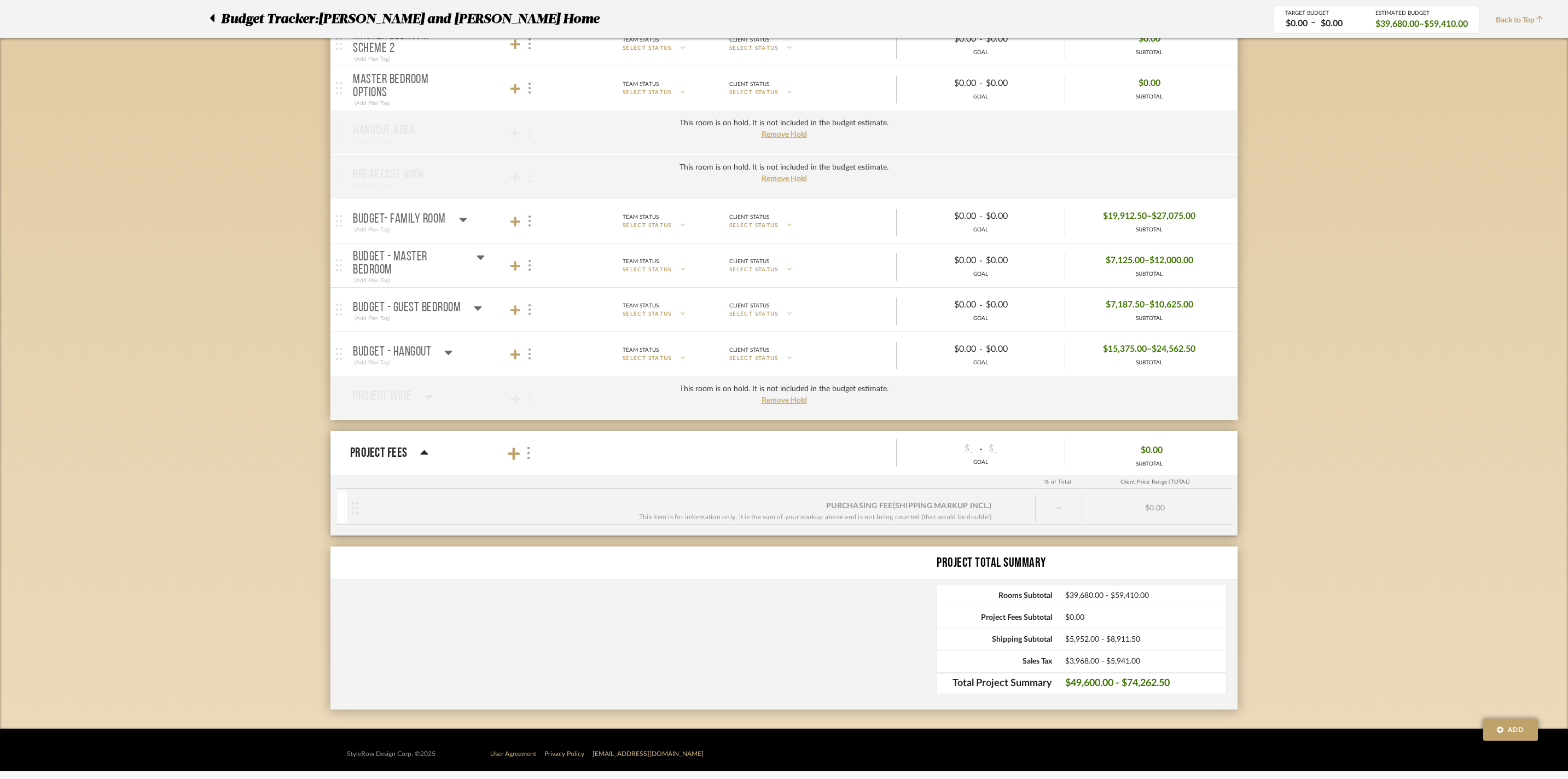
click at [462, 218] on icon at bounding box center [463, 219] width 8 height 13
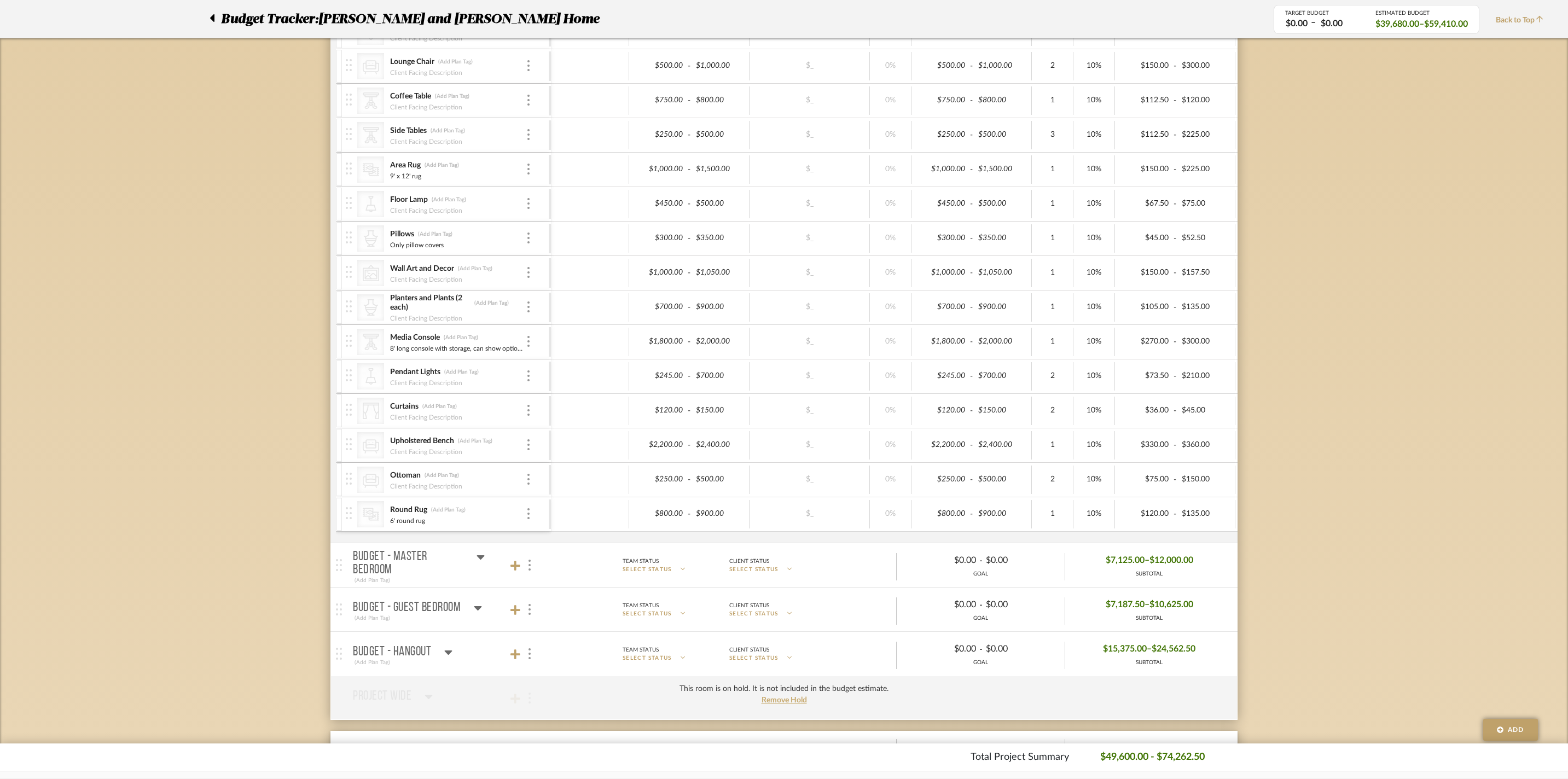
scroll to position [268, 0]
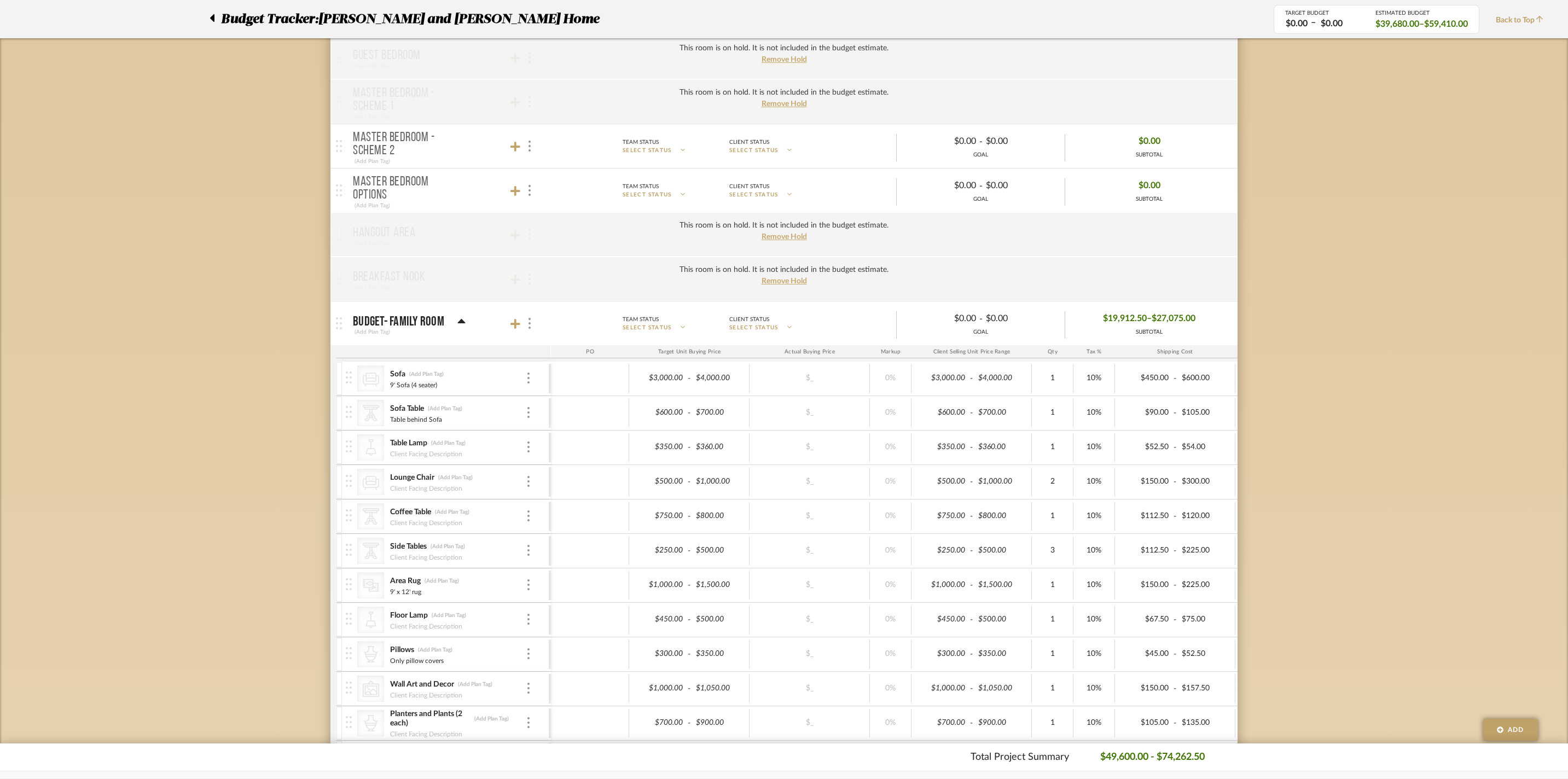
click at [466, 329] on mat-panel-title "BUDGET- FAMILY ROOM (Add Plan Tag)" at bounding box center [449, 323] width 193 height 27
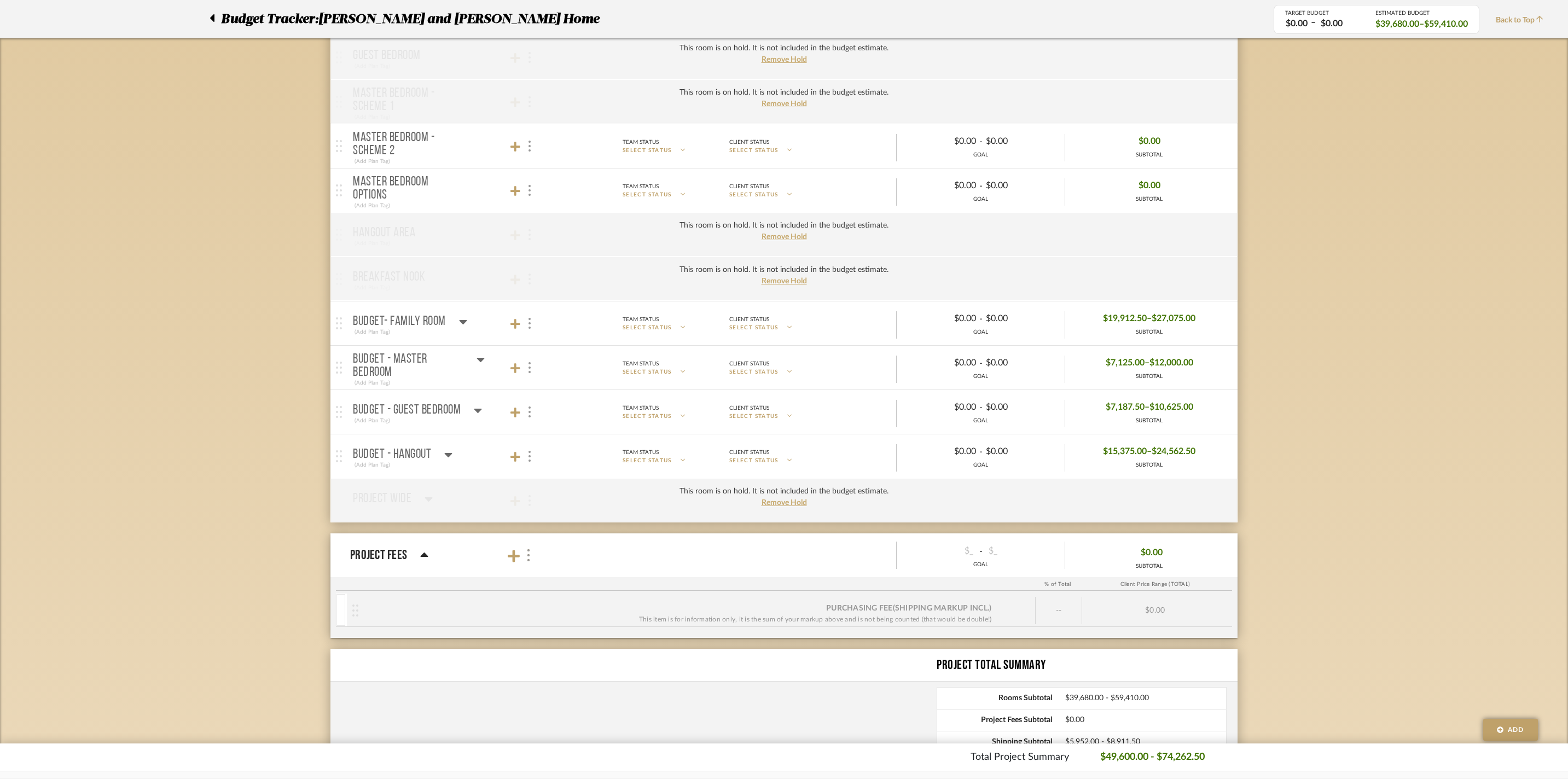
click at [464, 328] on icon at bounding box center [463, 321] width 8 height 13
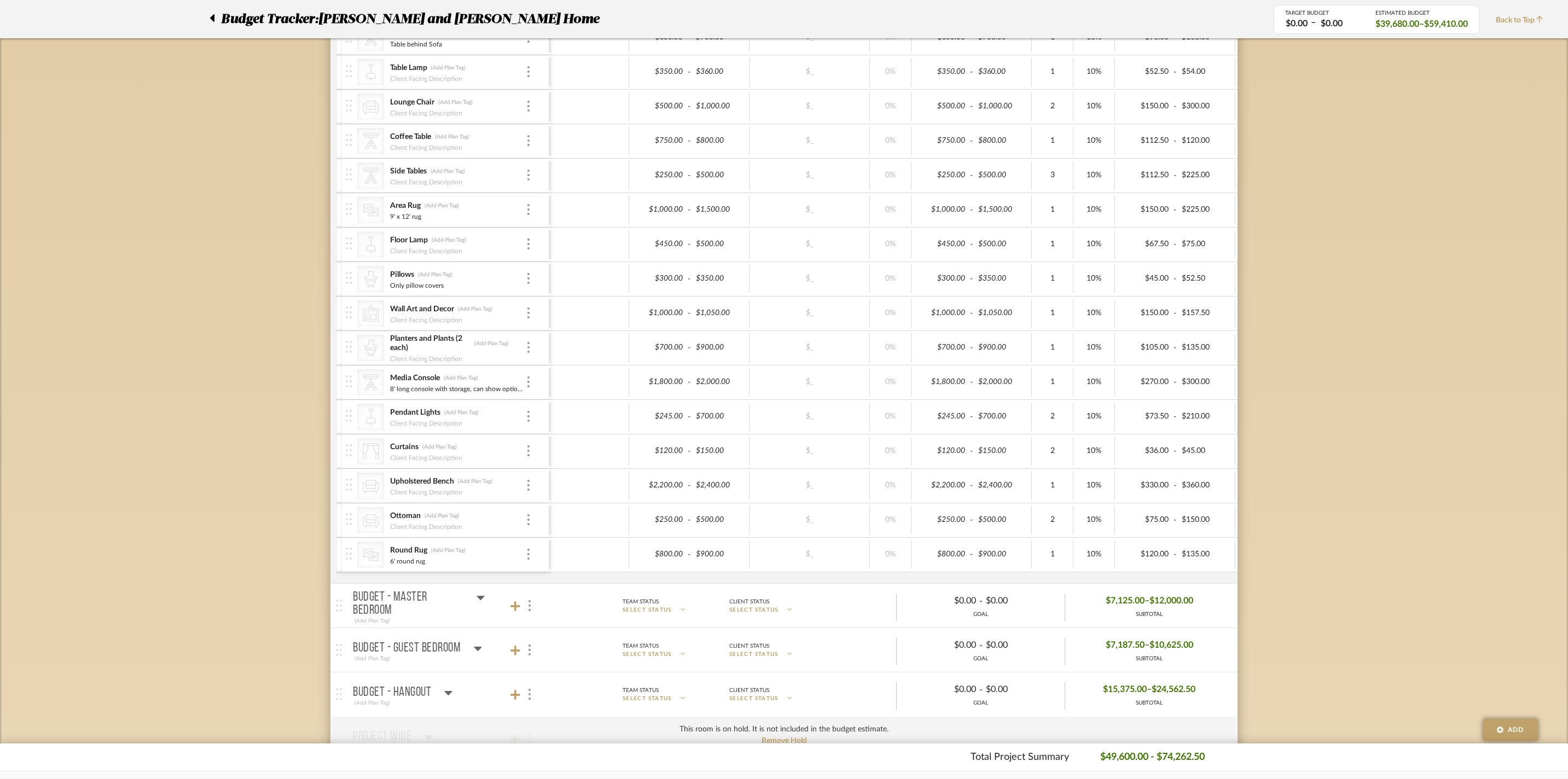
scroll to position [0, 0]
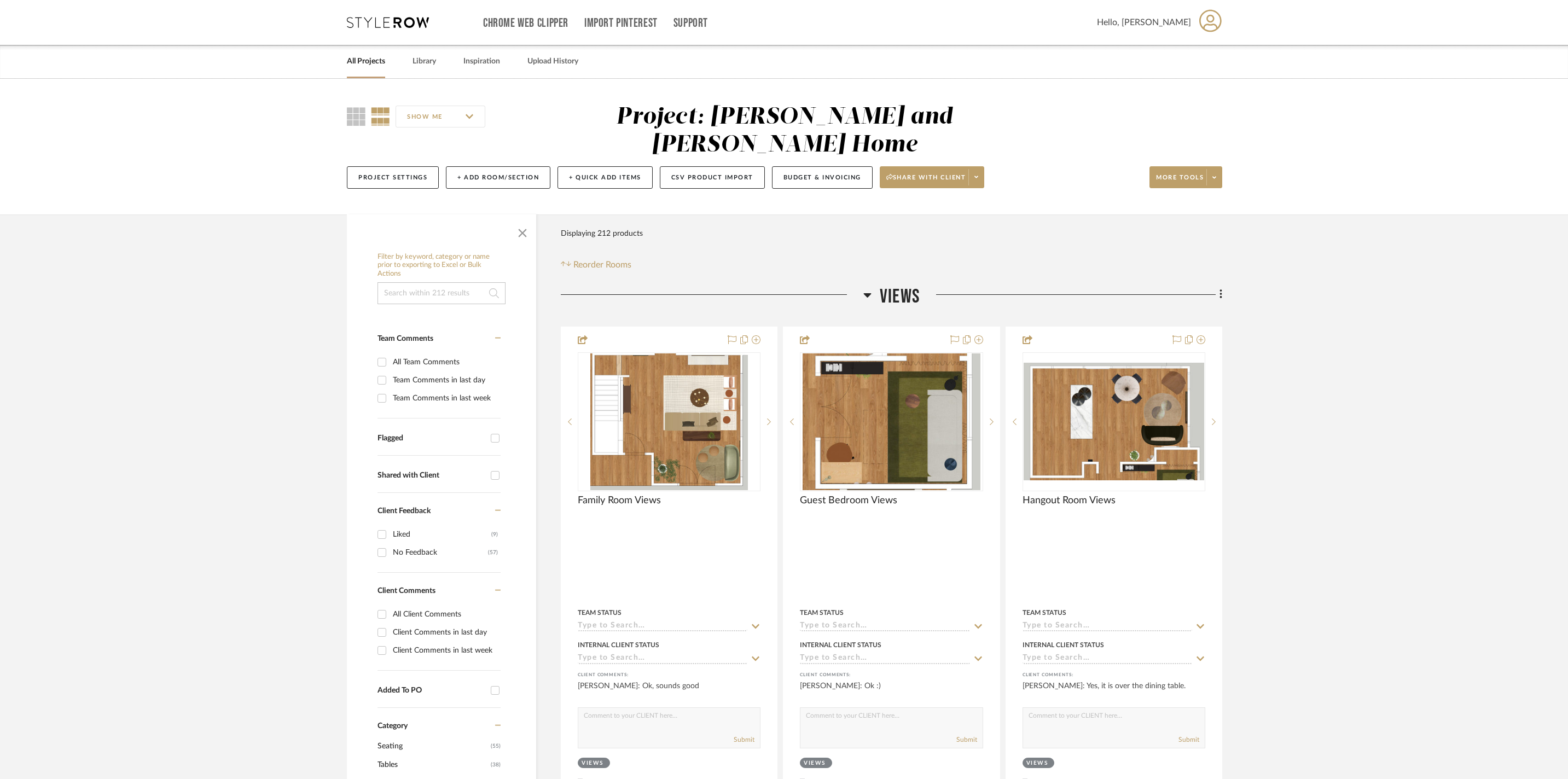
click at [868, 293] on icon at bounding box center [868, 295] width 8 height 4
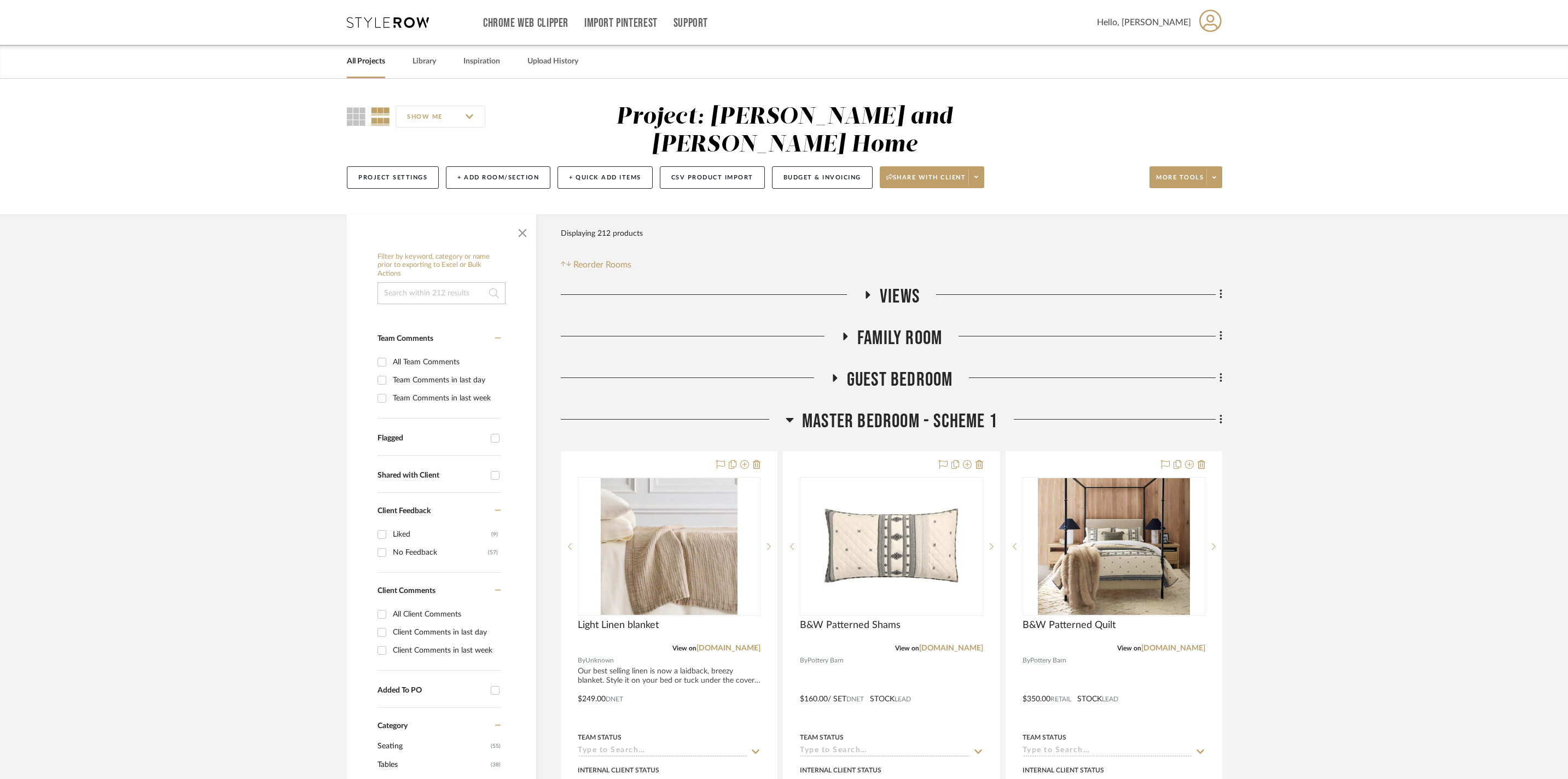
scroll to position [186, 0]
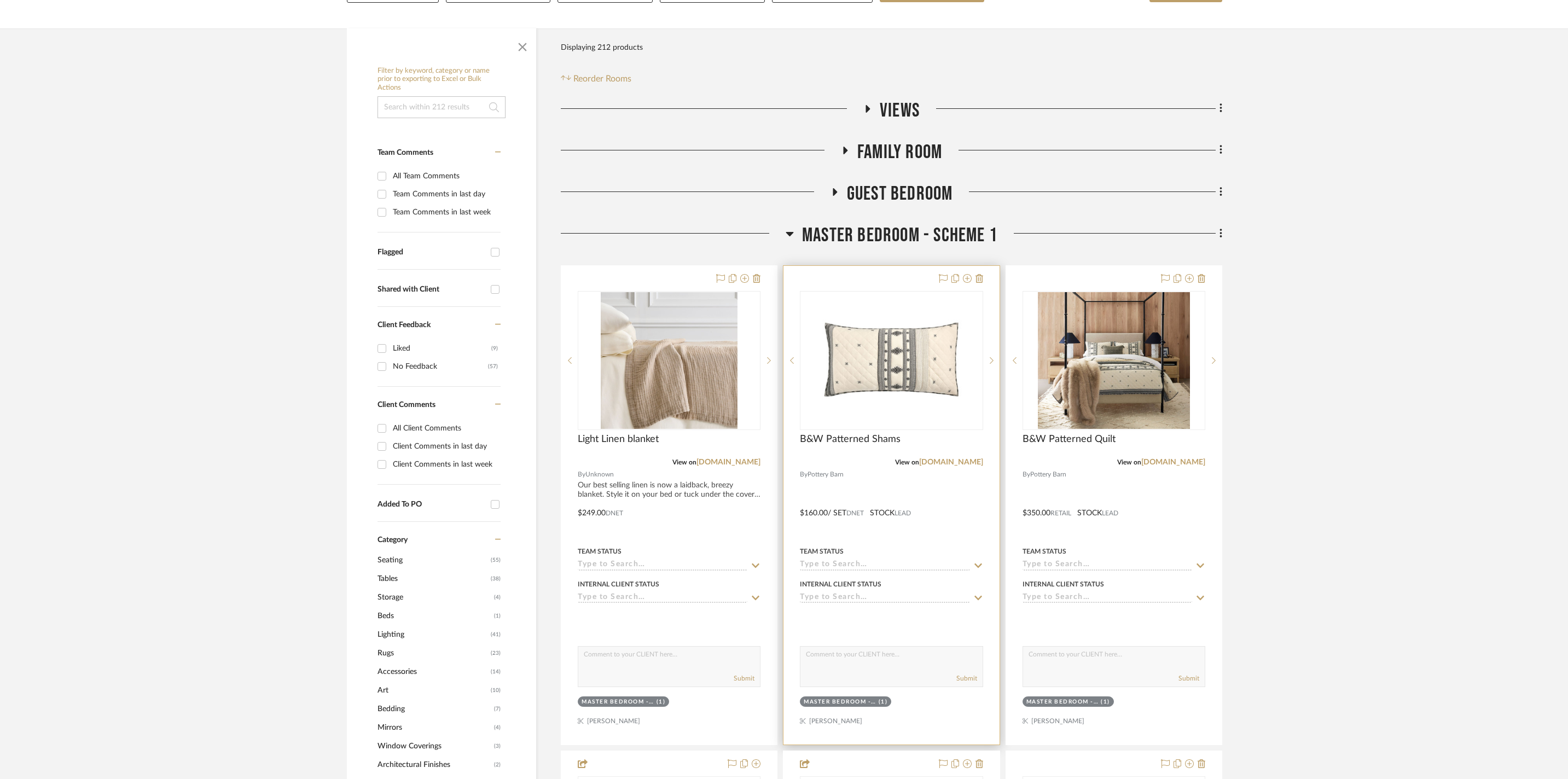
click at [890, 339] on img "0" at bounding box center [892, 361] width 152 height 137
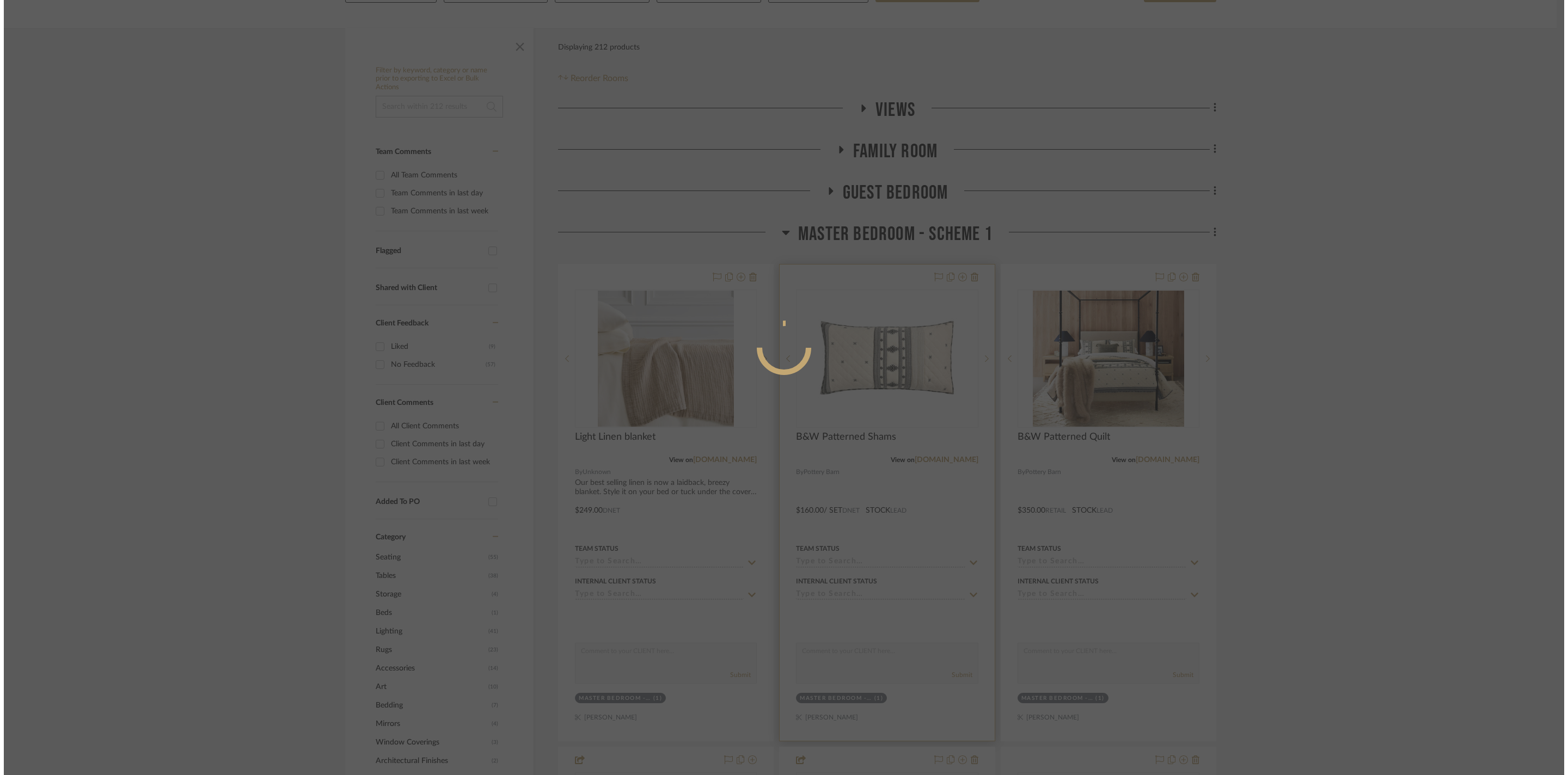
scroll to position [0, 0]
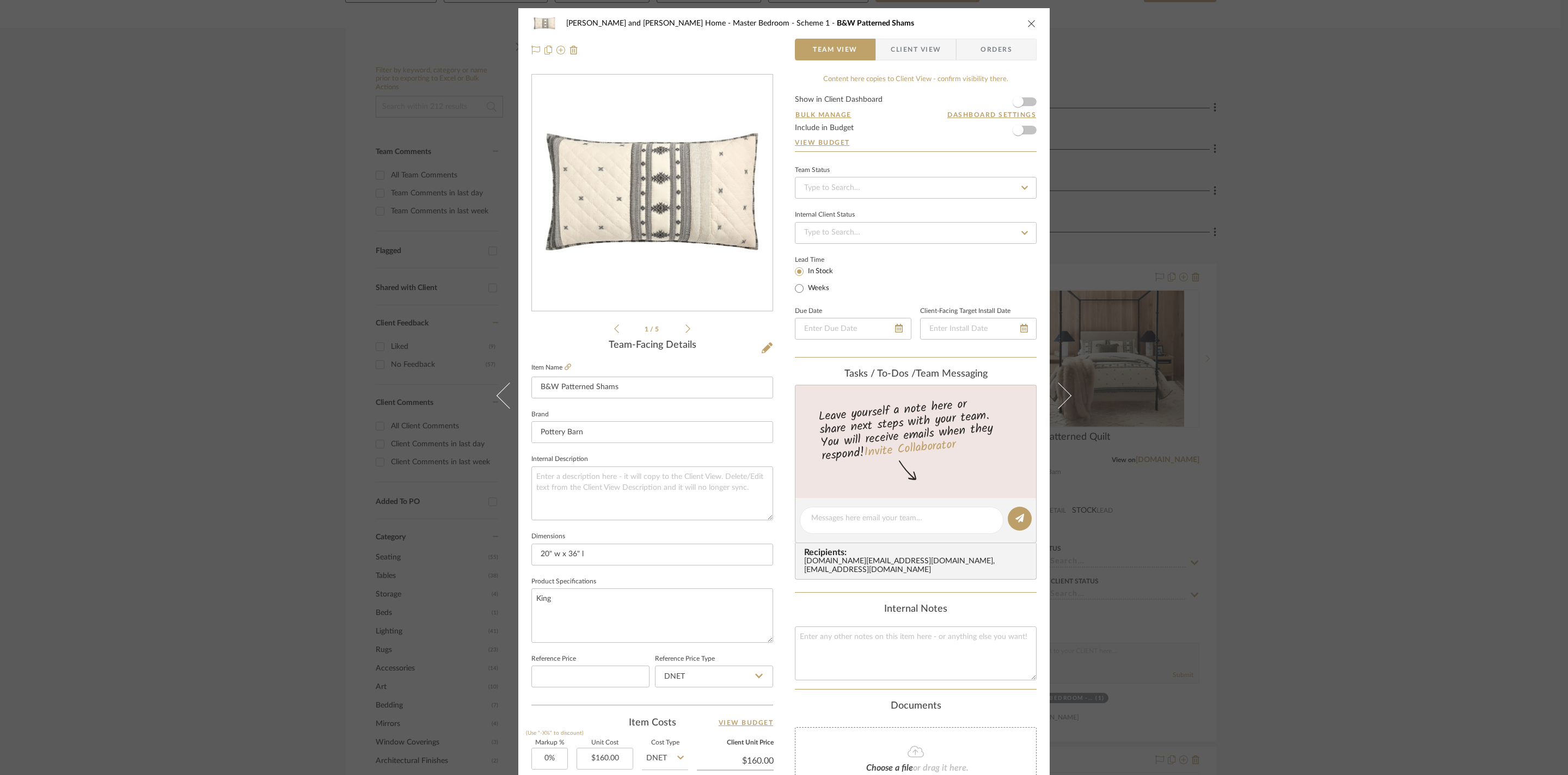
click at [1289, 144] on div "[PERSON_NAME] and [PERSON_NAME] Home Master Bedroom - Scheme 1 B&W Patterned Sh…" at bounding box center [784, 388] width 1568 height 775
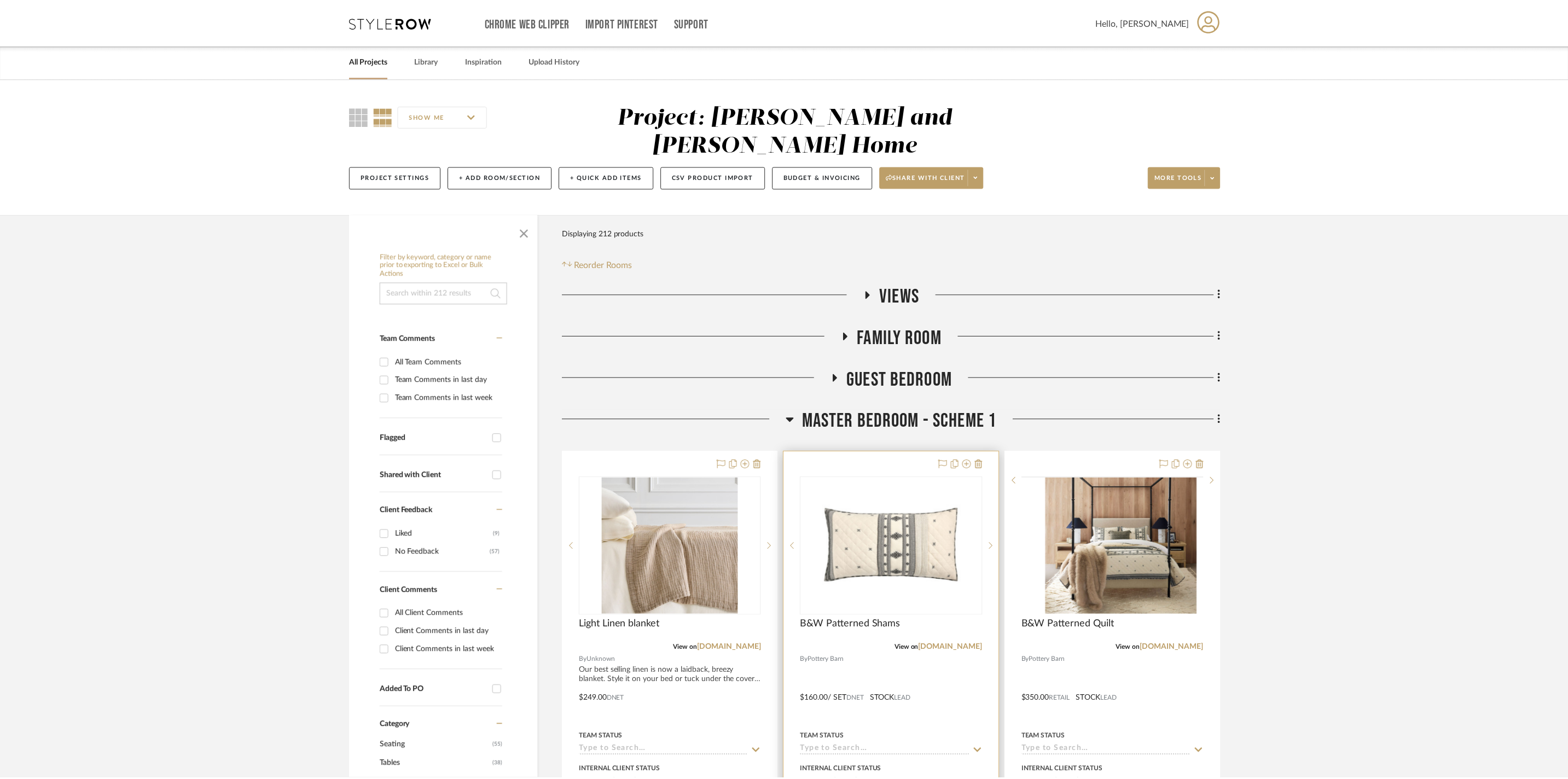
scroll to position [186, 0]
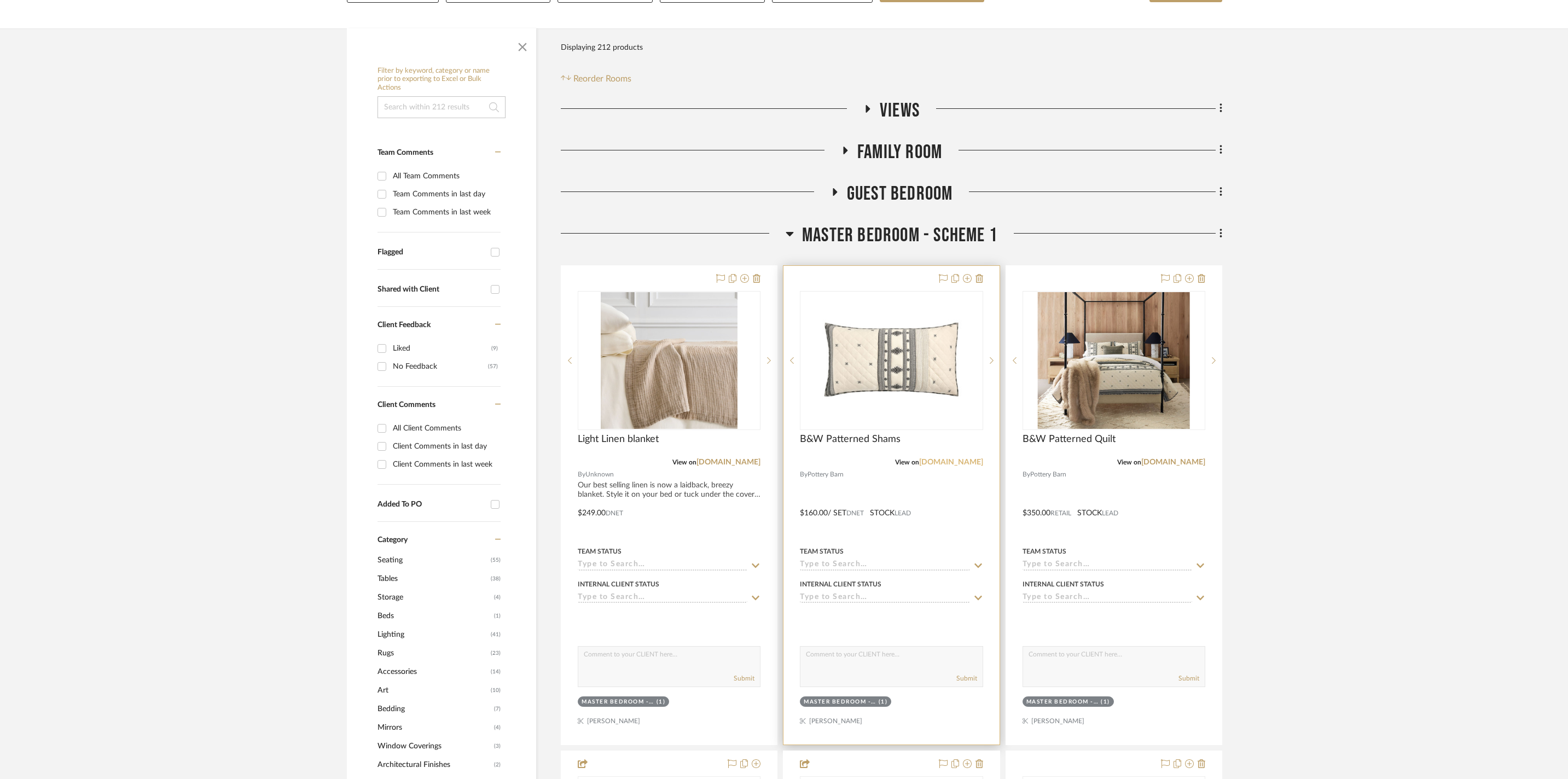
click at [974, 459] on link "[DOMAIN_NAME]" at bounding box center [951, 462] width 64 height 8
click at [1192, 459] on link "[DOMAIN_NAME]" at bounding box center [1173, 462] width 64 height 8
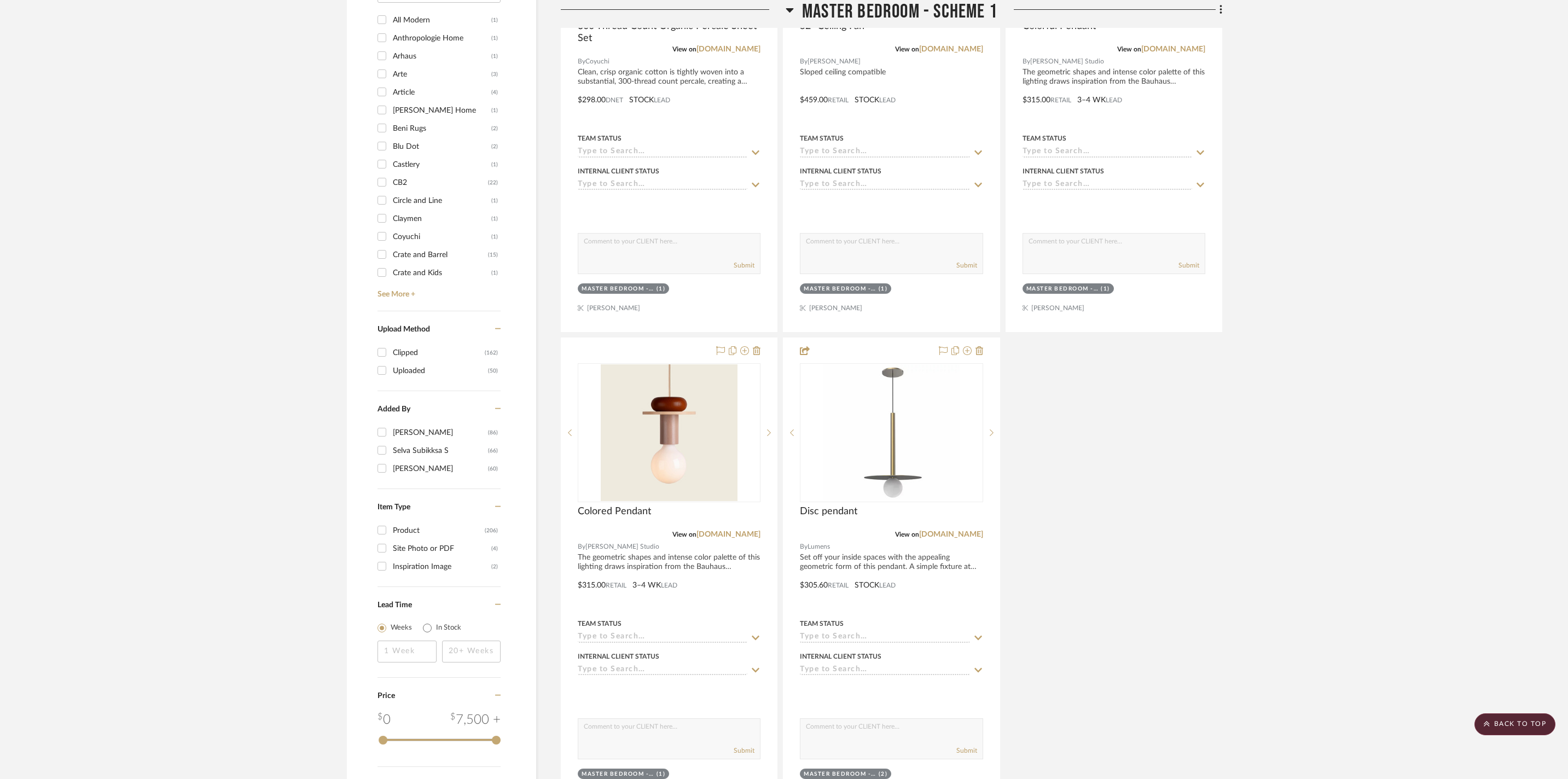
scroll to position [1505, 0]
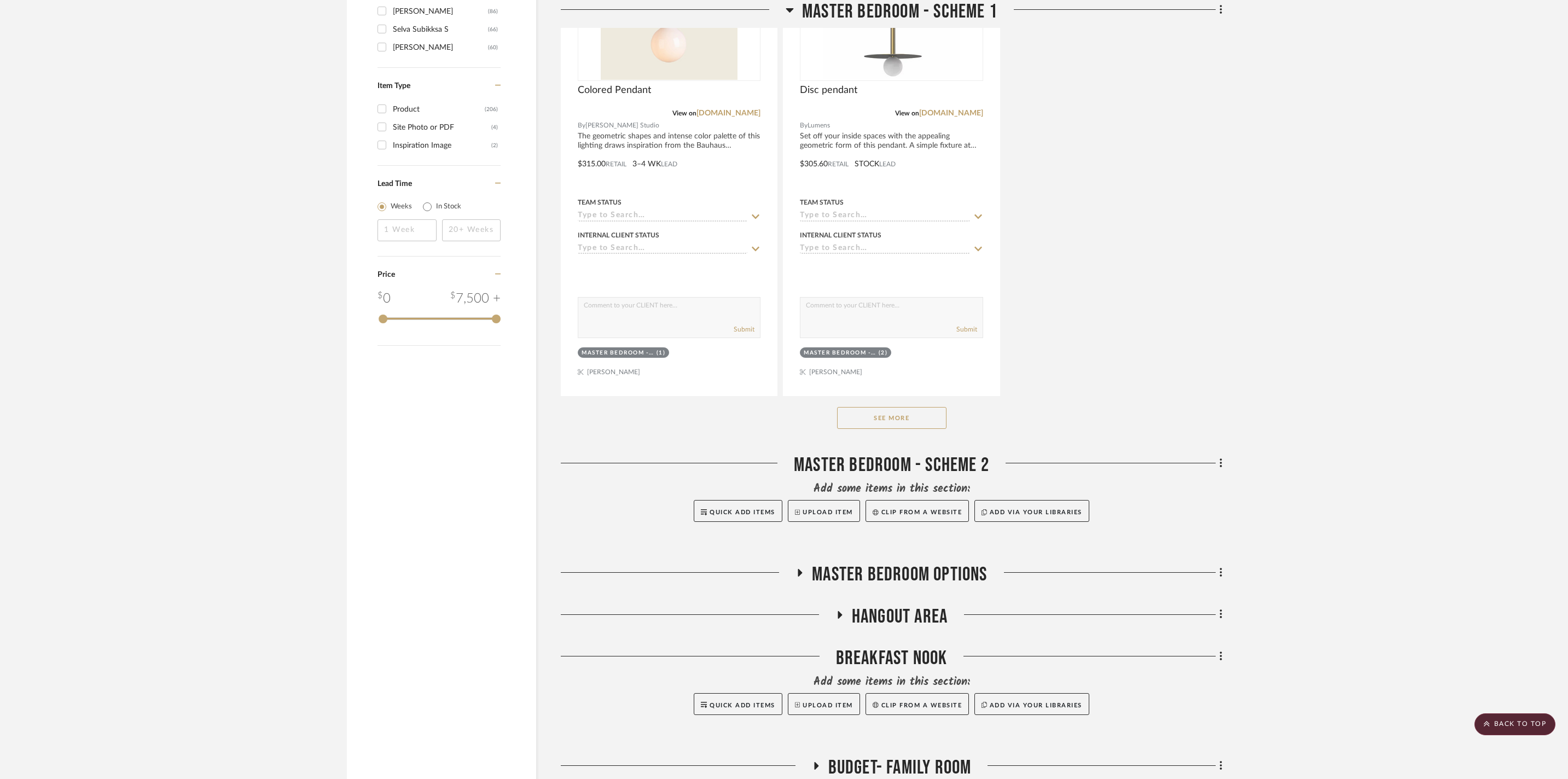
click at [925, 429] on button "See More" at bounding box center [891, 418] width 110 height 22
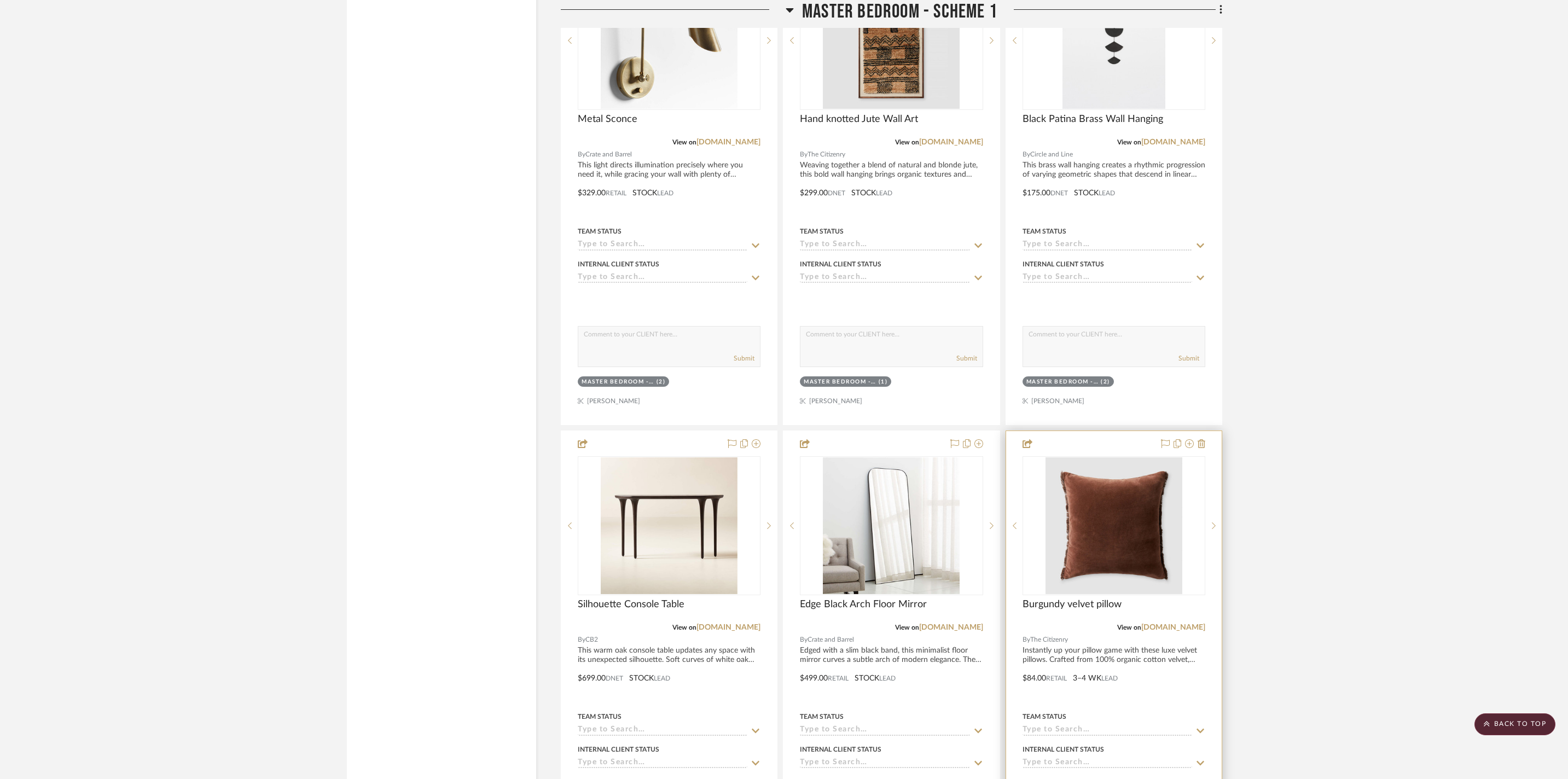
scroll to position [2099, 0]
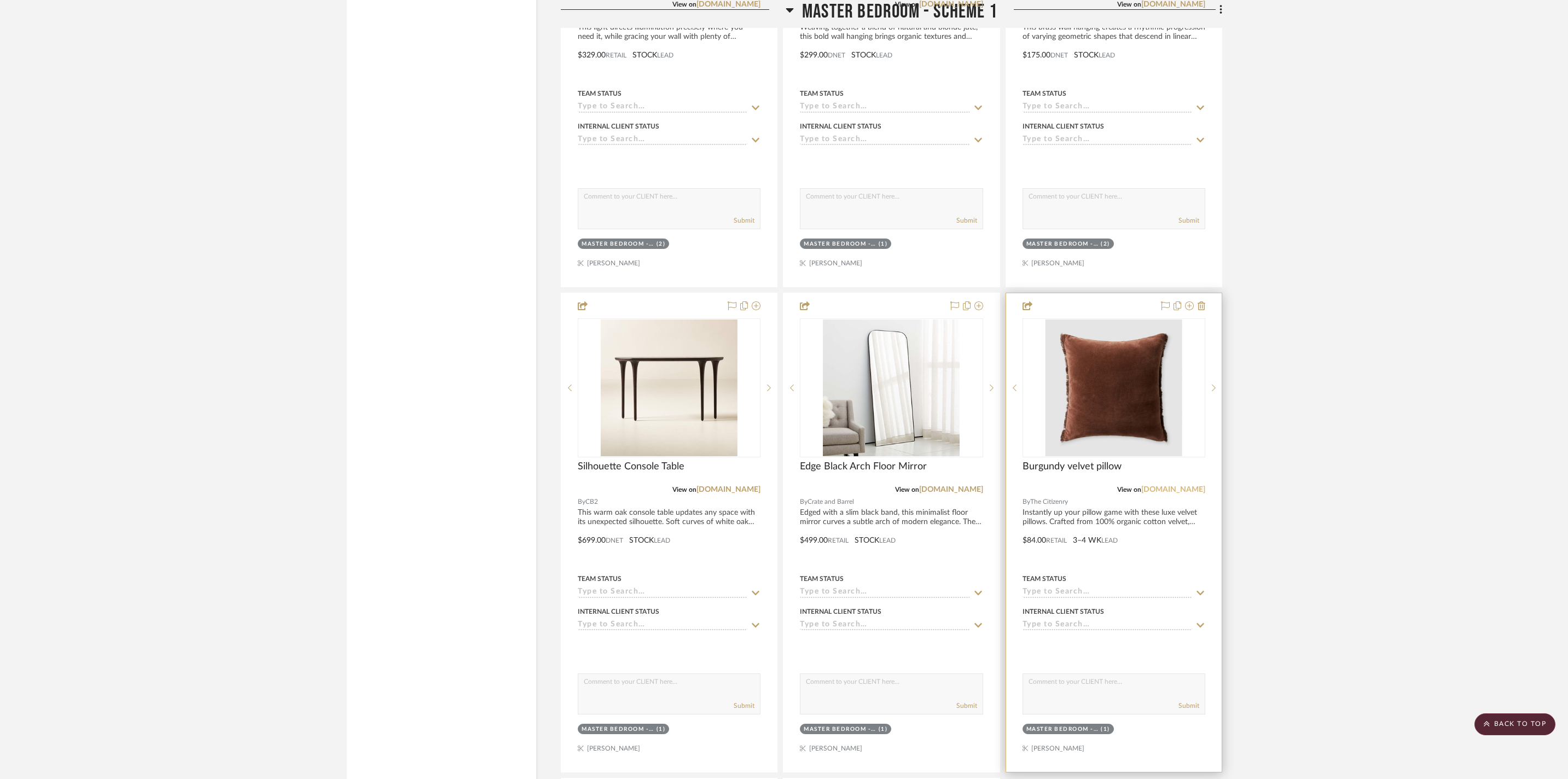
click at [1183, 493] on link "[DOMAIN_NAME]" at bounding box center [1173, 489] width 64 height 8
click at [1071, 473] on span "Burgundy velvet pillow" at bounding box center [1072, 467] width 99 height 12
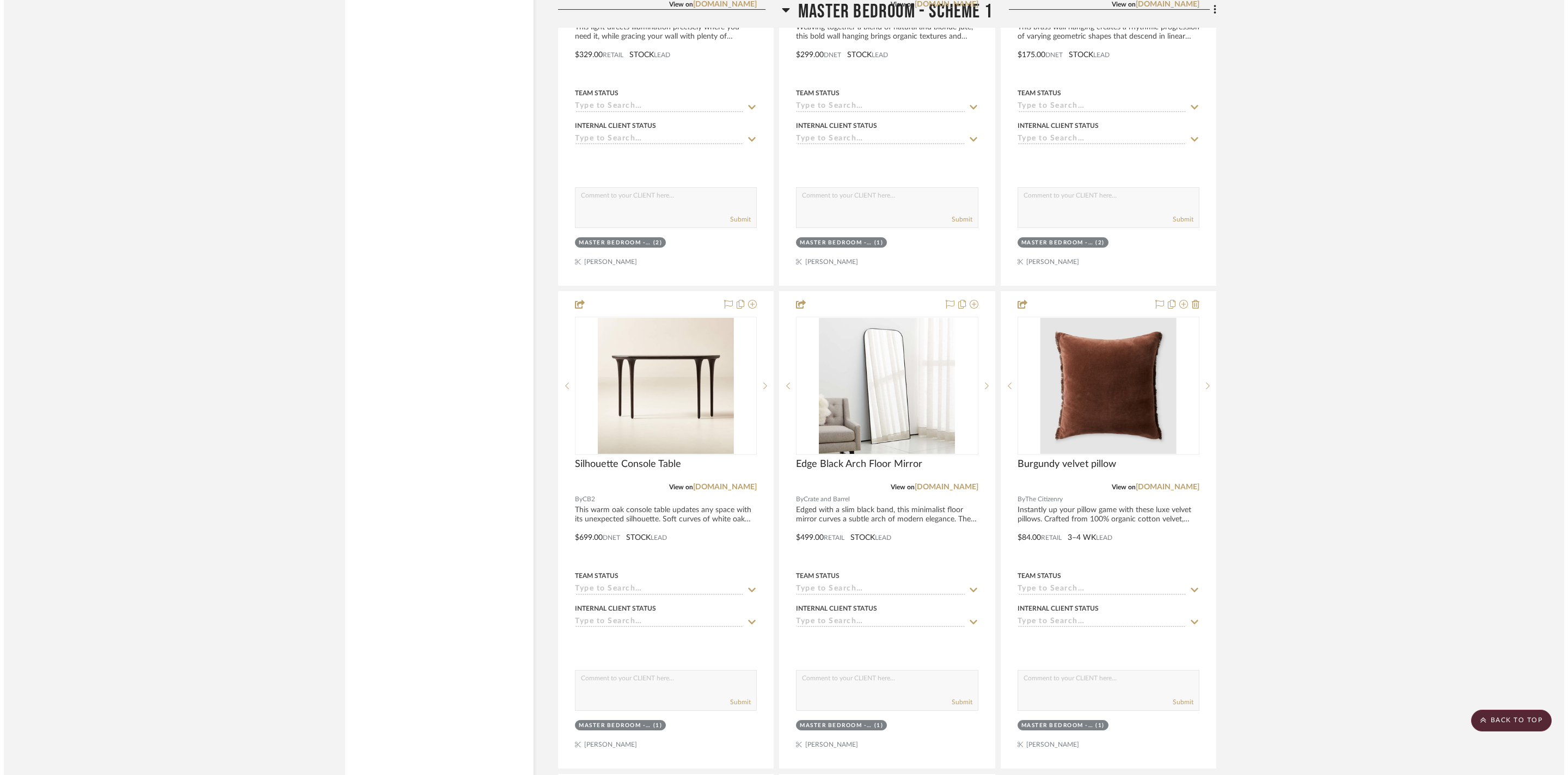
scroll to position [0, 0]
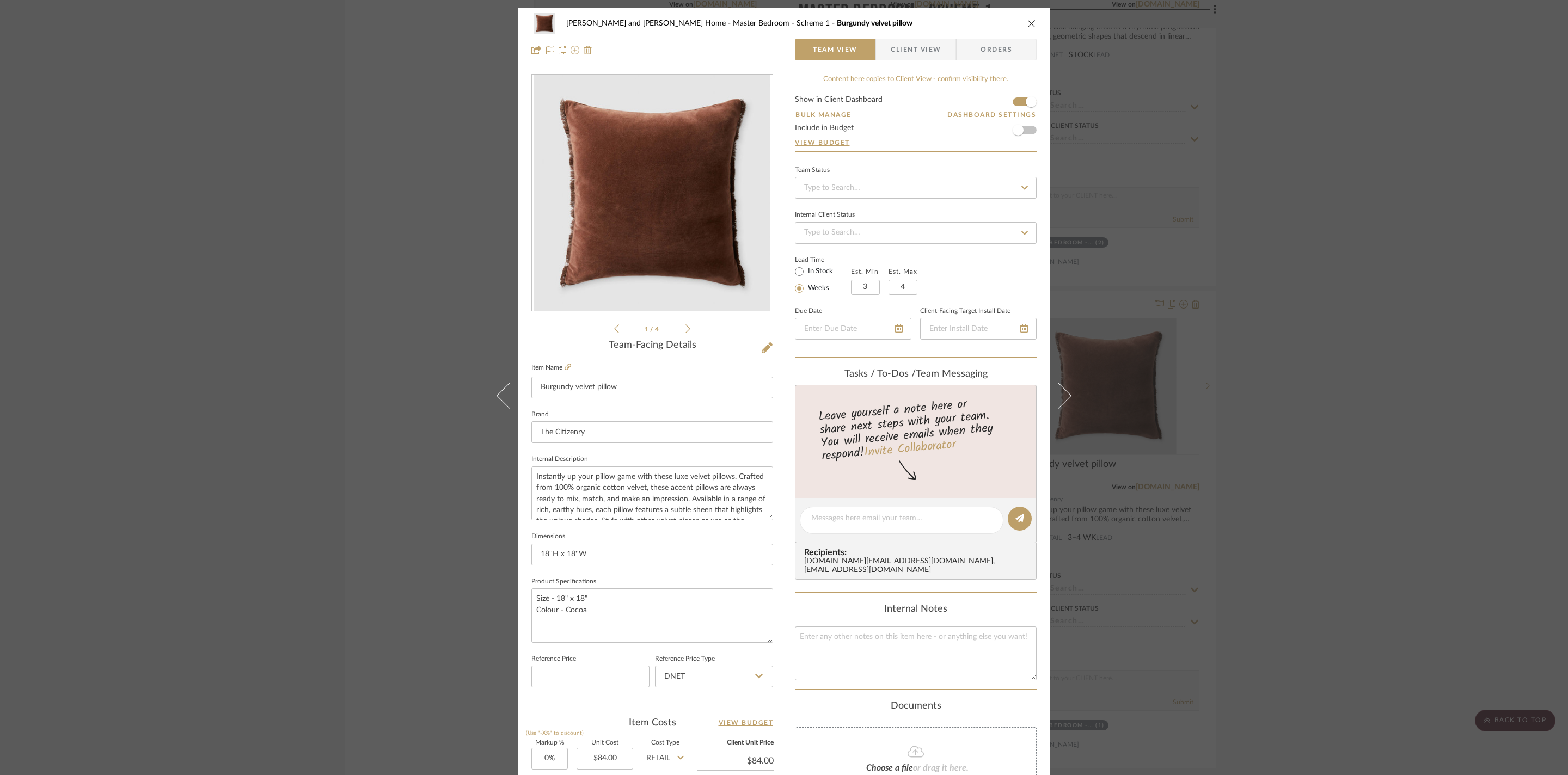
click at [1275, 283] on div "[PERSON_NAME] and [PERSON_NAME] Home Master Bedroom - Scheme 1 Burgundy velvet …" at bounding box center [784, 388] width 1568 height 775
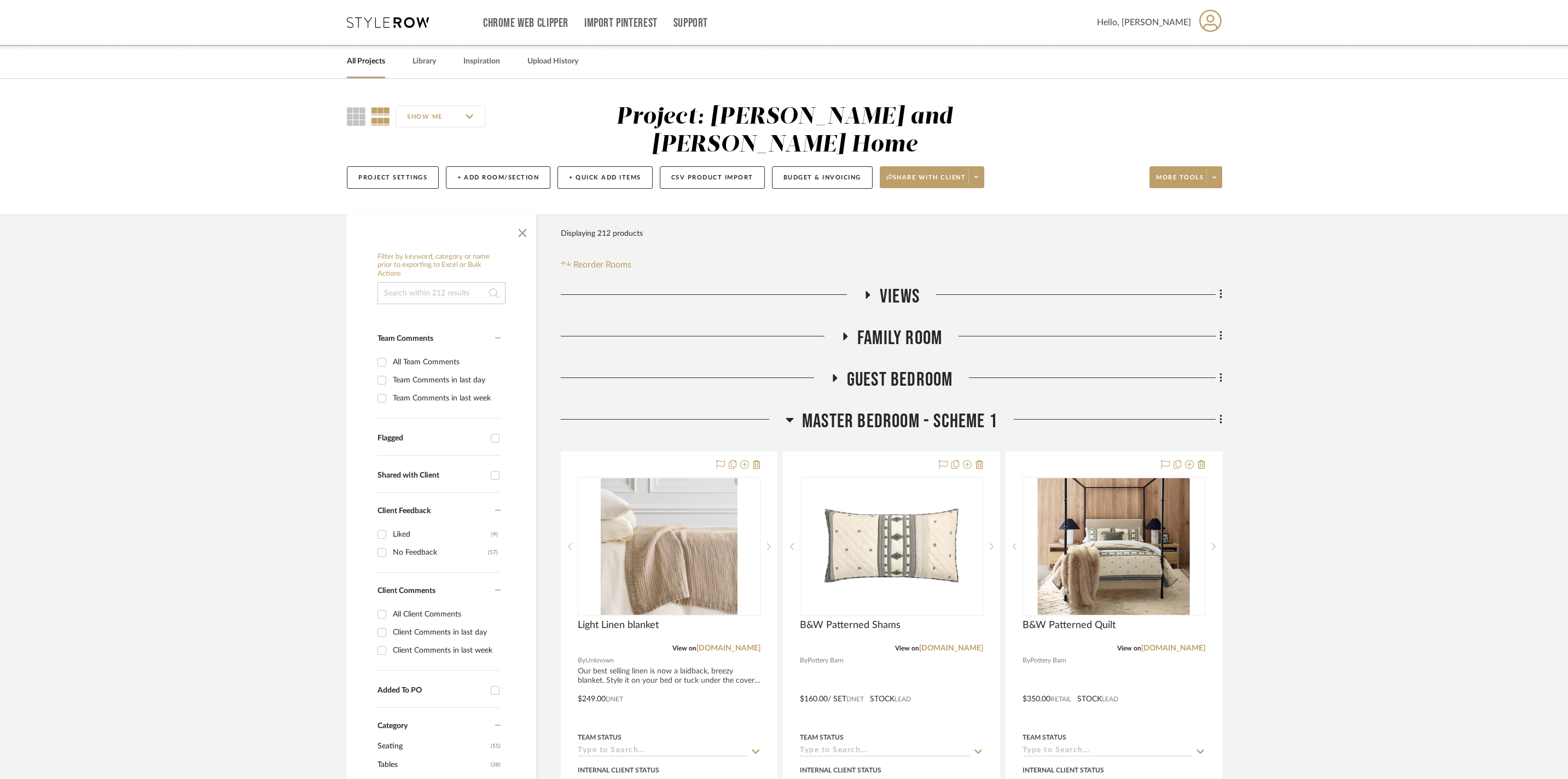
click at [870, 285] on h3 "Views" at bounding box center [891, 297] width 56 height 23
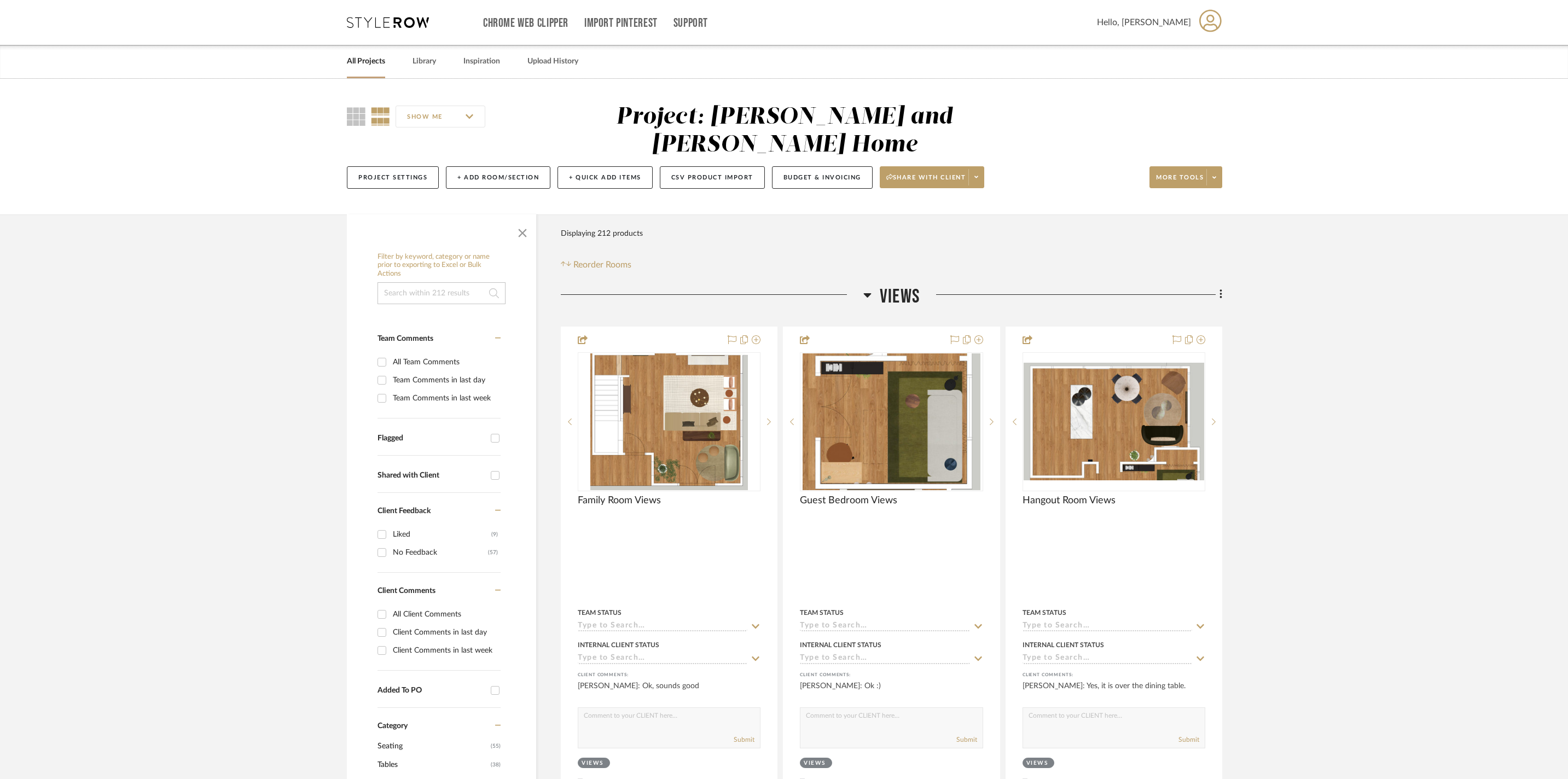
click at [870, 288] on icon at bounding box center [867, 294] width 8 height 13
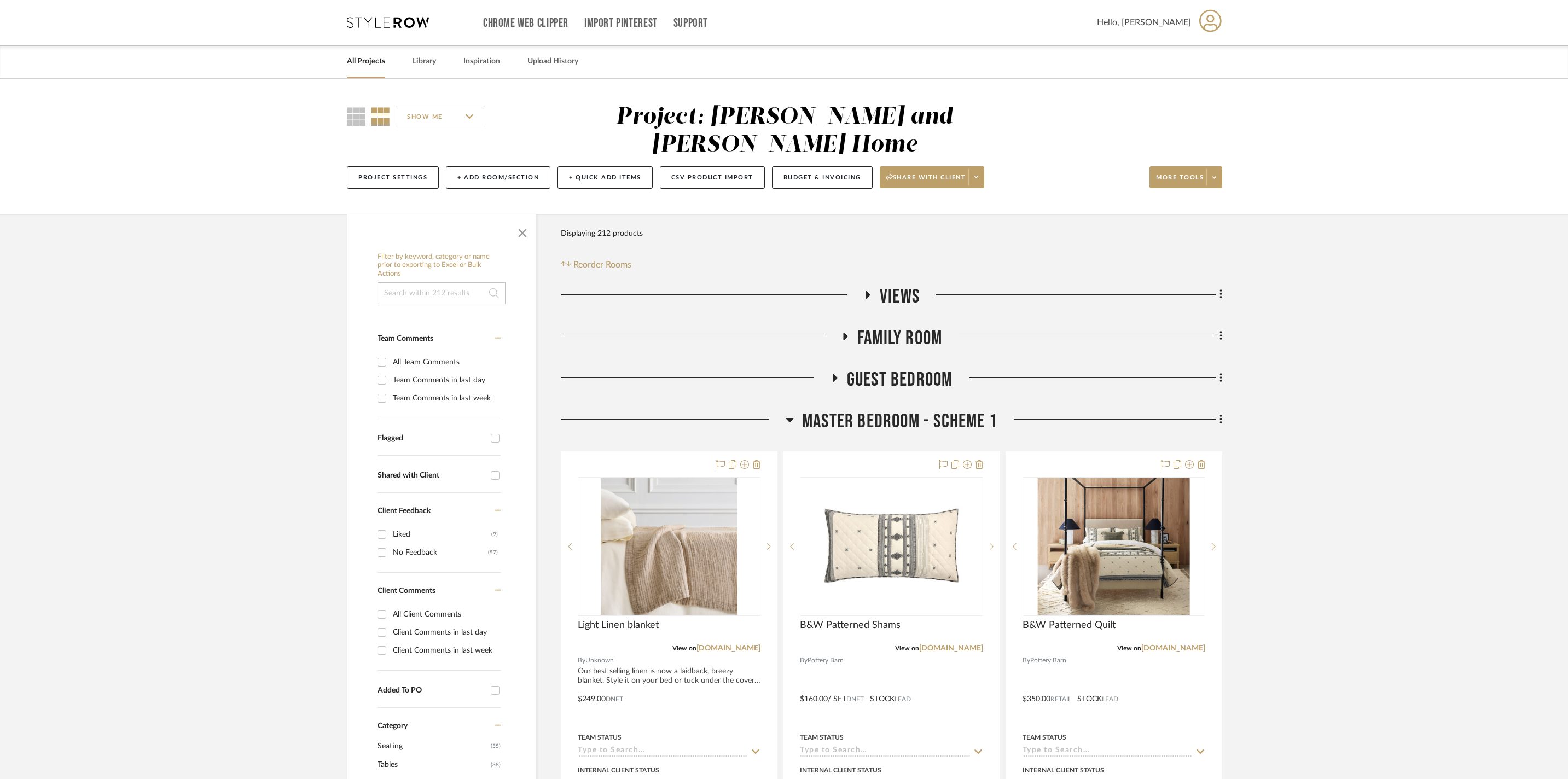
click at [838, 333] on icon at bounding box center [844, 336] width 13 height 8
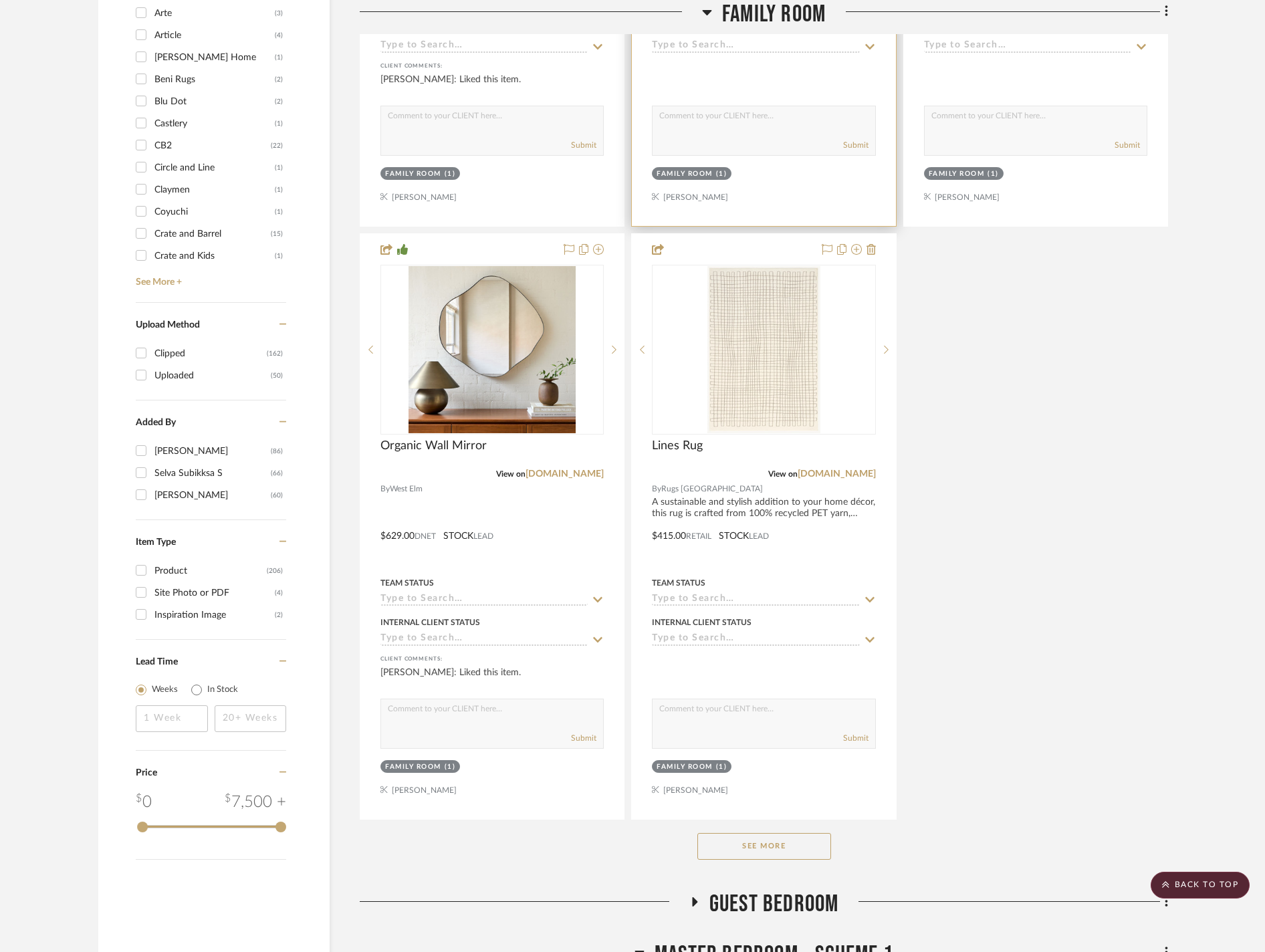
scroll to position [1420, 0]
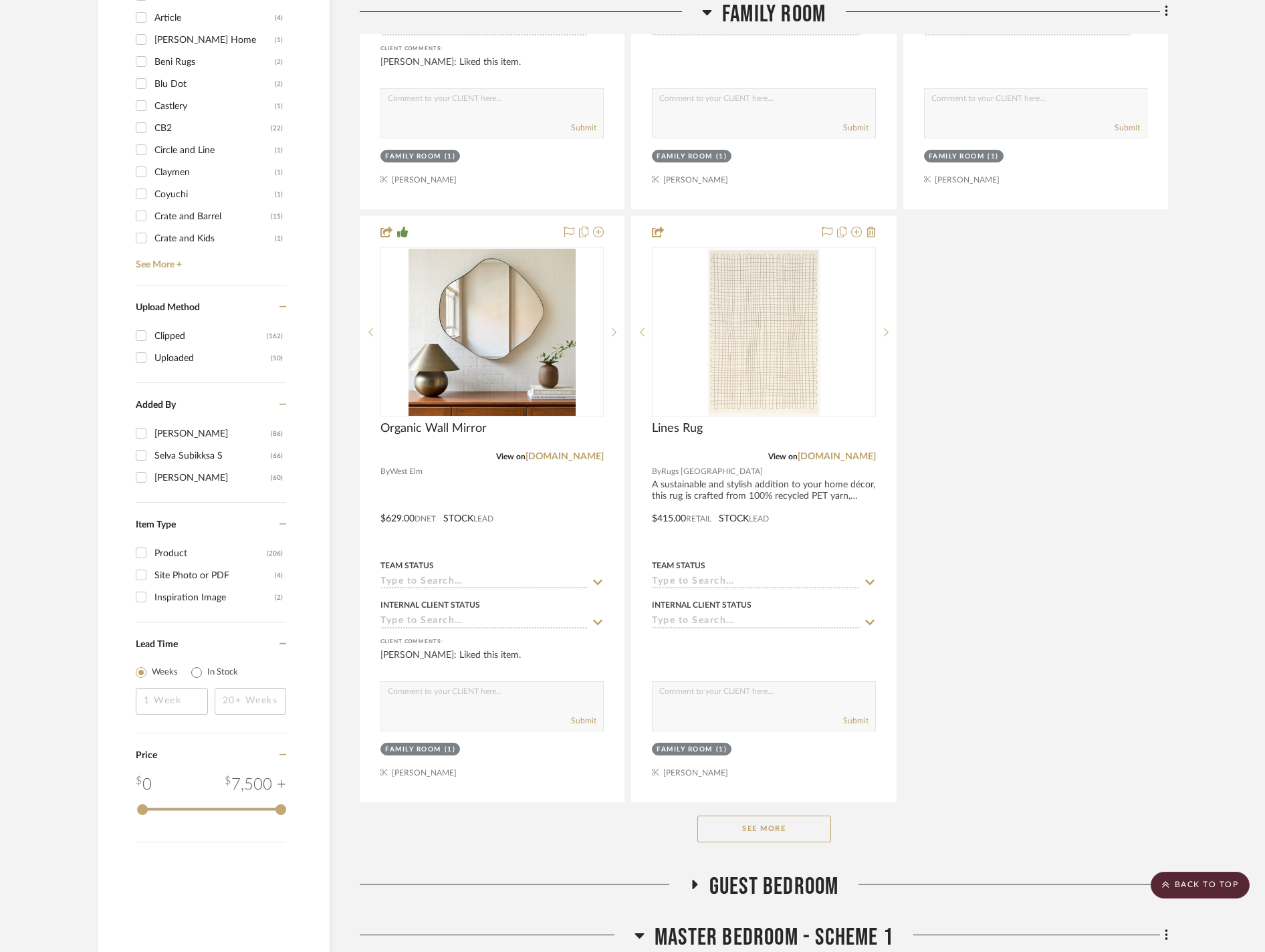
click at [784, 842] on button "See More" at bounding box center [764, 829] width 134 height 27
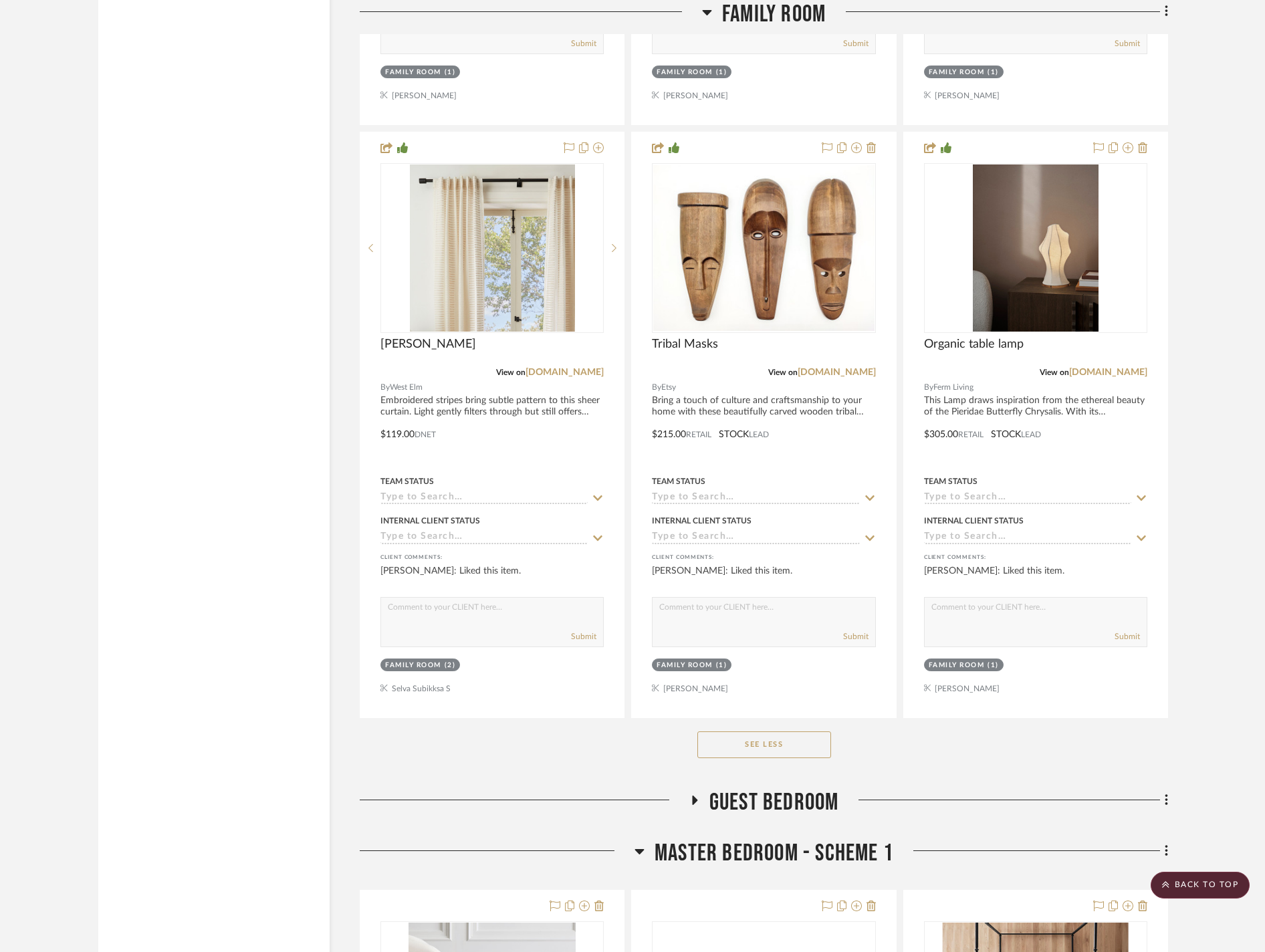
scroll to position [3877, 0]
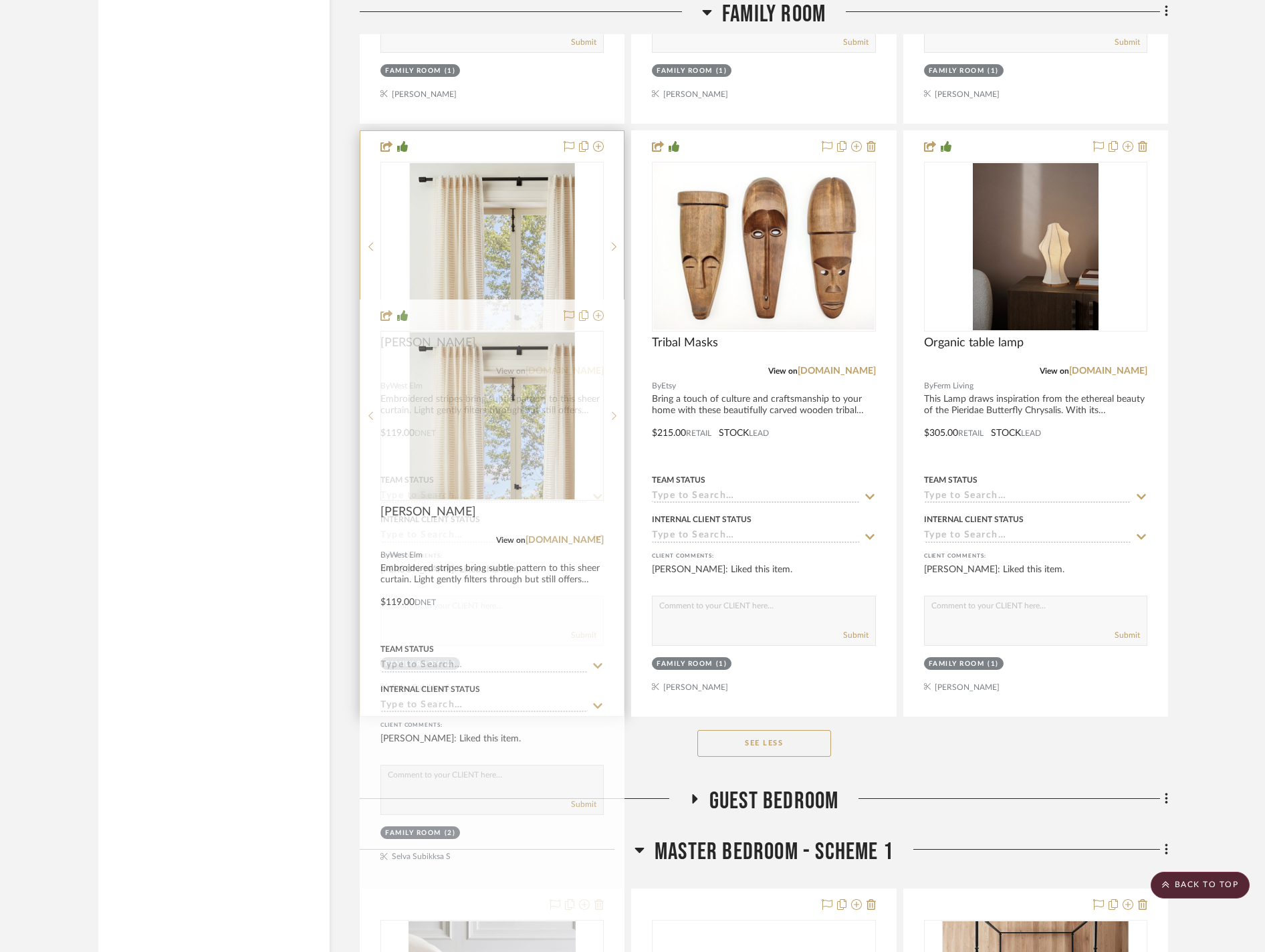
click at [563, 376] on link "[DOMAIN_NAME]" at bounding box center [564, 371] width 79 height 10
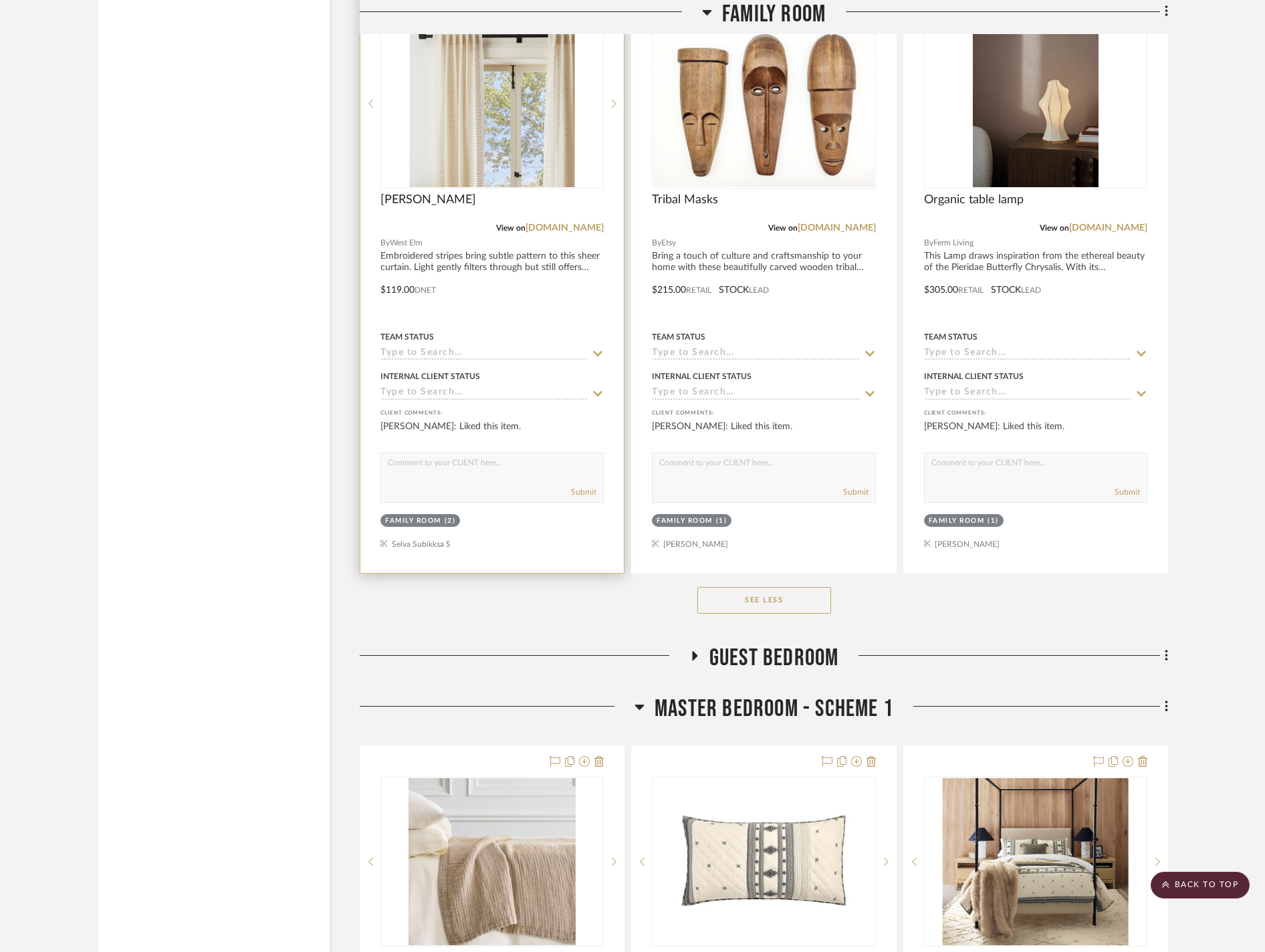
scroll to position [4049, 0]
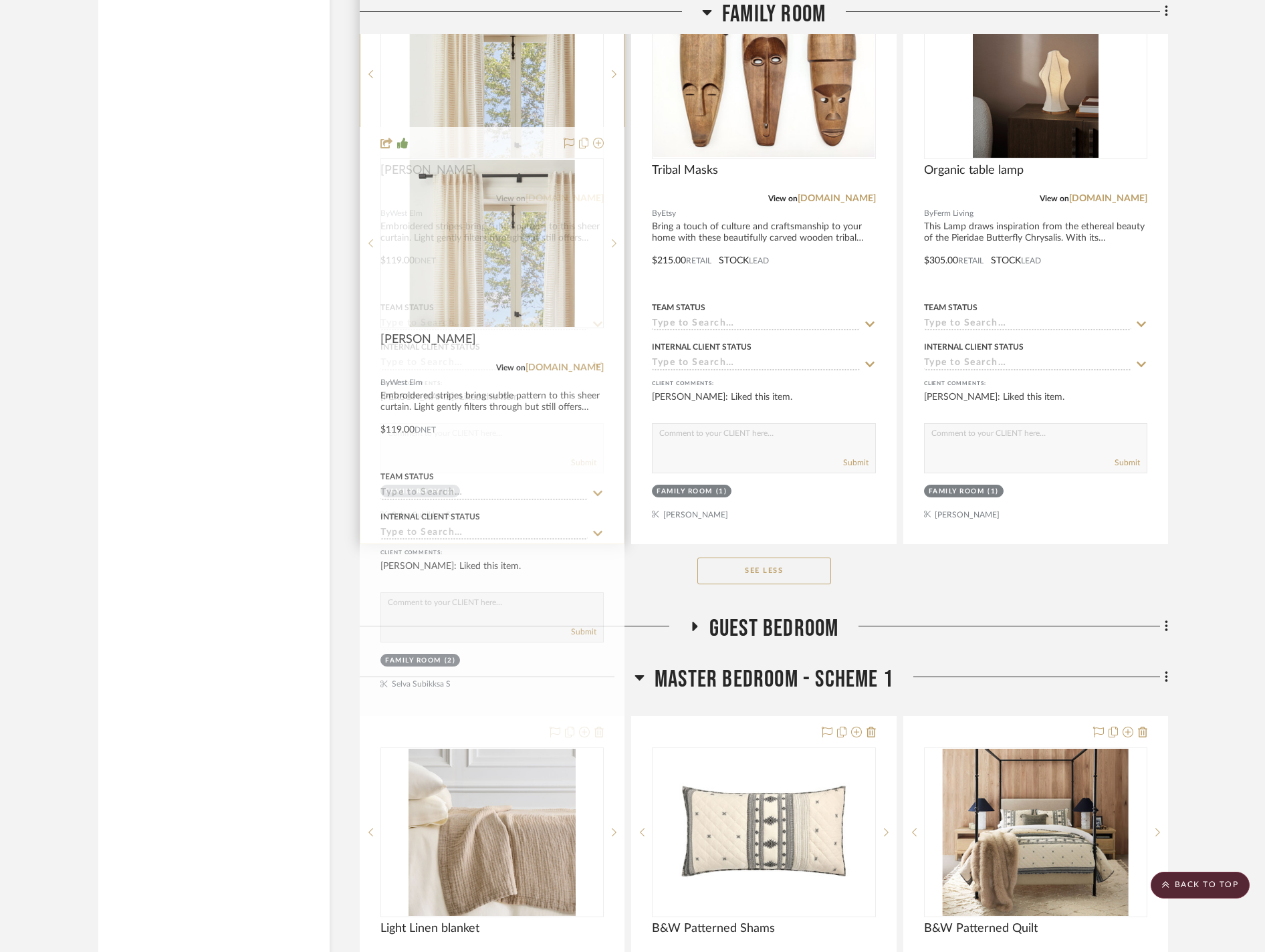
click at [582, 203] on link "[DOMAIN_NAME]" at bounding box center [564, 198] width 79 height 10
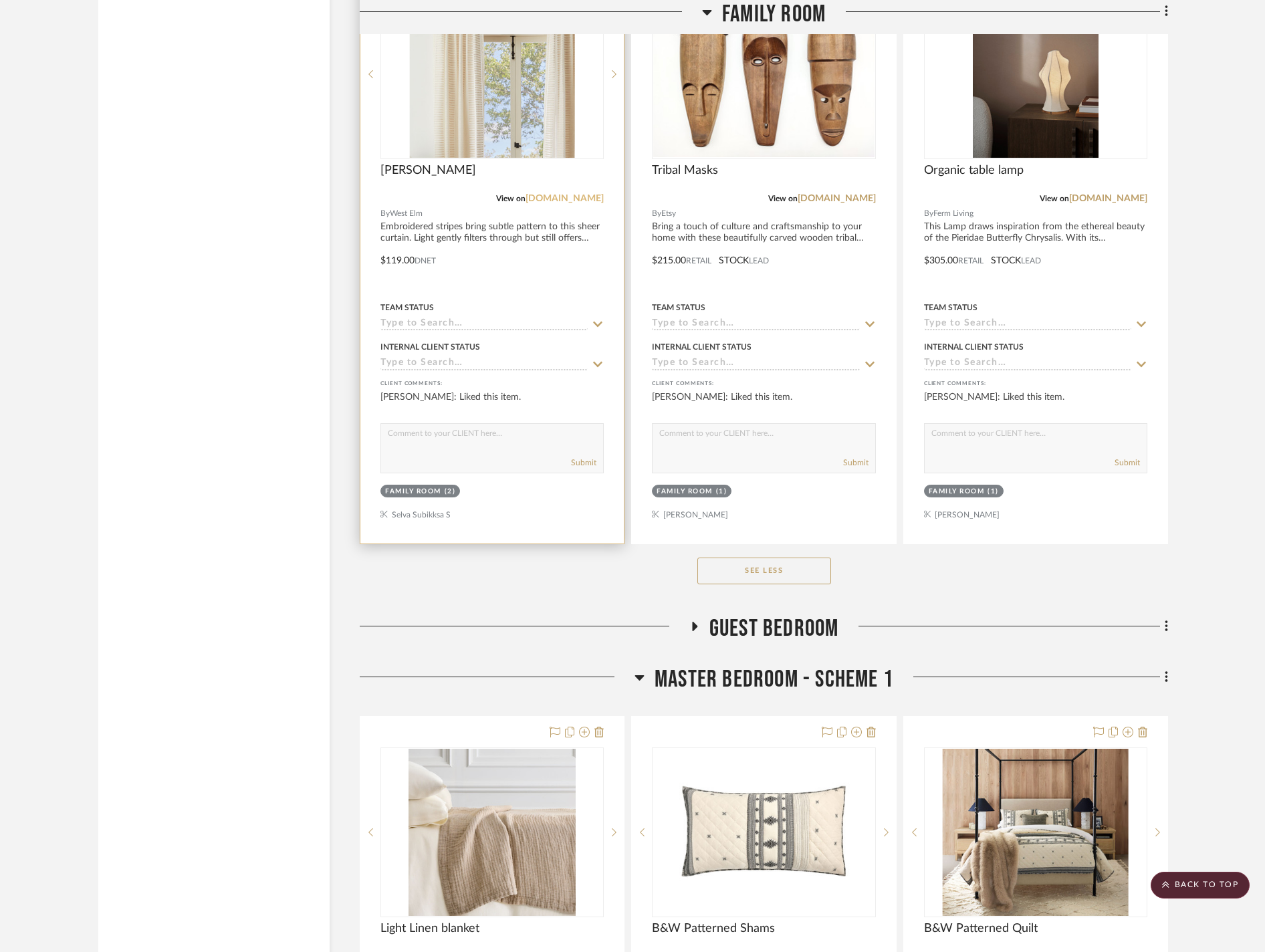
click at [561, 203] on link "[DOMAIN_NAME]" at bounding box center [564, 198] width 79 height 10
click at [502, 407] on div at bounding box center [492, 251] width 263 height 585
click at [515, 158] on img "0" at bounding box center [492, 74] width 165 height 167
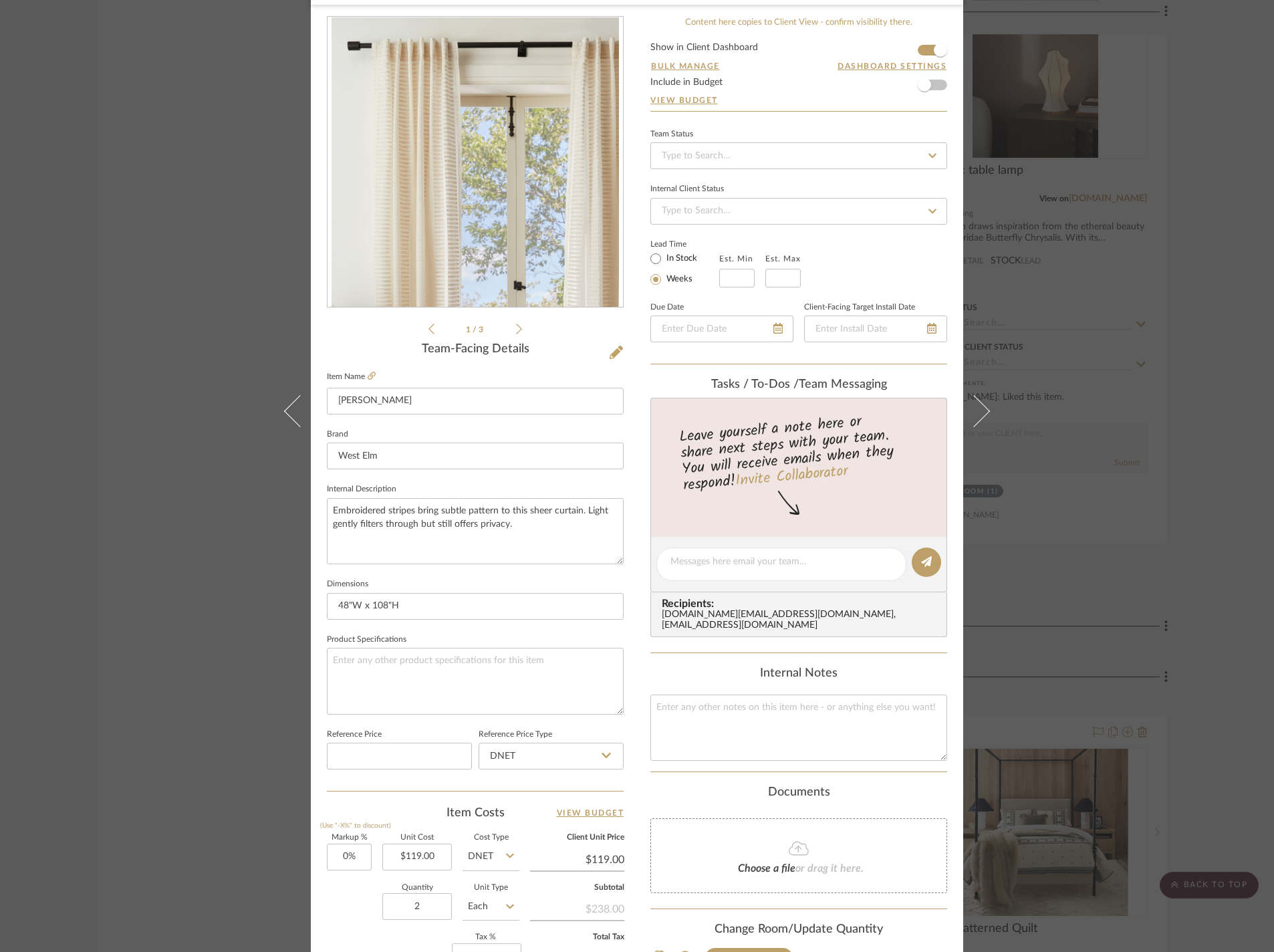
scroll to position [132, 0]
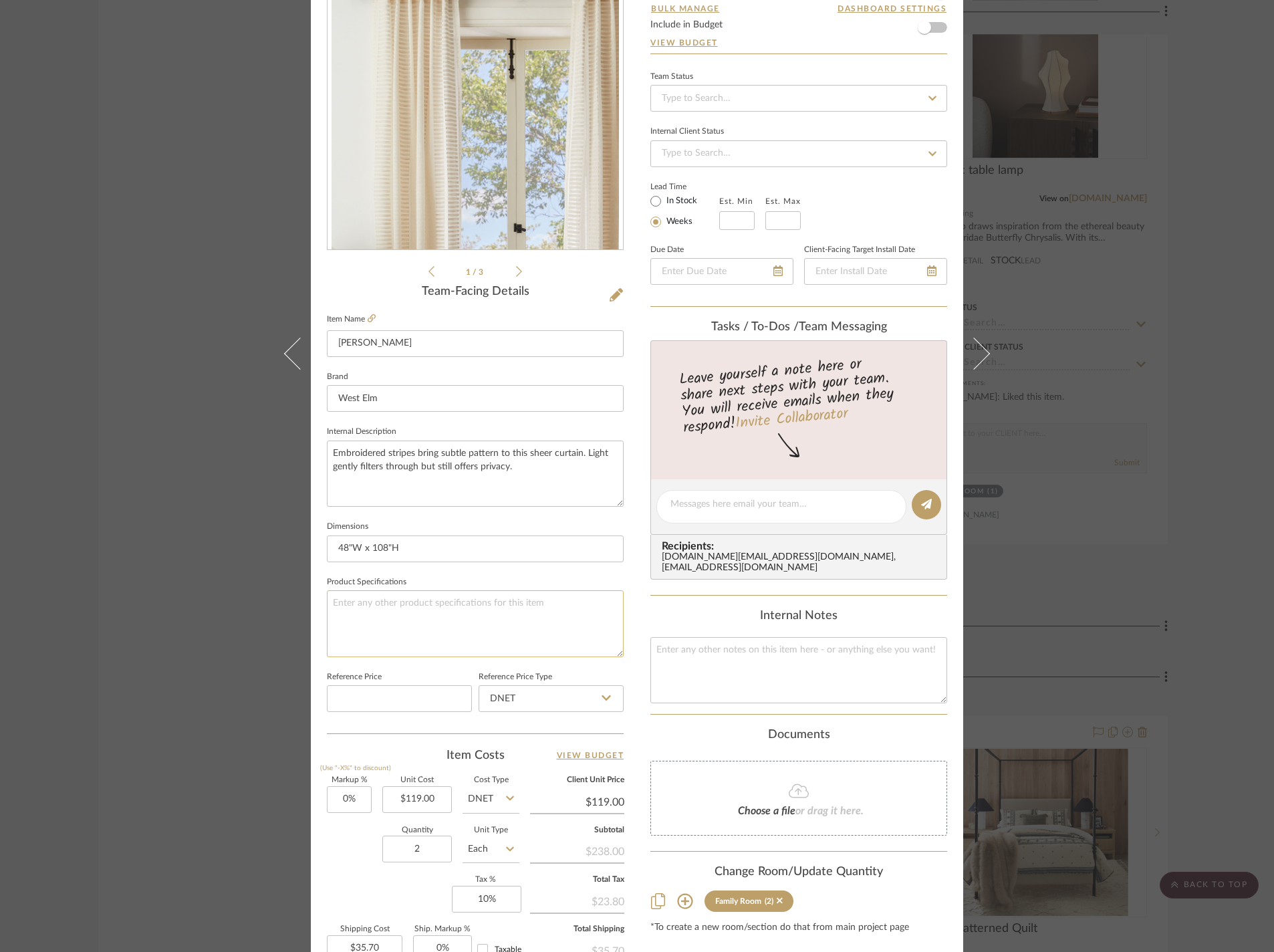
click at [430, 651] on textarea at bounding box center [474, 623] width 297 height 67
type textarea "Colour - Natural"
click at [1103, 723] on div "[PERSON_NAME] and [PERSON_NAME] Home Family Room Sheer Curtain Team View 1 Clie…" at bounding box center [637, 476] width 1274 height 952
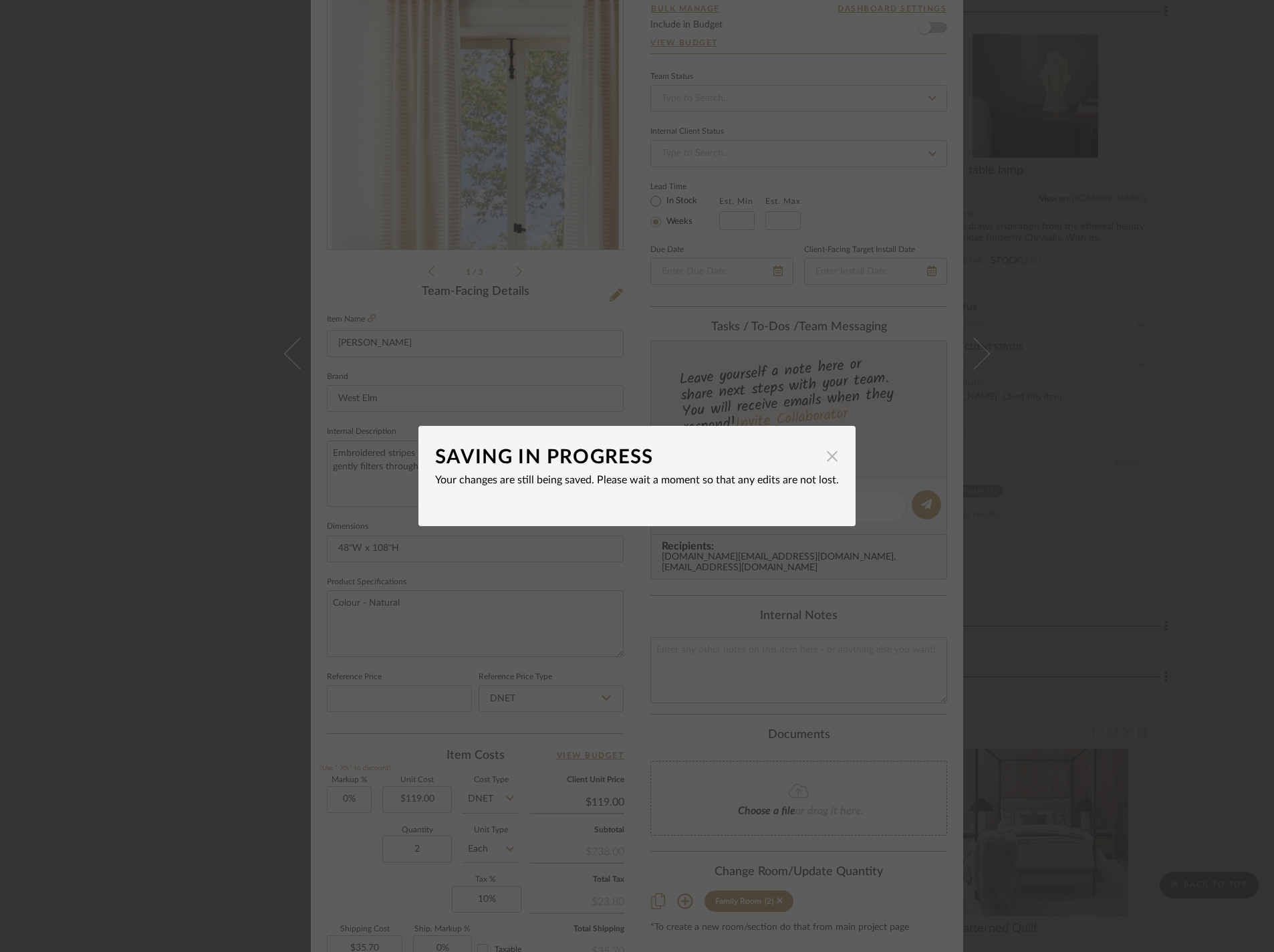
click at [845, 459] on span "button" at bounding box center [832, 456] width 27 height 27
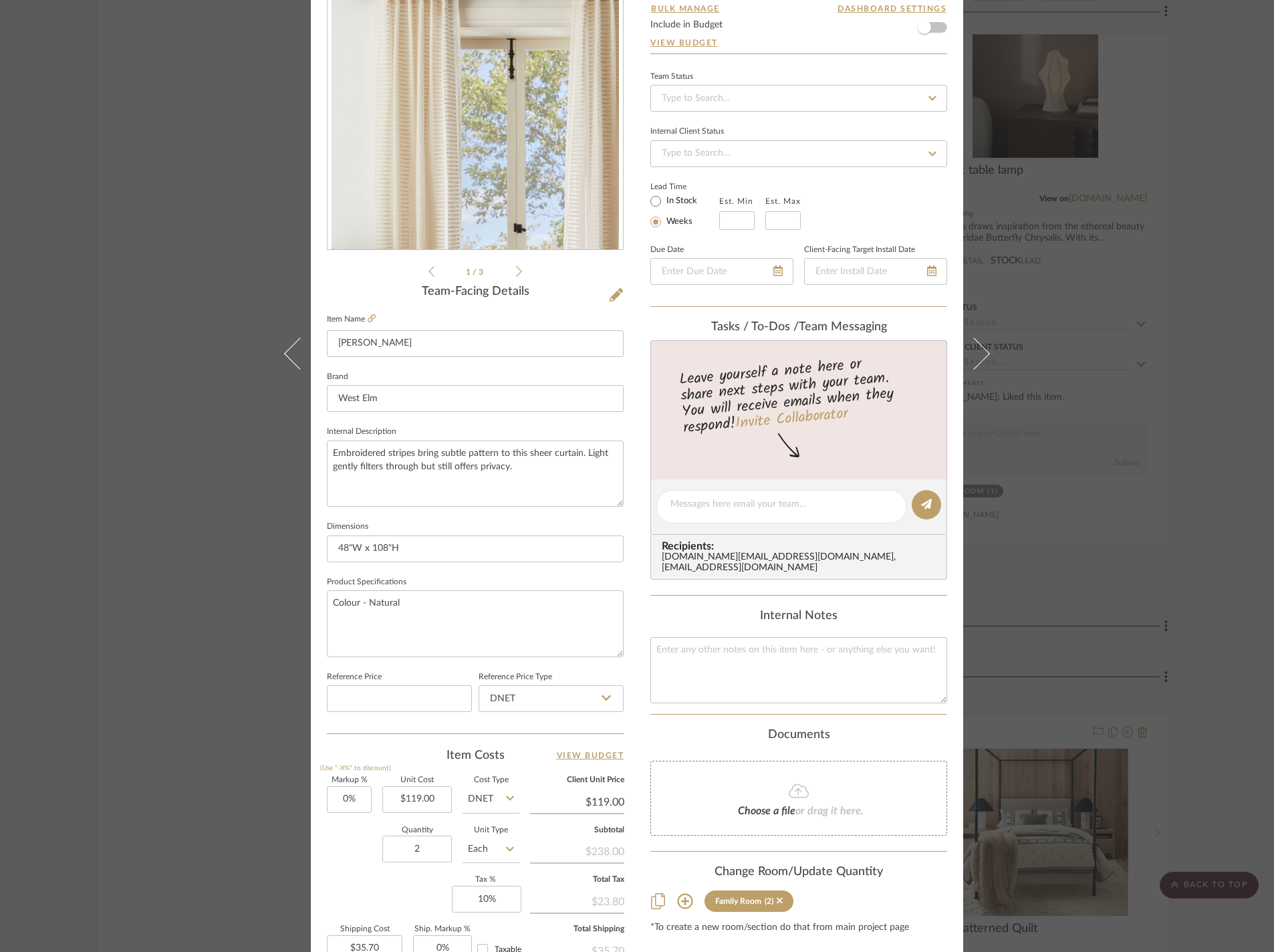
click at [1228, 136] on div "[PERSON_NAME] and [PERSON_NAME] Home Family Room Sheer Curtain Team View 1 Clie…" at bounding box center [637, 476] width 1274 height 952
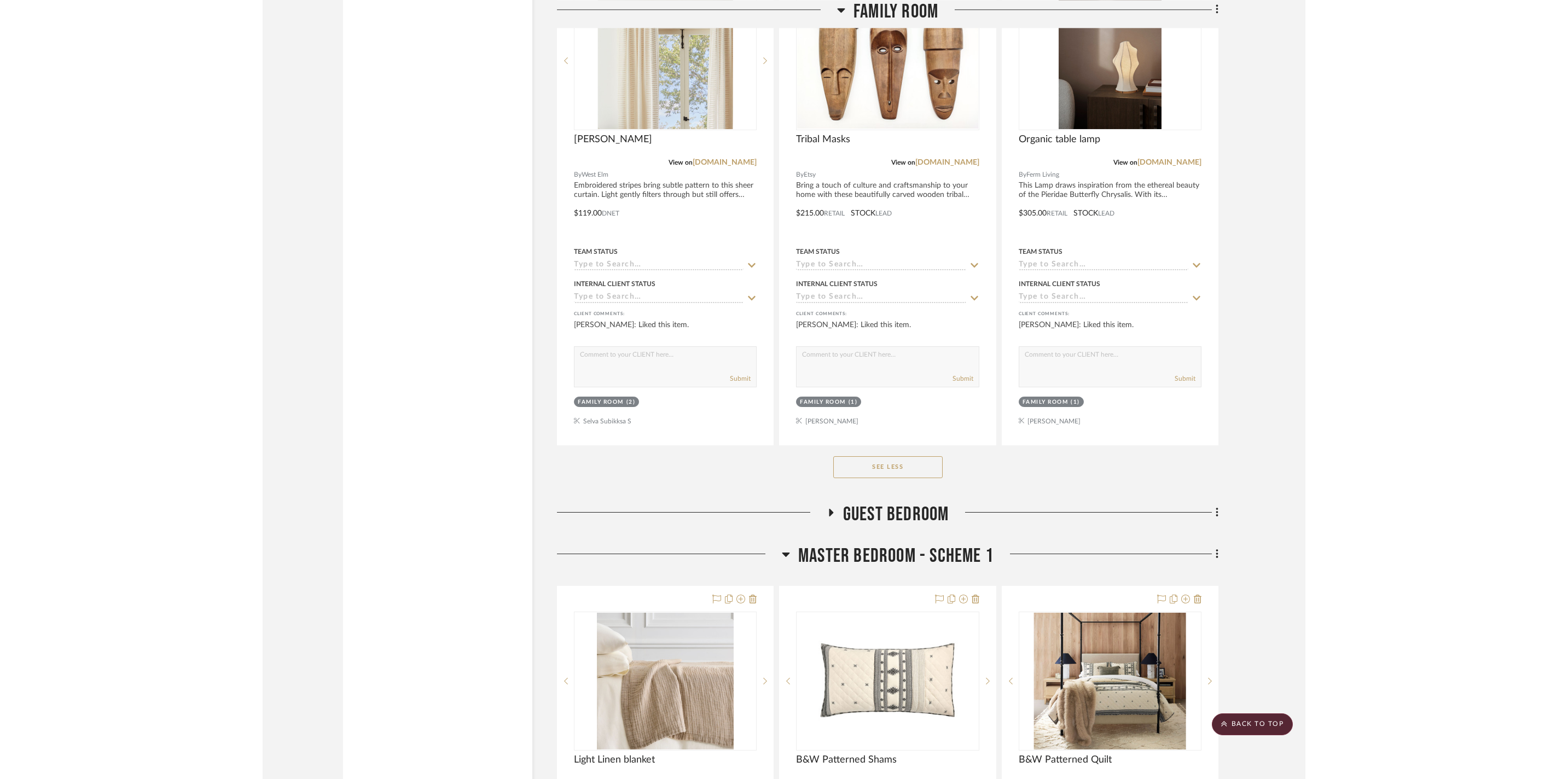
scroll to position [3314, 0]
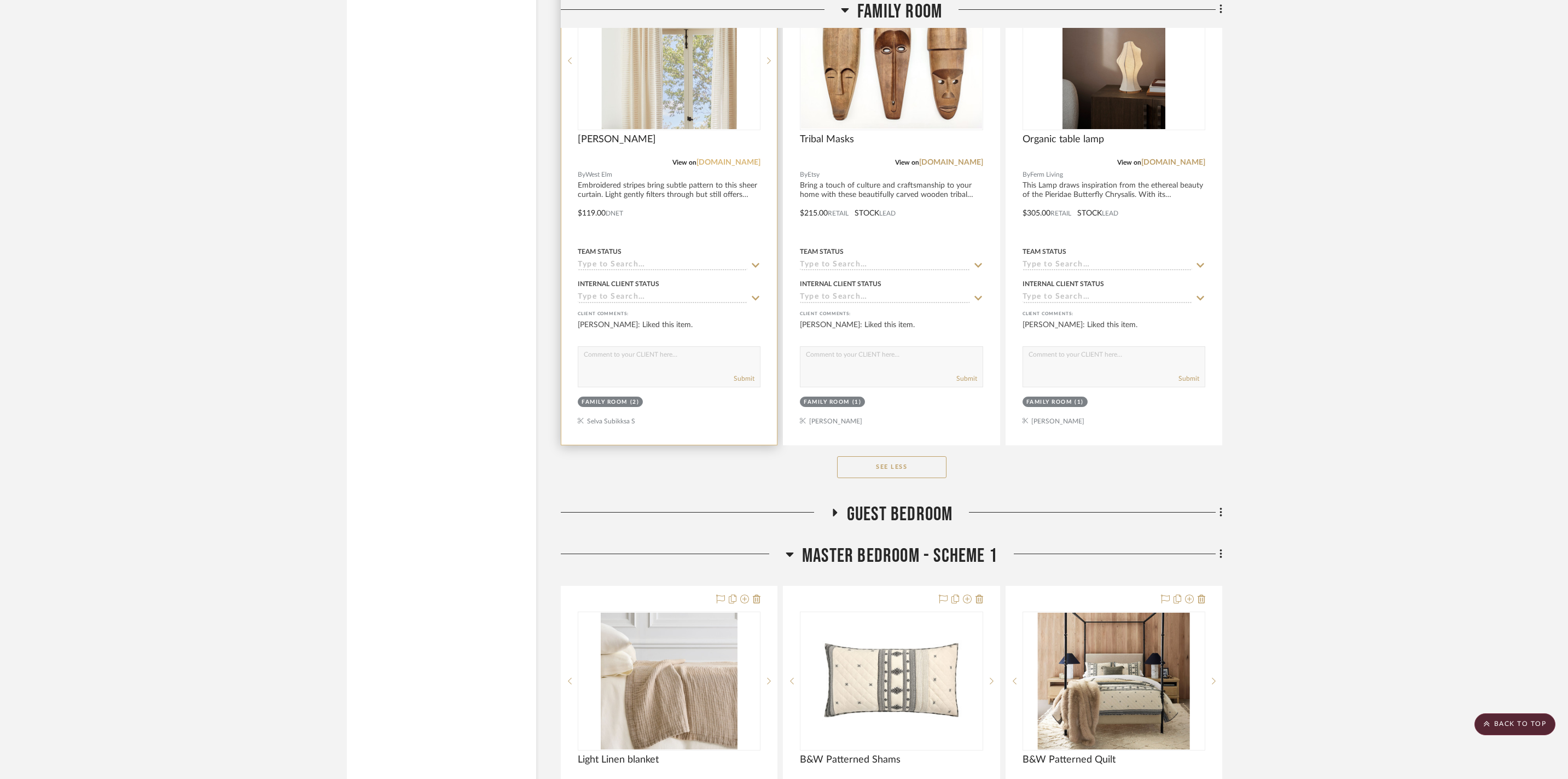
click at [720, 166] on link "[DOMAIN_NAME]" at bounding box center [729, 162] width 64 height 8
click at [611, 323] on div at bounding box center [669, 205] width 215 height 479
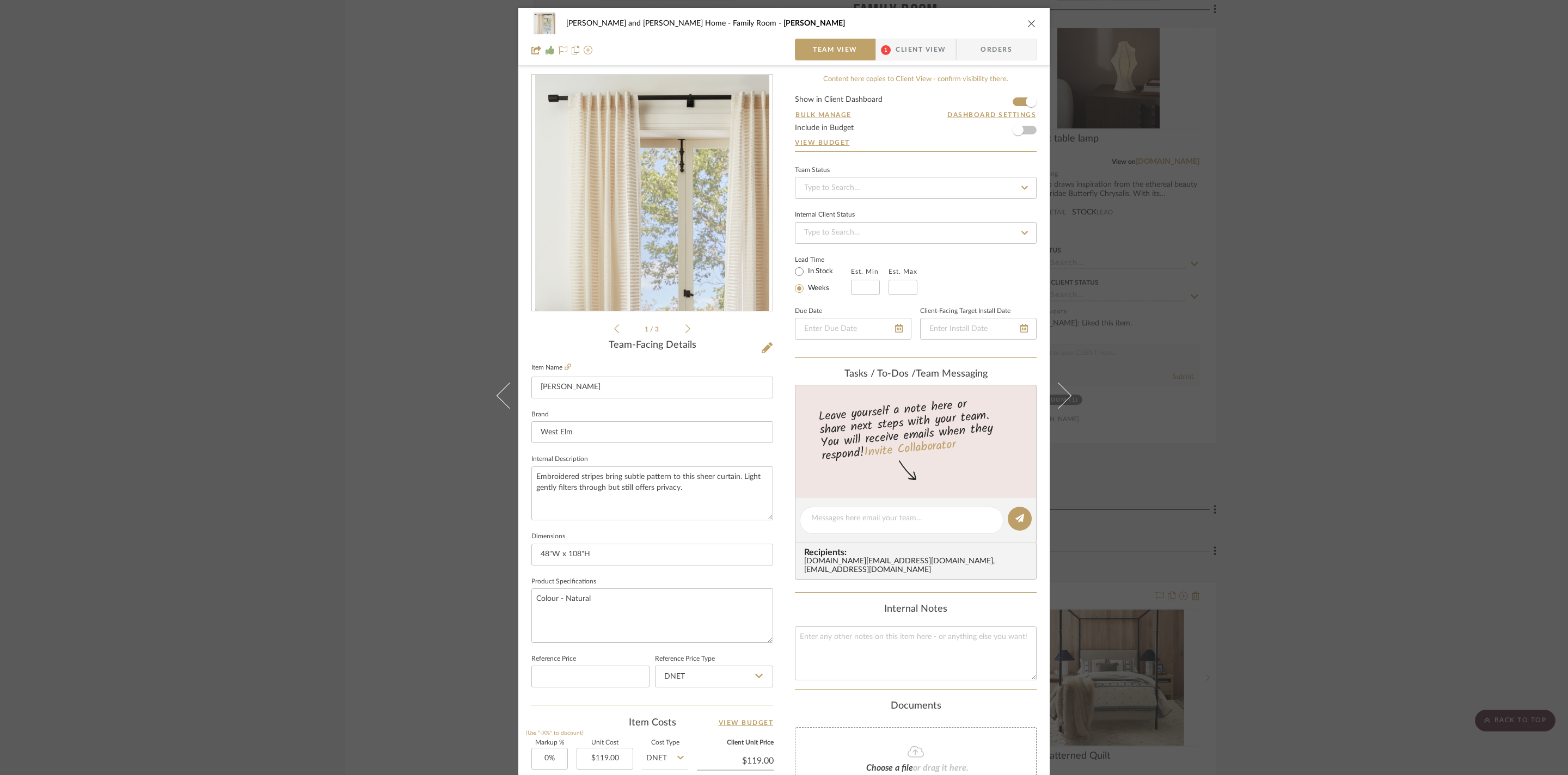
scroll to position [97, 0]
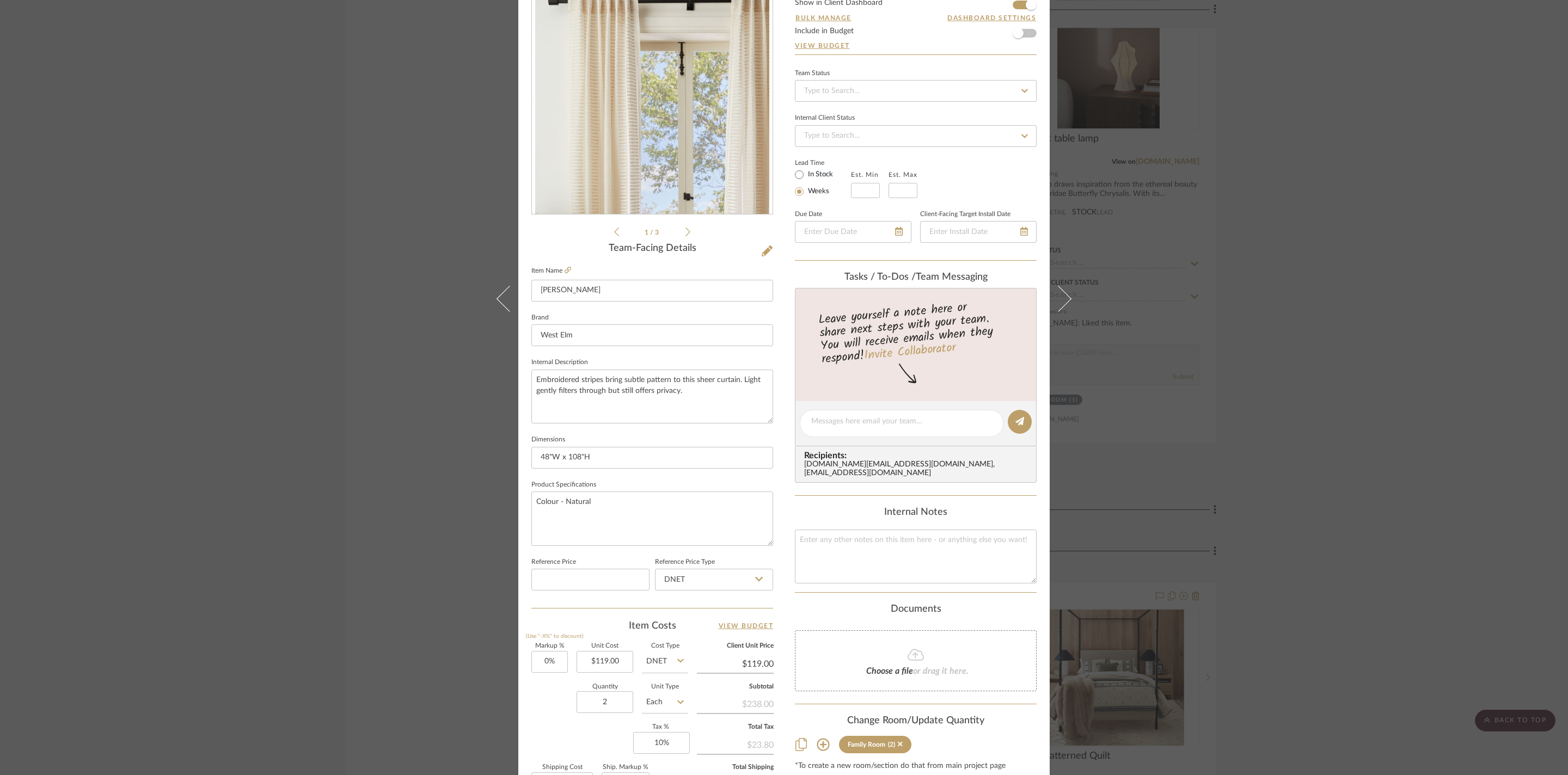
click at [1320, 203] on div "[PERSON_NAME] and [PERSON_NAME] Home Family Room Sheer Curtain Team View 1 Clie…" at bounding box center [784, 388] width 1568 height 775
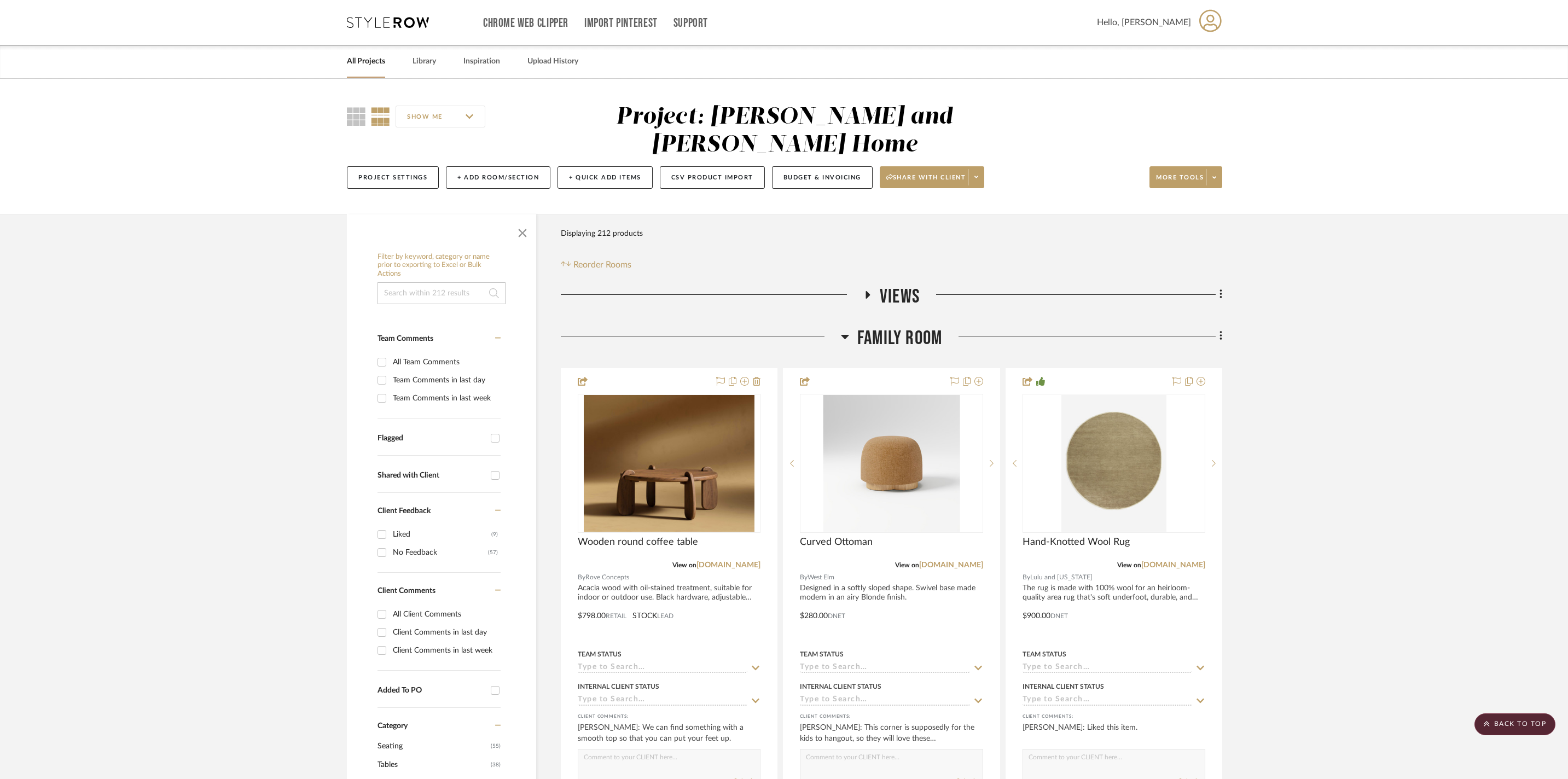
scroll to position [0, 0]
click at [849, 331] on h3 "Family Room" at bounding box center [891, 338] width 101 height 23
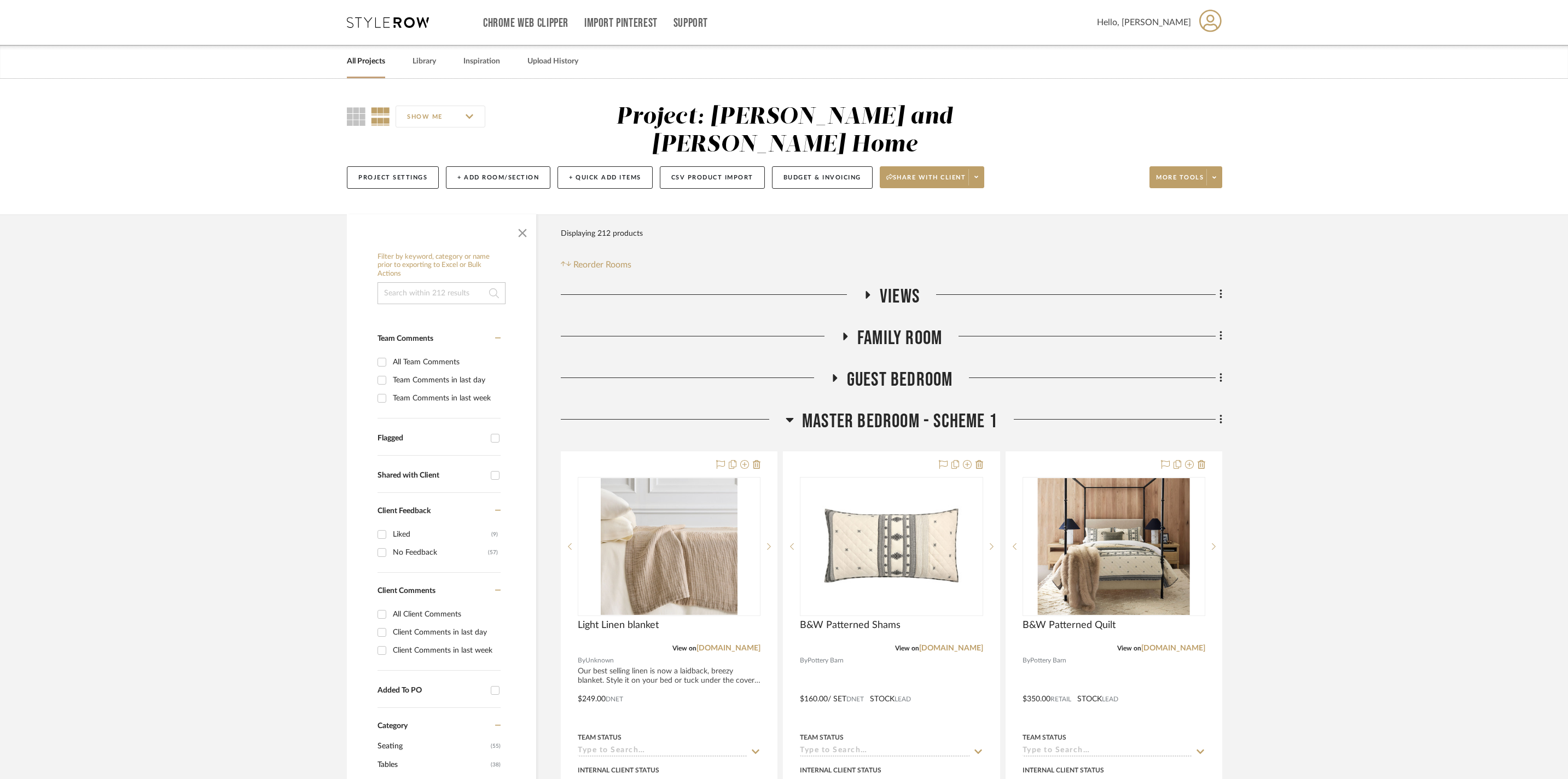
click at [832, 375] on icon at bounding box center [834, 377] width 13 height 8
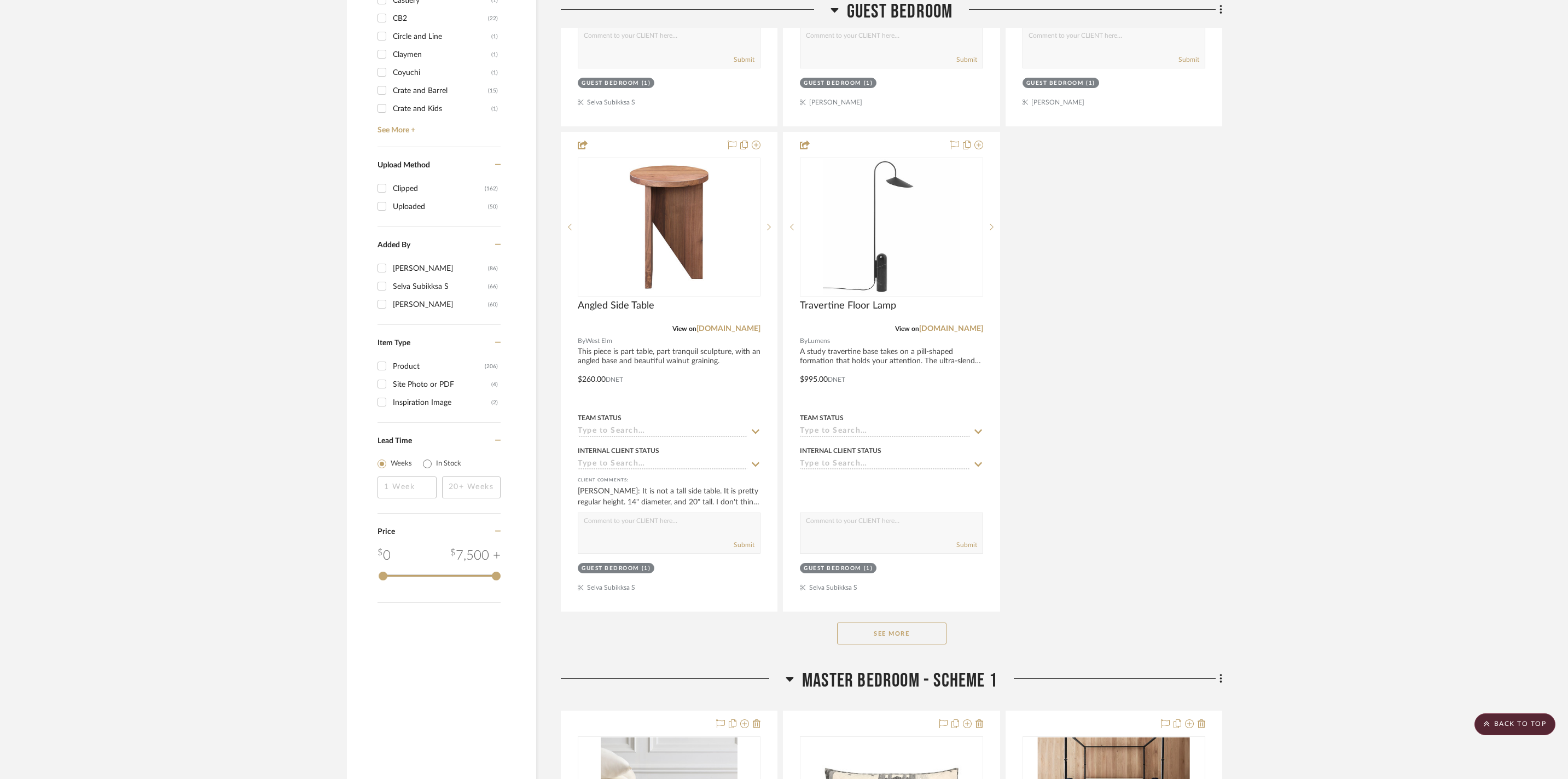
scroll to position [1287, 0]
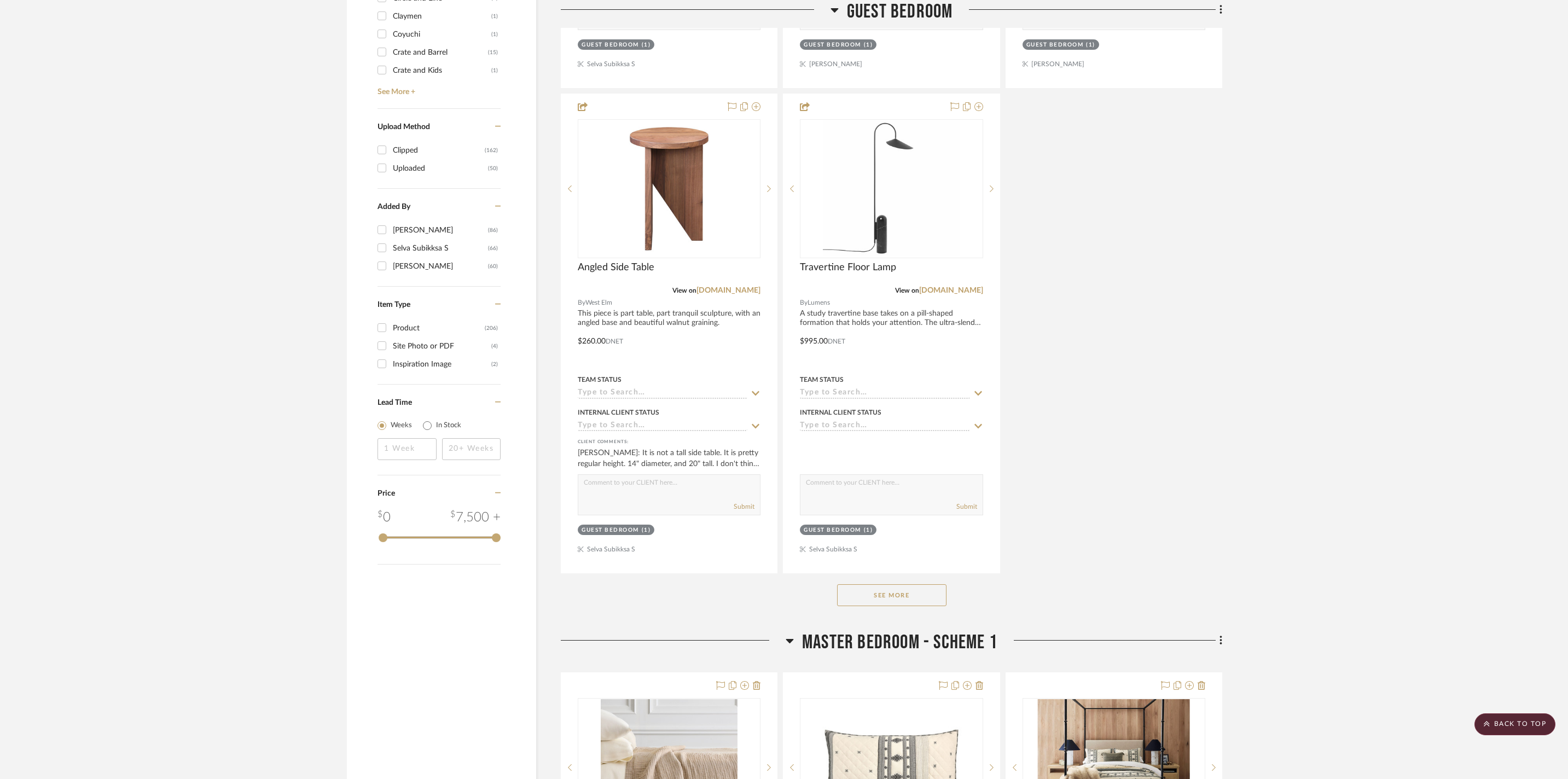
click at [928, 606] on button "See More" at bounding box center [891, 595] width 110 height 22
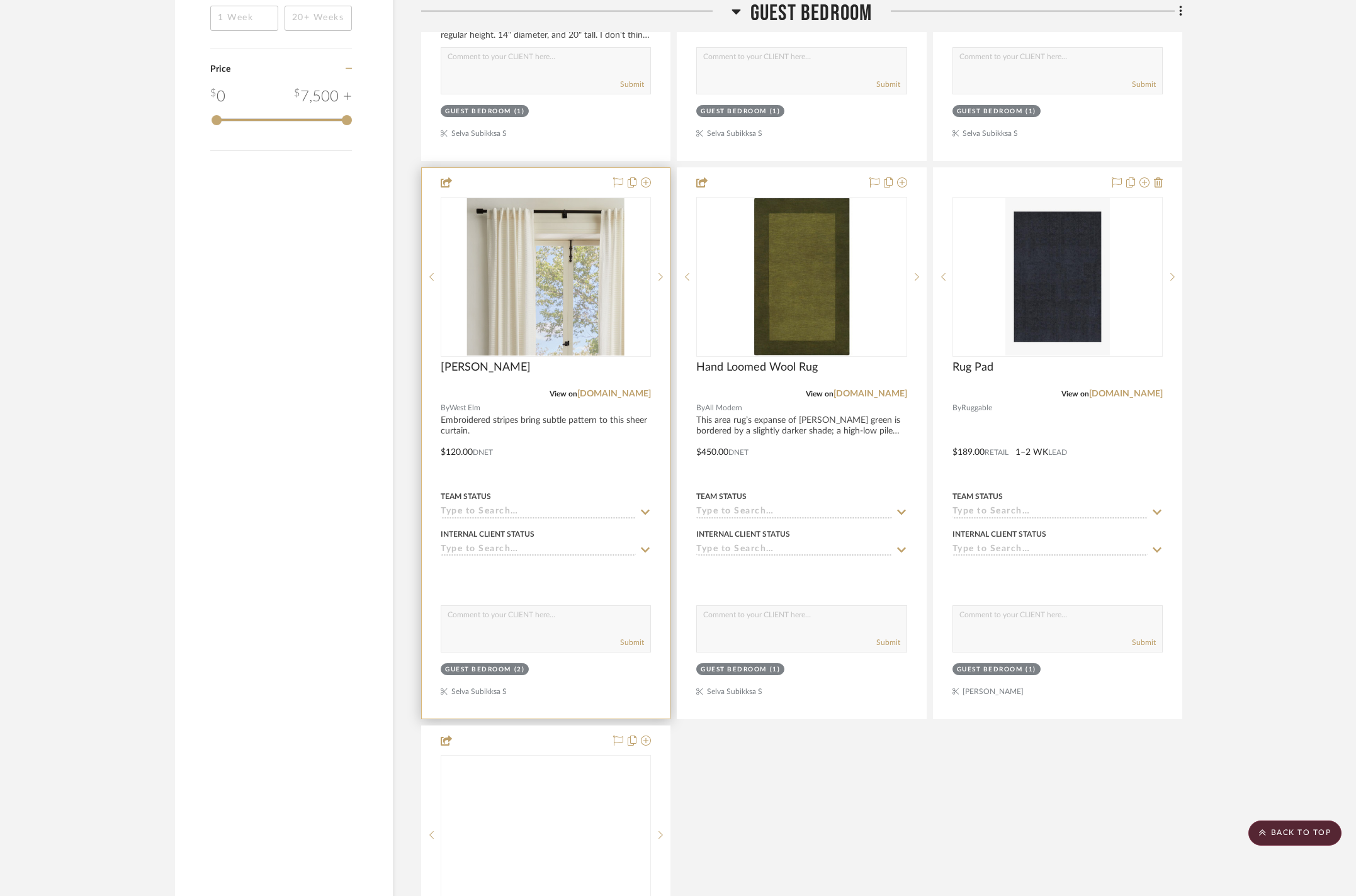
scroll to position [2008, 0]
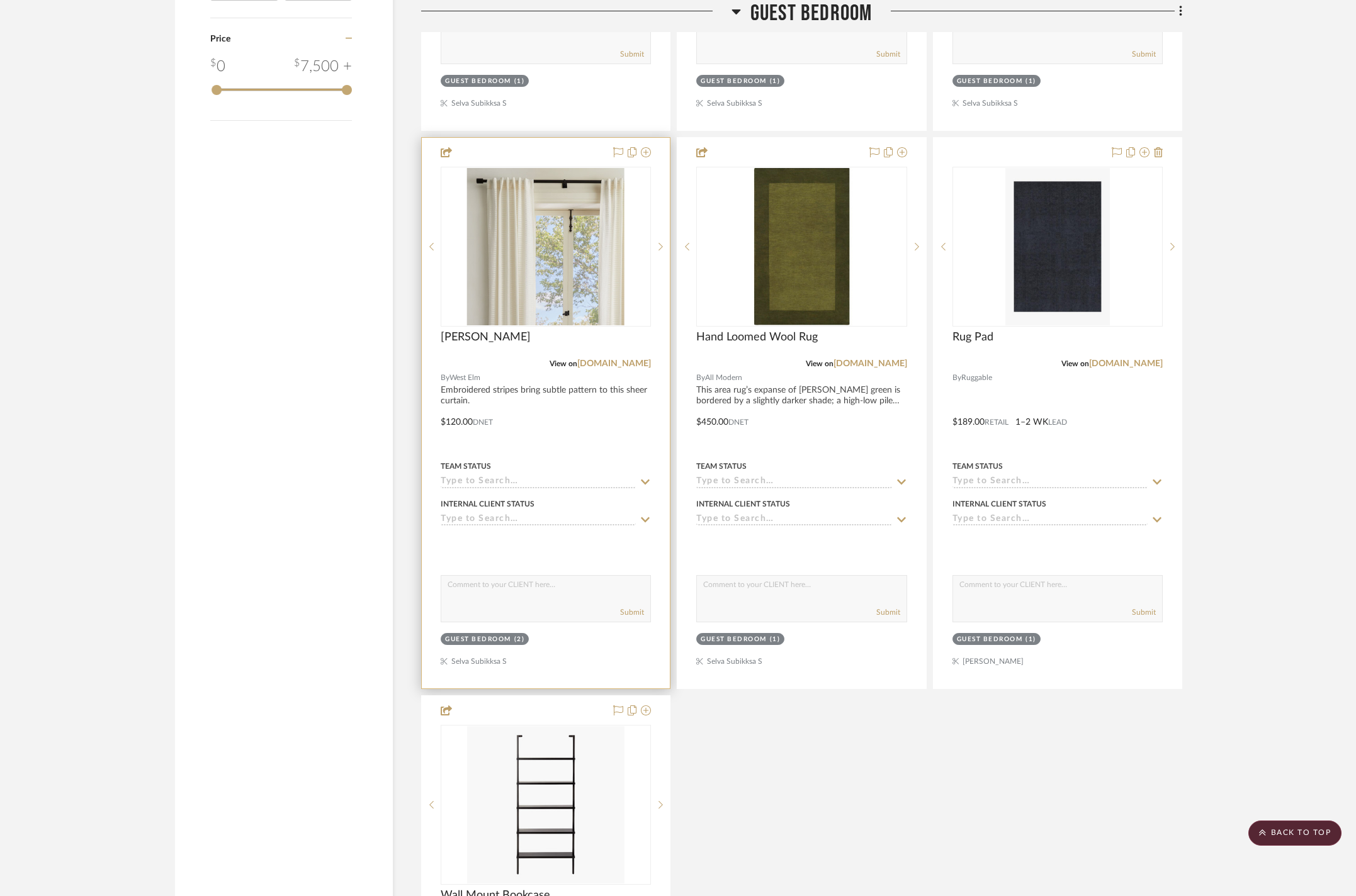
click at [545, 557] on div at bounding box center [545, 544] width 210 height 25
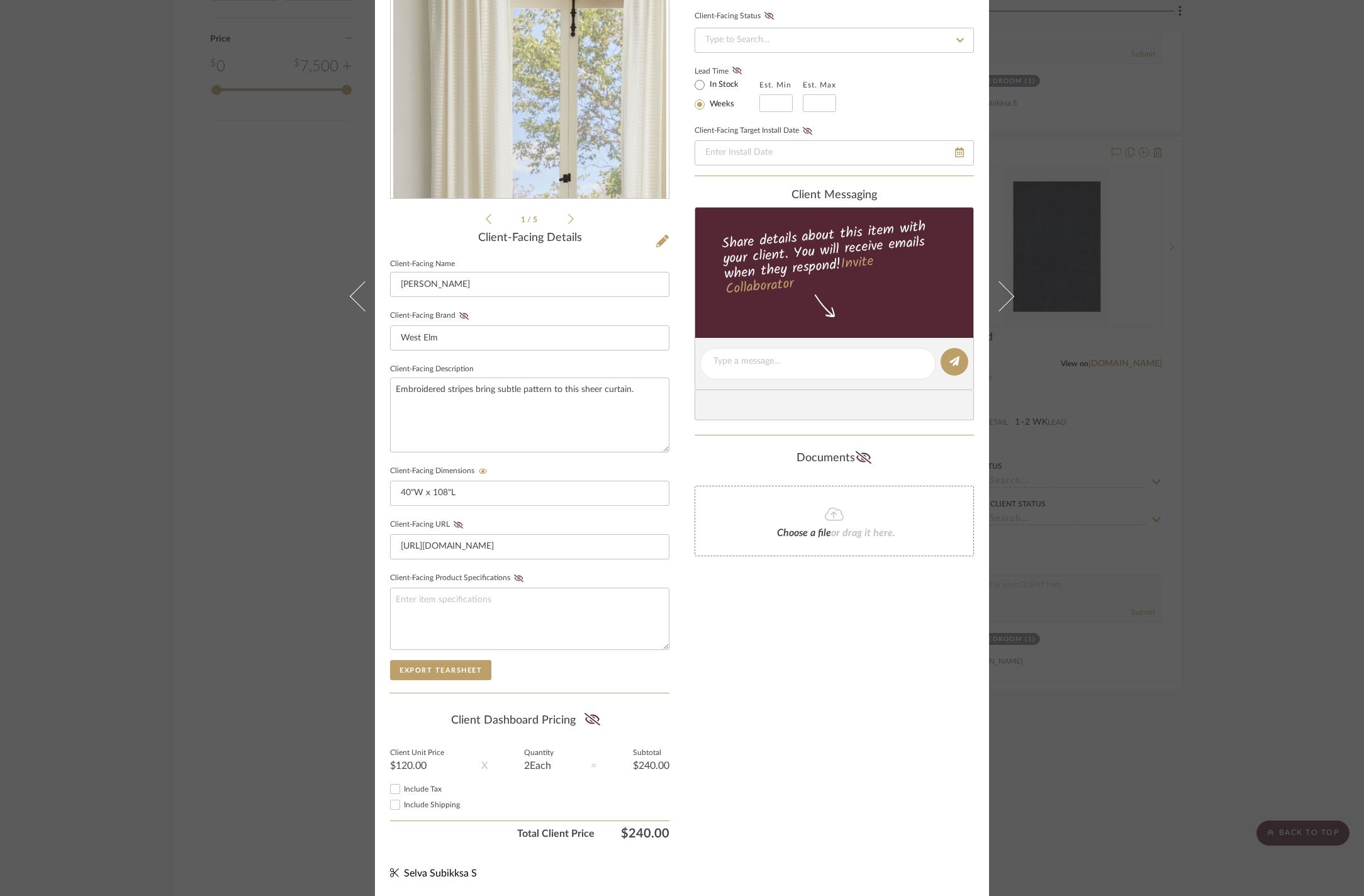
scroll to position [225, 0]
click at [324, 557] on div "[PERSON_NAME] and [PERSON_NAME] Home Guest Bedroom Sheer Curtain Team View Clie…" at bounding box center [682, 448] width 1364 height 896
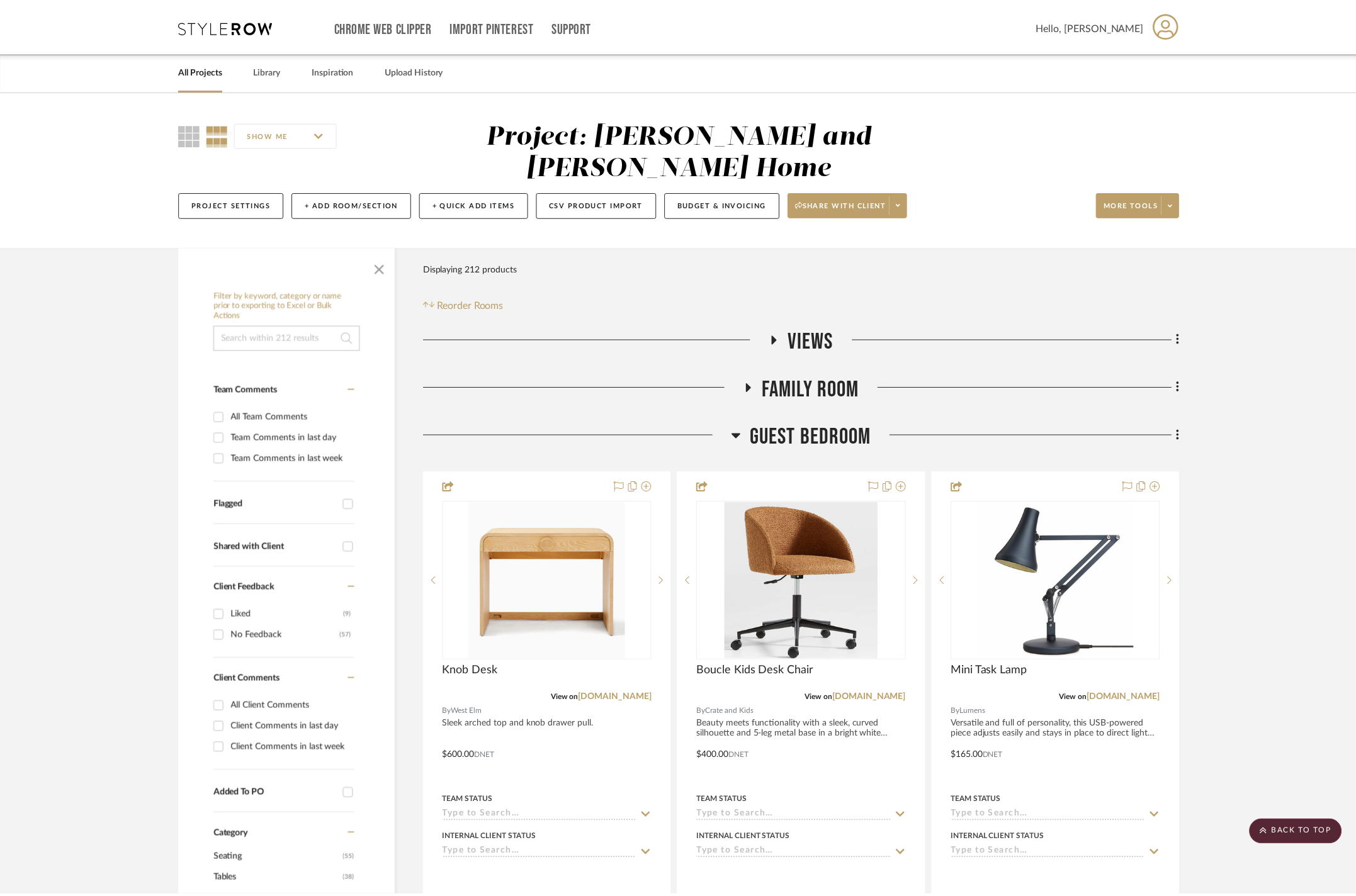
scroll to position [2008, 0]
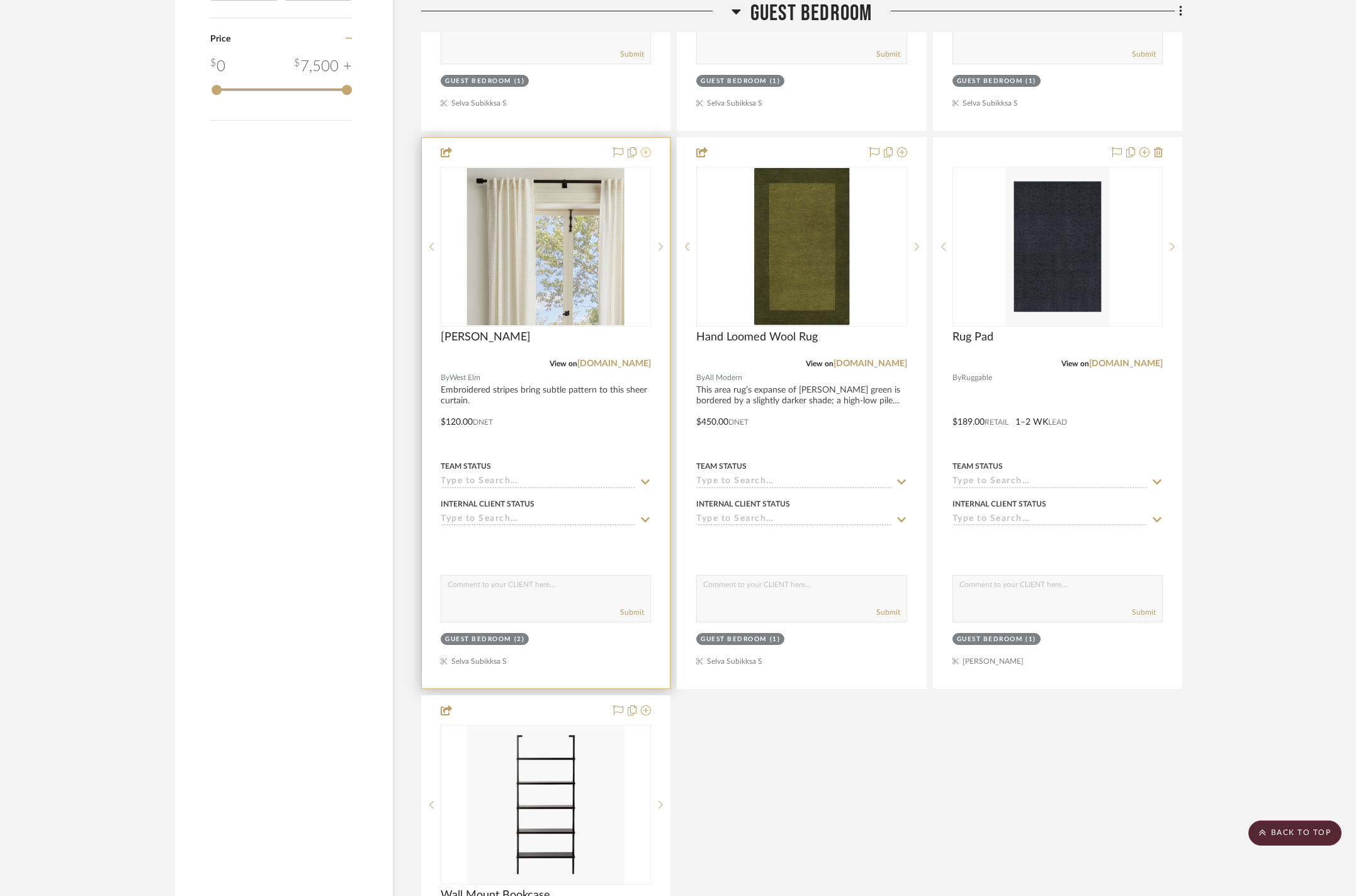
click at [648, 158] on icon at bounding box center [646, 152] width 10 height 10
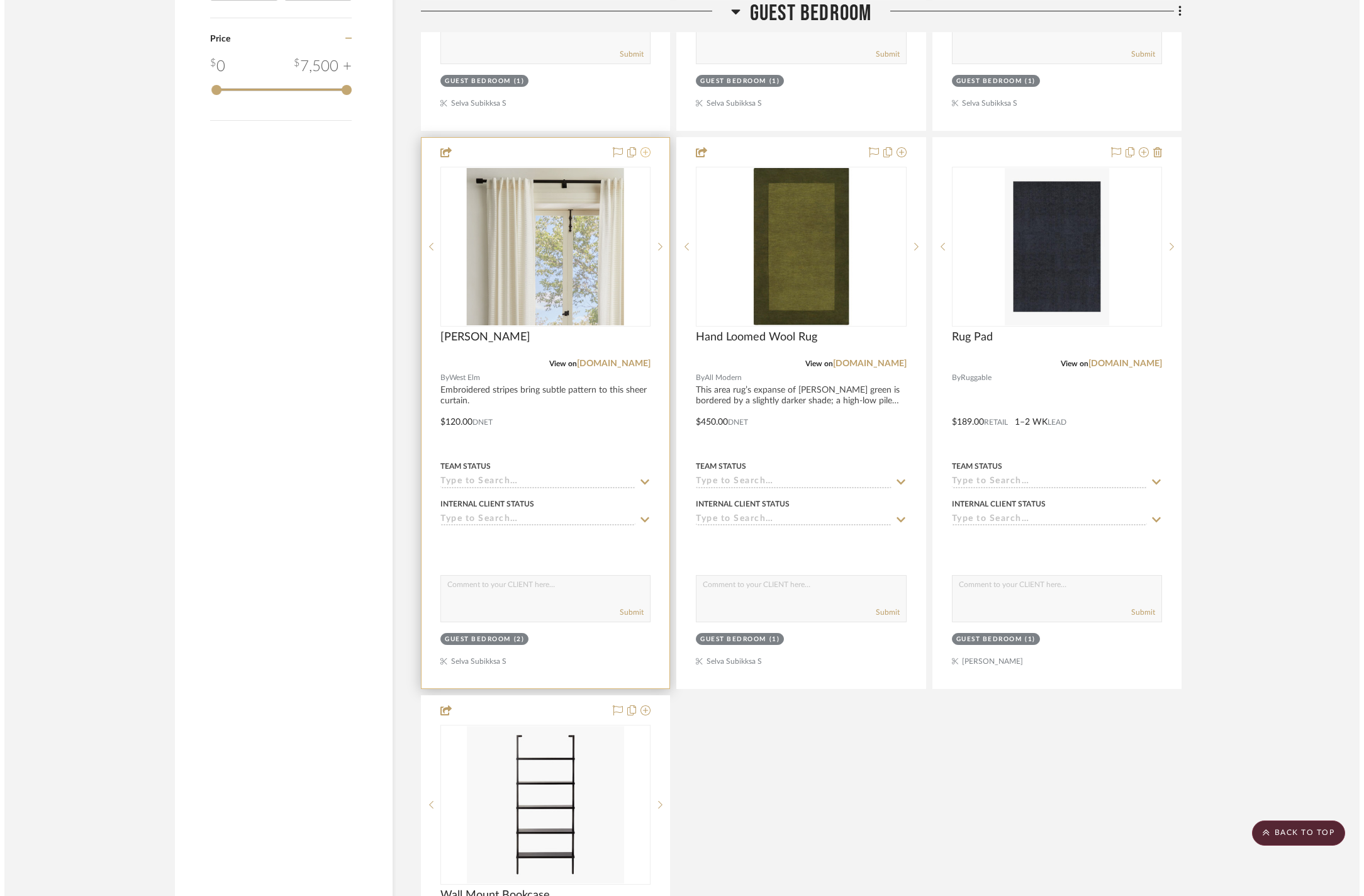
scroll to position [0, 0]
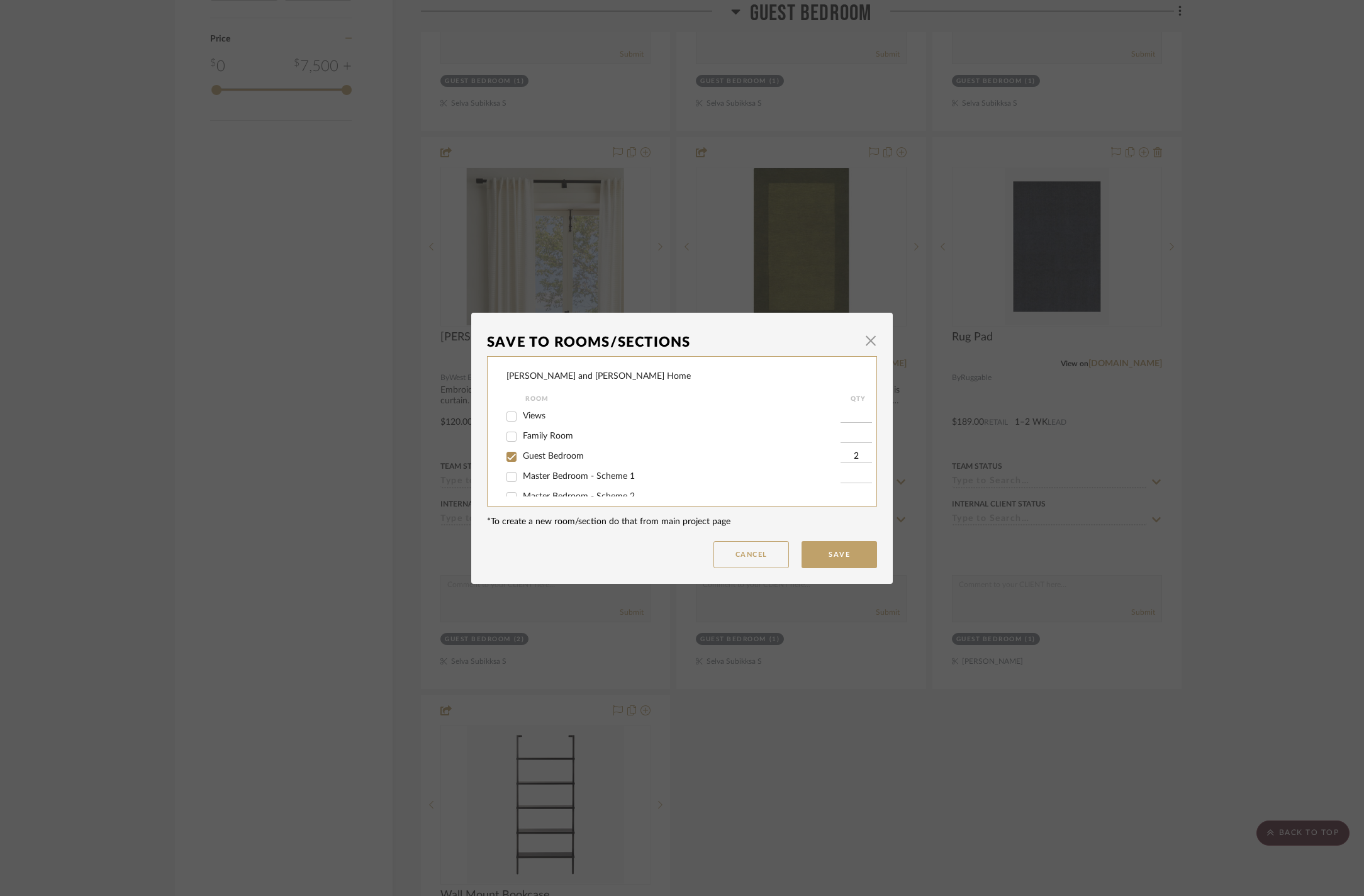
click at [552, 461] on span "Guest Bedroom" at bounding box center [553, 456] width 61 height 9
click at [521, 463] on input "Guest Bedroom" at bounding box center [511, 456] width 20 height 20
checkbox input "false"
click at [836, 563] on button "Save" at bounding box center [839, 554] width 75 height 27
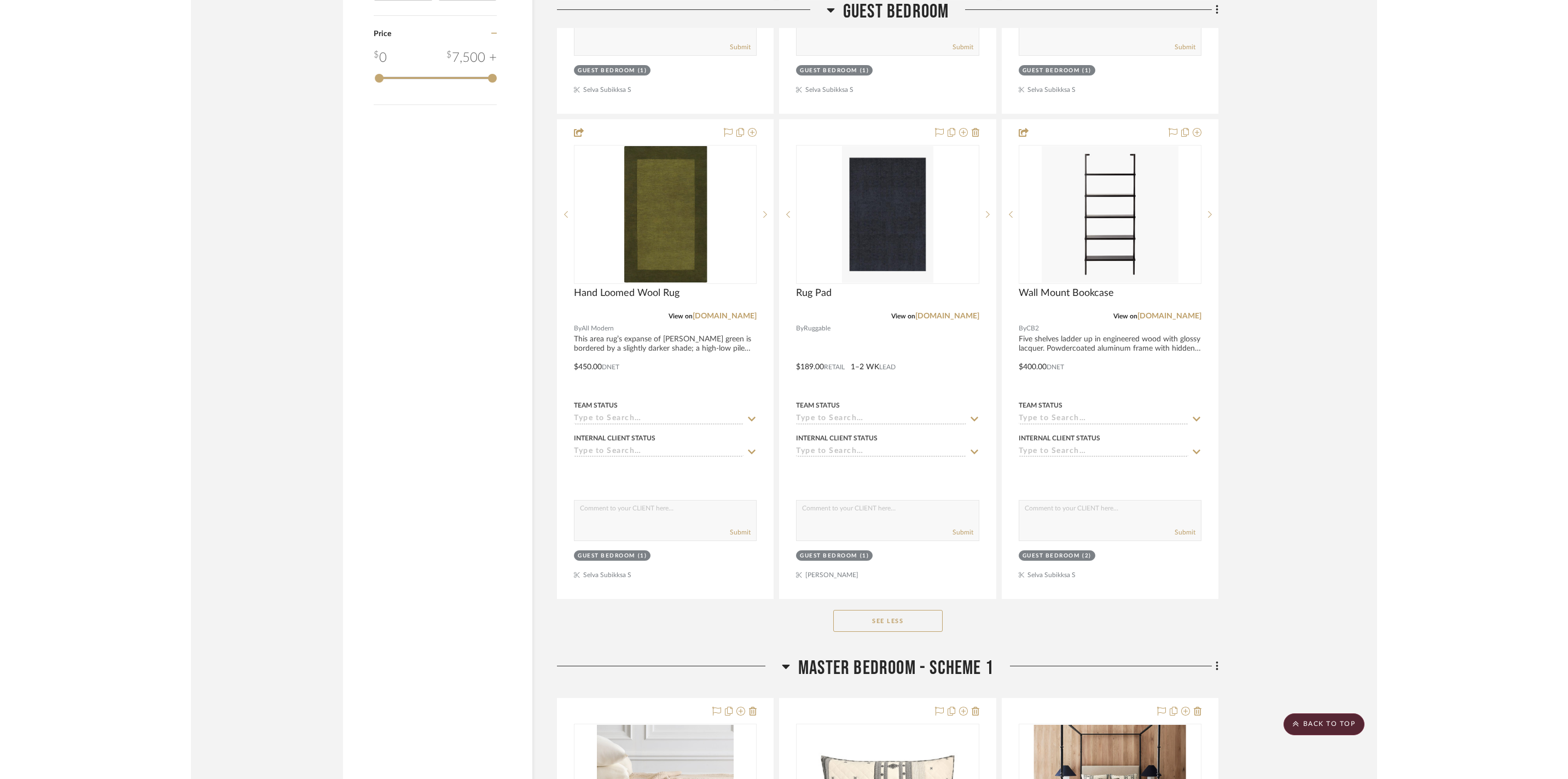
scroll to position [1746, 0]
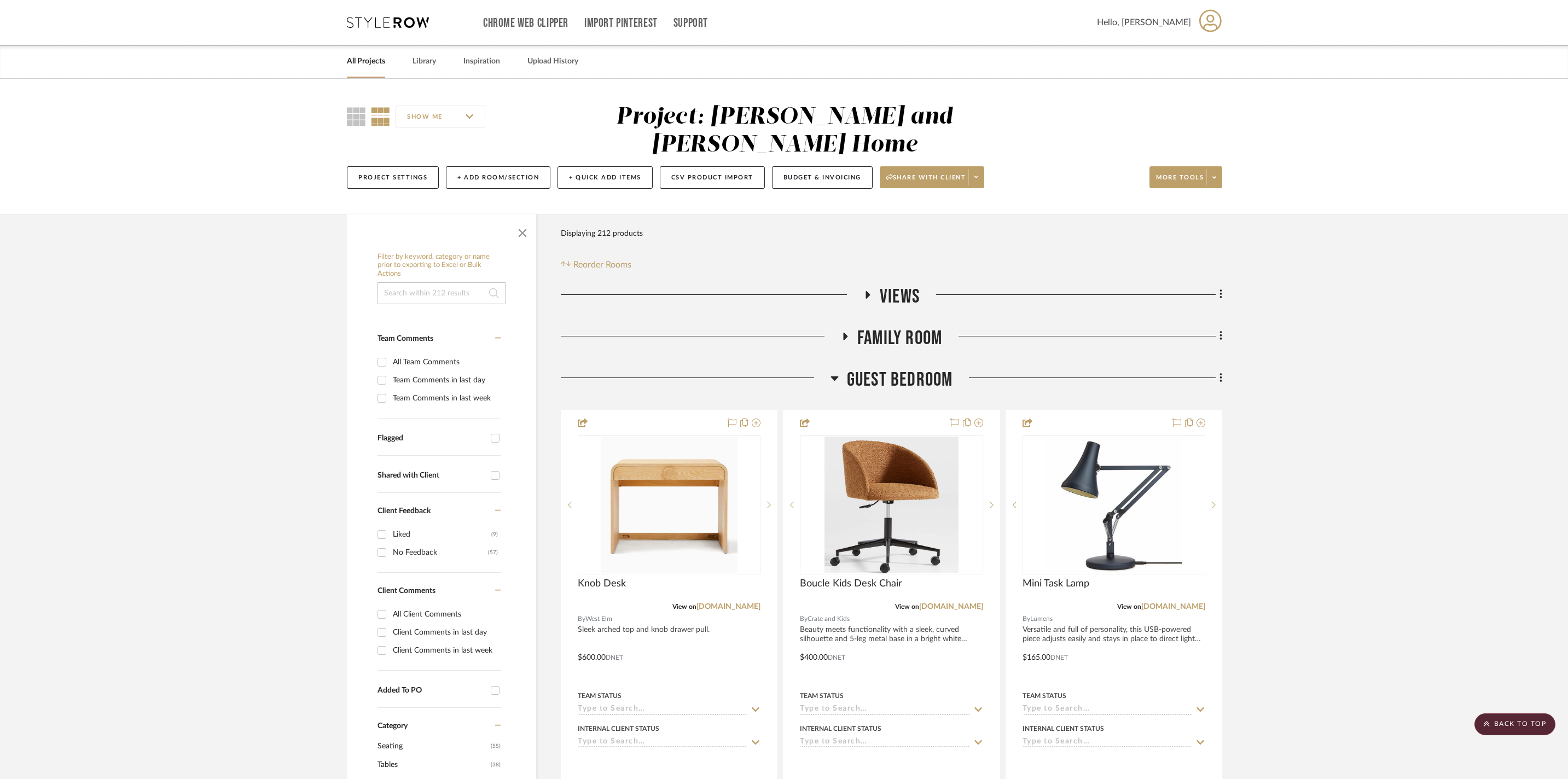
scroll to position [0, 0]
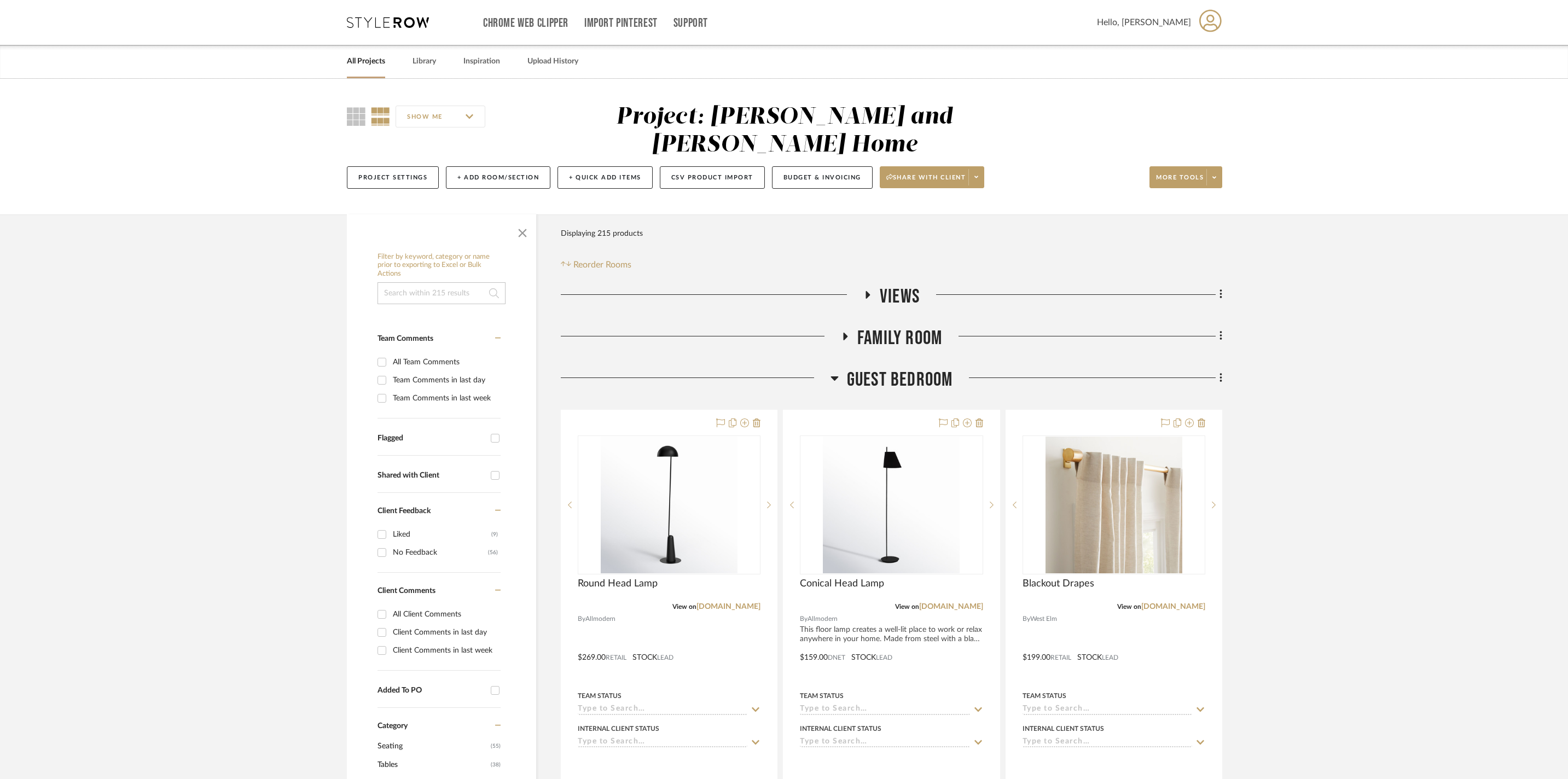
click at [844, 368] on h3 "Guest Bedroom" at bounding box center [892, 380] width 122 height 23
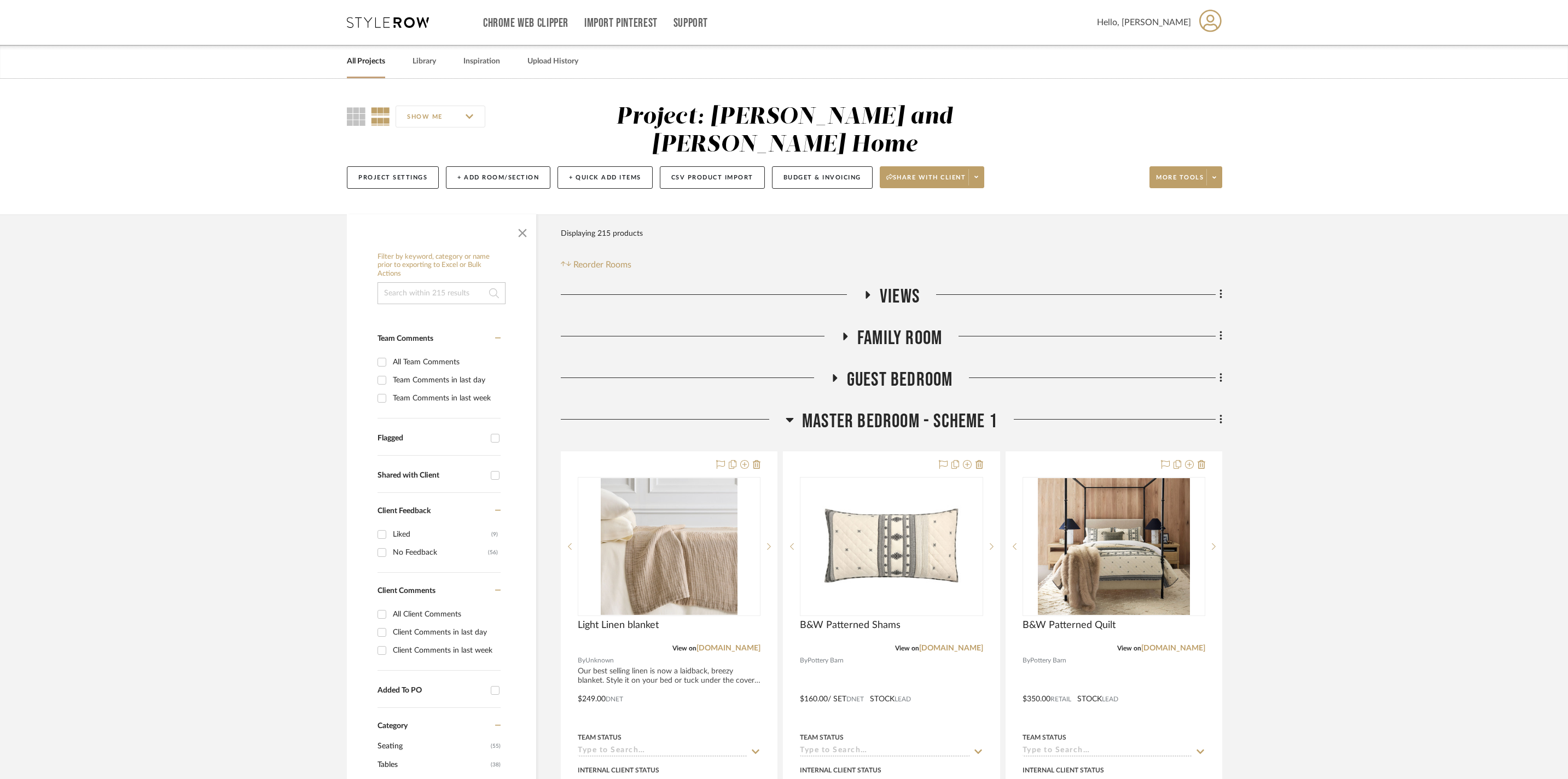
click at [847, 327] on h3 "Family Room" at bounding box center [891, 338] width 101 height 23
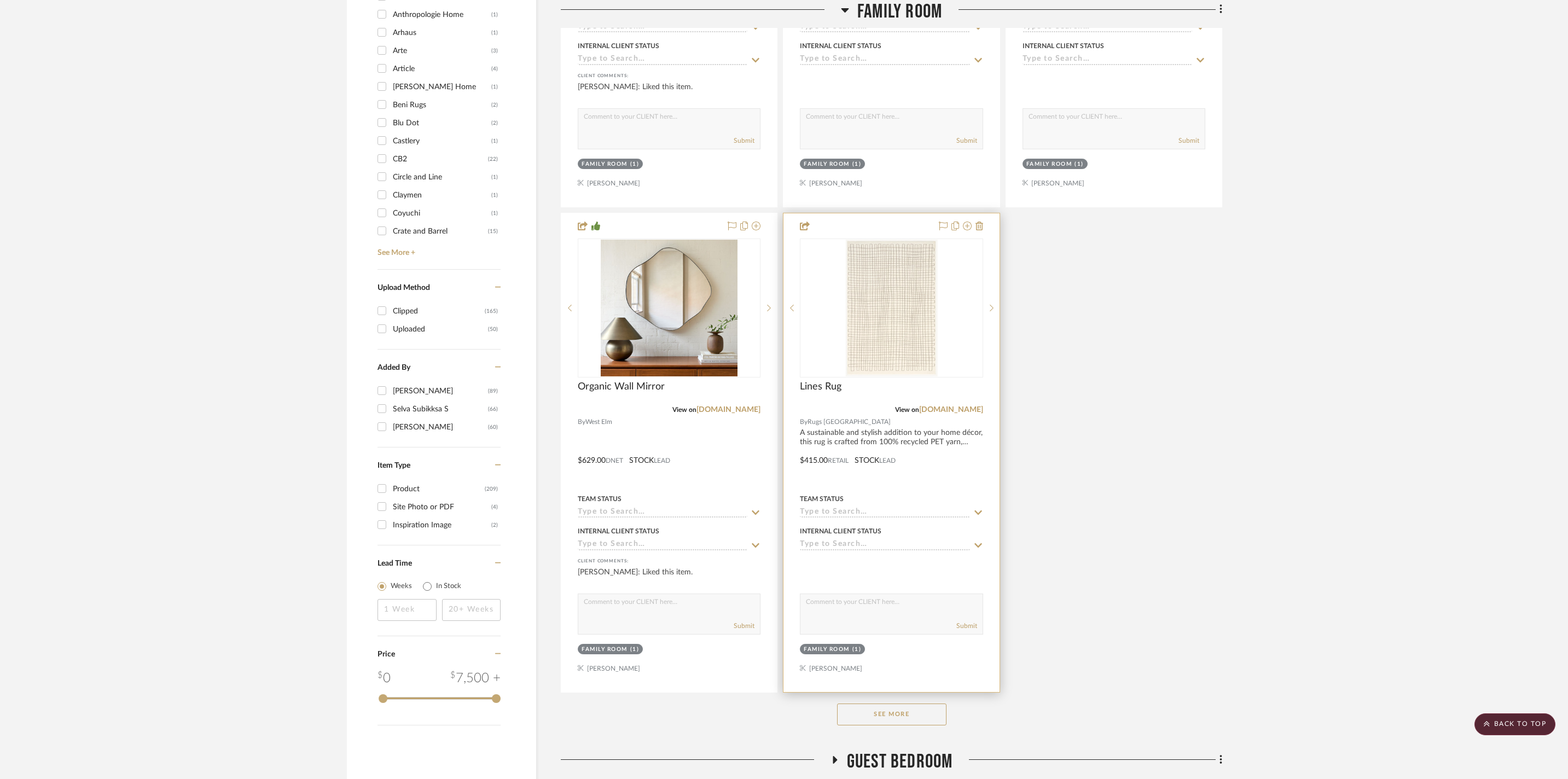
scroll to position [1190, 0]
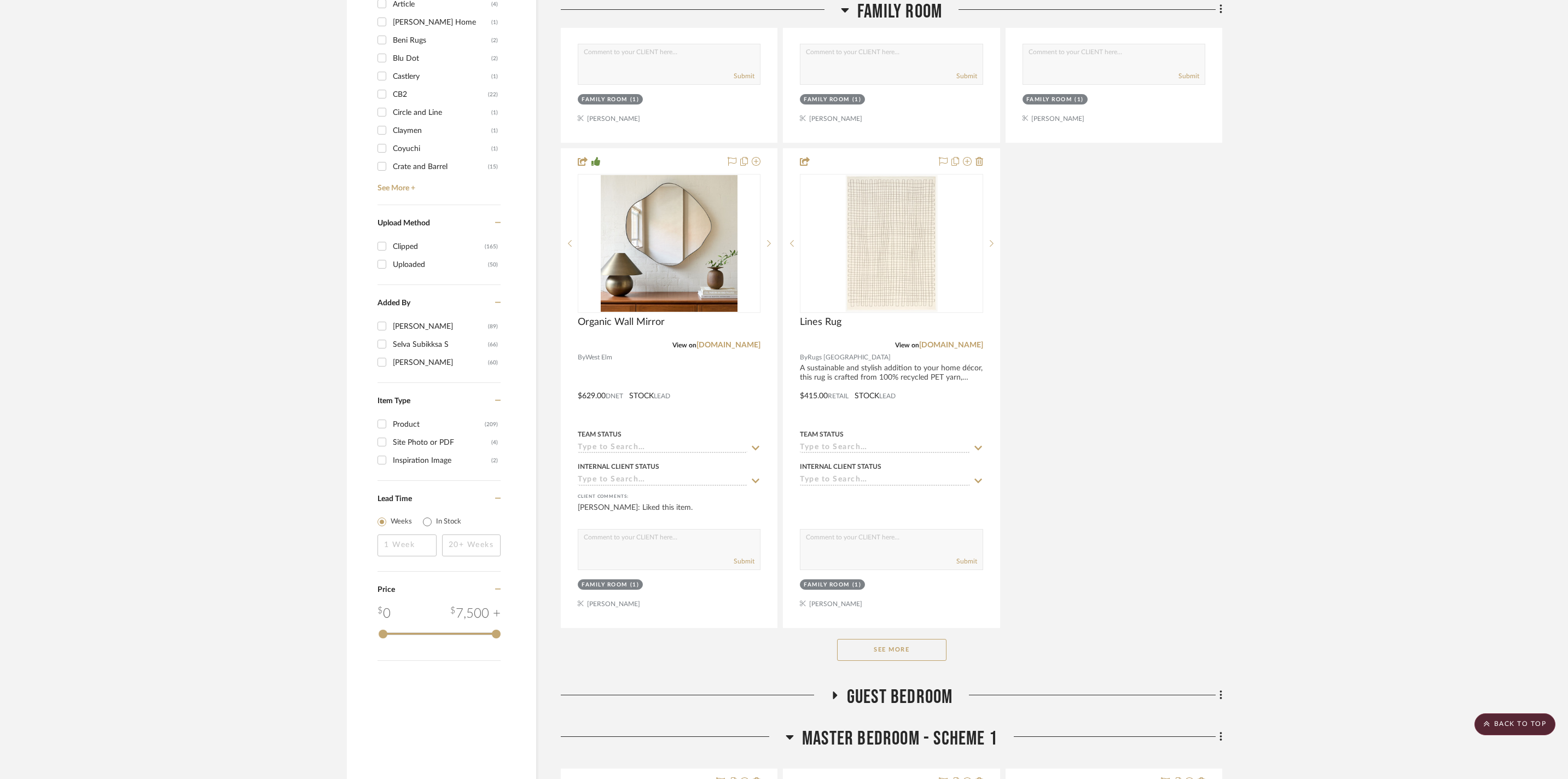
click at [902, 660] on button "See More" at bounding box center [891, 650] width 110 height 22
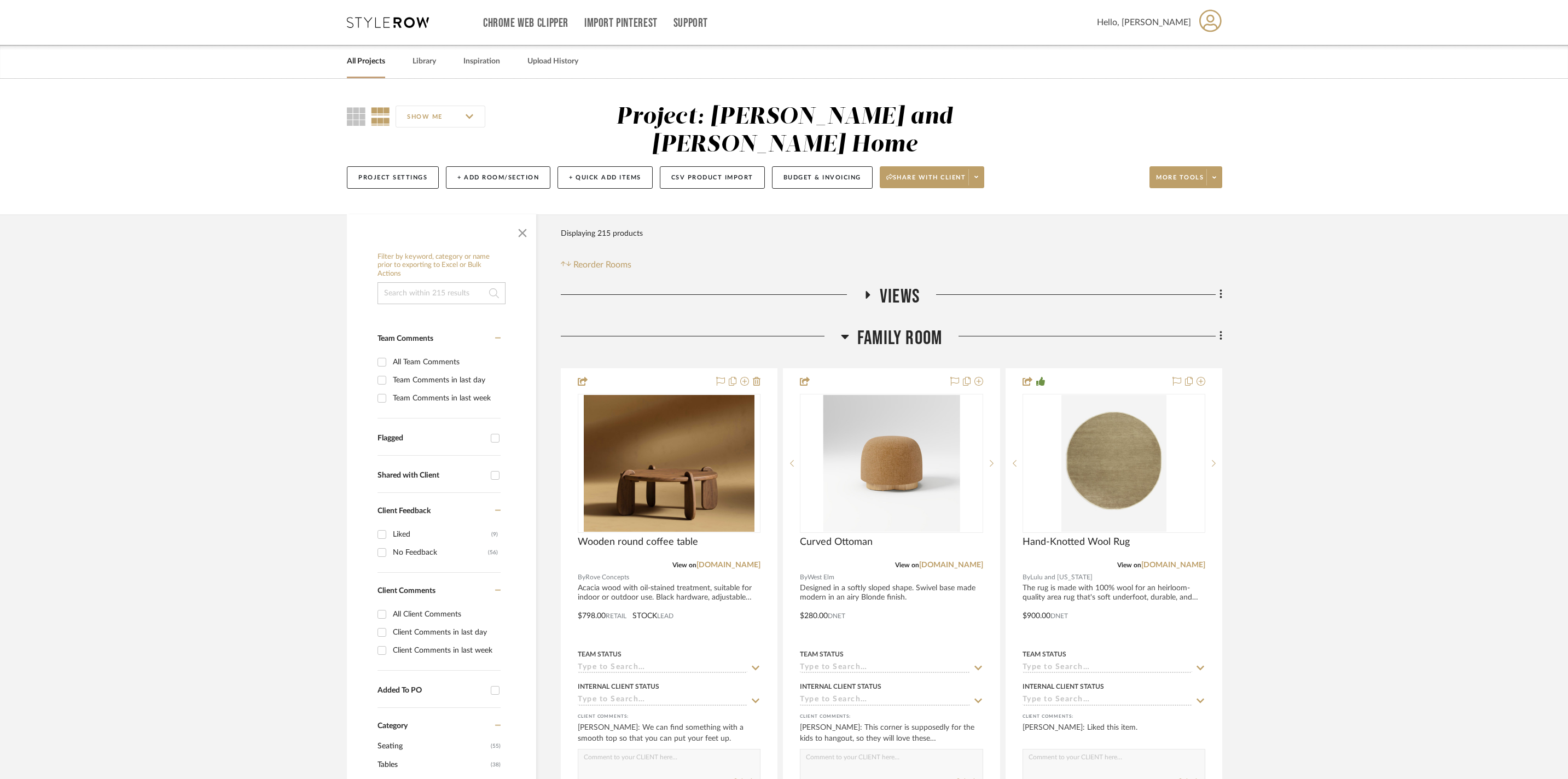
scroll to position [0, 0]
click at [436, 65] on link "Library" at bounding box center [424, 62] width 23 height 15
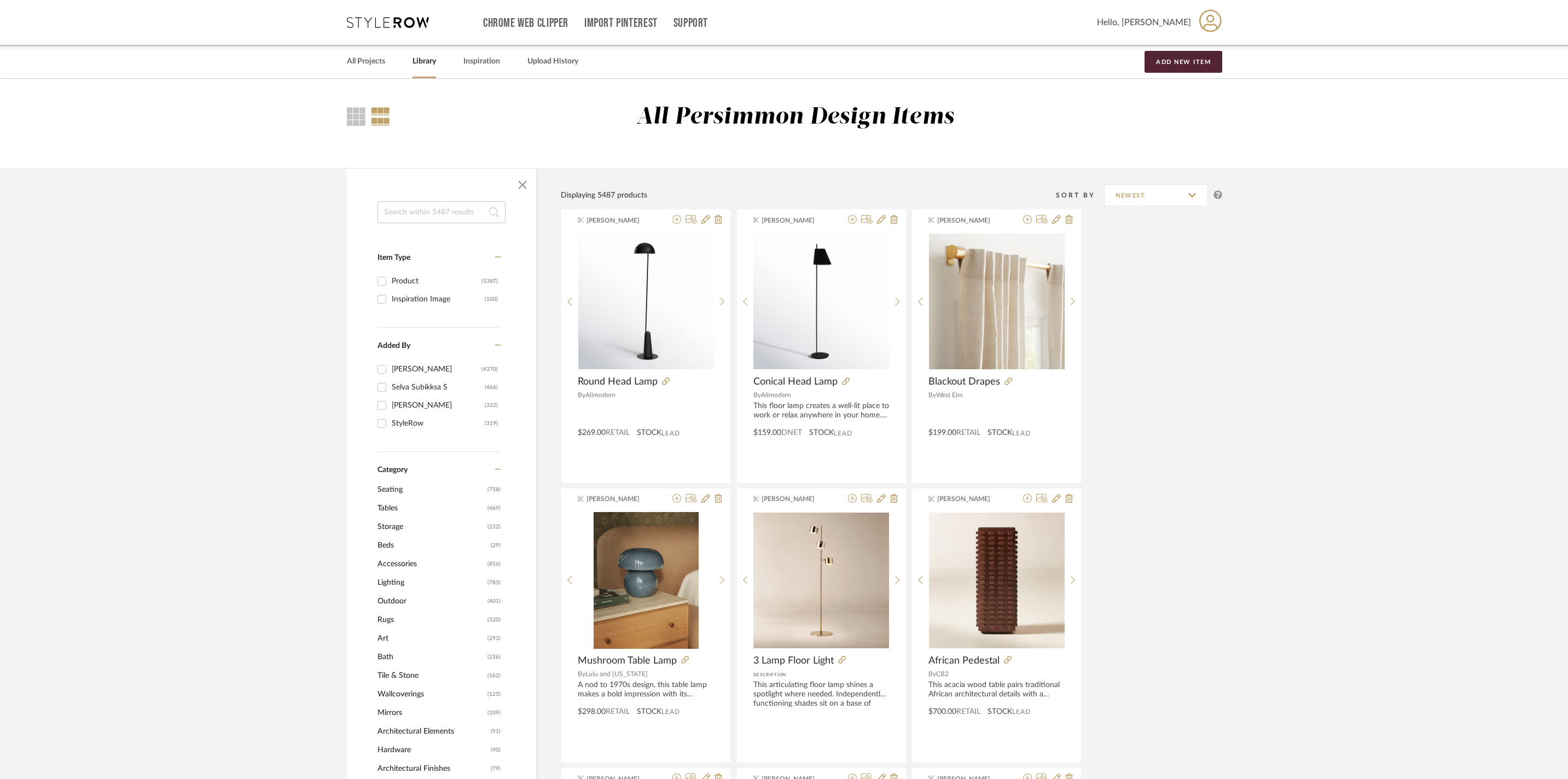
click at [426, 213] on input at bounding box center [441, 212] width 128 height 22
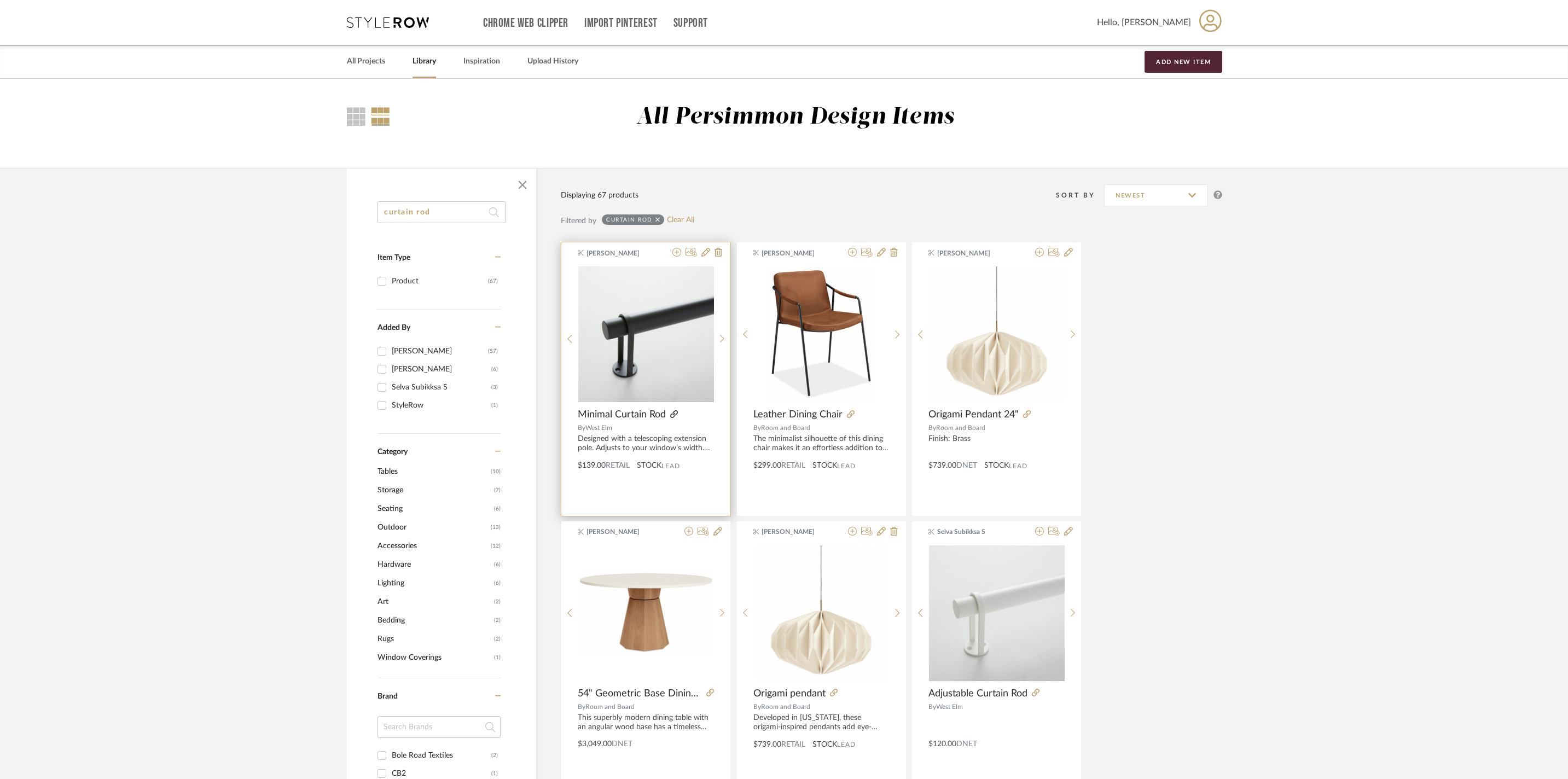
type input "curtain rod"
click at [678, 418] on icon at bounding box center [674, 414] width 8 height 8
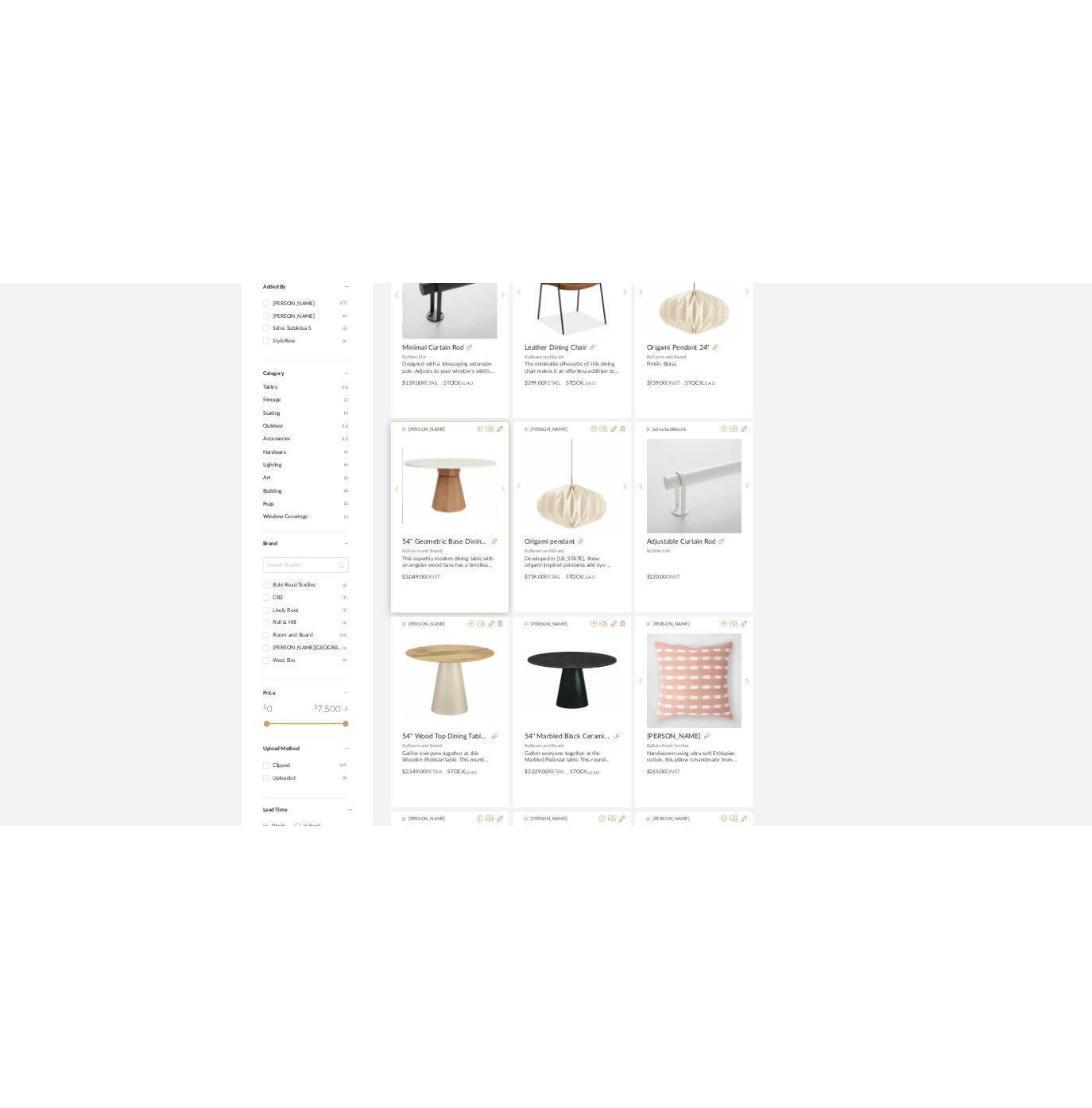
scroll to position [701, 0]
